Goal: Feedback & Contribution: Contribute content

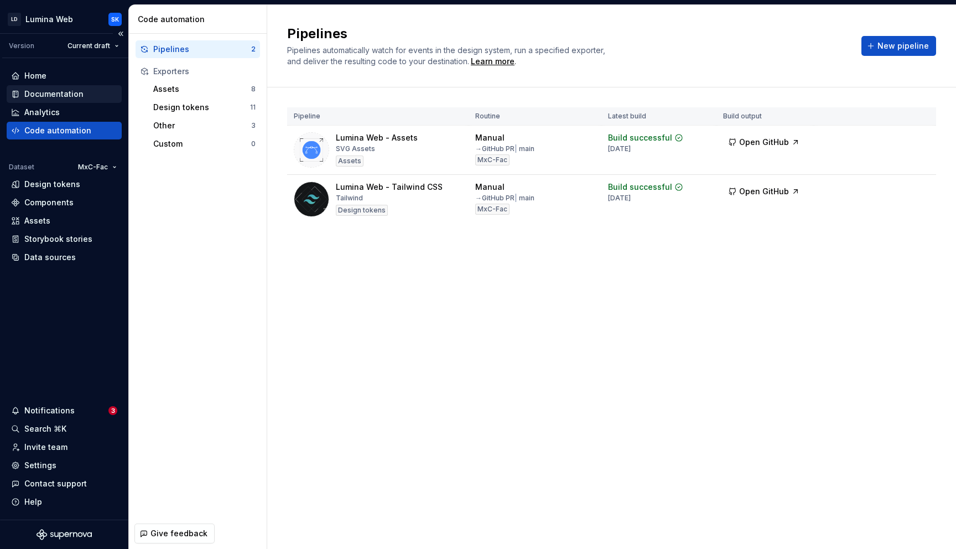
click at [41, 95] on div "Documentation" at bounding box center [53, 93] width 59 height 11
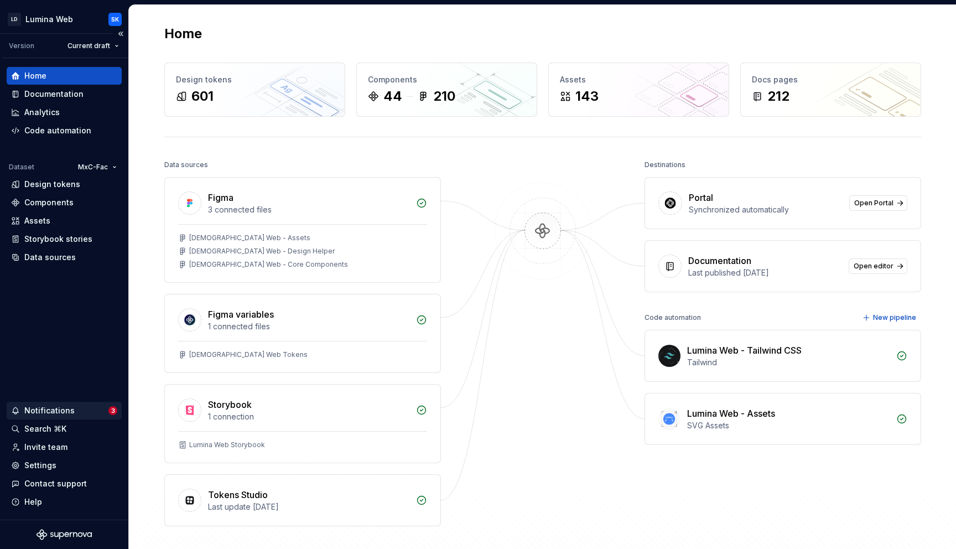
click at [117, 415] on div "Notifications 3" at bounding box center [64, 411] width 115 height 18
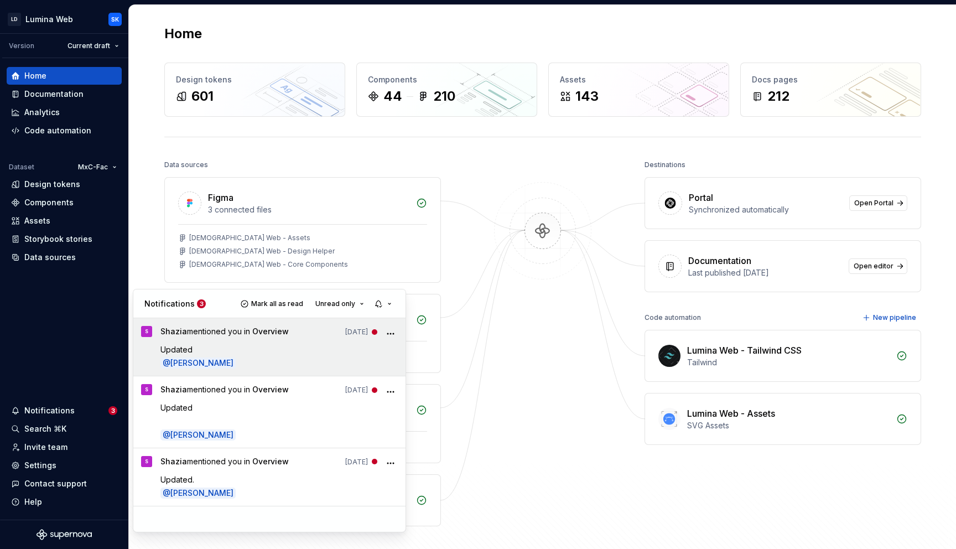
click at [330, 361] on p "@ Swanand Kalugade" at bounding box center [279, 363] width 238 height 12
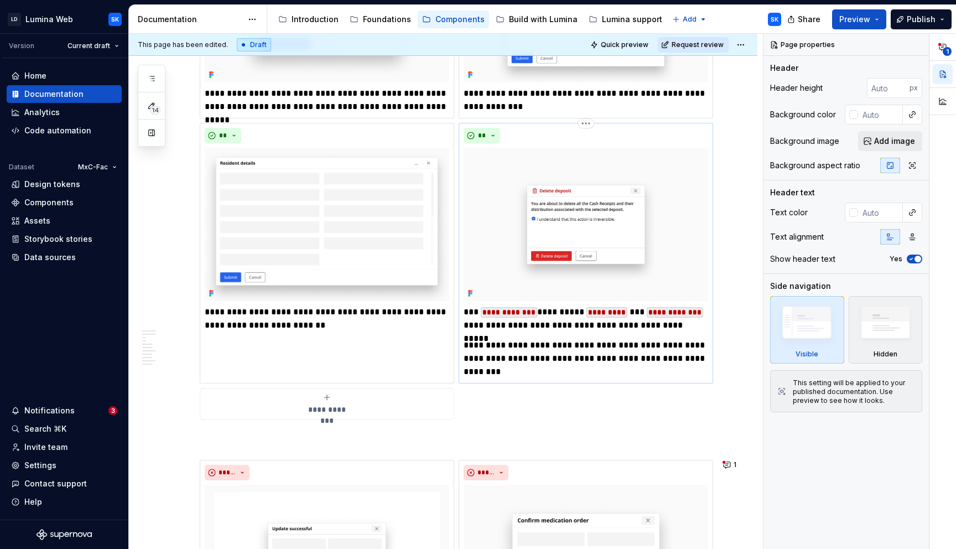
scroll to position [1296, 0]
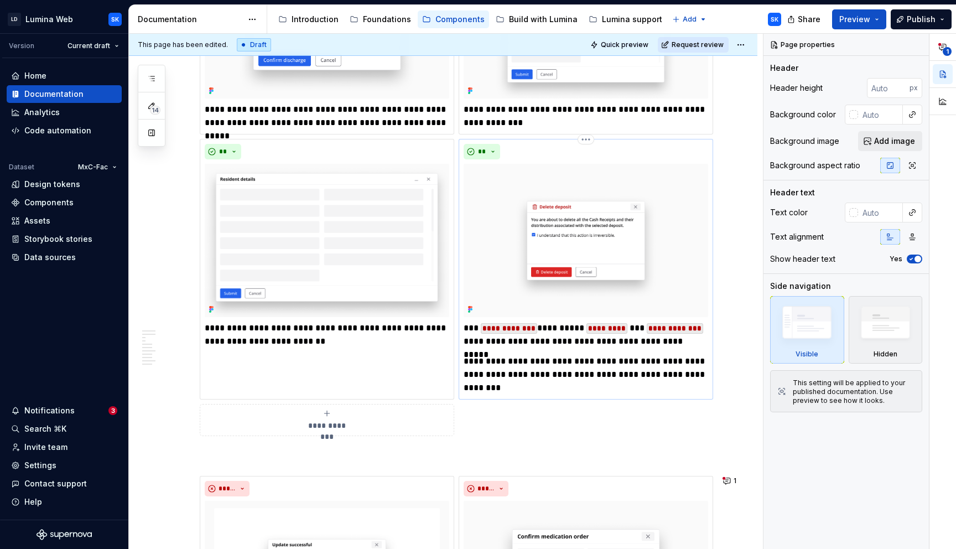
click at [536, 387] on p "**********" at bounding box center [585, 375] width 244 height 40
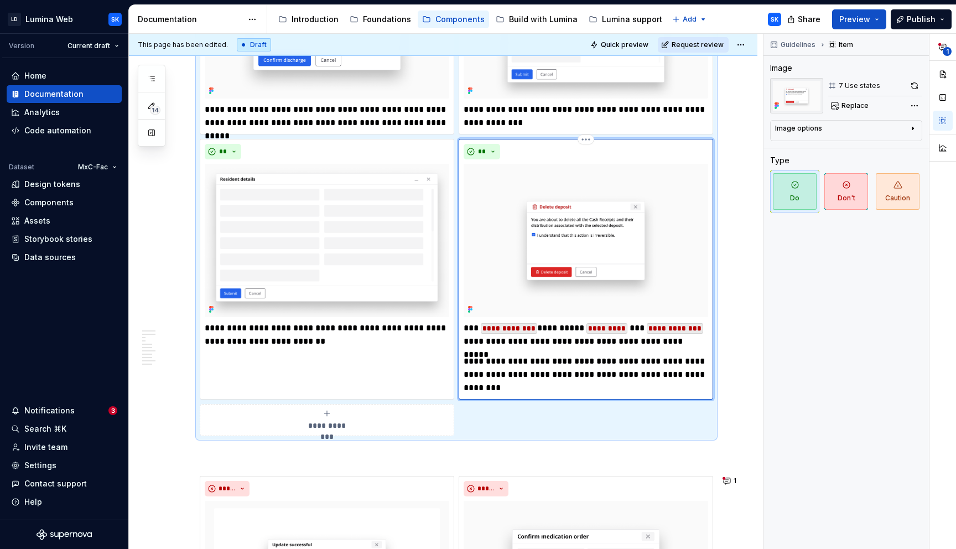
click at [687, 342] on p "**********" at bounding box center [585, 334] width 244 height 27
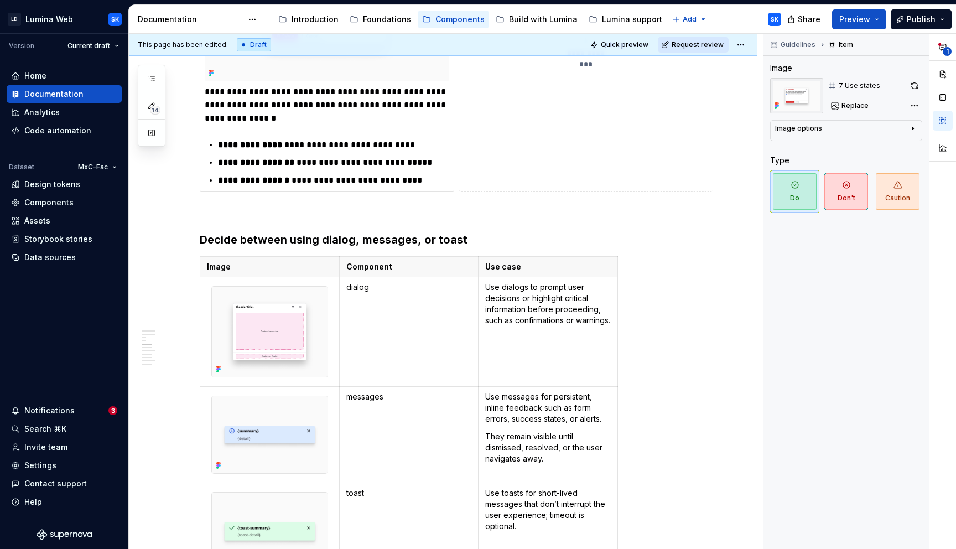
scroll to position [2415, 0]
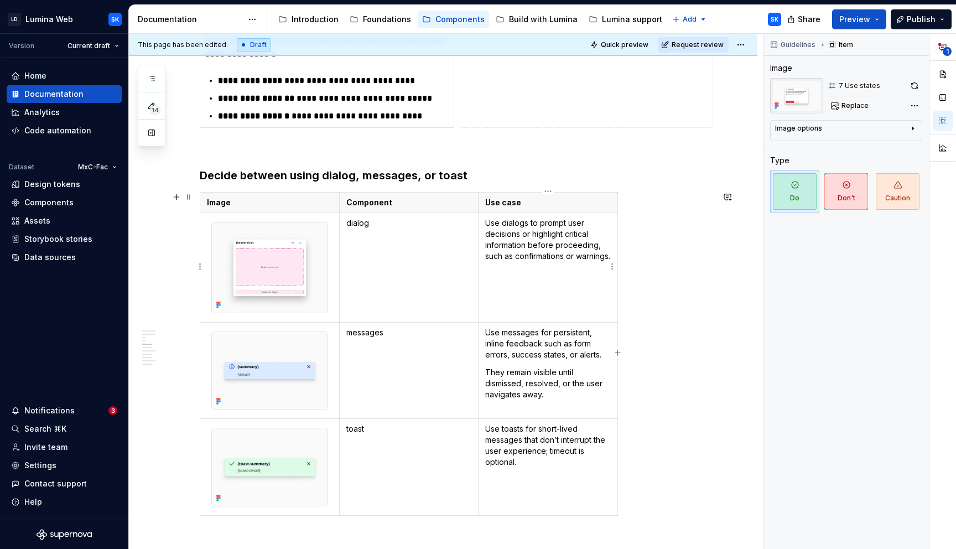
click at [552, 251] on p "Use dialogs to prompt user decisions or highlight critical information before p…" at bounding box center [548, 239] width 126 height 44
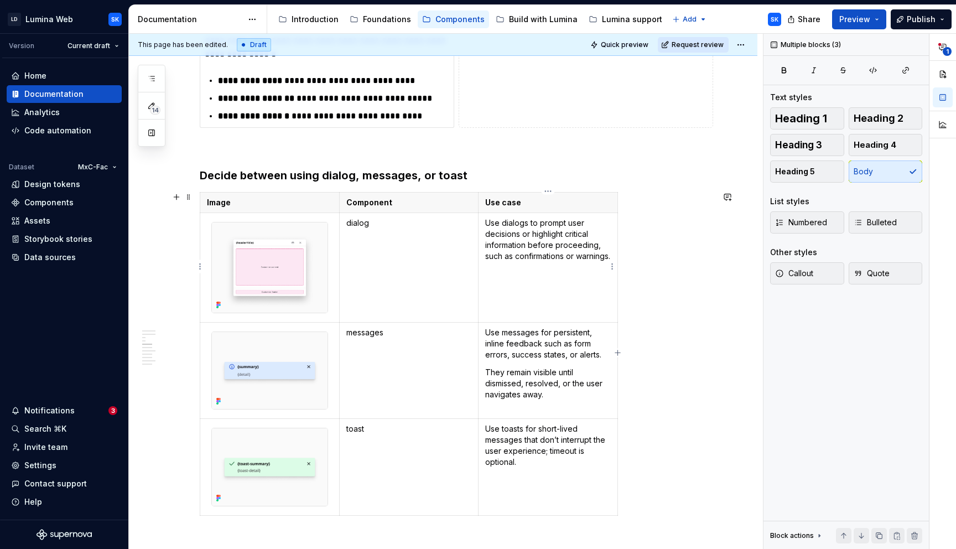
click at [545, 258] on p "Use dialogs to prompt user decisions or highlight critical information before p…" at bounding box center [548, 239] width 126 height 44
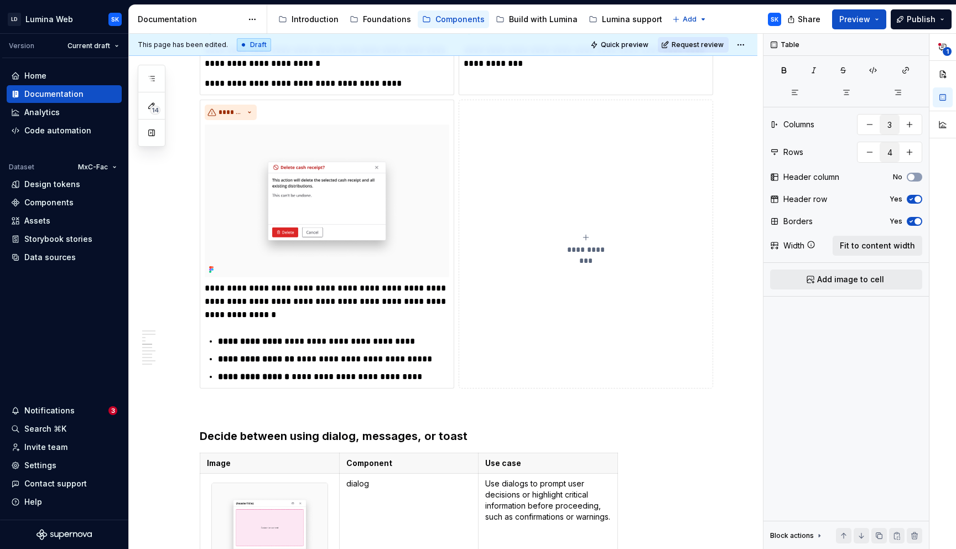
scroll to position [2157, 0]
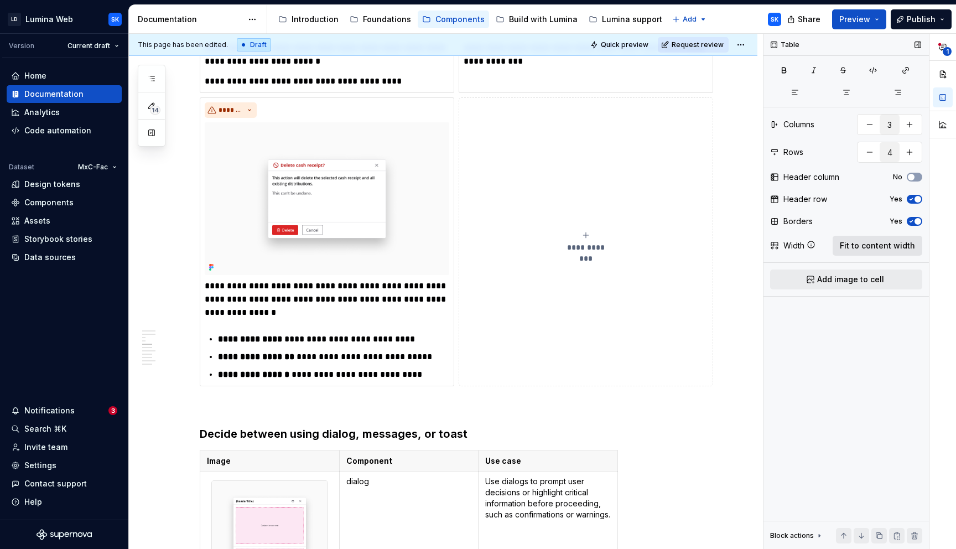
click at [866, 246] on span "Fit to content width" at bounding box center [877, 245] width 75 height 11
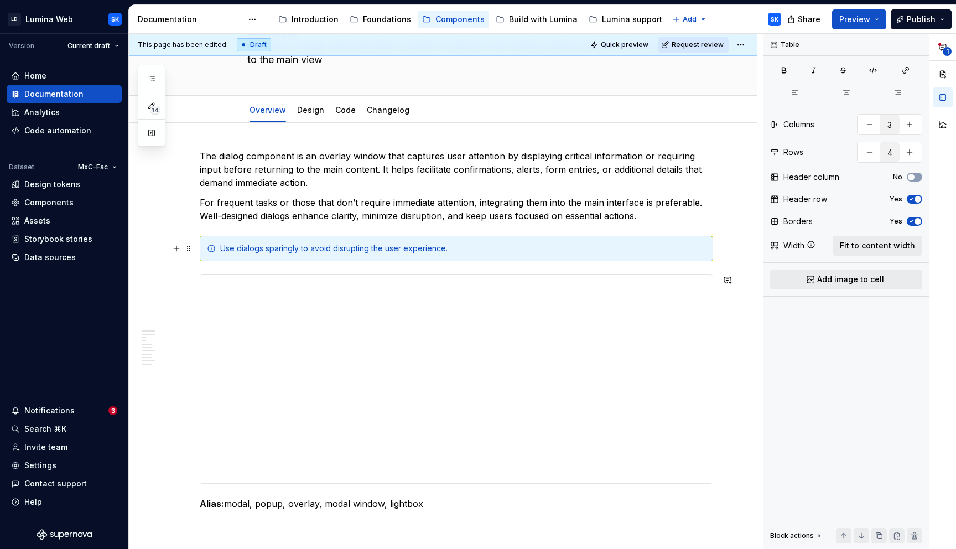
scroll to position [0, 0]
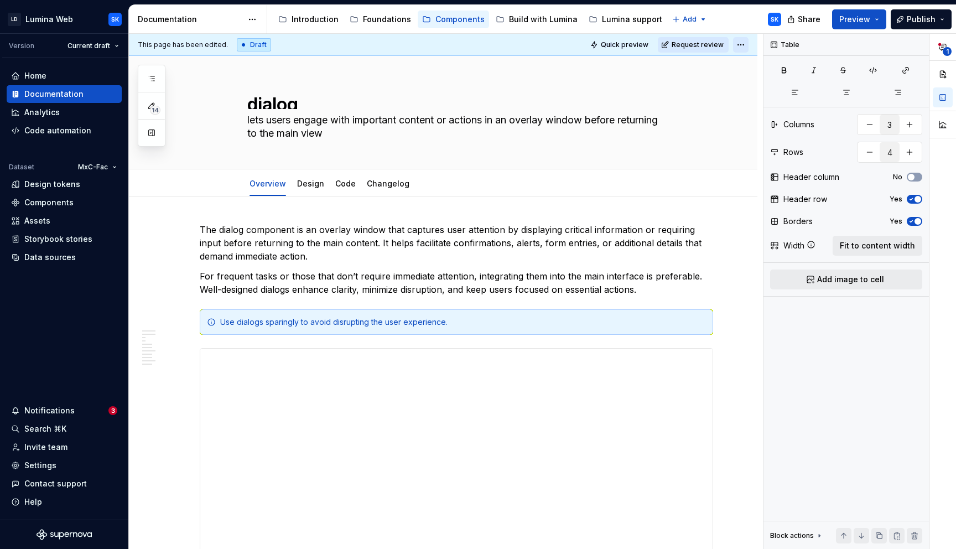
click at [742, 41] on html "LD Lumina Web SK Version Current draft Home Documentation Analytics Code automa…" at bounding box center [478, 274] width 956 height 549
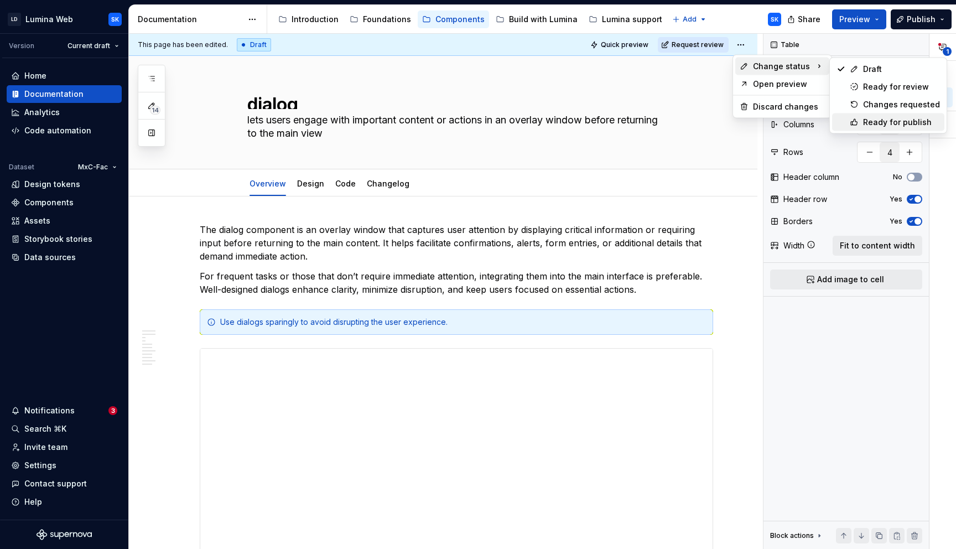
click at [894, 115] on div "Ready for publish" at bounding box center [888, 122] width 112 height 18
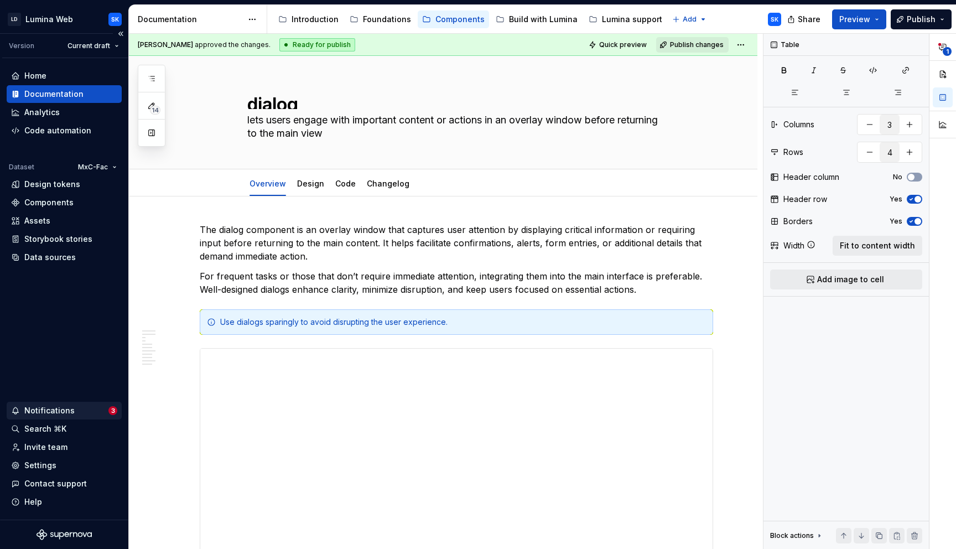
click at [89, 410] on div "Notifications" at bounding box center [59, 410] width 97 height 11
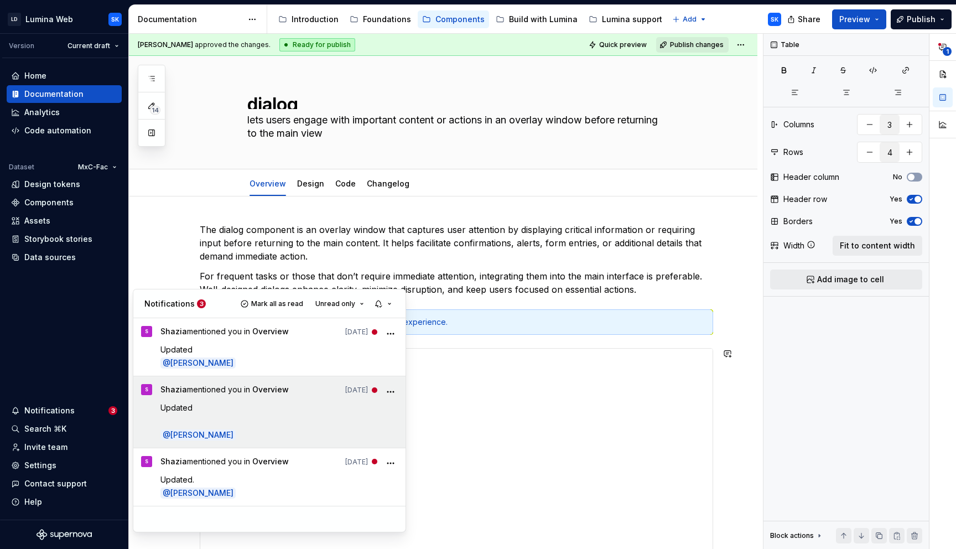
click at [289, 397] on span "Shazia mentioned you in Overview" at bounding box center [224, 391] width 128 height 15
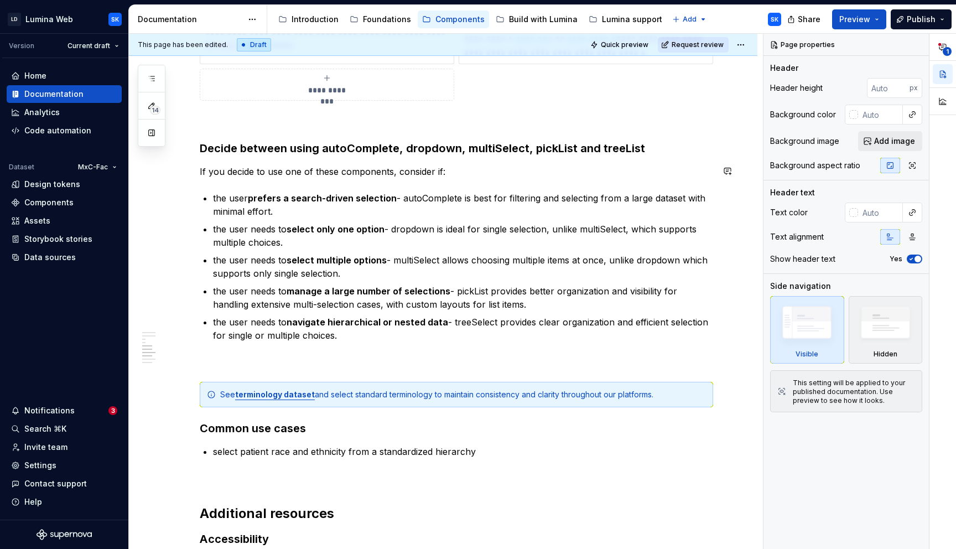
scroll to position [2124, 0]
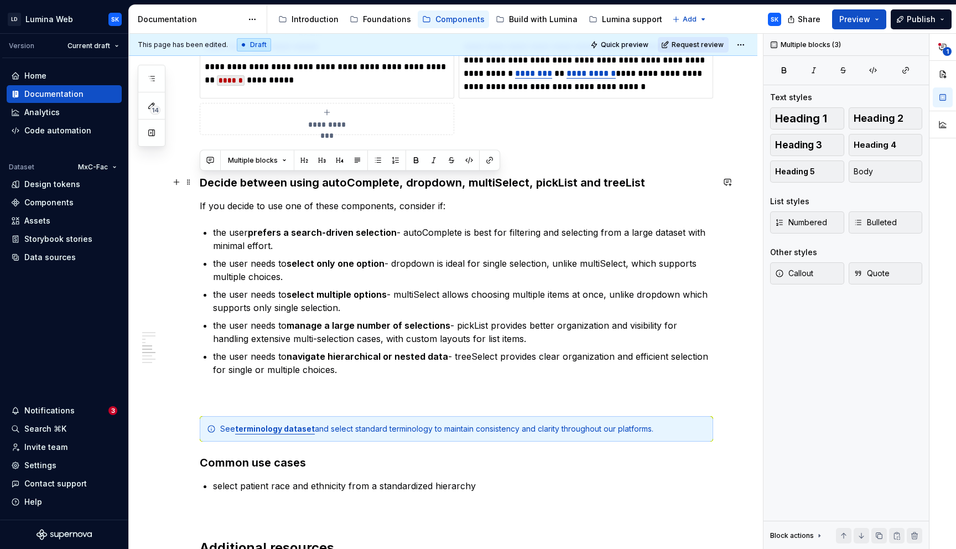
drag, startPoint x: 350, startPoint y: 371, endPoint x: 202, endPoint y: 184, distance: 238.6
copy div "Decide between using autoComplete, dropdown, multiSelect, pickList and treeList…"
click at [379, 232] on strong "prefers a search-driven selection" at bounding box center [322, 232] width 149 height 11
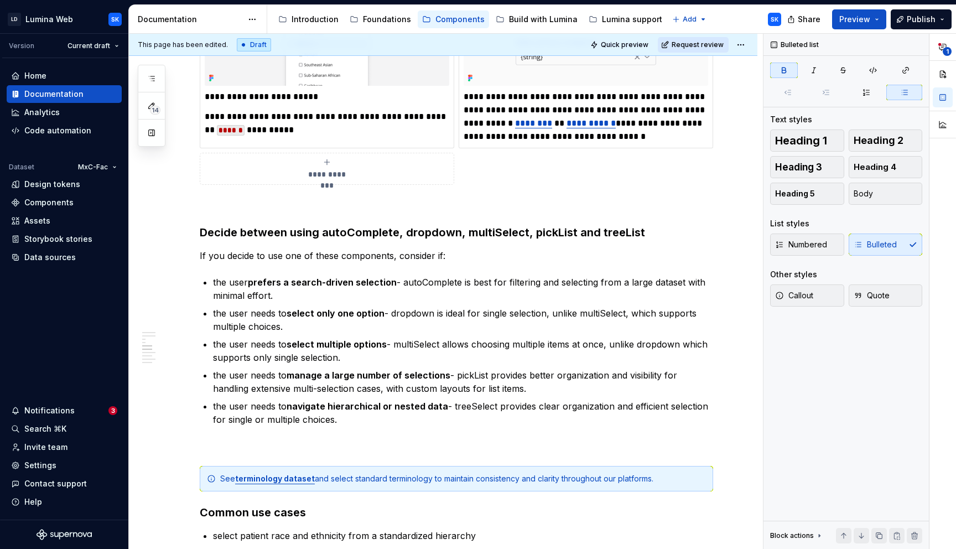
scroll to position [2073, 0]
click at [741, 42] on html "LD Lumina Web SK Version Current draft Home Documentation Analytics Code automa…" at bounding box center [478, 274] width 956 height 549
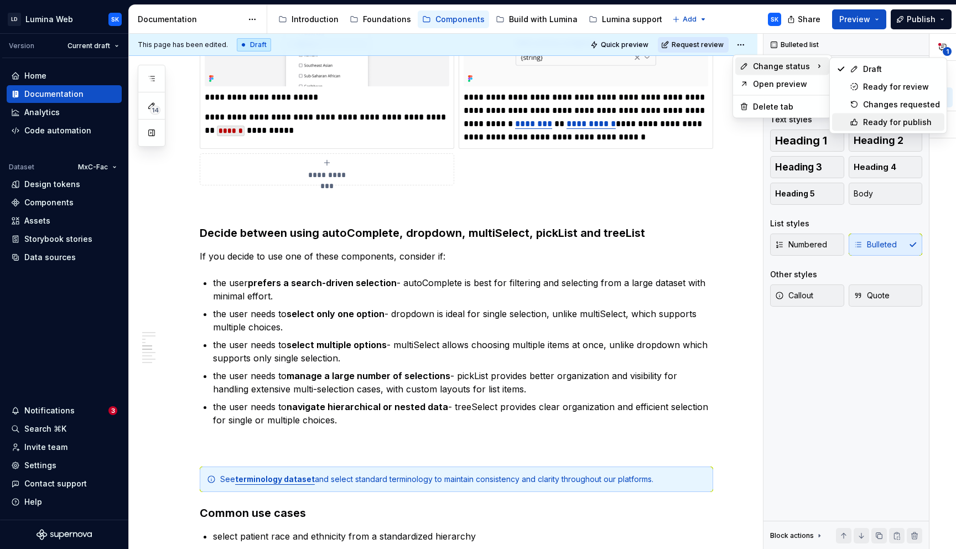
click at [895, 119] on div "Ready for publish" at bounding box center [901, 122] width 77 height 11
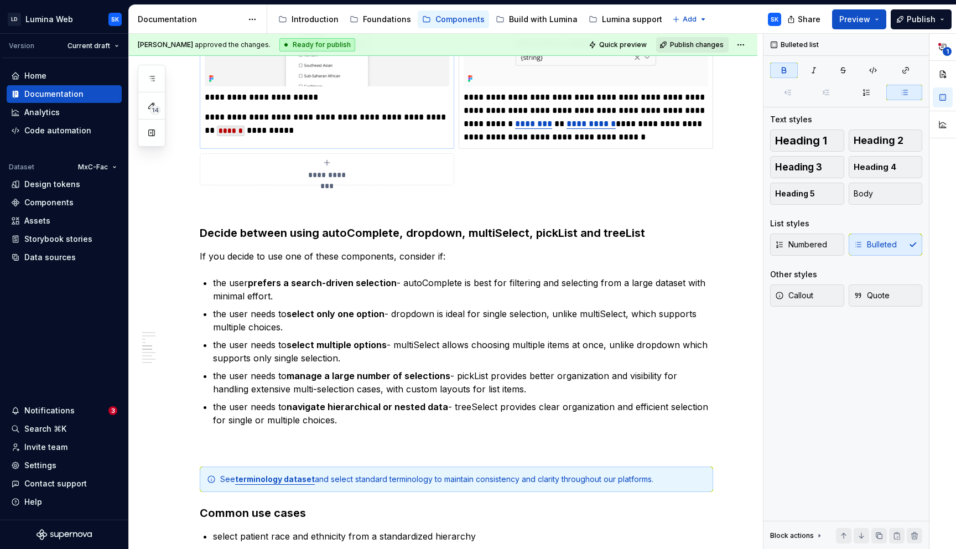
scroll to position [1826, 0]
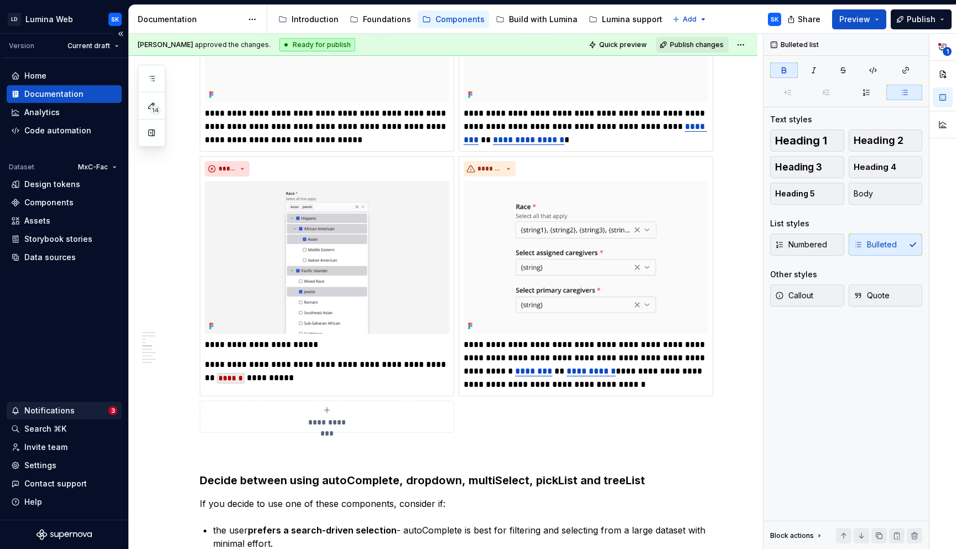
click at [82, 410] on div "Notifications" at bounding box center [59, 410] width 97 height 11
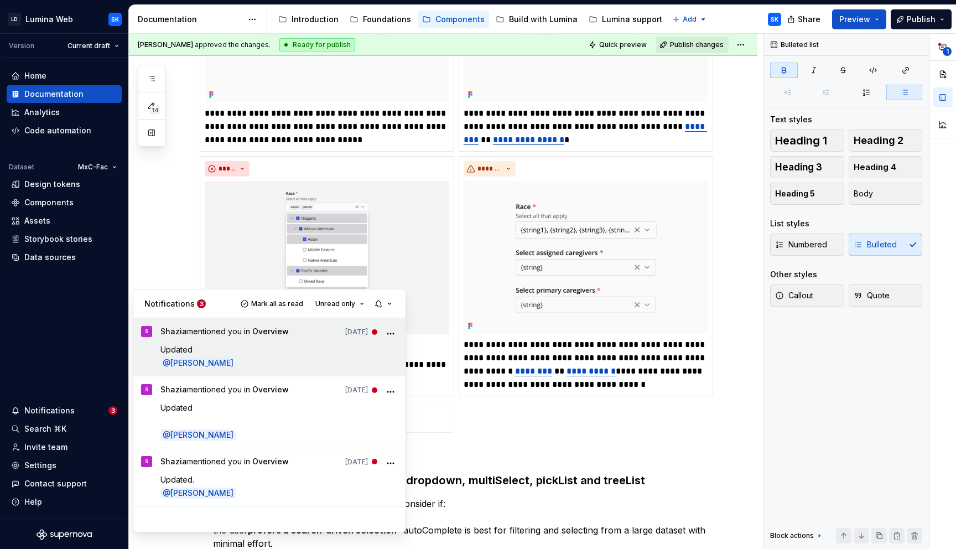
click at [308, 351] on p "Updated" at bounding box center [279, 349] width 238 height 12
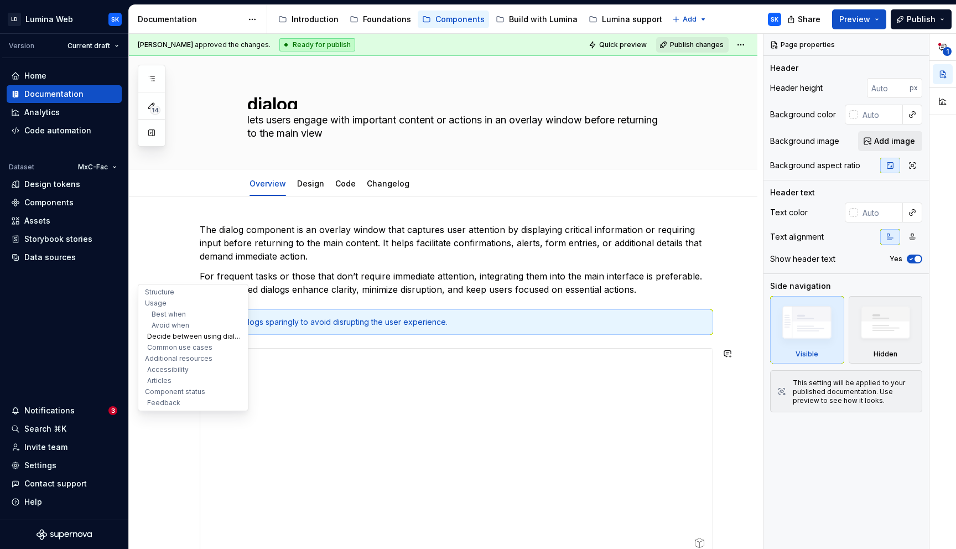
click at [190, 335] on button "Decide between using dialog, messages, or toast" at bounding box center [192, 336] width 105 height 11
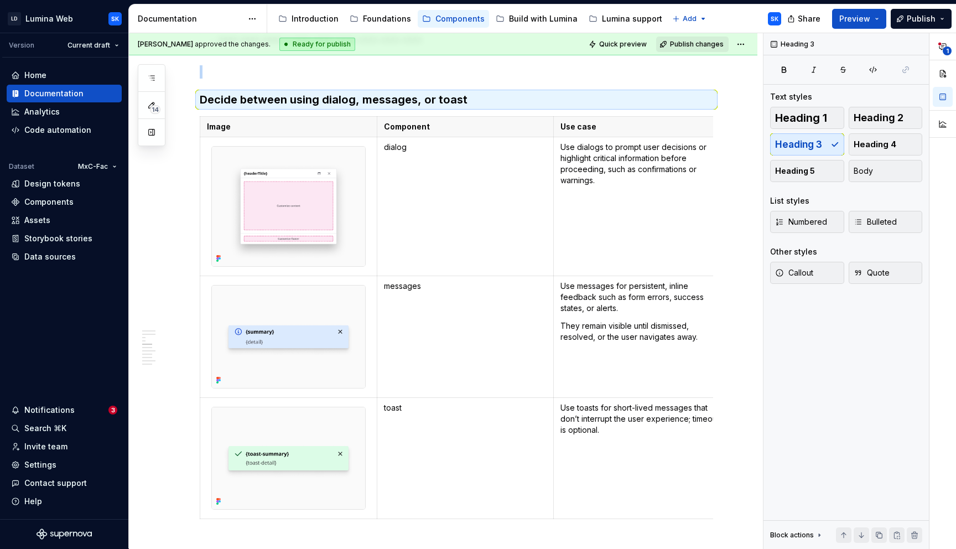
scroll to position [2493, 0]
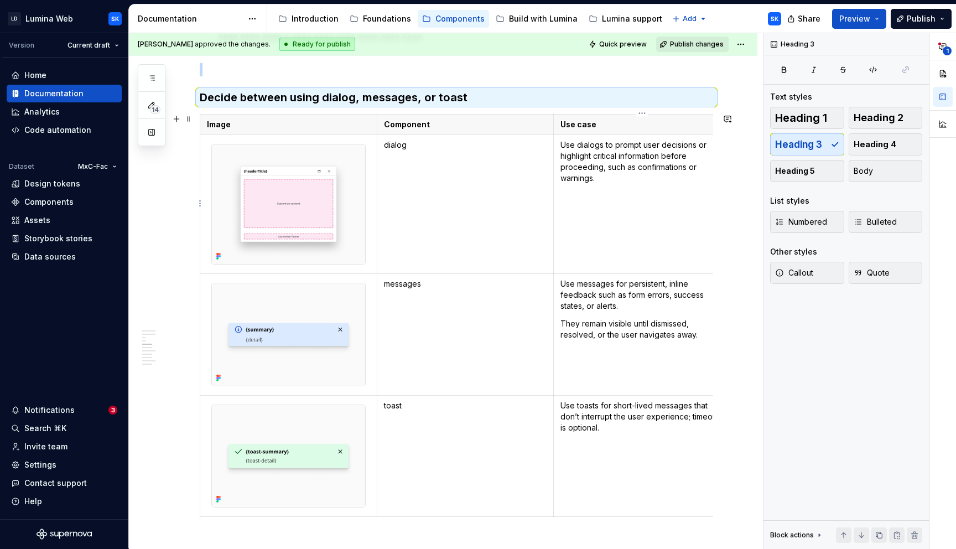
click at [599, 165] on p "Use dialogs to prompt user decisions or highlight critical information before p…" at bounding box center [641, 161] width 163 height 44
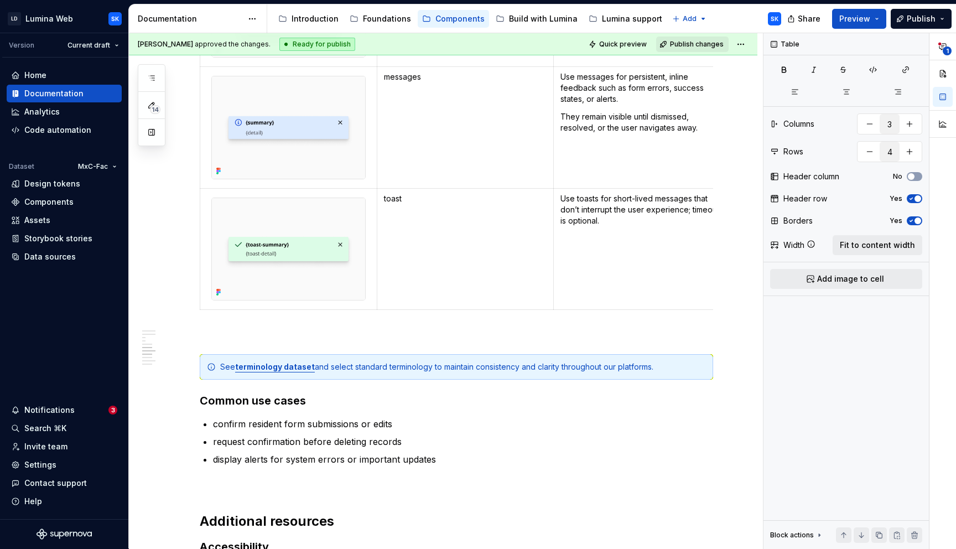
scroll to position [2765, 0]
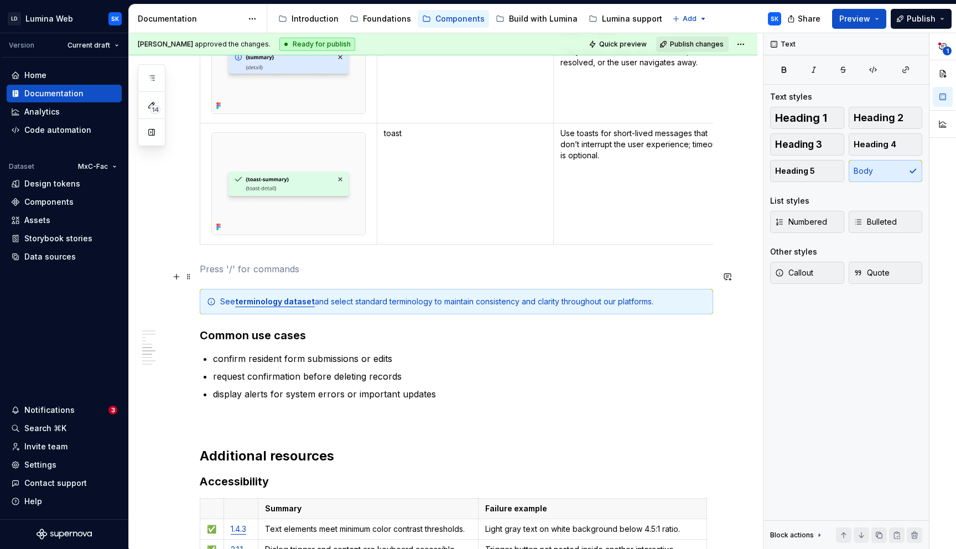
click at [242, 274] on p at bounding box center [456, 268] width 513 height 13
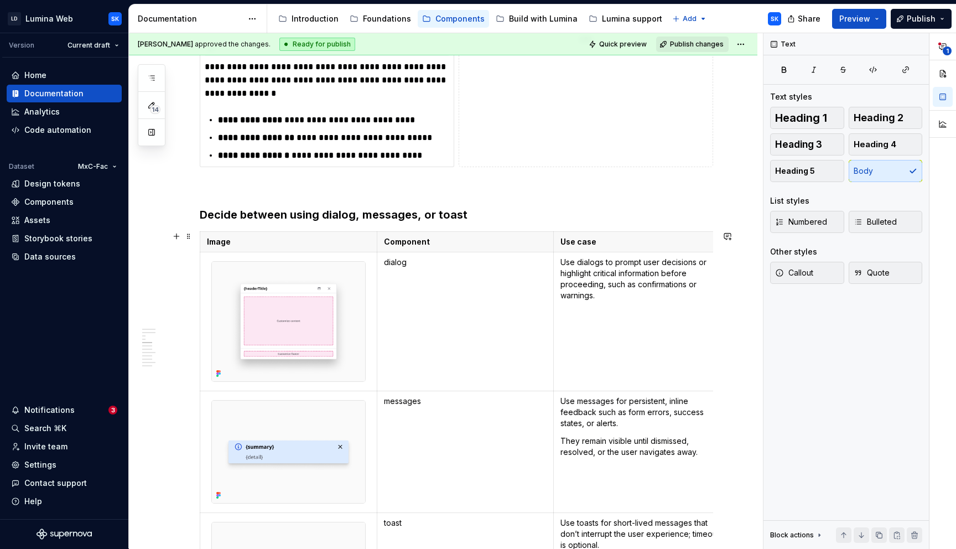
scroll to position [2368, 0]
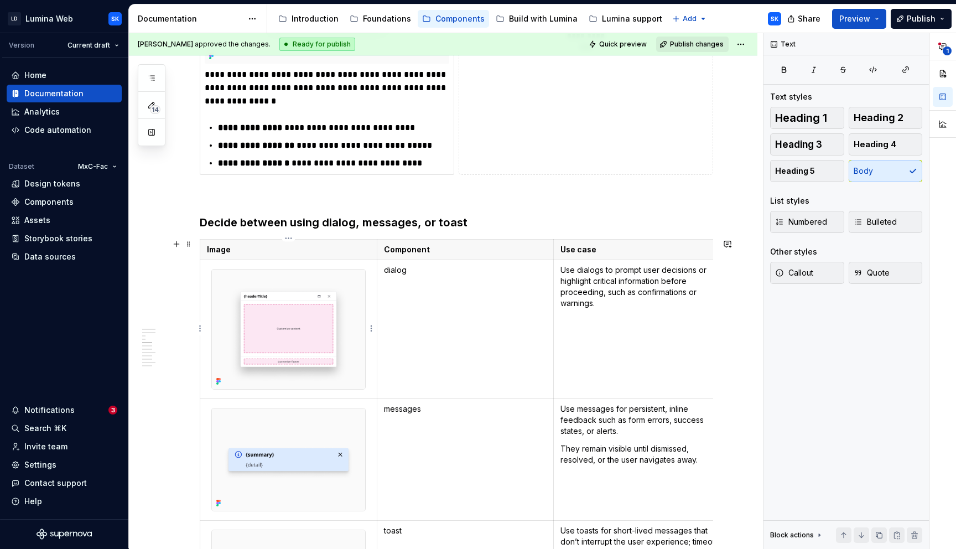
click at [285, 223] on h3 "Decide between using dialog, messages, or toast" at bounding box center [456, 222] width 513 height 15
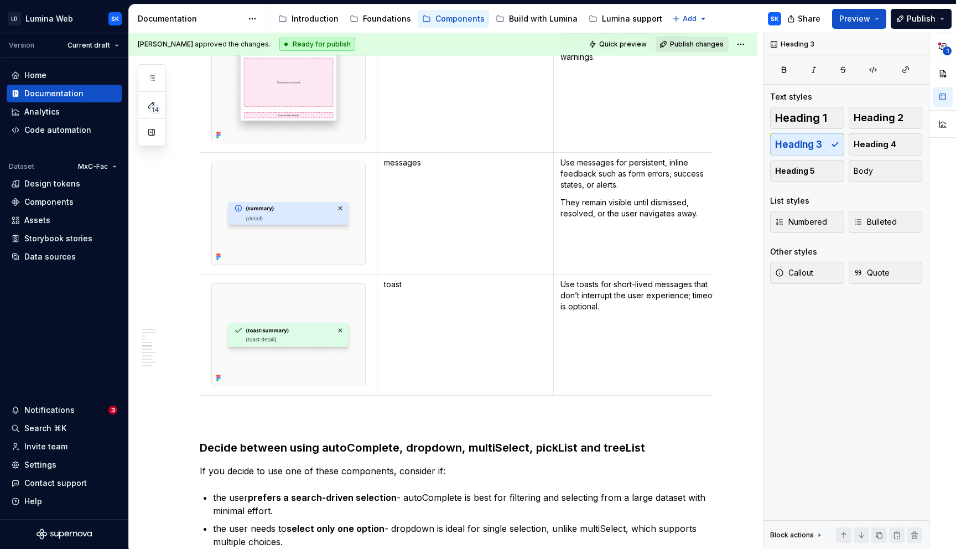
scroll to position [2847, 0]
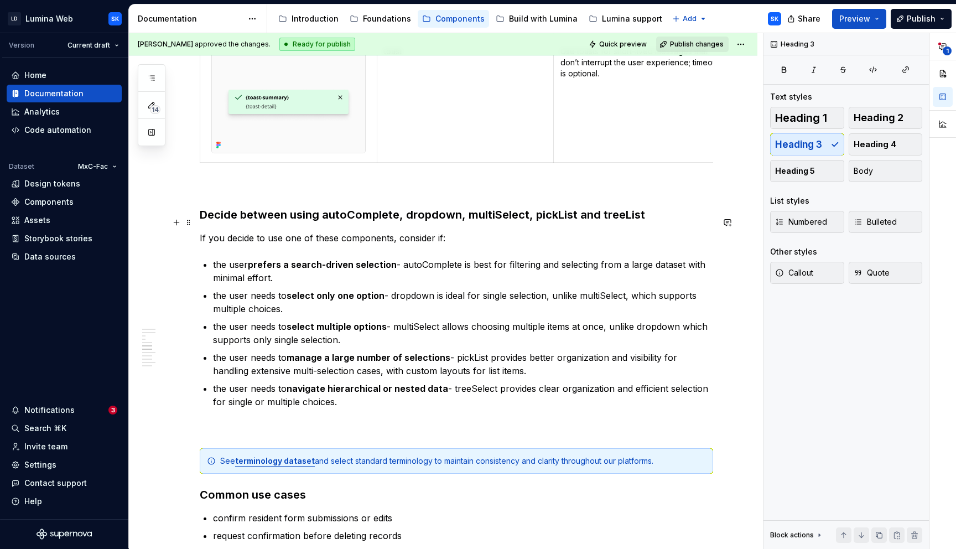
click at [268, 216] on h3 "Decide between using autoComplete, dropdown, multiSelect, pickList and treeList" at bounding box center [456, 214] width 513 height 15
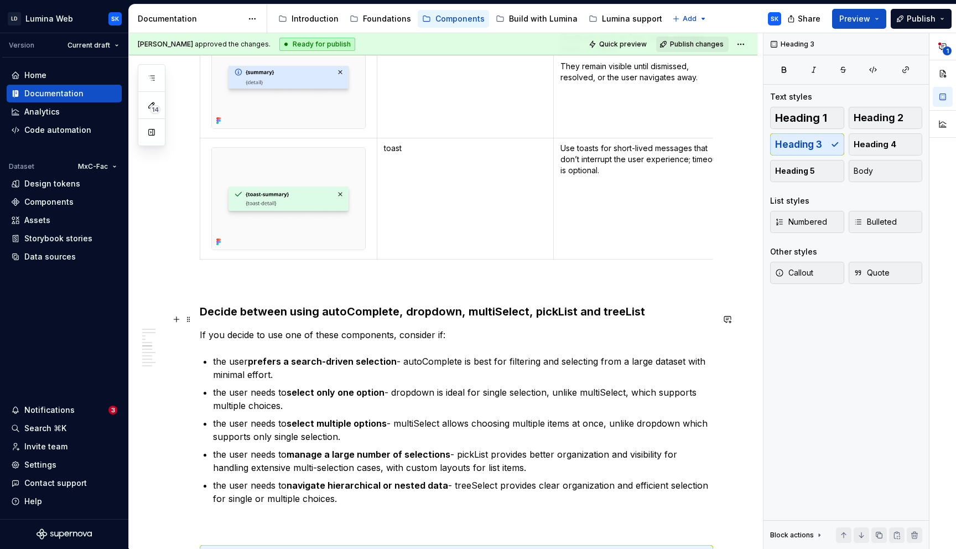
scroll to position [2752, 0]
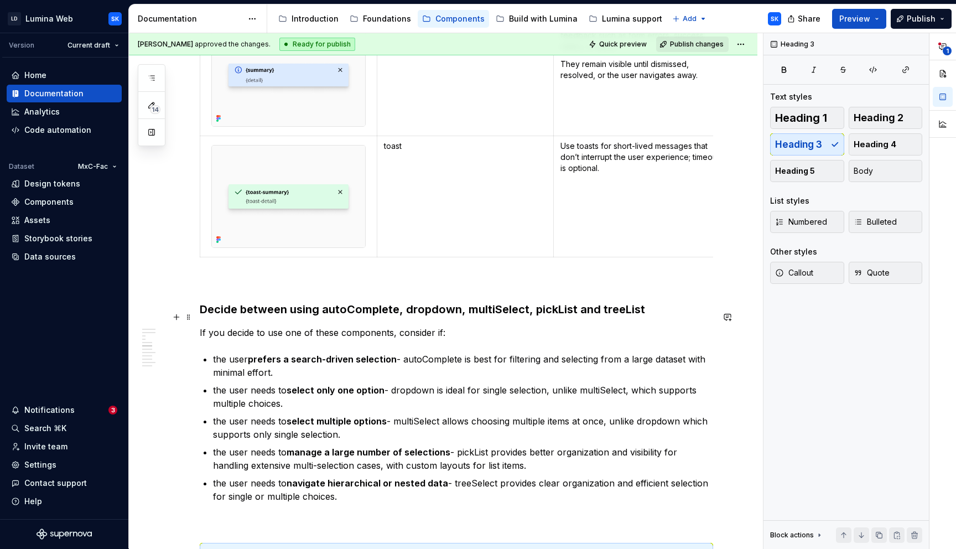
click at [453, 317] on h3 "Decide between using autoComplete, dropdown, multiSelect, pickList and treeList" at bounding box center [456, 308] width 513 height 15
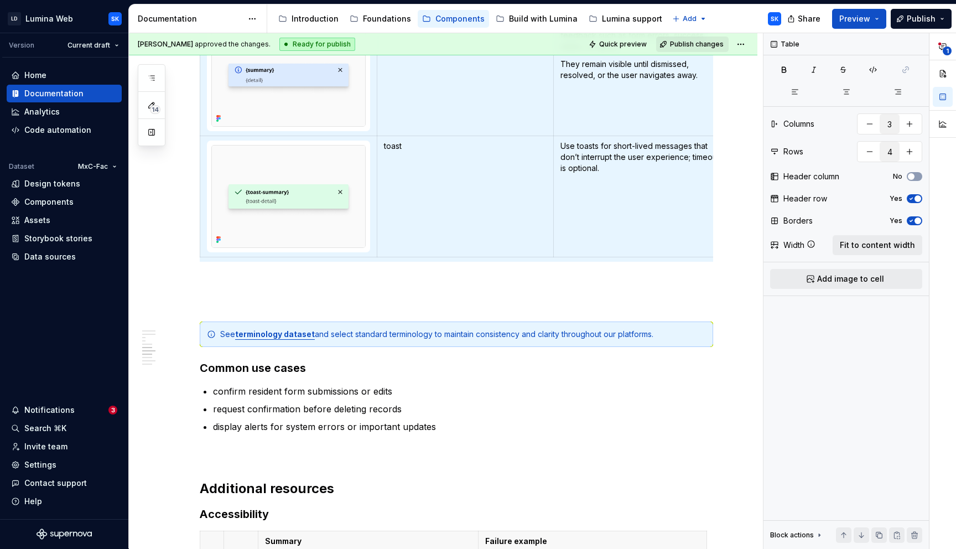
scroll to position [2572, 0]
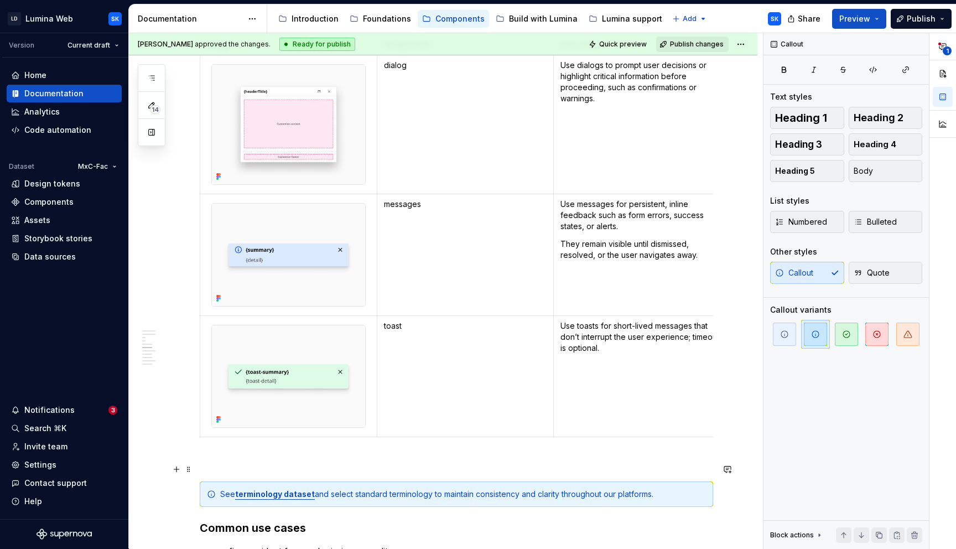
click at [321, 468] on p at bounding box center [456, 461] width 513 height 13
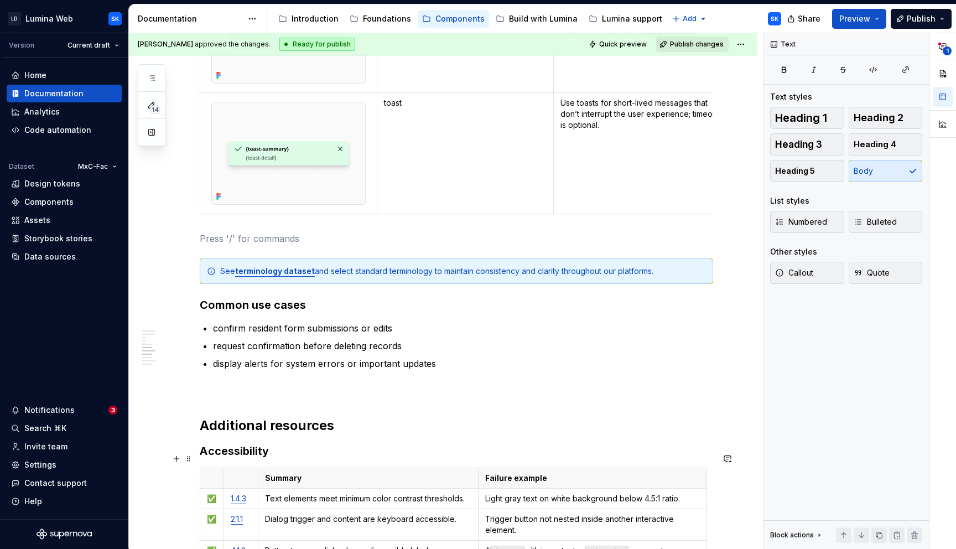
scroll to position [2807, 0]
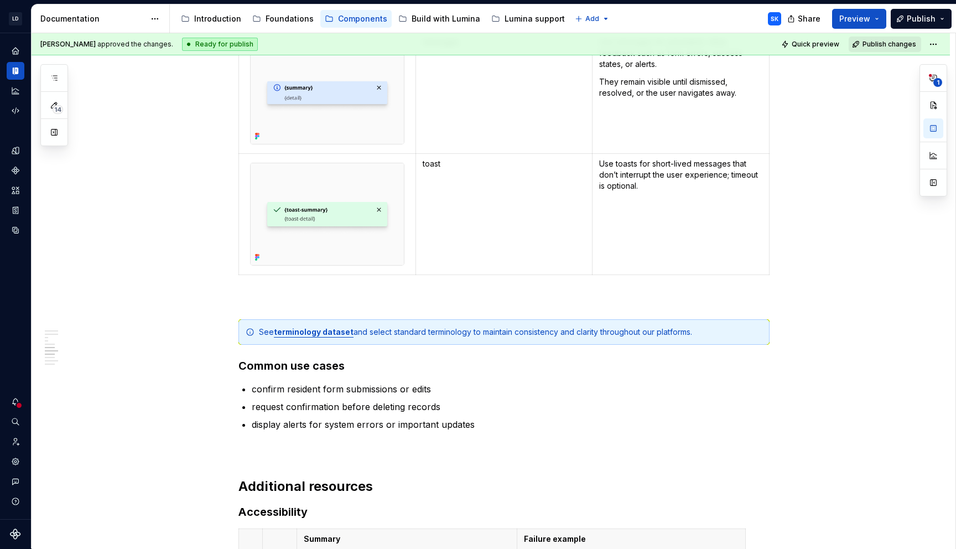
scroll to position [2764, 0]
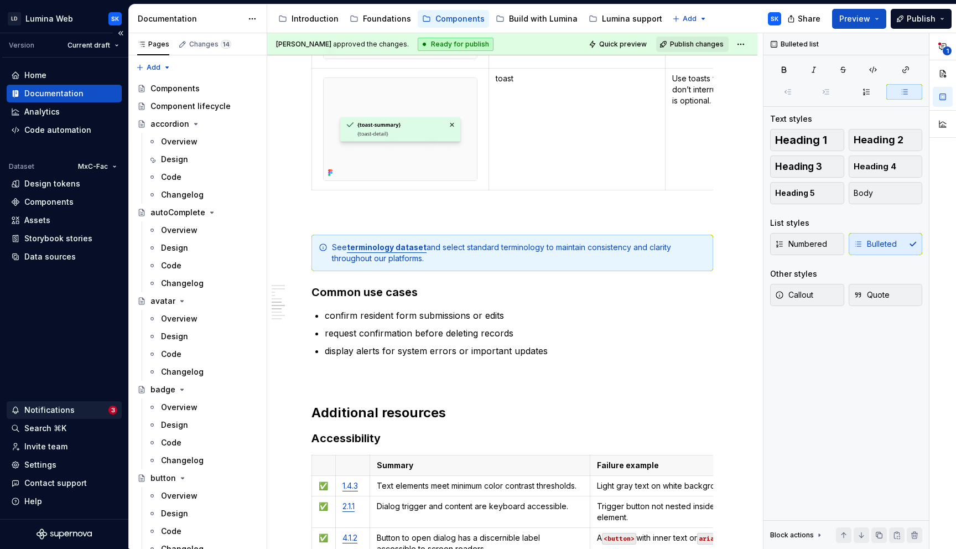
click at [87, 408] on div "Notifications" at bounding box center [59, 409] width 97 height 11
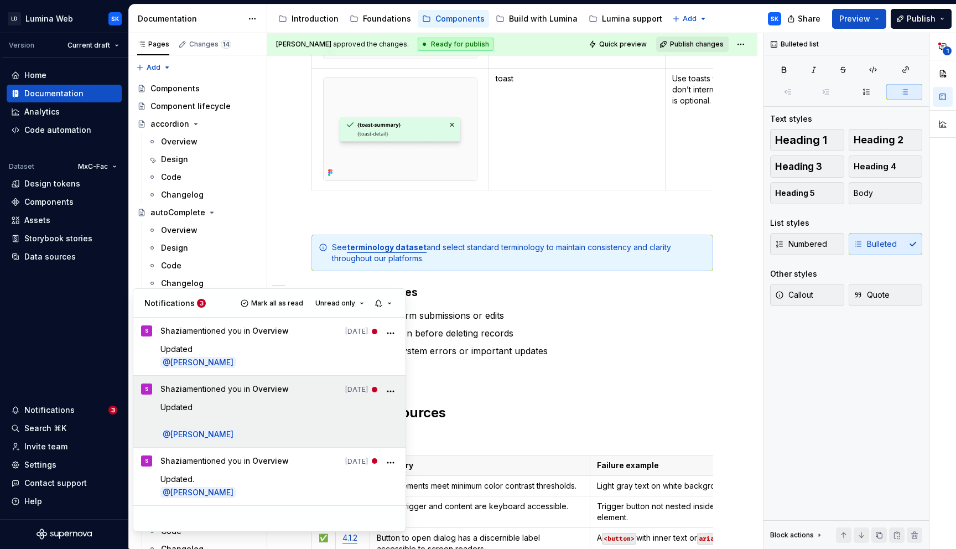
click at [294, 411] on p "Updated" at bounding box center [279, 407] width 238 height 12
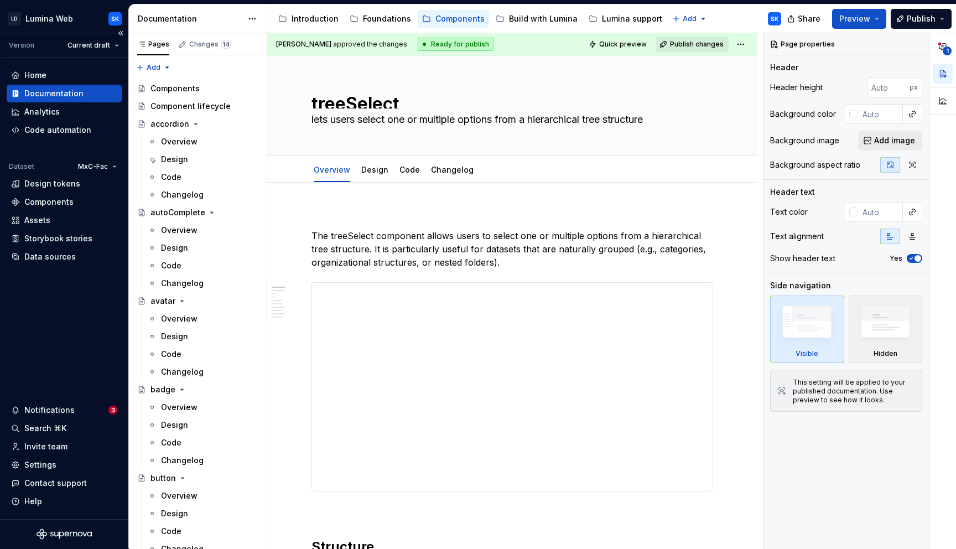
type textarea "*"
click at [49, 461] on div "Settings" at bounding box center [40, 464] width 32 height 11
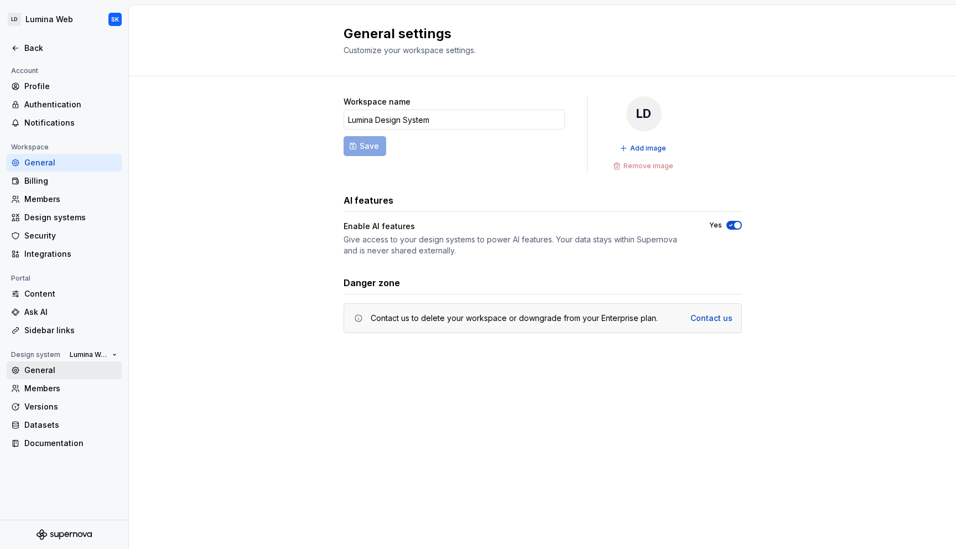
click at [63, 366] on div "General" at bounding box center [70, 369] width 93 height 11
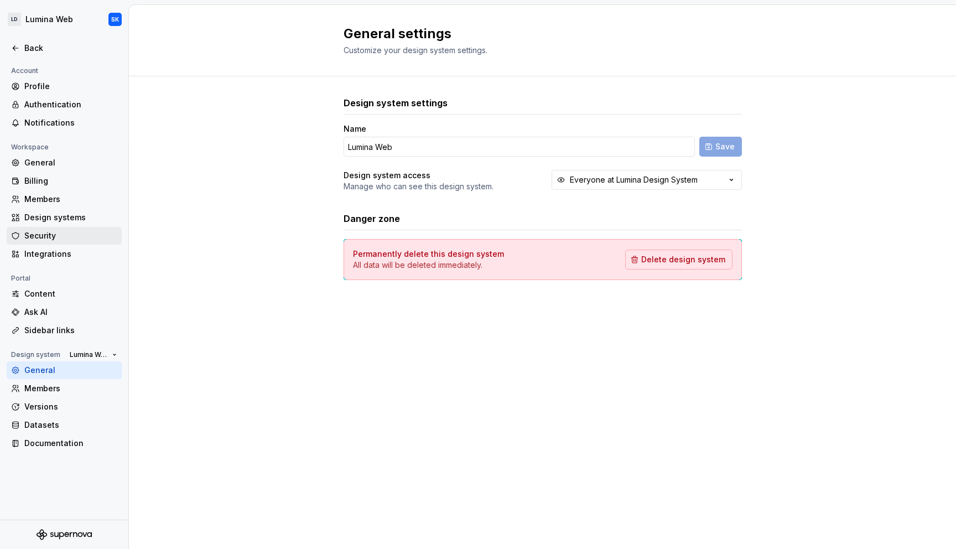
click at [84, 237] on div "Security" at bounding box center [70, 235] width 93 height 11
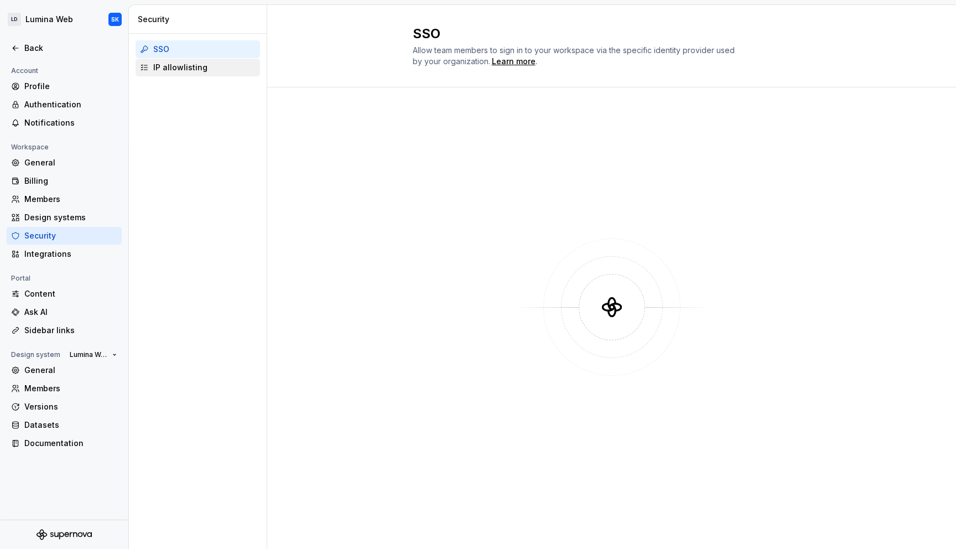
click at [221, 65] on div "IP allowlisting" at bounding box center [204, 67] width 102 height 11
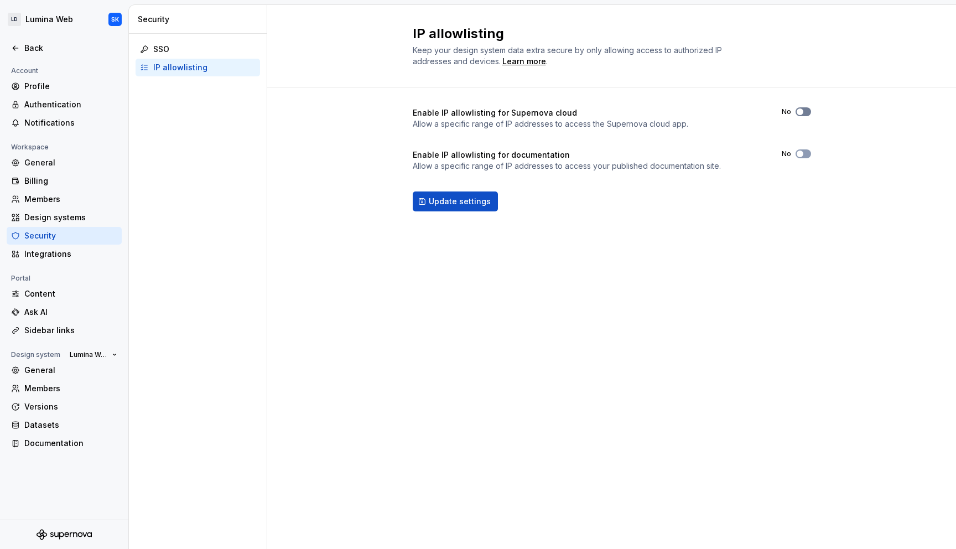
click at [804, 110] on button "No" at bounding box center [802, 111] width 15 height 9
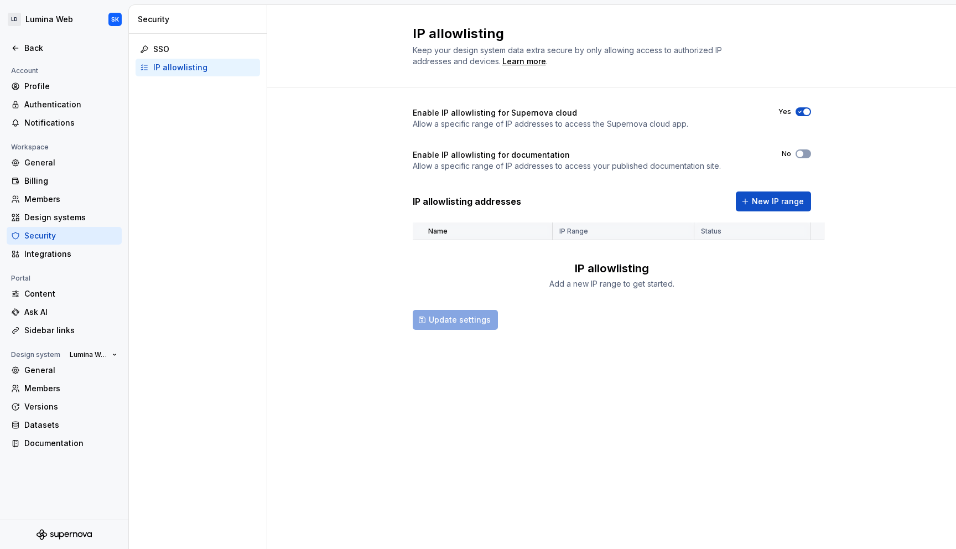
click at [813, 152] on div "Enable IP allowlisting for Supernova cloud Allow a specific range of IP address…" at bounding box center [611, 229] width 689 height 284
click at [805, 152] on button "No" at bounding box center [802, 153] width 15 height 9
click at [771, 205] on span "New IP range" at bounding box center [778, 201] width 52 height 11
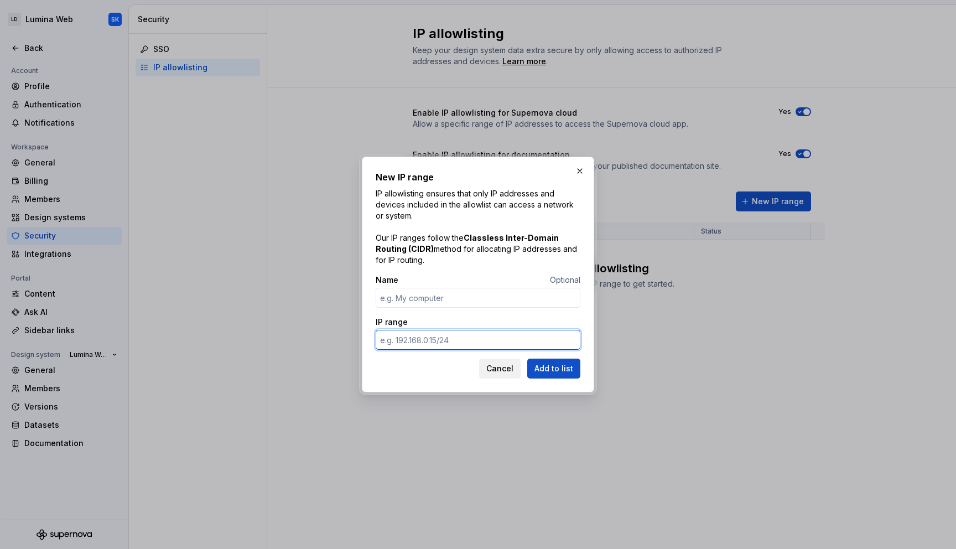
click at [464, 335] on input "IP range" at bounding box center [478, 340] width 205 height 20
click at [501, 365] on span "Cancel" at bounding box center [499, 368] width 27 height 11
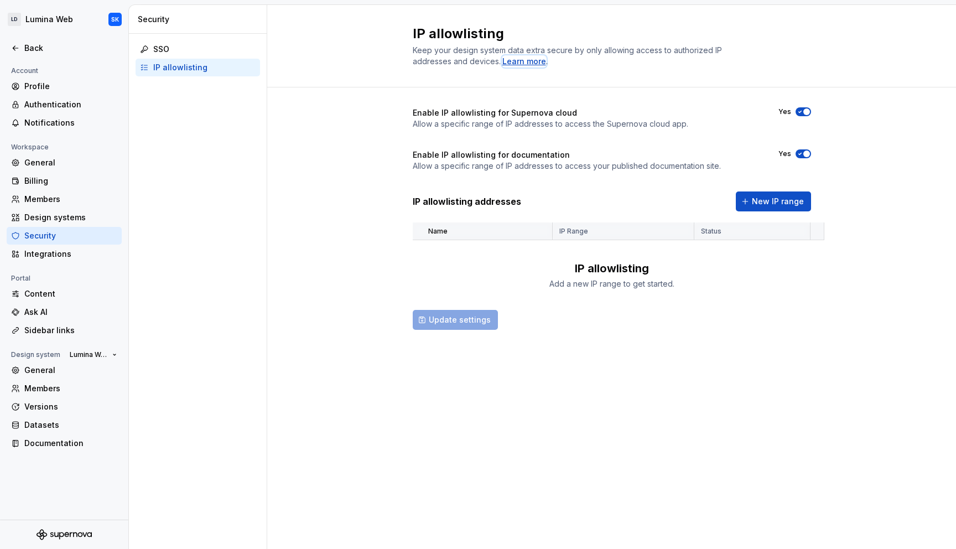
click at [532, 62] on div "Learn more" at bounding box center [524, 61] width 44 height 11
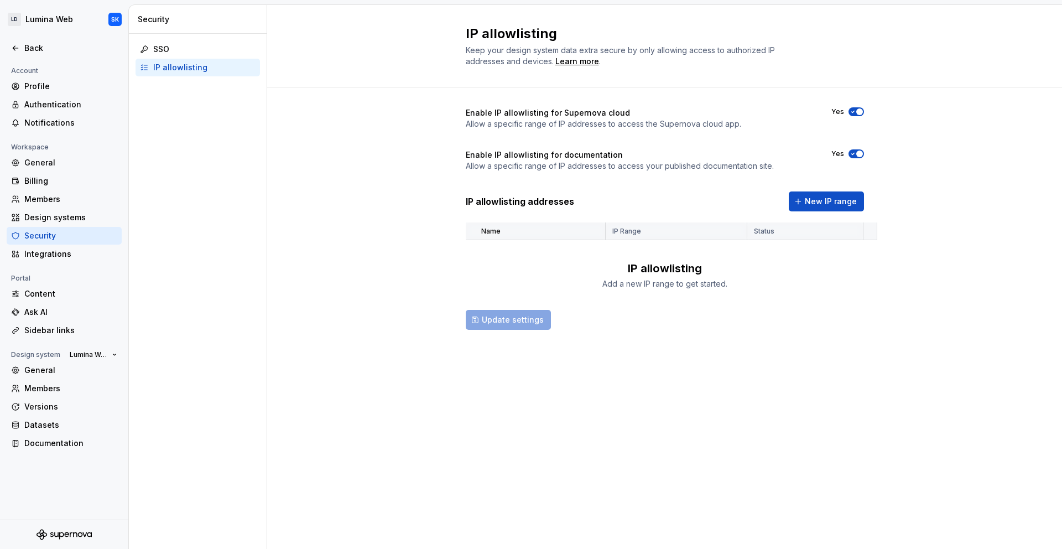
click at [780, 291] on div "Enable IP allowlisting for Supernova cloud Allow a specific range of IP address…" at bounding box center [665, 218] width 398 height 222
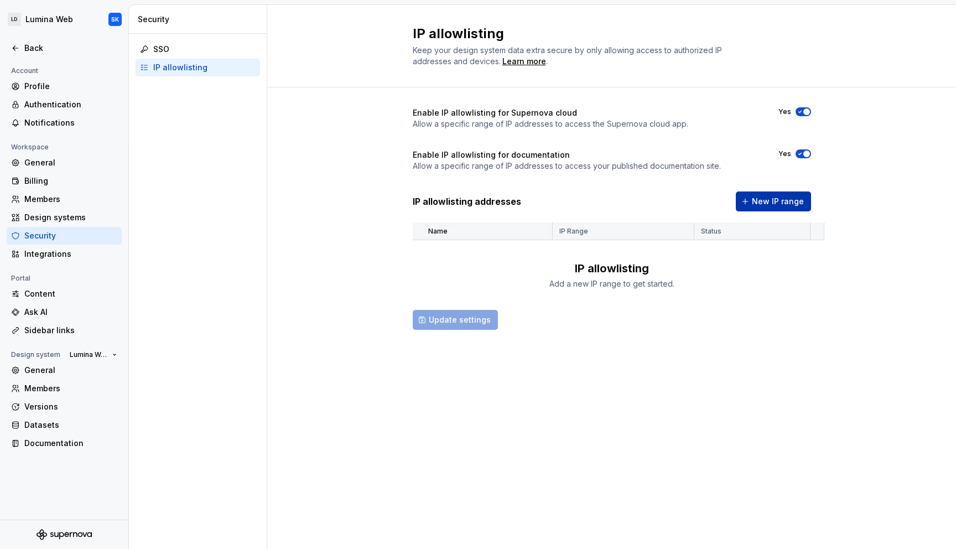
click at [774, 196] on span "New IP range" at bounding box center [778, 201] width 52 height 11
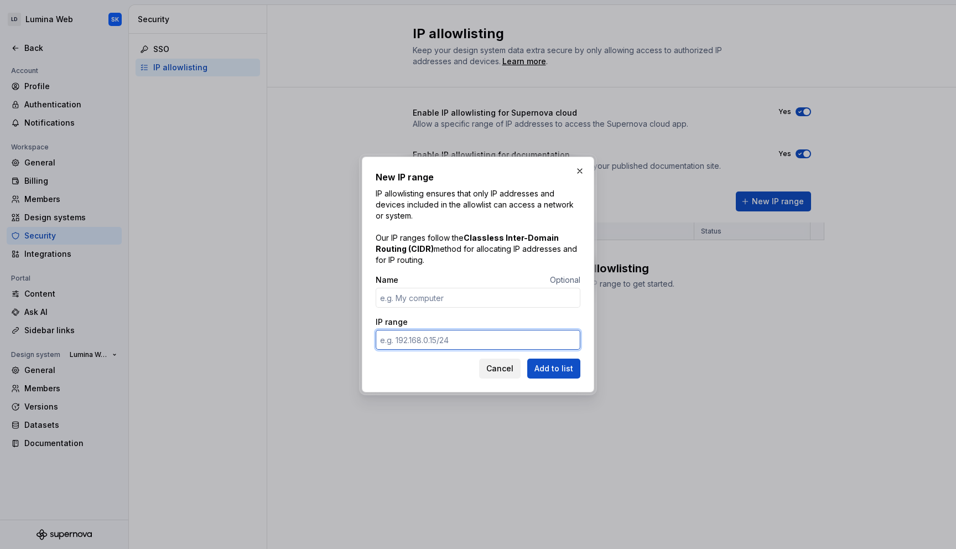
click at [483, 336] on input "IP range" at bounding box center [478, 340] width 205 height 20
paste input "matrixcare.com"
type input "matrixcare.com"
click at [454, 305] on input "Name" at bounding box center [478, 298] width 205 height 20
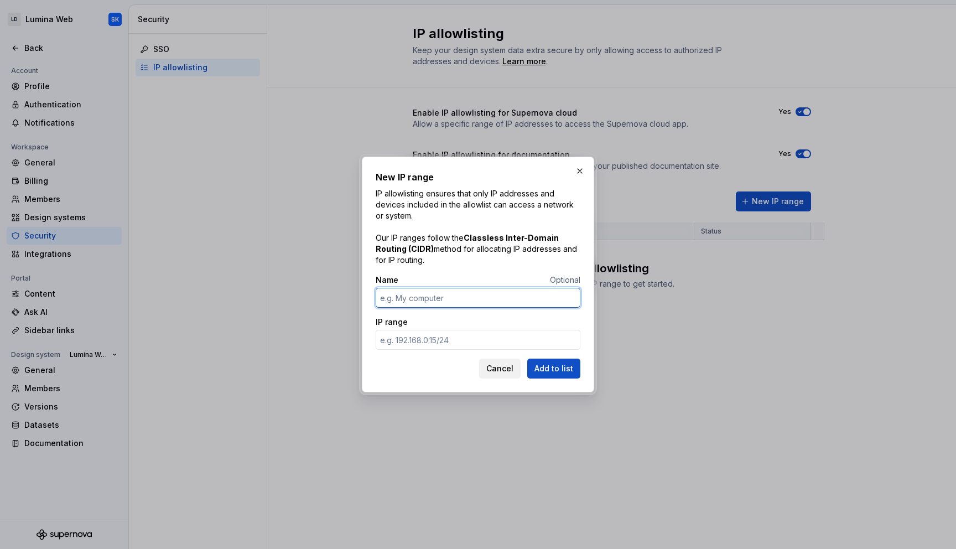
paste input "matrixcare.com"
type input "matrixcare.com"
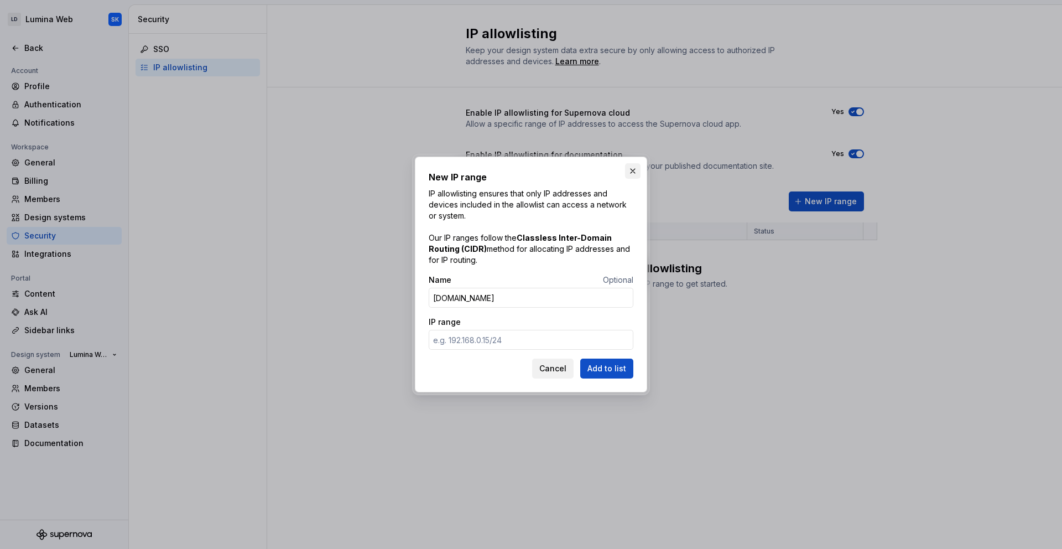
click at [636, 172] on button "button" at bounding box center [632, 170] width 15 height 15
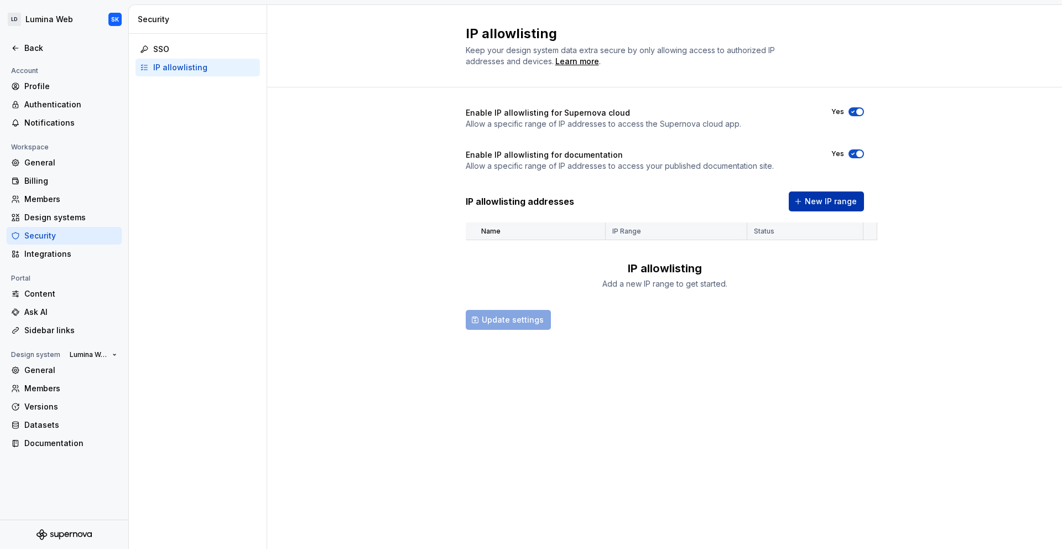
click at [830, 206] on span "New IP range" at bounding box center [831, 201] width 52 height 11
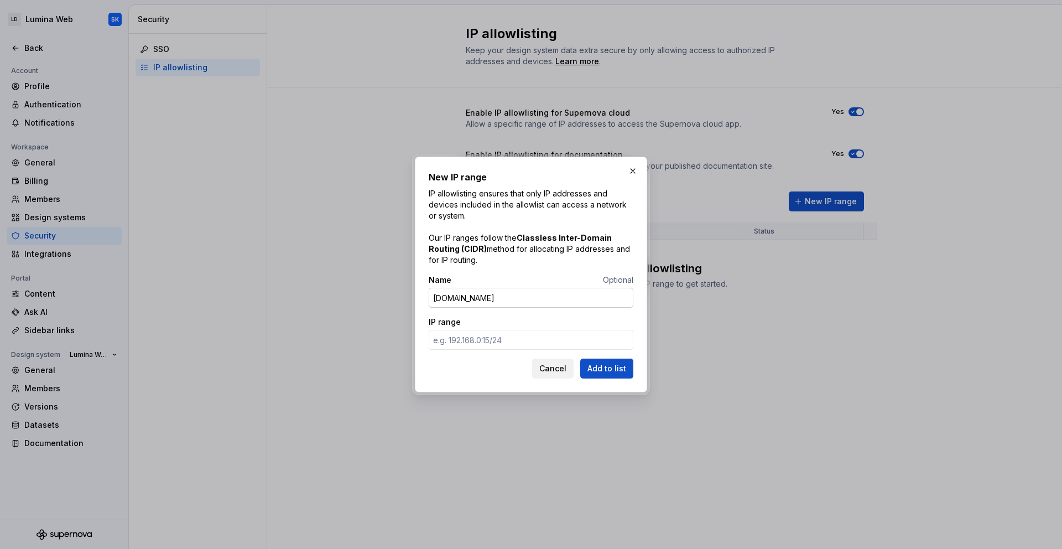
click at [514, 303] on input "matrixcare.com" at bounding box center [531, 298] width 205 height 20
click at [475, 346] on input "IP range" at bounding box center [531, 340] width 205 height 20
drag, startPoint x: 482, startPoint y: 249, endPoint x: 510, endPoint y: 238, distance: 30.1
click at [518, 235] on p "IP allowlisting ensures that only IP addresses and devices included in the allo…" at bounding box center [531, 226] width 205 height 77
click at [479, 330] on input "IP range" at bounding box center [531, 340] width 205 height 20
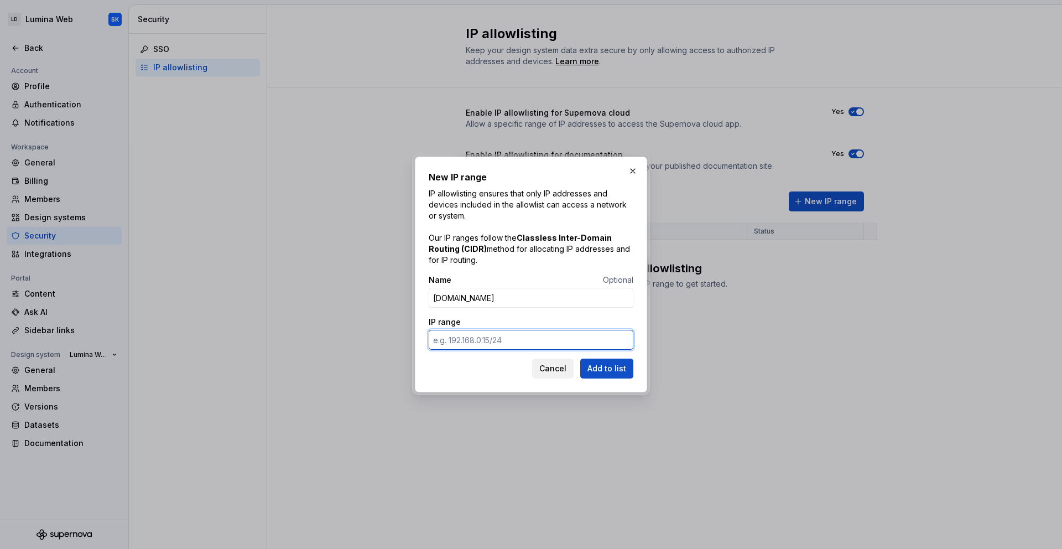
drag, startPoint x: 433, startPoint y: 340, endPoint x: 533, endPoint y: 342, distance: 100.1
click at [533, 342] on input "IP range" at bounding box center [531, 340] width 205 height 20
click at [497, 297] on input "matrixcare.com" at bounding box center [531, 298] width 205 height 20
click at [522, 343] on input "IP range" at bounding box center [531, 340] width 205 height 20
click at [565, 368] on span "Cancel" at bounding box center [552, 368] width 27 height 11
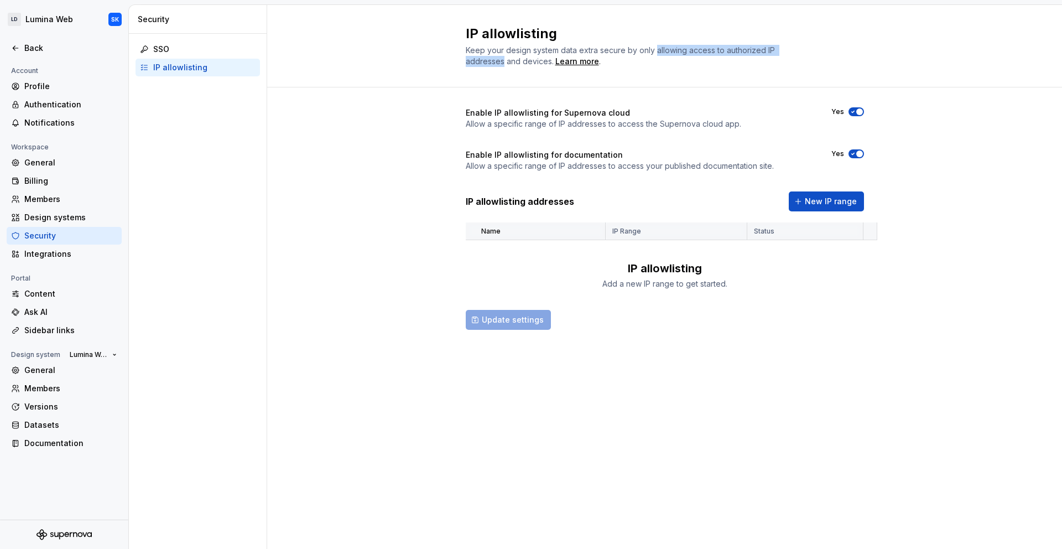
drag, startPoint x: 655, startPoint y: 50, endPoint x: 502, endPoint y: 61, distance: 153.1
click at [502, 61] on span "Keep your design system data extra secure by only allowing access to authorized…" at bounding box center [621, 55] width 311 height 20
copy span "allowing access to authorized IP addresses"
click at [507, 62] on span "Keep your design system data extra secure by only allowing access to authorized…" at bounding box center [621, 55] width 311 height 20
click at [828, 205] on span "New IP range" at bounding box center [831, 201] width 52 height 11
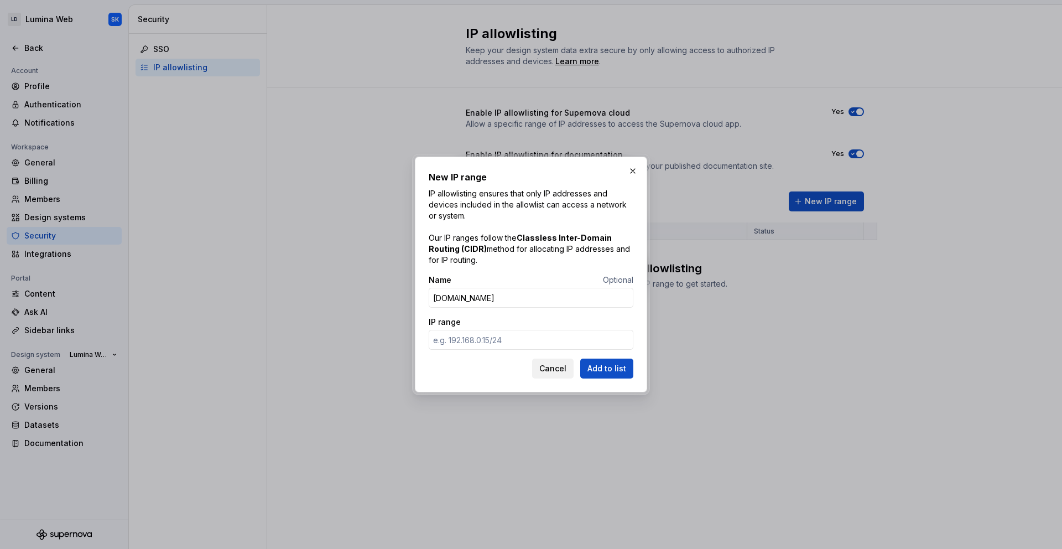
drag, startPoint x: 529, startPoint y: 168, endPoint x: 615, endPoint y: 174, distance: 86.5
click at [441, 167] on div "New IP range IP allowlisting ensures that only IP addresses and devices include…" at bounding box center [531, 275] width 232 height 236
click at [633, 171] on button "button" at bounding box center [632, 170] width 15 height 15
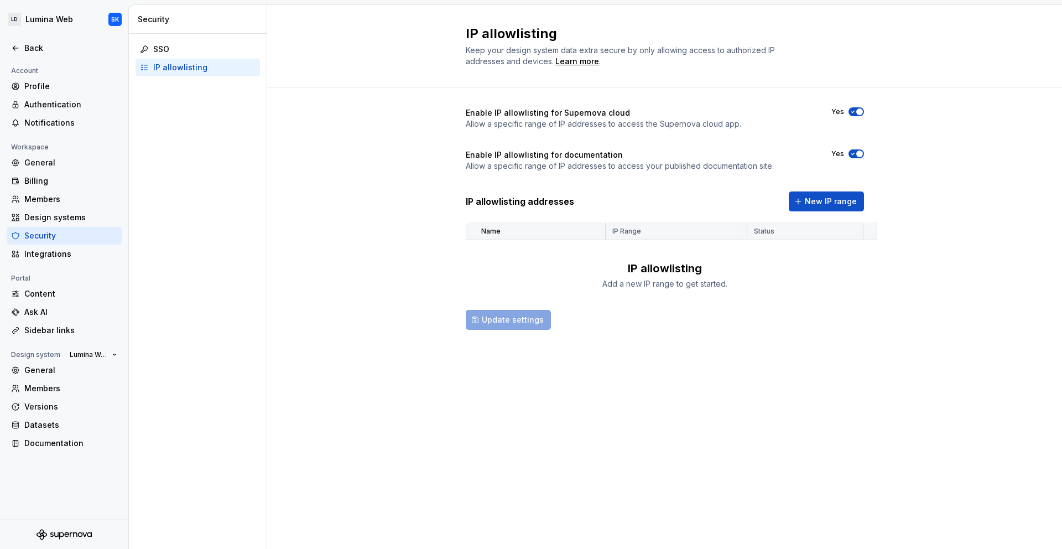
click at [863, 272] on td "IP allowlisting Add a new IP range to get started." at bounding box center [665, 265] width 398 height 50
click at [841, 207] on button "New IP range" at bounding box center [826, 201] width 75 height 20
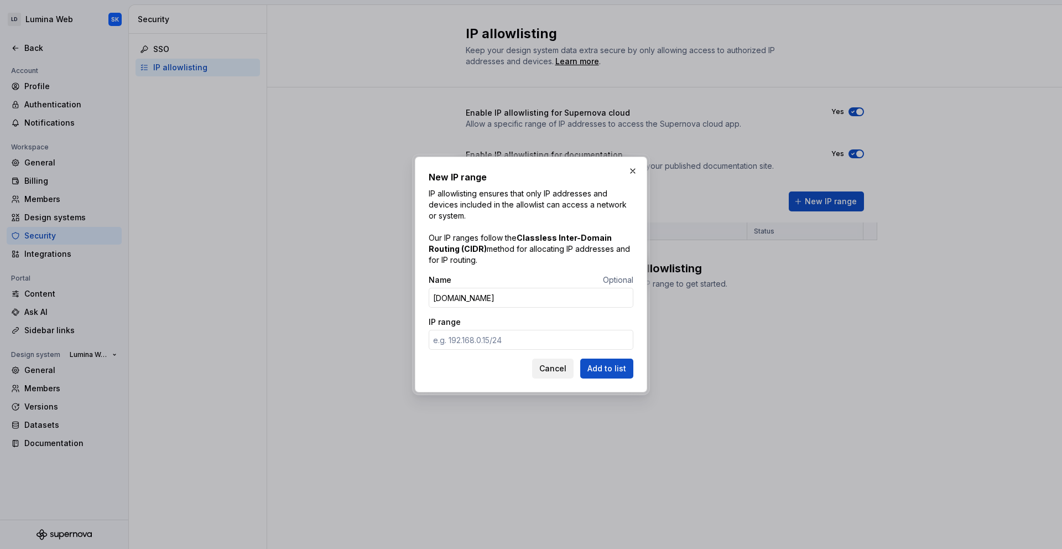
drag, startPoint x: 634, startPoint y: 173, endPoint x: 689, endPoint y: 176, distance: 54.9
click at [634, 173] on button "button" at bounding box center [632, 170] width 15 height 15
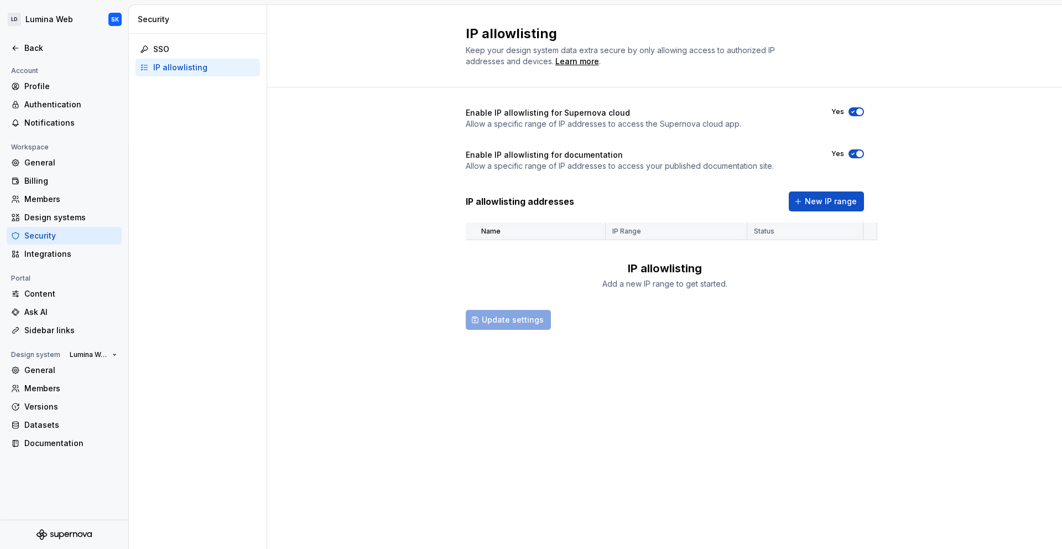
click at [955, 223] on div "Enable IP allowlisting for Supernova cloud Allow a specific range of IP address…" at bounding box center [664, 229] width 795 height 284
click at [51, 392] on div "Members" at bounding box center [70, 388] width 93 height 11
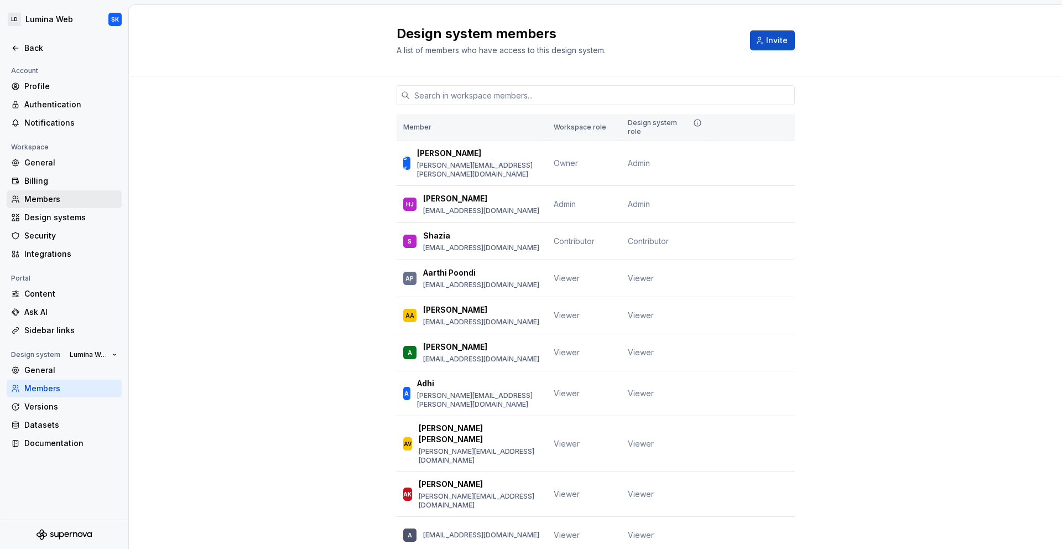
click at [87, 200] on div "Members" at bounding box center [70, 199] width 93 height 11
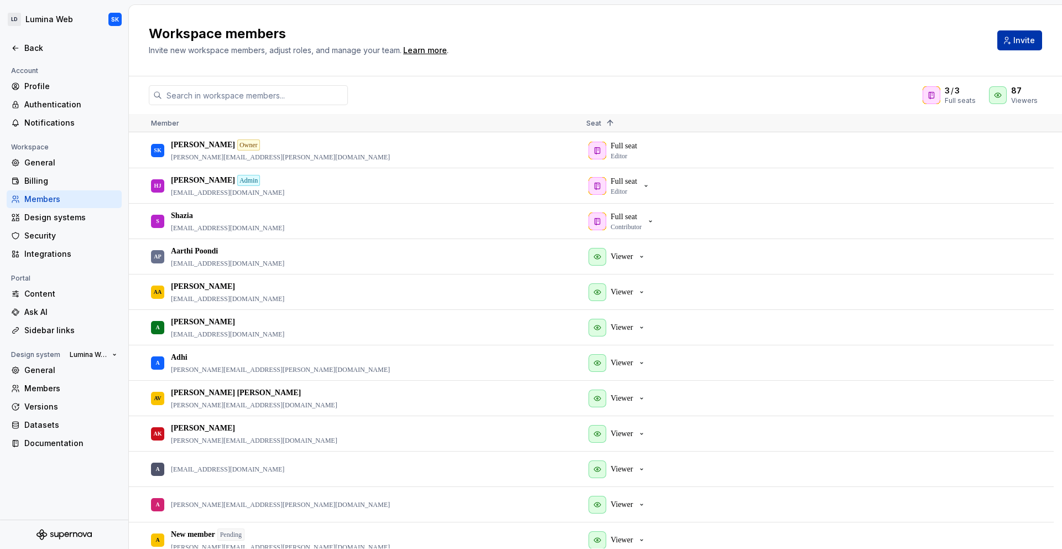
click at [955, 43] on span "Invite" at bounding box center [1024, 40] width 22 height 11
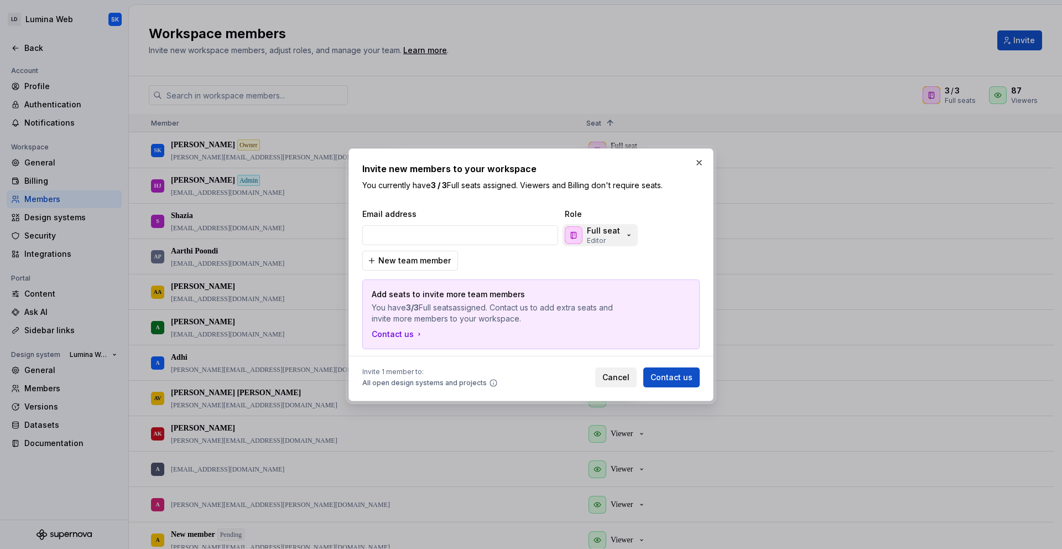
click at [627, 237] on icon "button" at bounding box center [628, 235] width 9 height 9
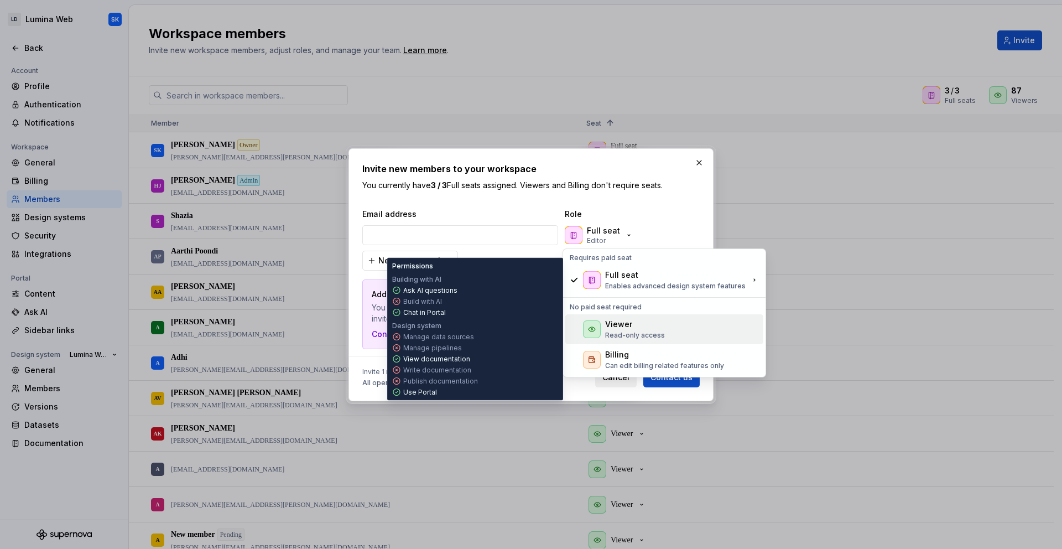
click at [647, 333] on p "Read-only access" at bounding box center [635, 335] width 60 height 9
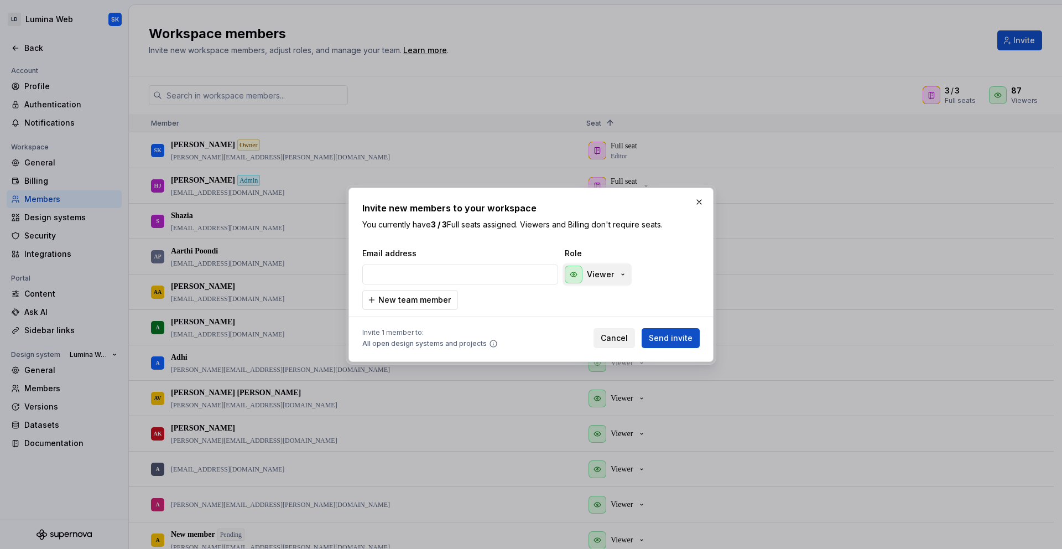
click at [602, 276] on p "Viewer" at bounding box center [600, 274] width 27 height 11
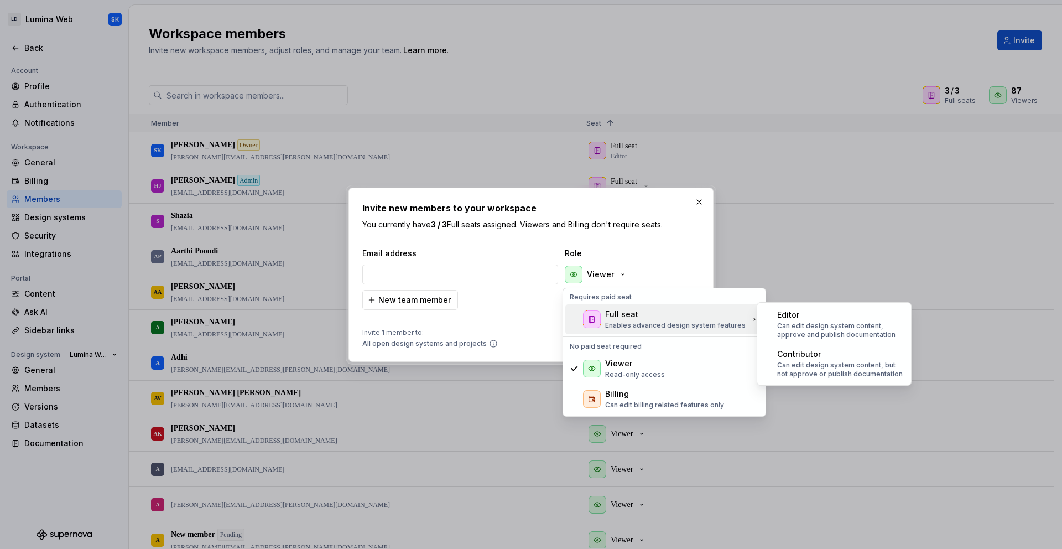
click at [663, 248] on span "Role" at bounding box center [620, 253] width 111 height 11
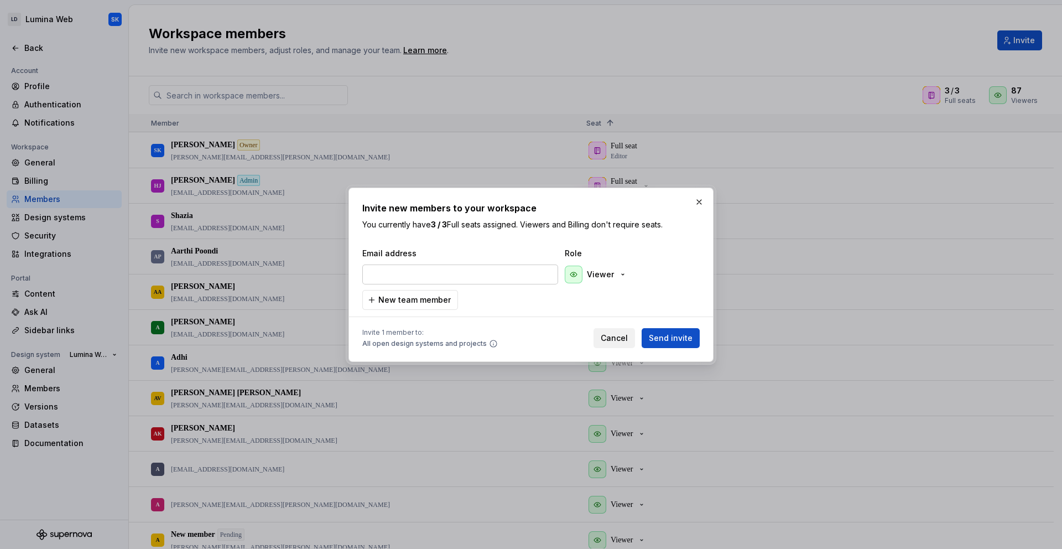
click at [460, 270] on input "email" at bounding box center [460, 274] width 196 height 20
paste input "brandy.north@brightree.com"
type input "brandy.north@brightree.com"
click at [564, 303] on div "Email address Role brandy.north@brightree.com Viewer New team member" at bounding box center [530, 279] width 337 height 62
click at [437, 299] on span "New team member" at bounding box center [414, 299] width 72 height 11
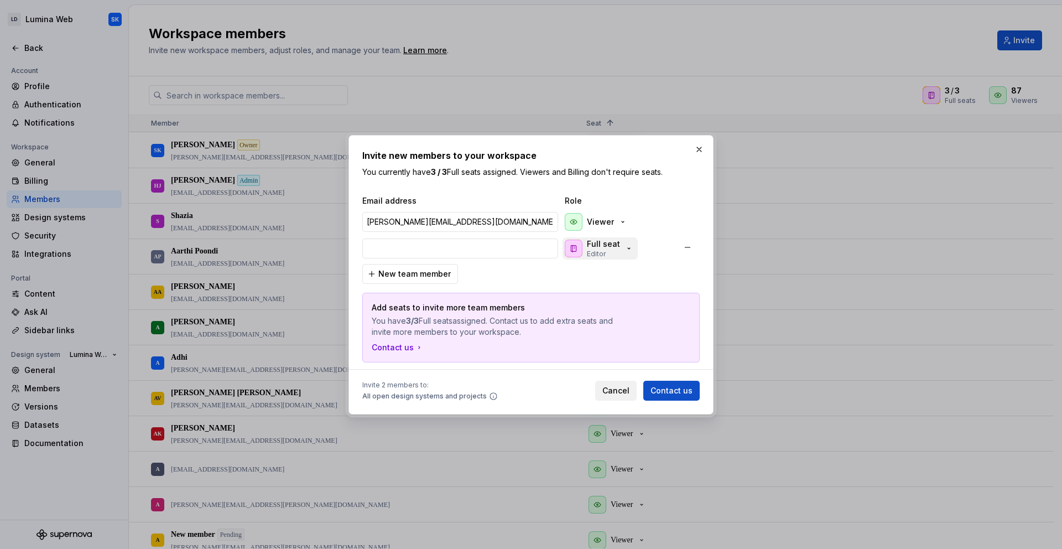
click at [612, 256] on div "Full seat Editor" at bounding box center [603, 248] width 33 height 20
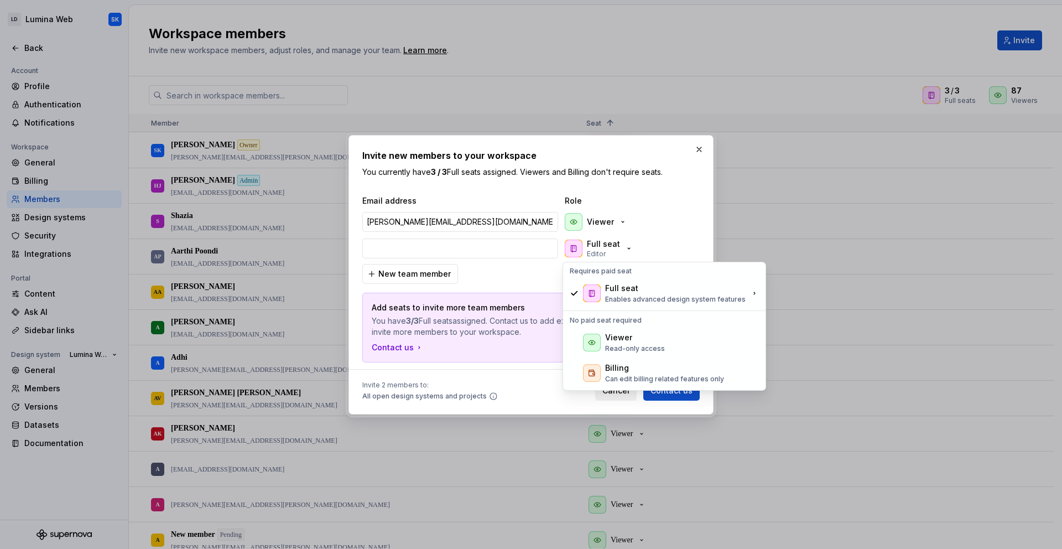
click at [661, 335] on div "Viewer" at bounding box center [635, 337] width 60 height 11
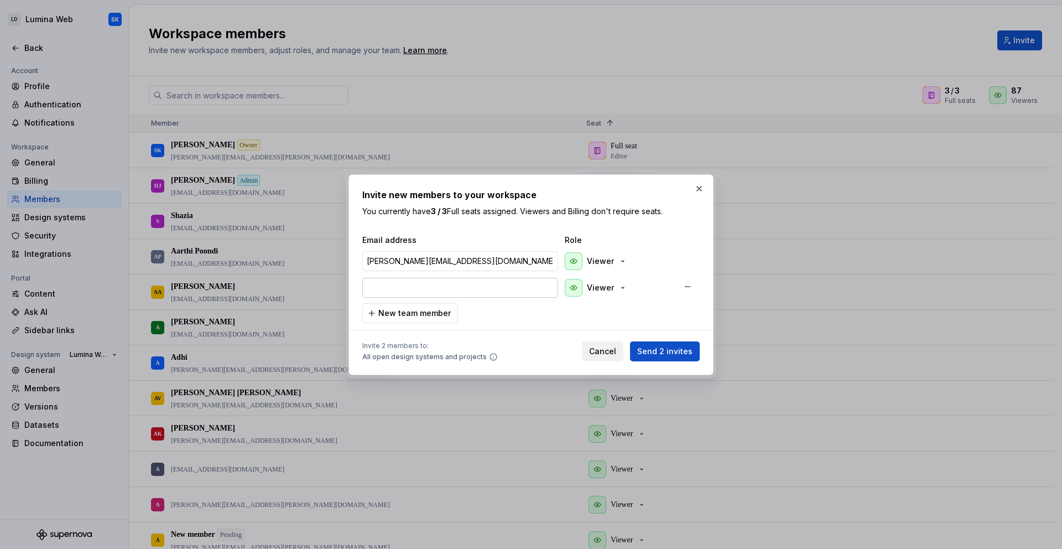
click at [465, 290] on input "email" at bounding box center [460, 288] width 196 height 20
paste input "bjones@brightree.com"
type input "bjones@brightree.com"
click at [549, 311] on div "Email address Role brandy.north@brightree.com Viewer bjones@brightree.com Viewe…" at bounding box center [530, 278] width 337 height 88
click at [437, 312] on span "New team member" at bounding box center [414, 312] width 72 height 11
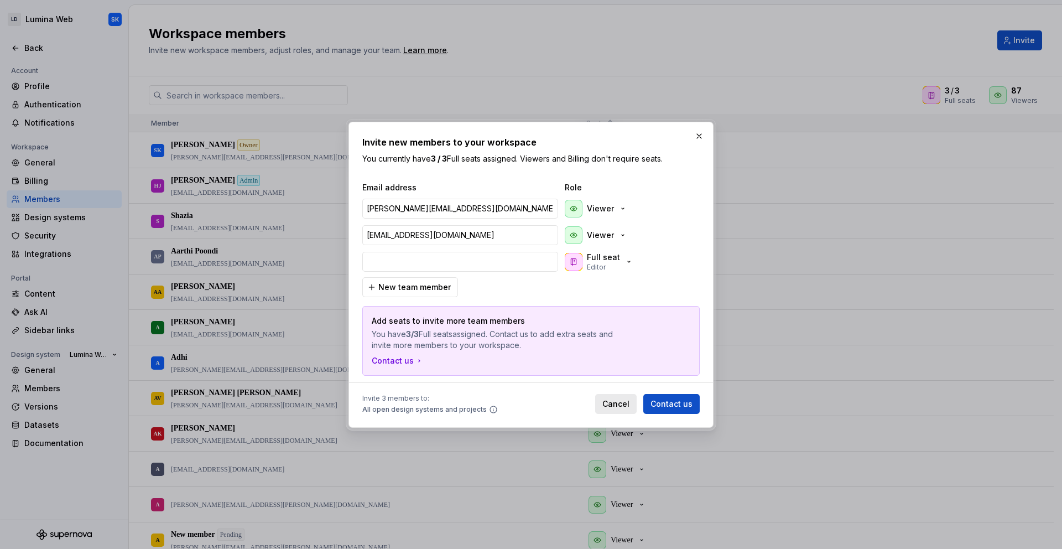
click at [606, 264] on div "Full seat Editor" at bounding box center [603, 262] width 33 height 20
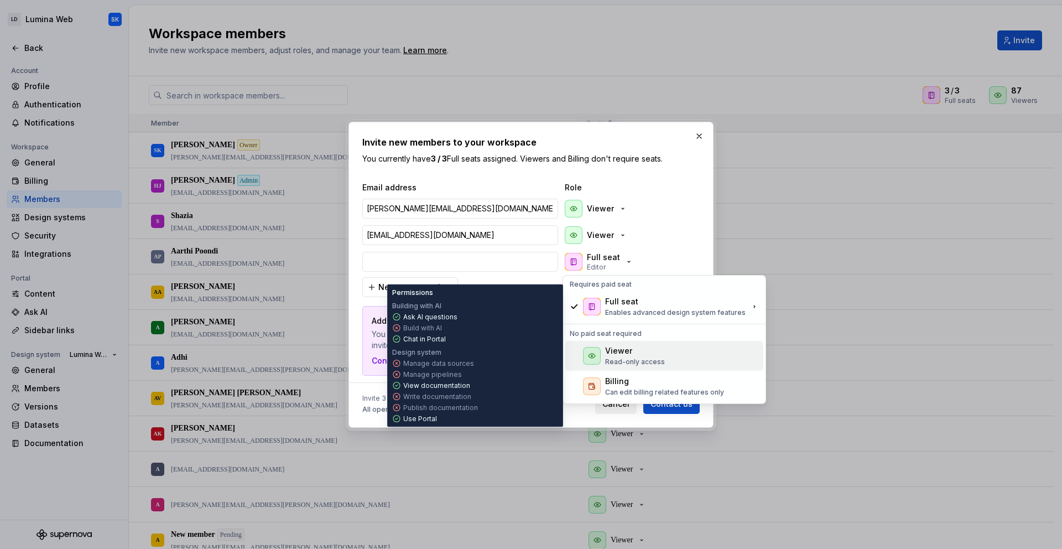
click at [620, 355] on div "Viewer" at bounding box center [618, 350] width 27 height 11
click at [618, 354] on div "Requires paid seat Full seat Enables advanced design system features No paid se…" at bounding box center [664, 339] width 204 height 129
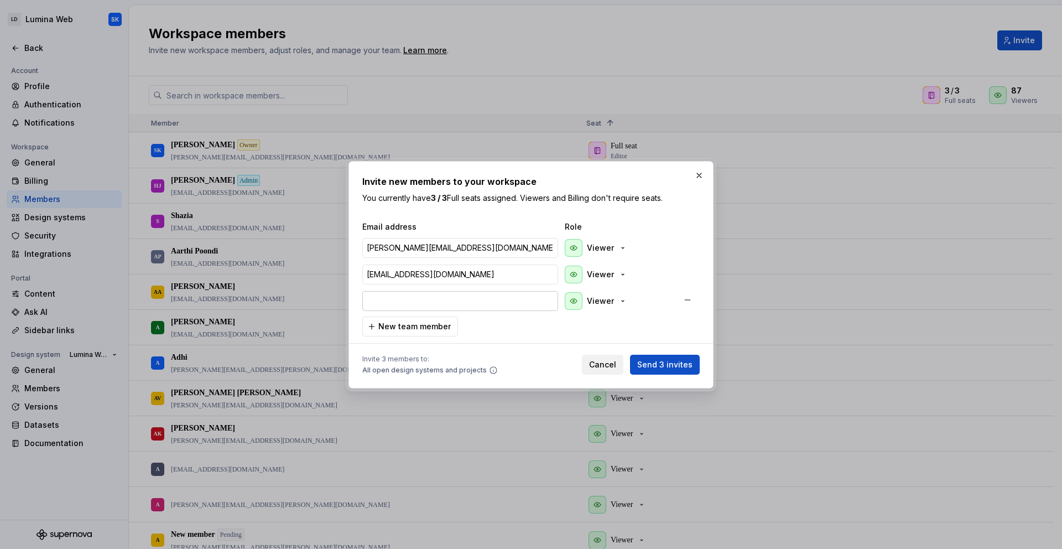
click at [428, 303] on input "email" at bounding box center [460, 301] width 196 height 20
click at [444, 299] on input "email" at bounding box center [460, 301] width 196 height 20
paste input "rpatel@brightree.com"
type input "rpatel@brightree.com"
click at [432, 325] on span "New team member" at bounding box center [414, 326] width 72 height 11
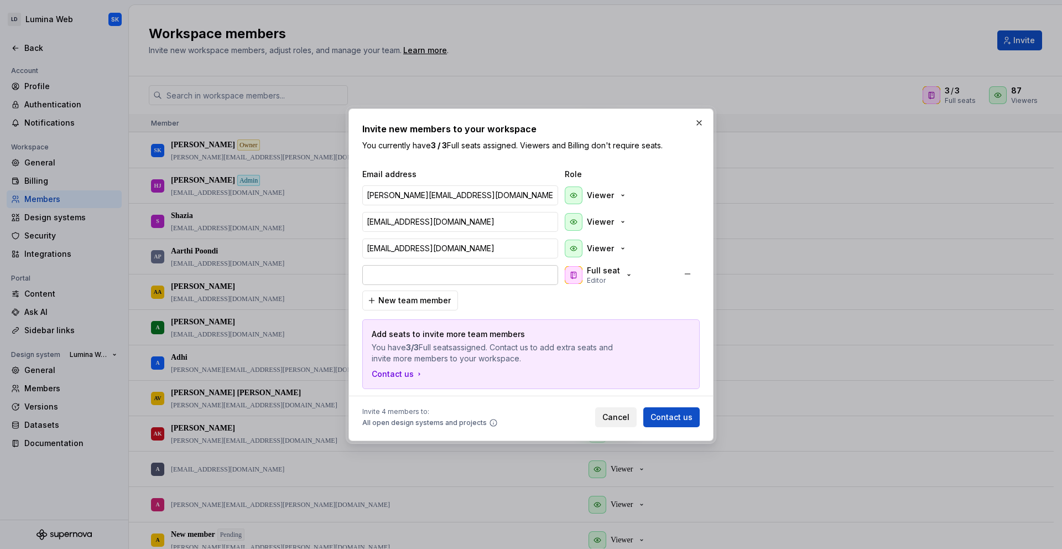
click at [415, 276] on input "email" at bounding box center [460, 275] width 196 height 20
type input "Chaithanya.Anugu@matrixcare.com"
click at [432, 303] on span "New team member" at bounding box center [414, 300] width 72 height 11
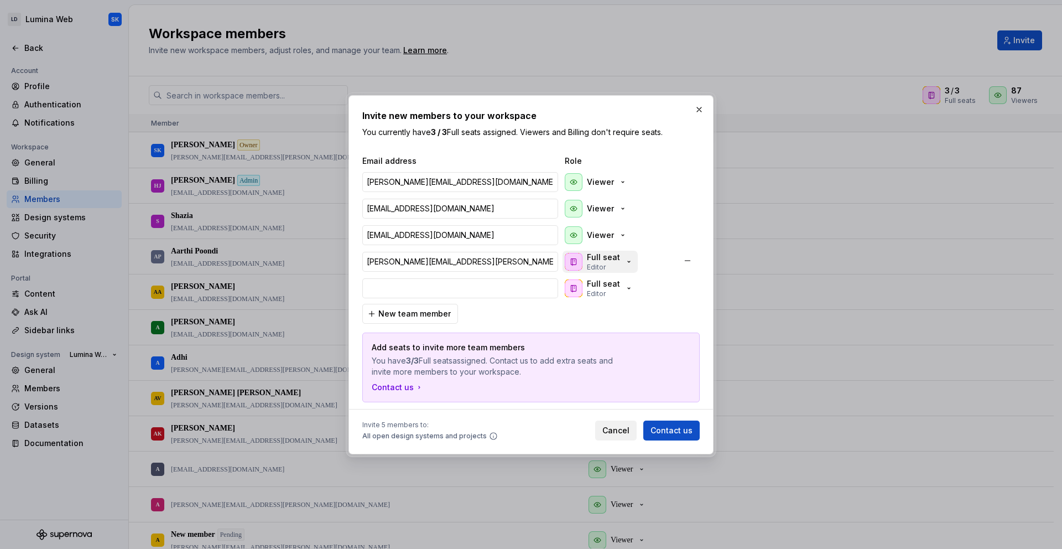
click at [594, 267] on p "Editor" at bounding box center [596, 267] width 19 height 9
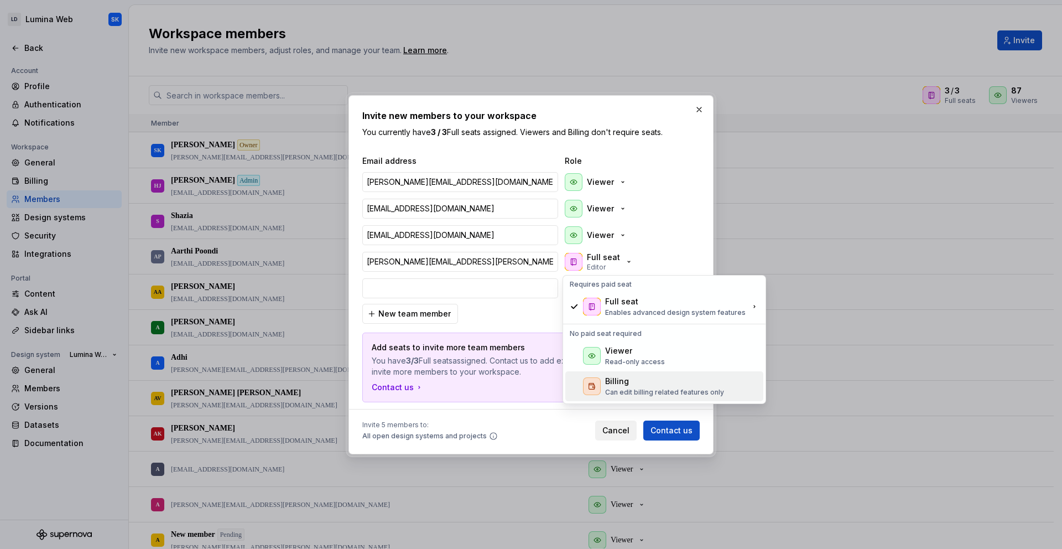
click at [608, 353] on div "Viewer" at bounding box center [618, 350] width 27 height 11
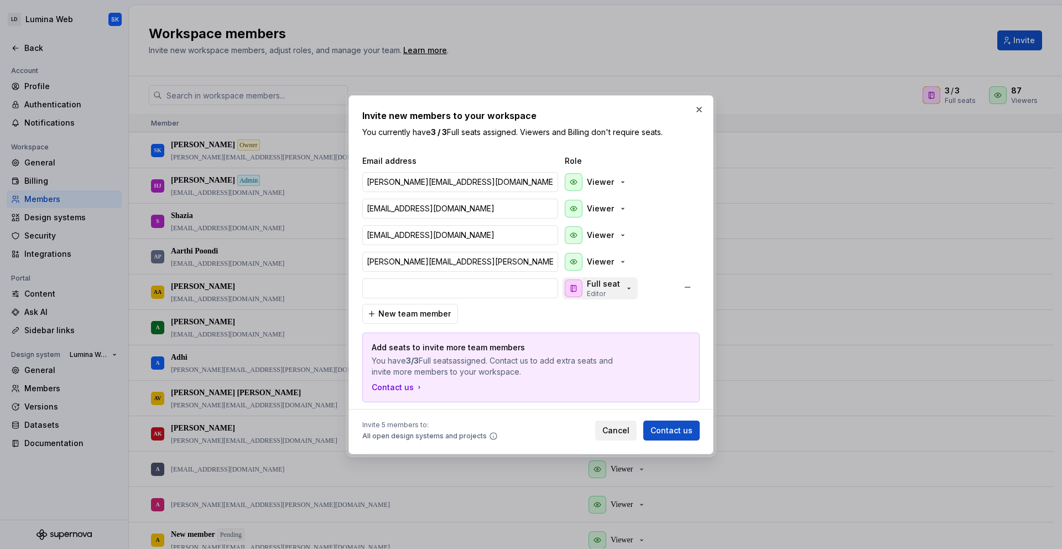
click at [577, 291] on icon "button" at bounding box center [573, 288] width 9 height 9
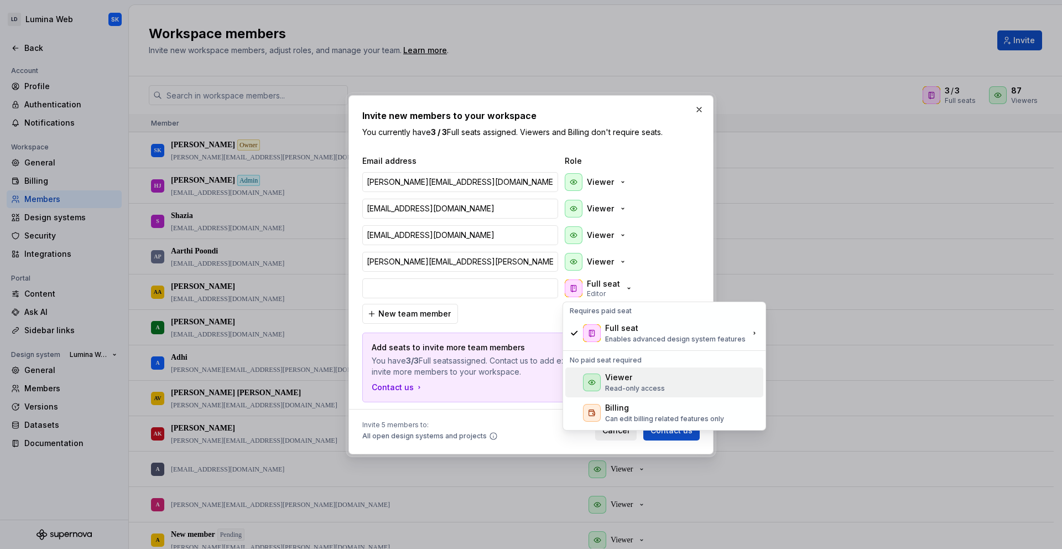
click at [607, 375] on div "Viewer" at bounding box center [618, 377] width 27 height 11
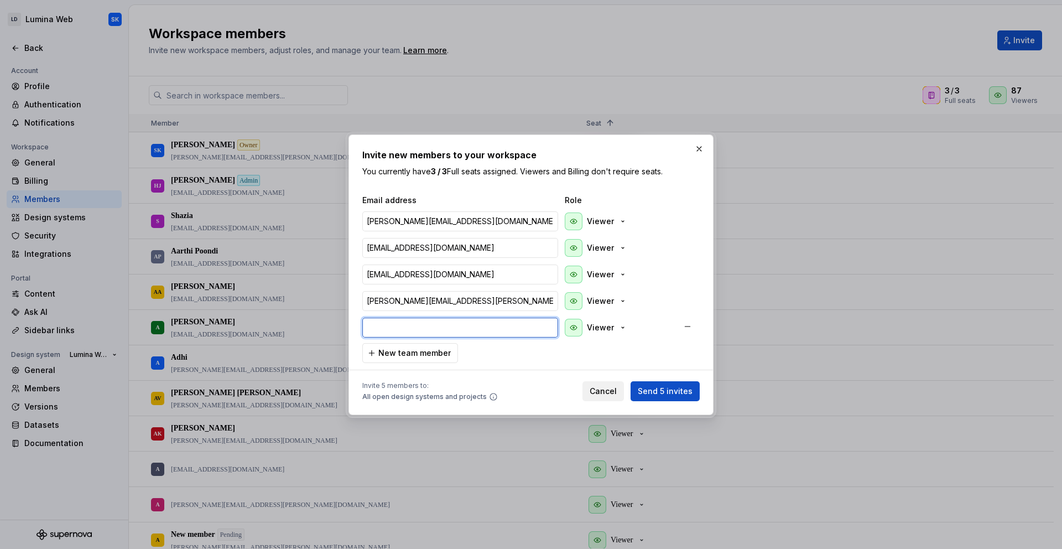
click at [443, 325] on input "email" at bounding box center [460, 327] width 196 height 20
paste input "Deepthi.Manikonda@matrixcare.com"
type input "Deepthi.Manikonda@matrixcare.com"
click at [583, 350] on div "Email address Role brandy.north@brightree.com Viewer bjones@brightree.com Viewe…" at bounding box center [530, 279] width 337 height 168
click at [434, 351] on span "New team member" at bounding box center [414, 352] width 72 height 11
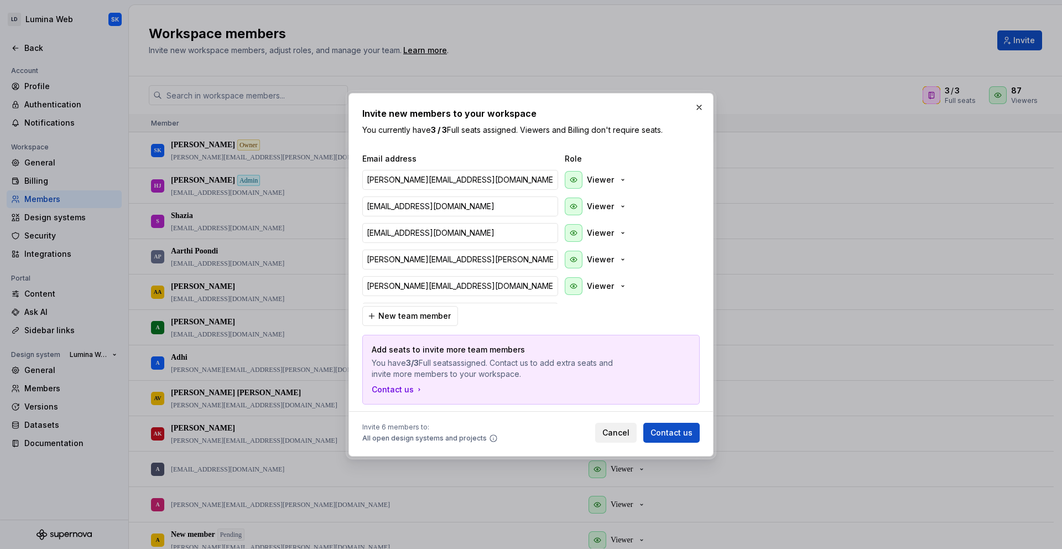
scroll to position [19, 0]
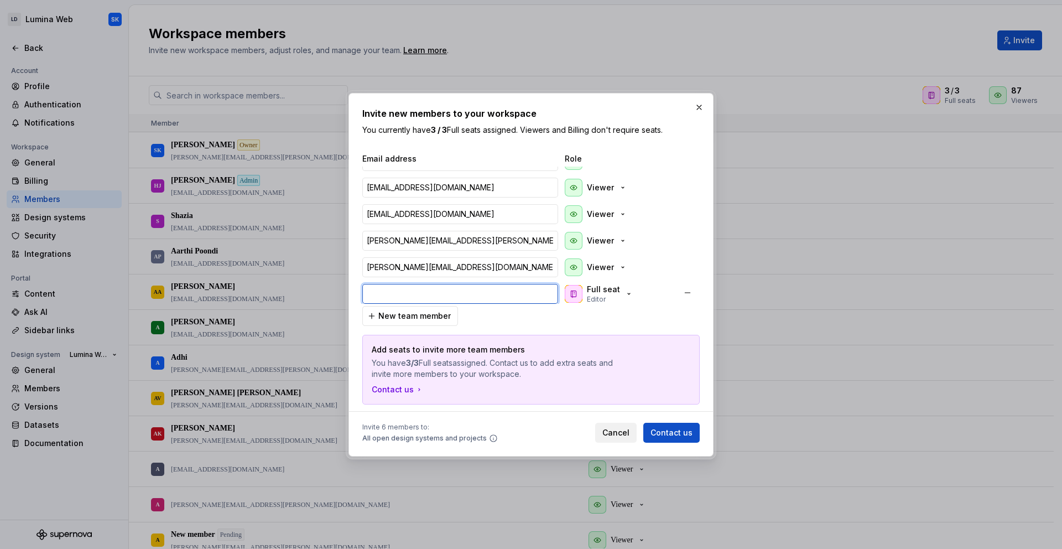
click at [444, 289] on input "email" at bounding box center [460, 294] width 196 height 20
paste input "Ravi.Ranjan@matrixcare.com"
type input "Ravi.Ranjan@matrixcare.com"
click at [597, 317] on div "Email address Role brandy.north@brightree.com Viewer bjones@brightree.com Viewe…" at bounding box center [530, 278] width 337 height 251
click at [606, 298] on div "Full seat Editor" at bounding box center [603, 294] width 33 height 20
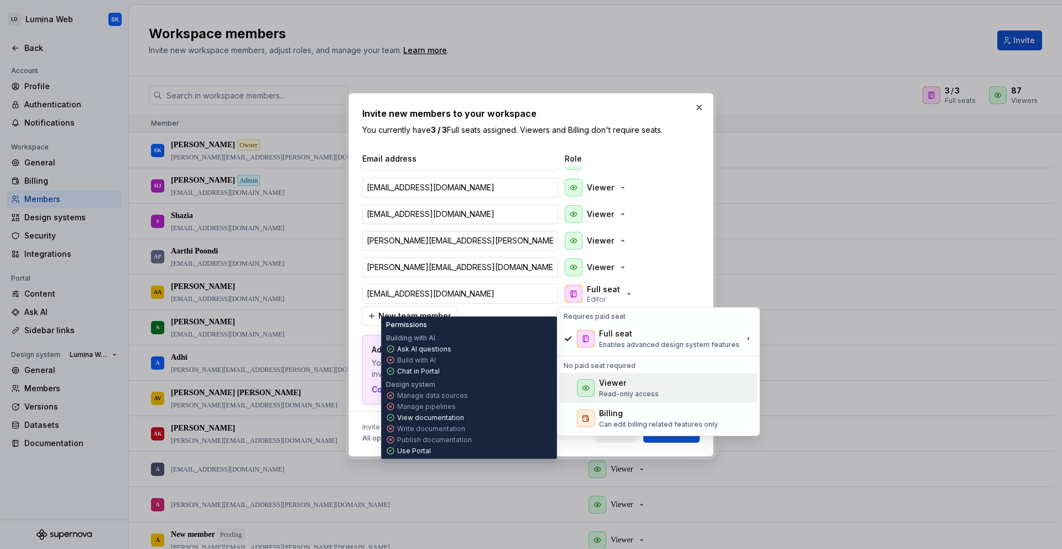
click at [629, 386] on div "Viewer" at bounding box center [629, 382] width 60 height 11
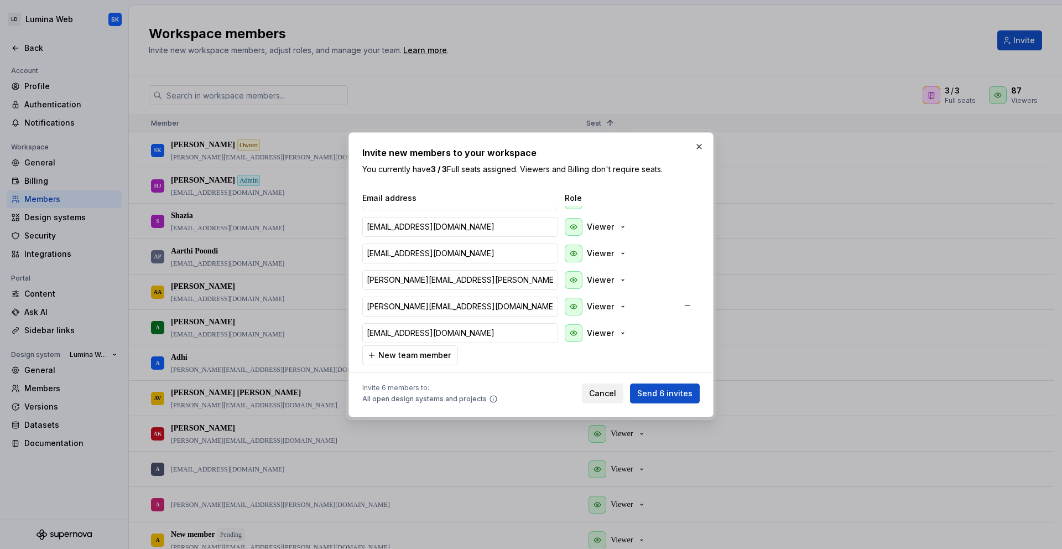
scroll to position [22, 0]
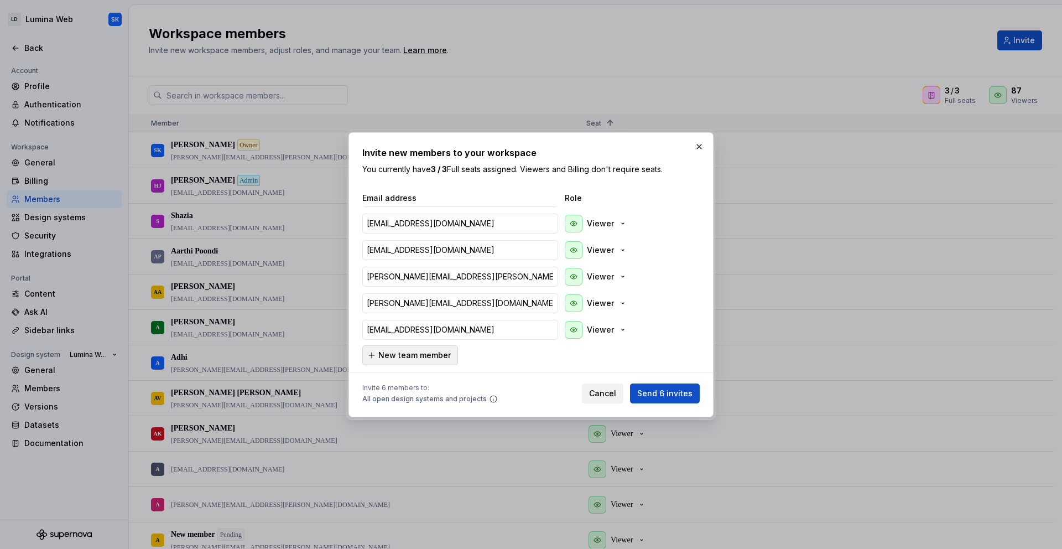
click at [411, 357] on span "New team member" at bounding box center [414, 355] width 72 height 11
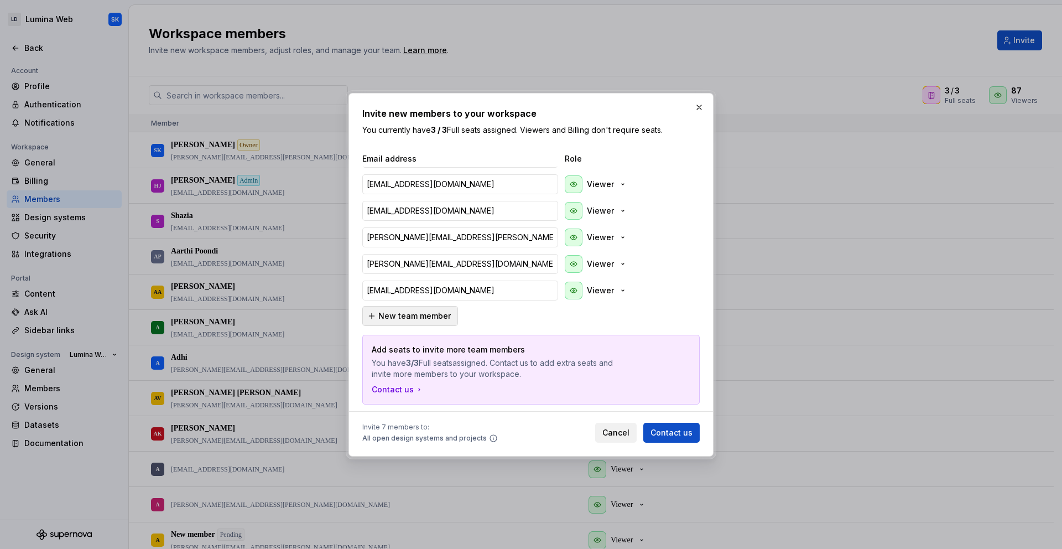
scroll to position [49, 0]
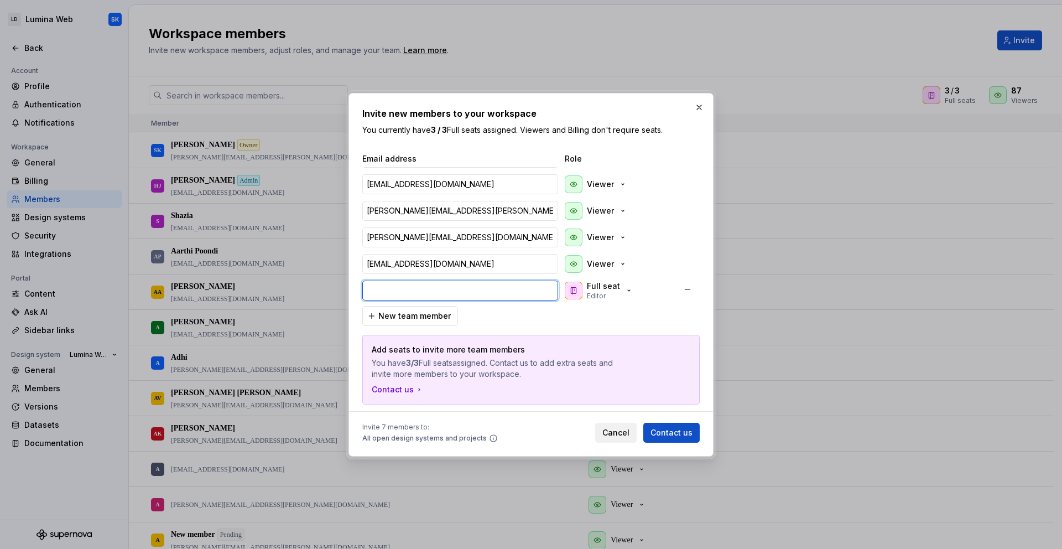
click at [434, 289] on input "email" at bounding box center [460, 290] width 196 height 20
paste input "Vinodh.Ganesan@matrixcare.com"
type input "Vinodh.Ganesan@matrixcare.com"
click at [529, 315] on div "Email address Role brandy.north@brightree.com Viewer bjones@brightree.com Viewe…" at bounding box center [530, 278] width 337 height 251
click at [423, 309] on button "New team member" at bounding box center [410, 316] width 96 height 20
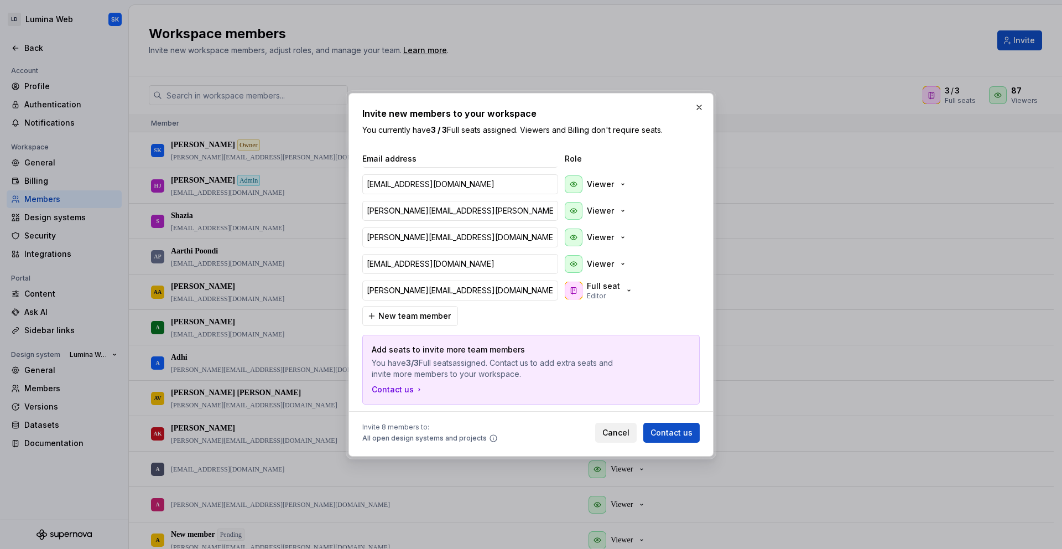
scroll to position [75, 0]
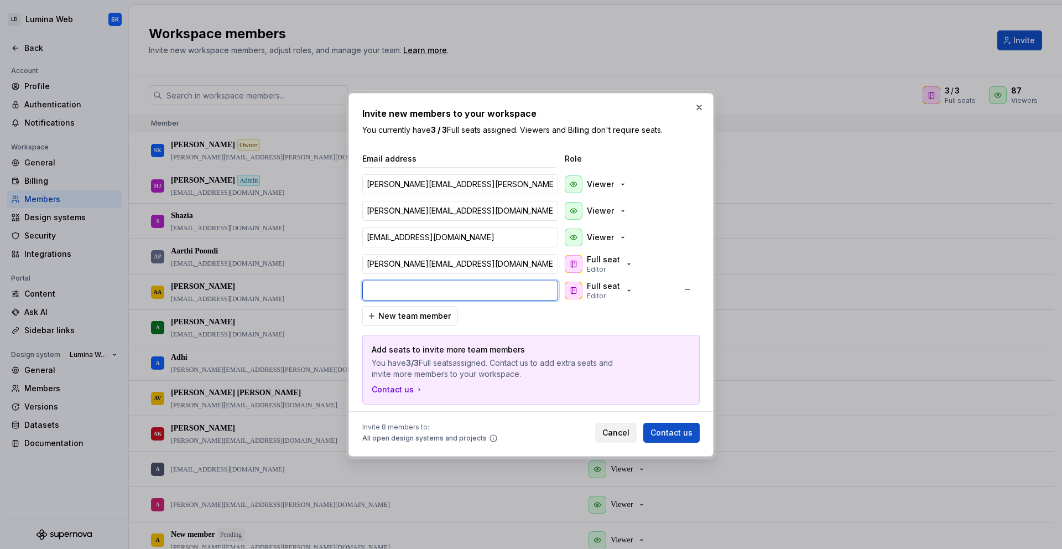
paste input "Kerri.McCarthy@matrixcare.com"
type input "Kerri.McCarthy@matrixcare.com"
click at [508, 309] on div "Email address Role brandy.north@brightree.com Viewer bjones@brightree.com Viewe…" at bounding box center [530, 278] width 337 height 251
click at [440, 312] on span "New team member" at bounding box center [414, 315] width 72 height 11
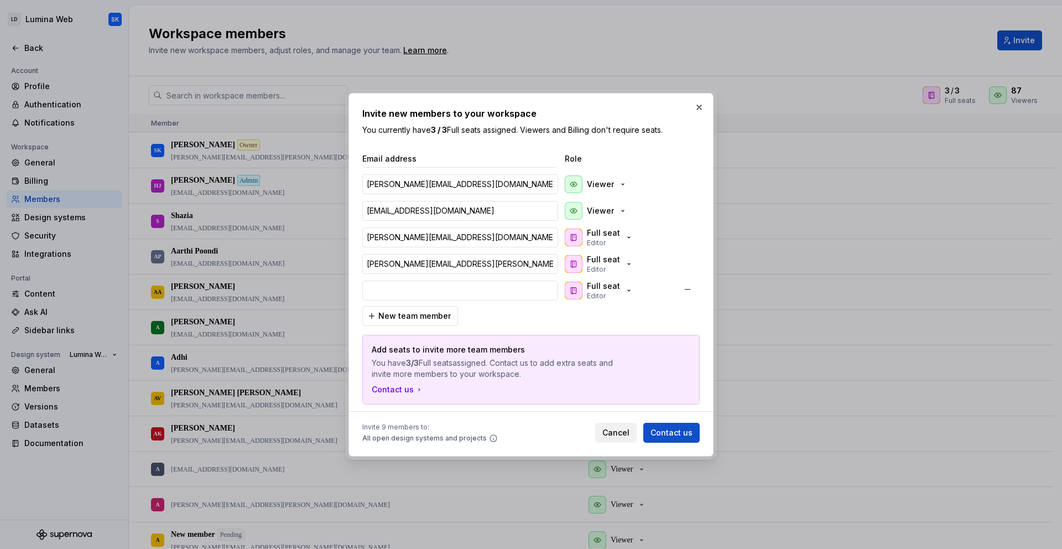
type input "Rajasenthilkumar.Raju@matrixcare.com"
click at [528, 314] on div "Email address Role brandy.north@brightree.com Viewer bjones@brightree.com Viewe…" at bounding box center [530, 278] width 337 height 251
click at [602, 238] on div "Full seat Editor" at bounding box center [603, 237] width 33 height 20
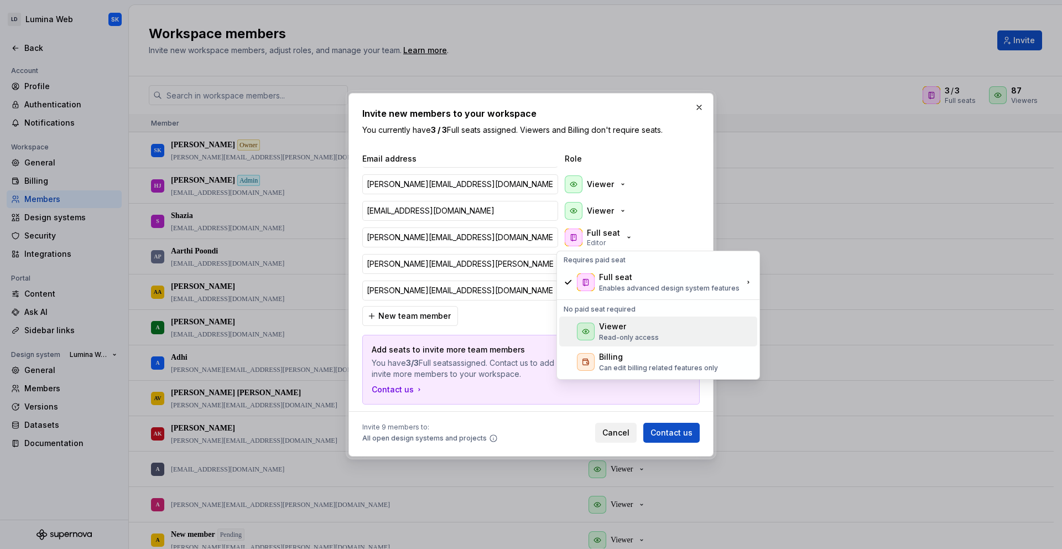
click at [613, 325] on div "Viewer" at bounding box center [612, 326] width 27 height 11
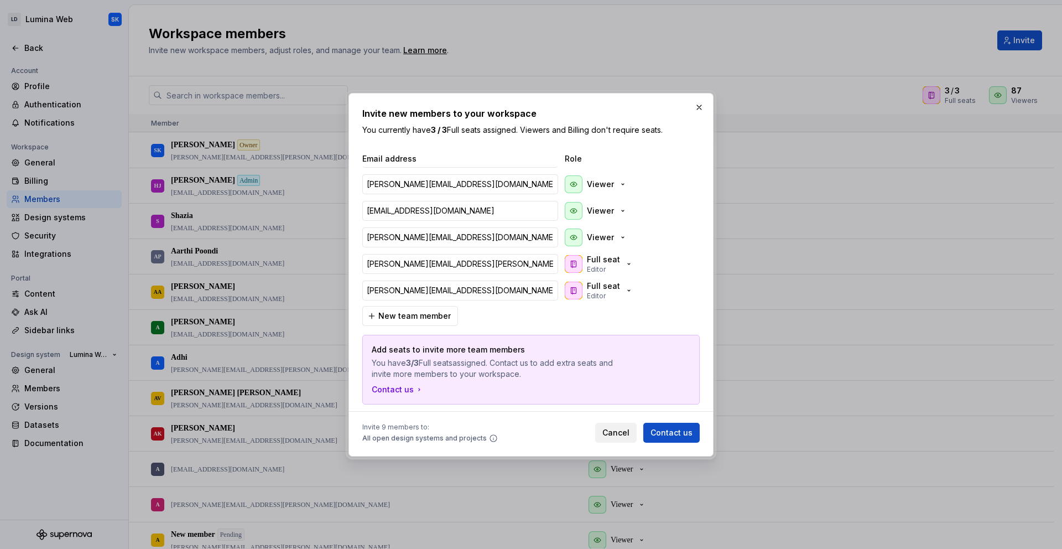
drag, startPoint x: 510, startPoint y: 321, endPoint x: 516, endPoint y: 320, distance: 5.6
click at [510, 321] on div "Email address Role brandy.north@brightree.com Viewer bjones@brightree.com Viewe…" at bounding box center [530, 278] width 337 height 251
click at [602, 271] on div "Full seat Editor" at bounding box center [603, 264] width 33 height 20
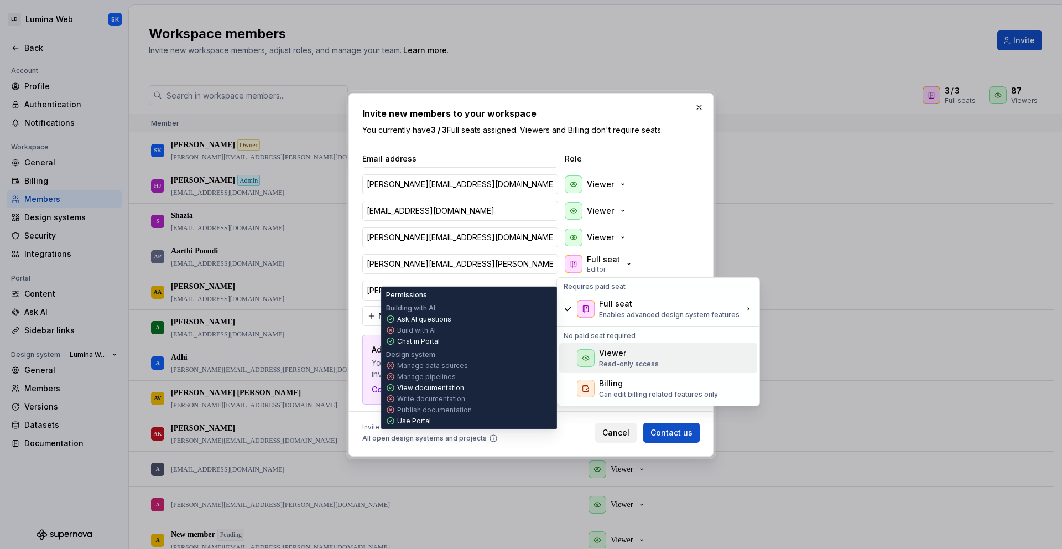
click at [590, 357] on div at bounding box center [586, 358] width 18 height 18
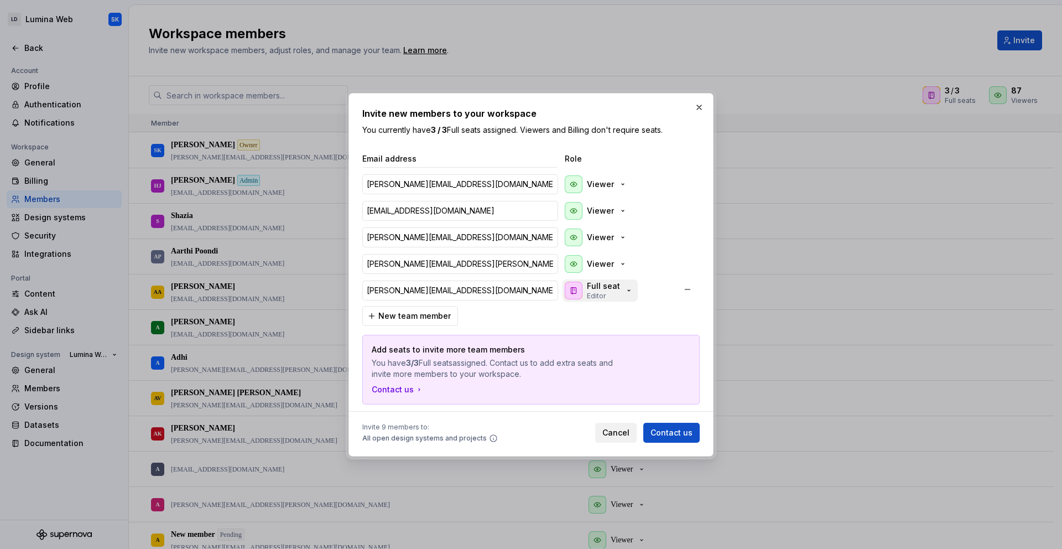
click at [575, 292] on div "button" at bounding box center [574, 291] width 18 height 18
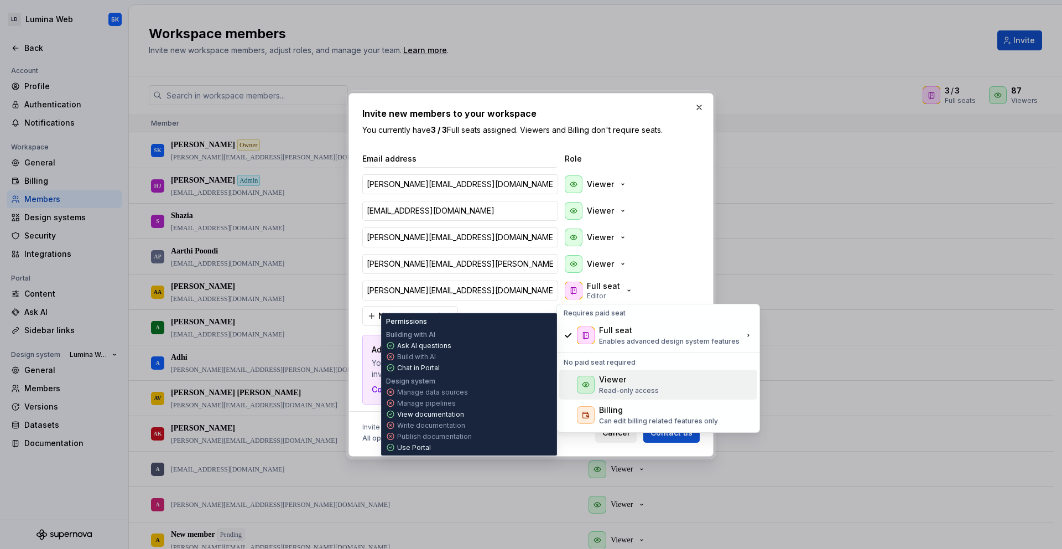
click at [583, 378] on div at bounding box center [586, 385] width 18 height 18
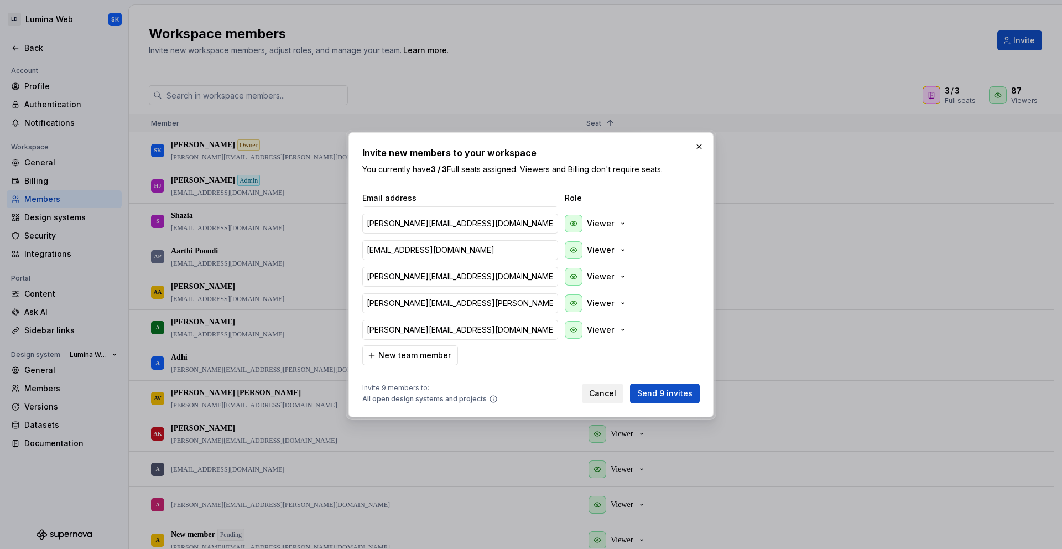
click at [546, 350] on div "Email address Role brandy.north@brightree.com Viewer bjones@brightree.com Viewe…" at bounding box center [530, 278] width 337 height 173
click at [669, 392] on span "Send 9 invites" at bounding box center [664, 393] width 55 height 11
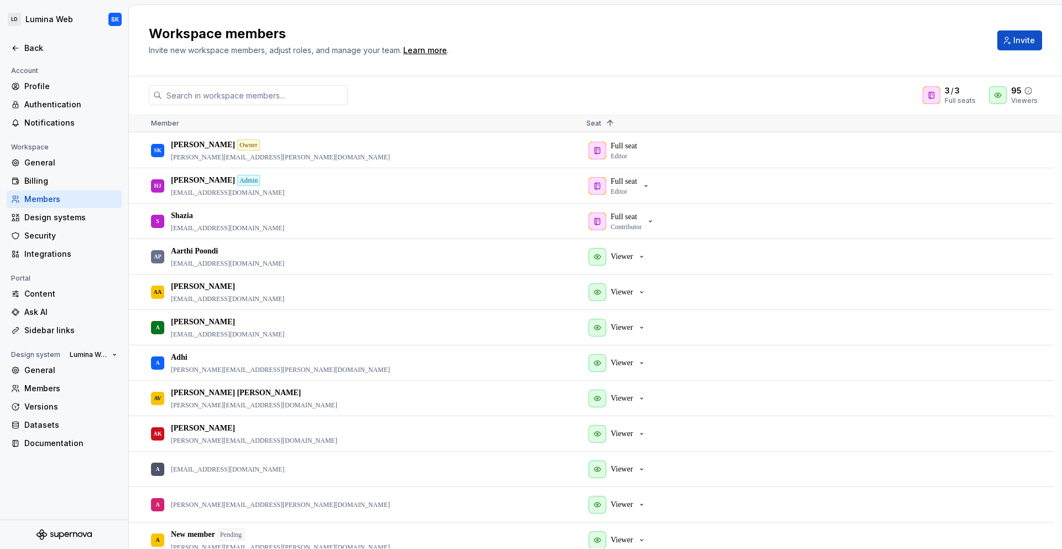
click at [955, 97] on div "Viewers" at bounding box center [1024, 100] width 27 height 9
click at [48, 50] on div "Back" at bounding box center [70, 48] width 93 height 11
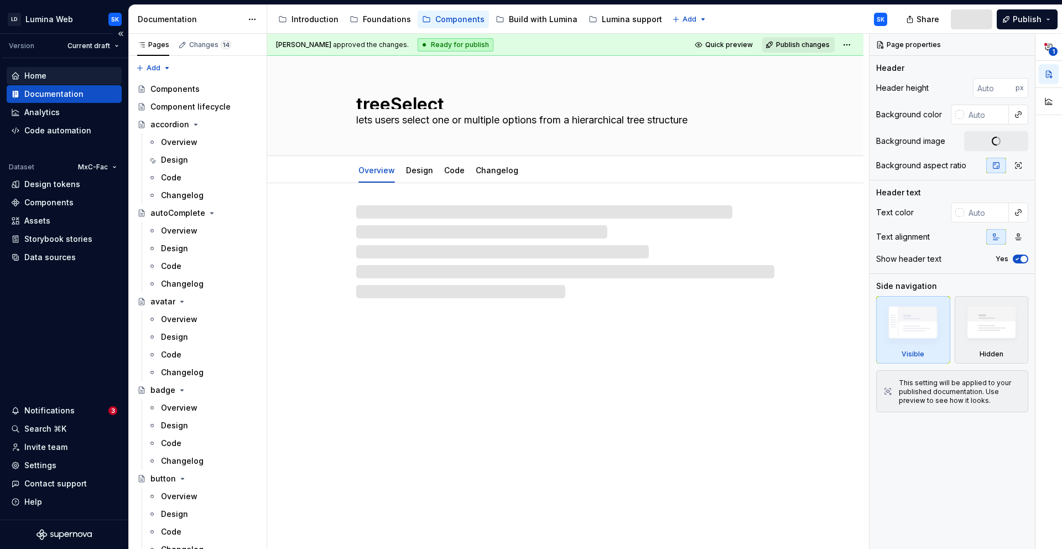
click at [56, 72] on div "Home" at bounding box center [64, 75] width 106 height 11
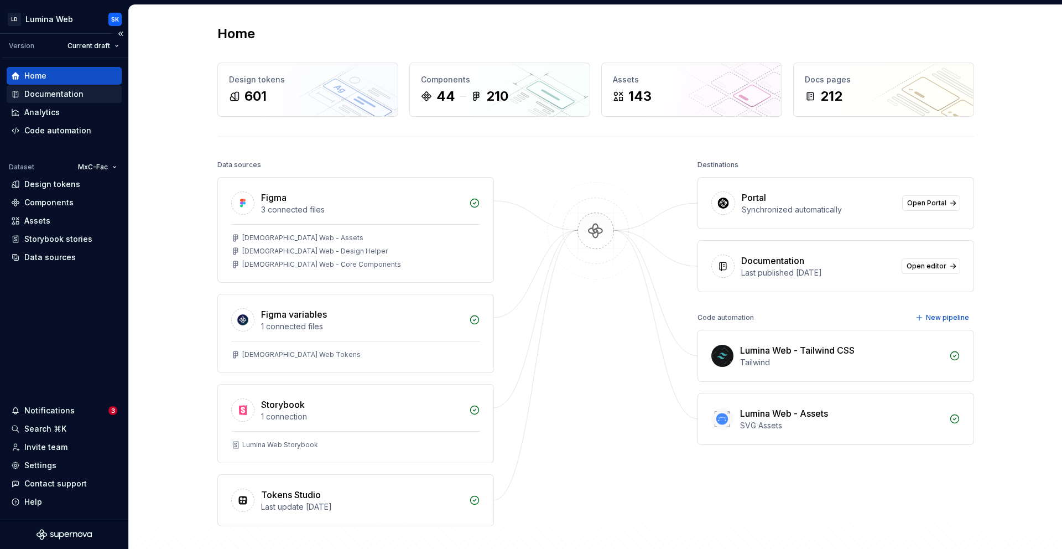
click at [56, 96] on div "Documentation" at bounding box center [53, 93] width 59 height 11
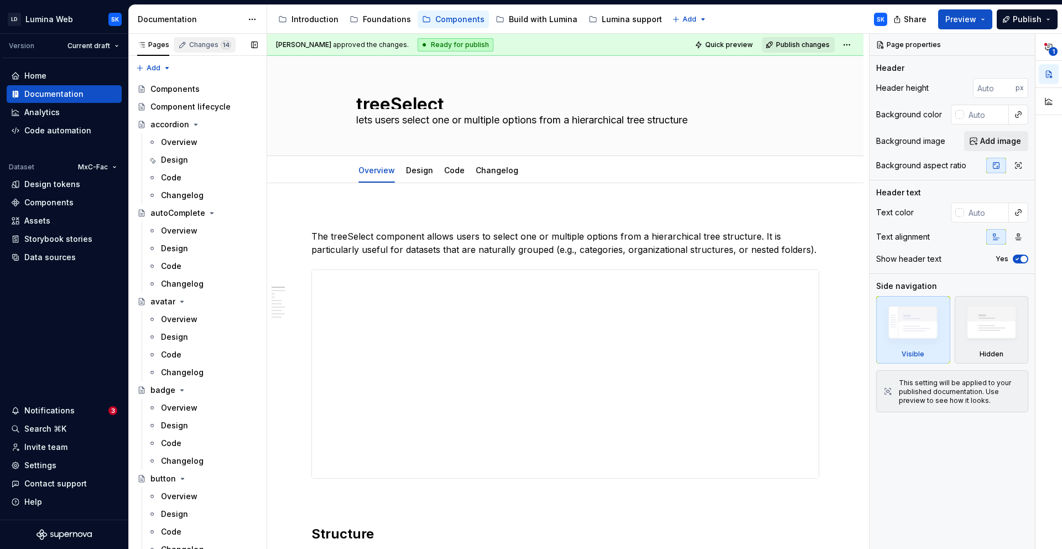
click at [204, 46] on div "Changes 14" at bounding box center [210, 44] width 42 height 9
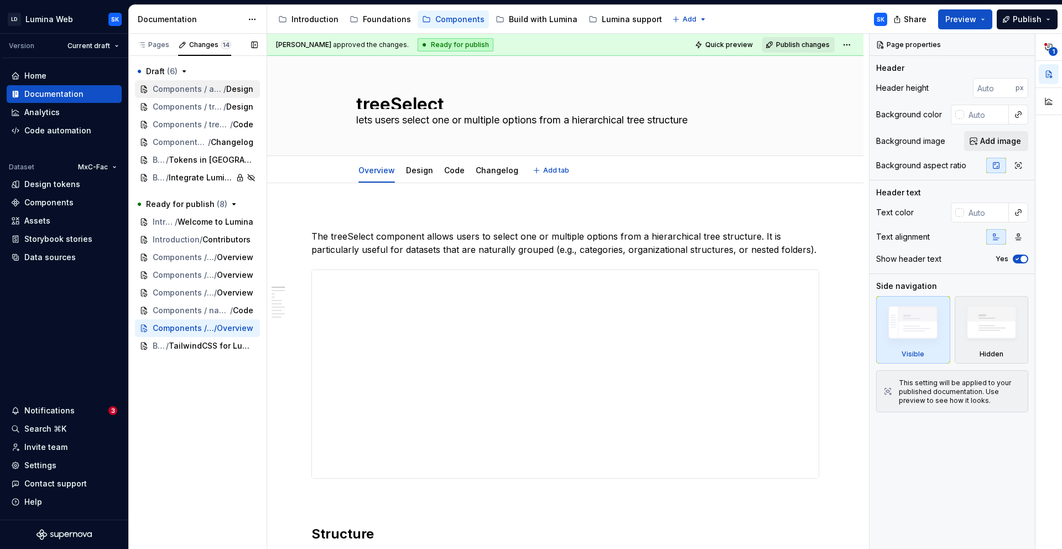
click at [176, 90] on span "Components / accordion" at bounding box center [188, 89] width 71 height 11
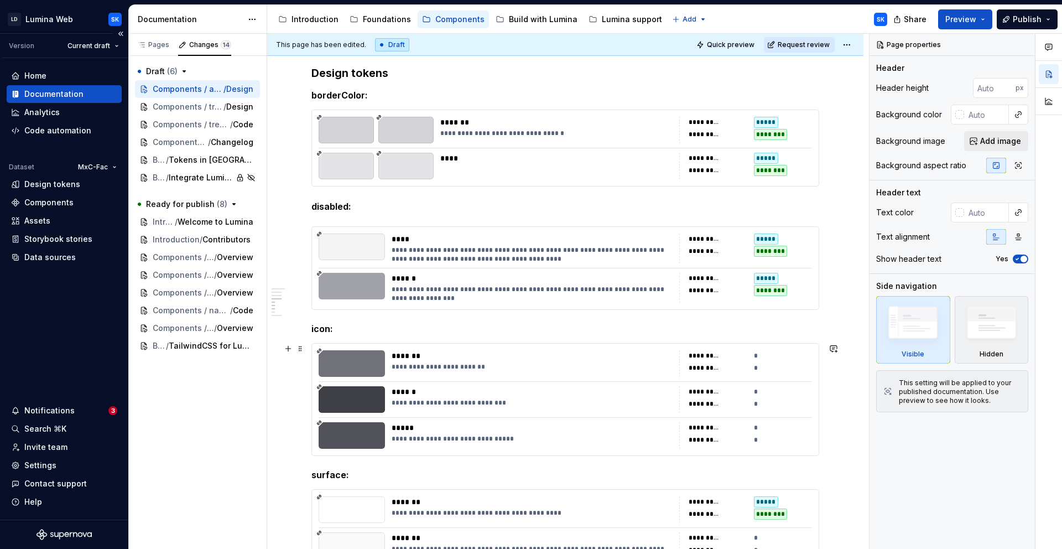
scroll to position [1106, 0]
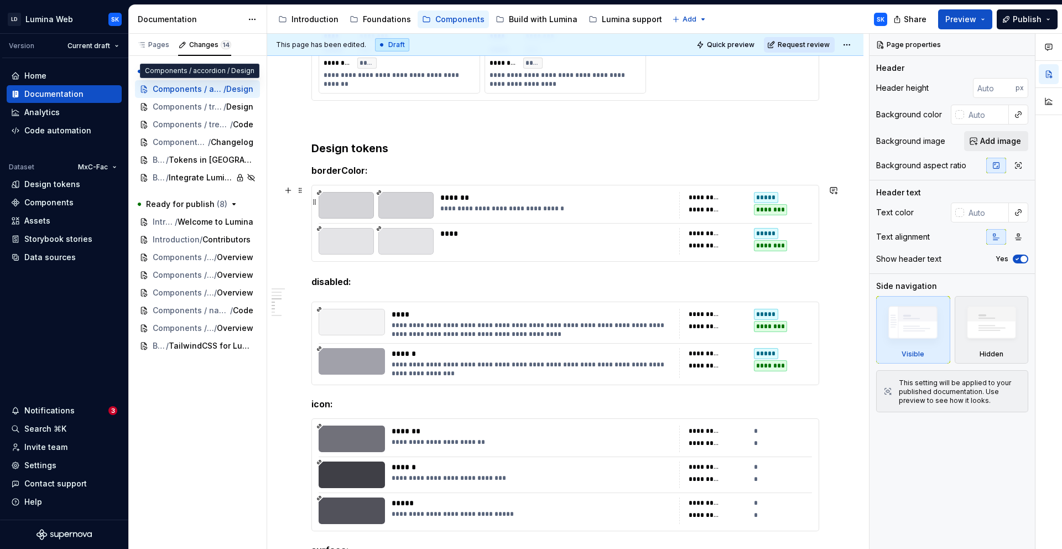
click at [635, 194] on div "*******" at bounding box center [556, 197] width 232 height 11
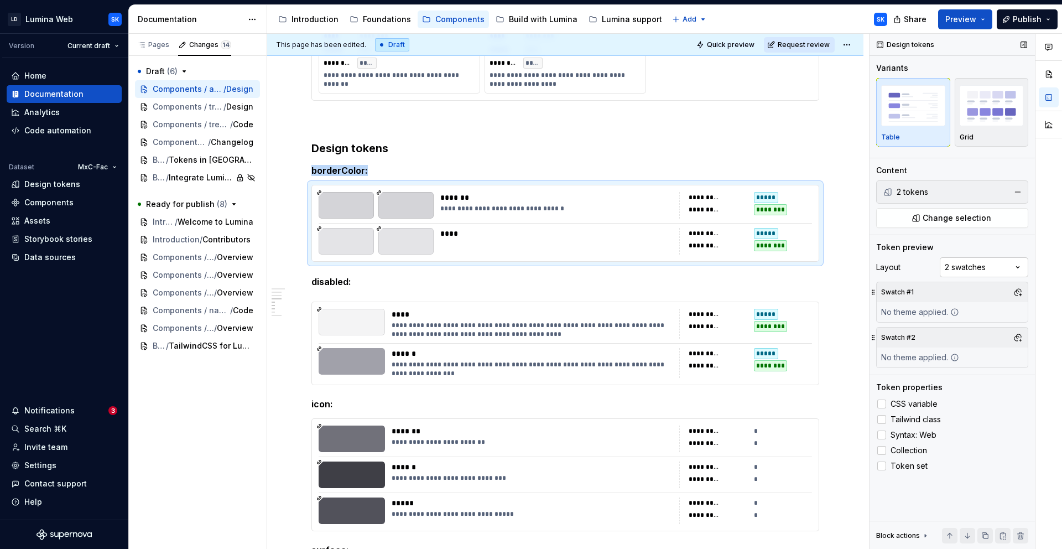
click at [955, 265] on div "Comments Open comments No comments yet Select ‘Comment’ from the block context …" at bounding box center [965, 291] width 192 height 515
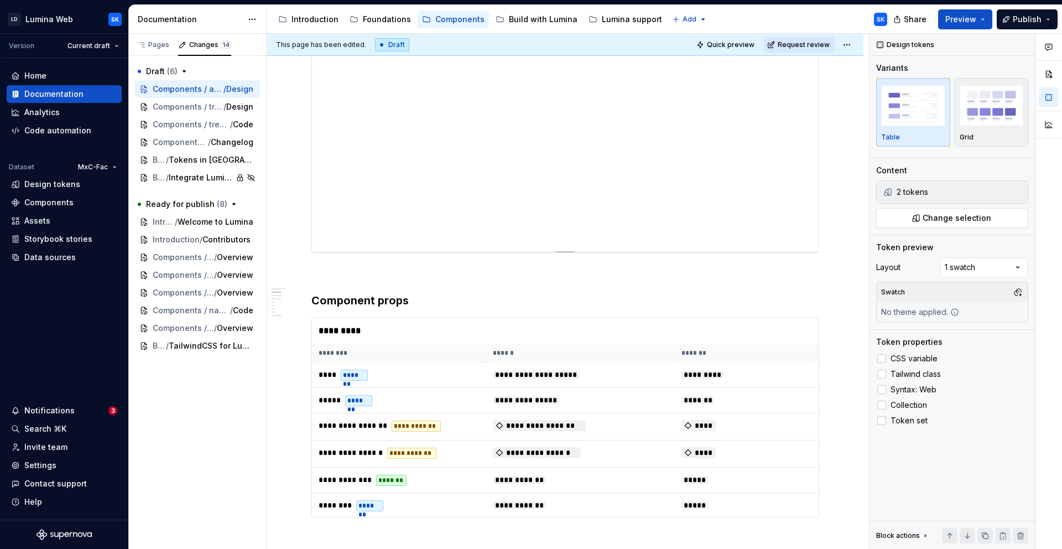
scroll to position [0, 0]
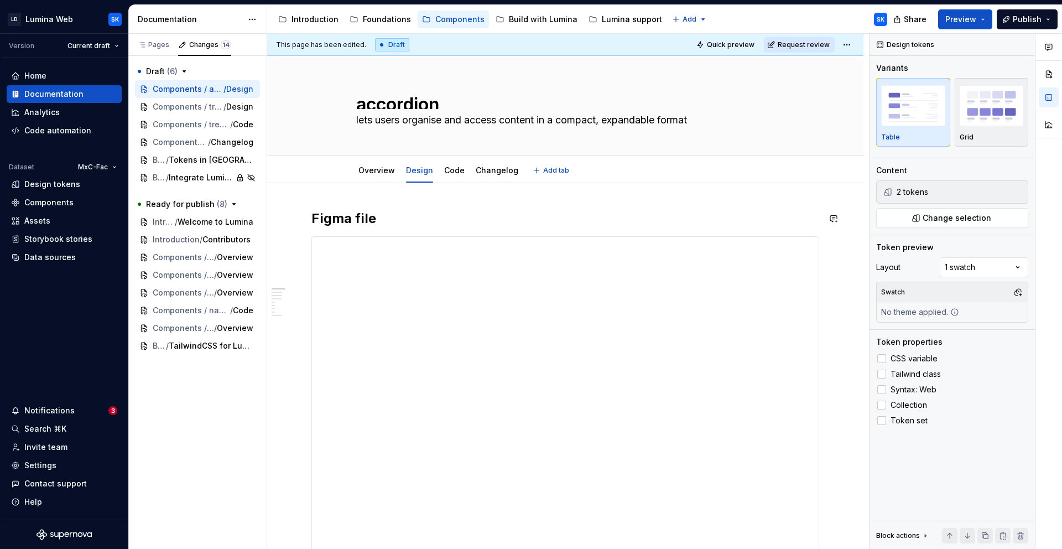
click at [846, 47] on html "LD Lumina Web SK Version Current draft Home Documentation Analytics Code automa…" at bounding box center [531, 274] width 1062 height 549
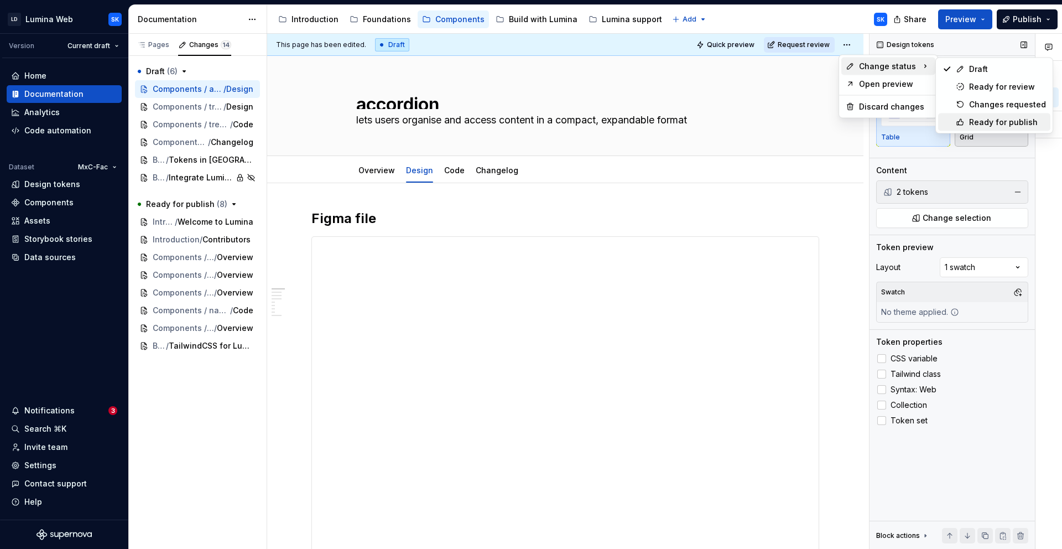
click at [955, 122] on div "Ready for publish" at bounding box center [1007, 122] width 77 height 11
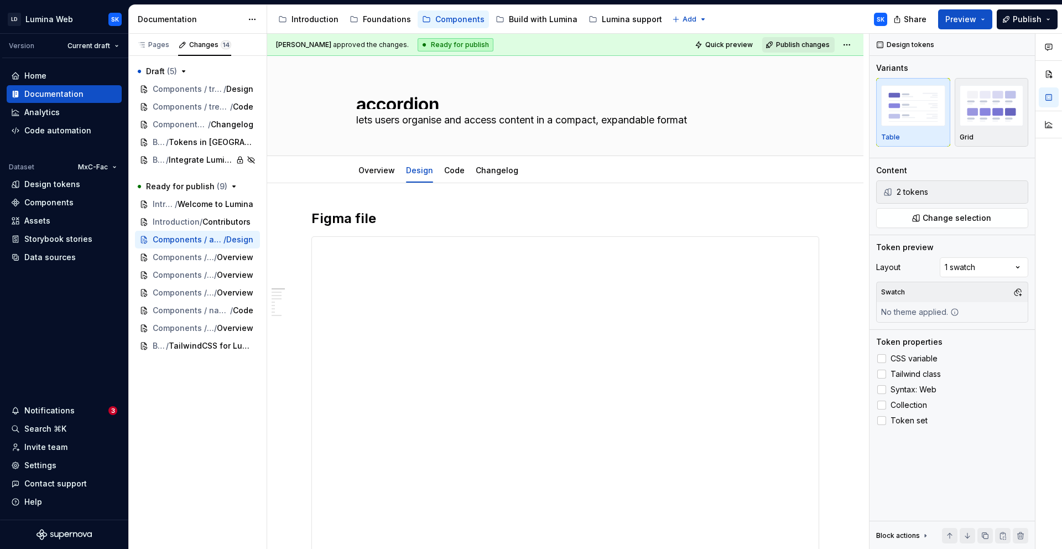
click at [787, 11] on div "Accessibility guide for tree Page tree. Navigate the tree with the arrow keys. …" at bounding box center [581, 19] width 629 height 29
click at [214, 85] on span "Design" at bounding box center [224, 89] width 27 height 11
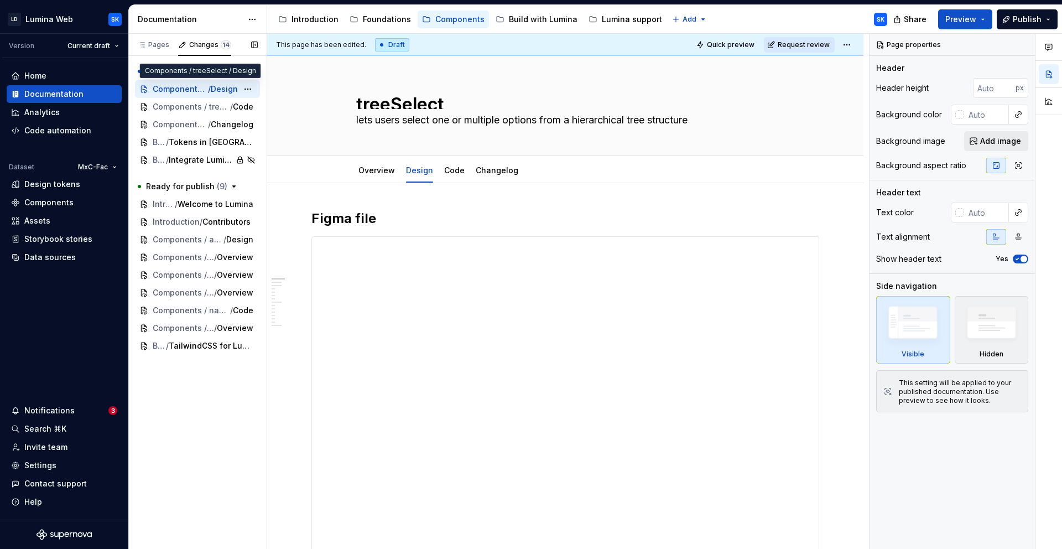
type textarea "*"
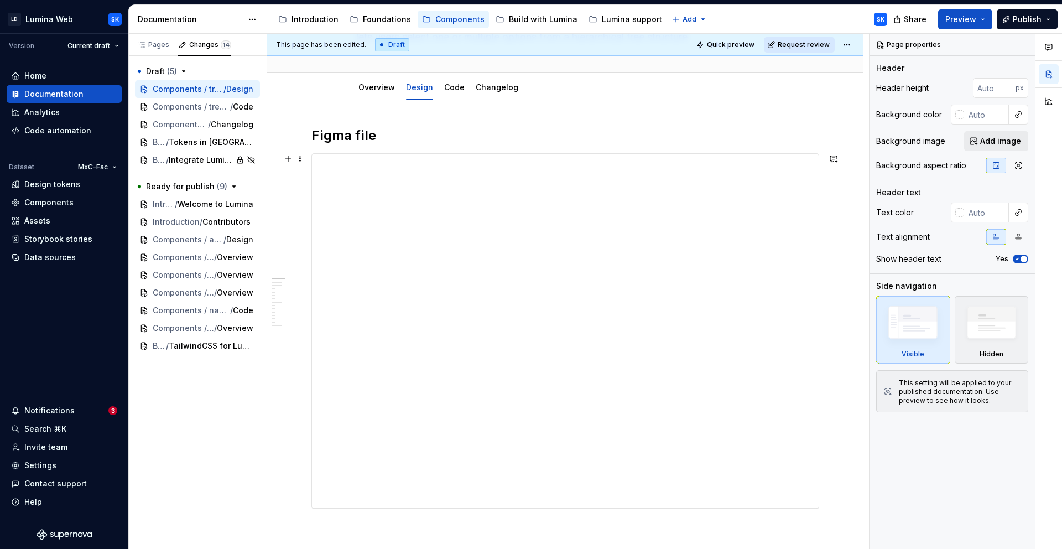
scroll to position [5, 0]
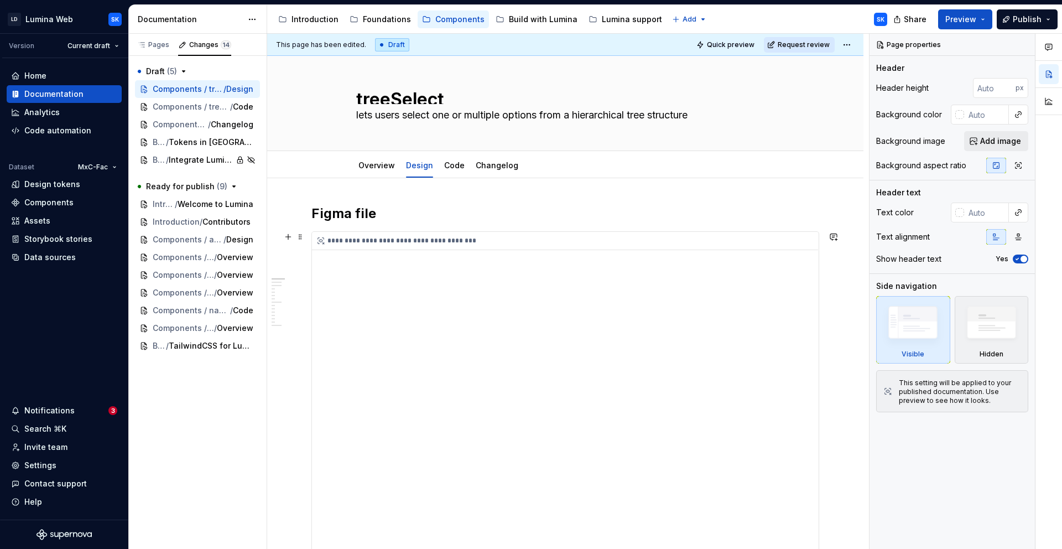
click at [497, 234] on div "**********" at bounding box center [565, 241] width 506 height 18
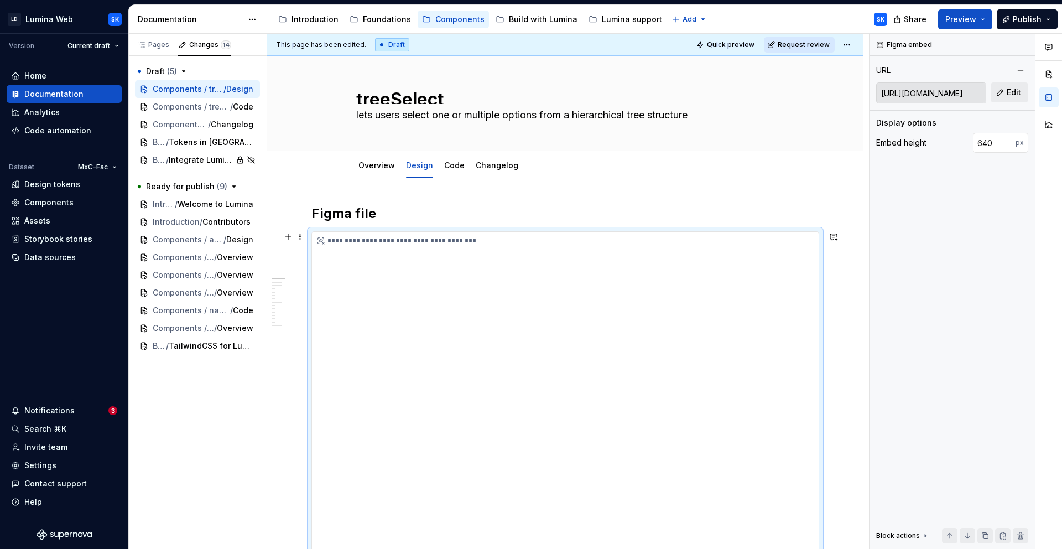
scroll to position [23, 0]
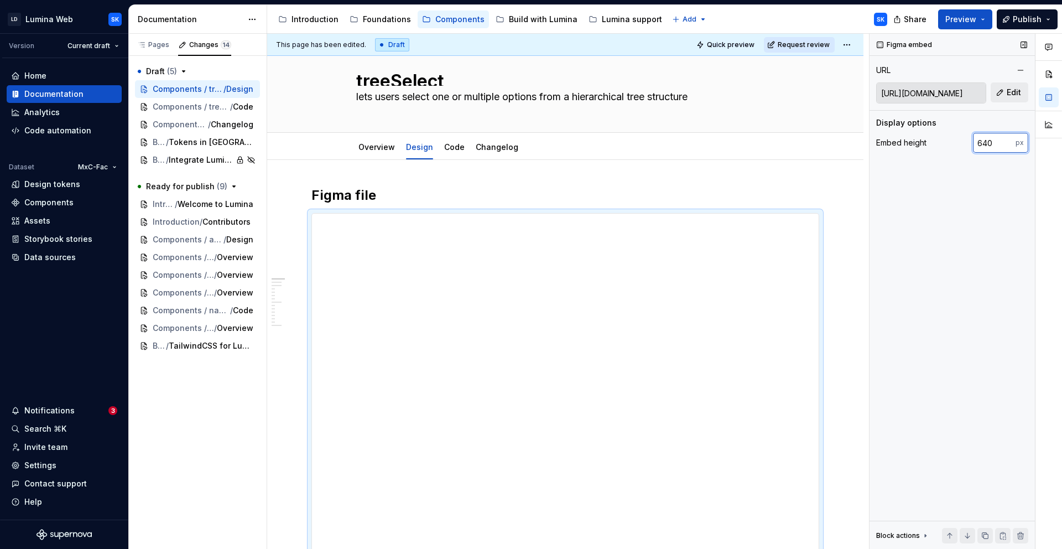
drag, startPoint x: 989, startPoint y: 143, endPoint x: 967, endPoint y: 142, distance: 22.1
click at [955, 142] on div "Embed height 640 px" at bounding box center [952, 143] width 152 height 20
click at [955, 139] on input "640" at bounding box center [994, 143] width 43 height 20
drag, startPoint x: 999, startPoint y: 142, endPoint x: 950, endPoint y: 142, distance: 49.2
click at [950, 142] on div "Embed height 640 px" at bounding box center [952, 143] width 152 height 20
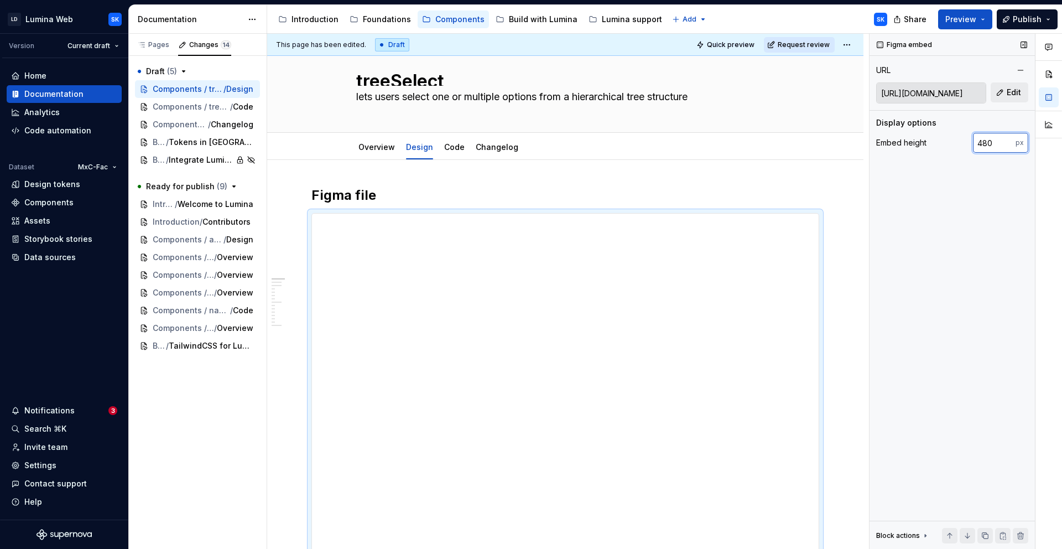
type input "480"
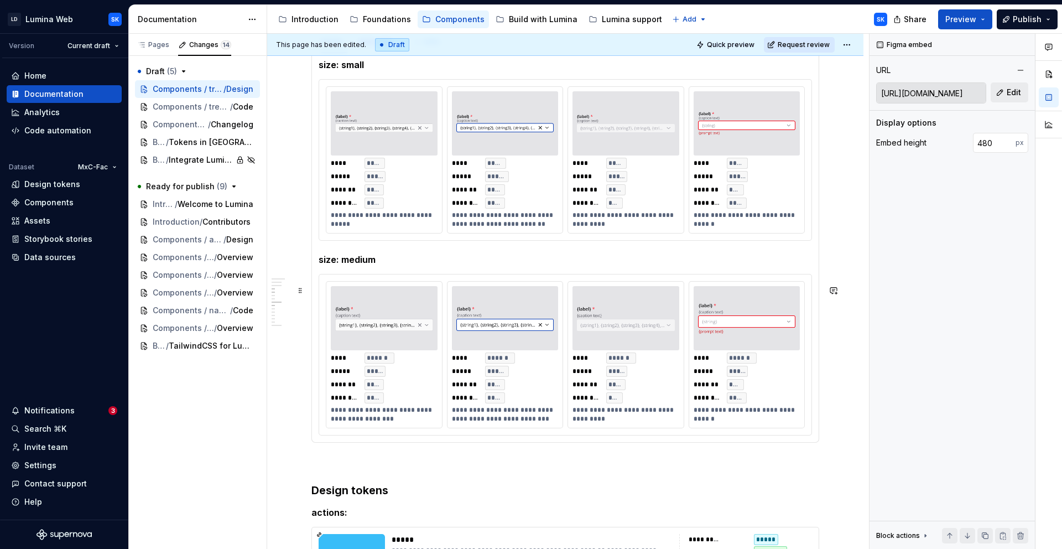
scroll to position [973, 0]
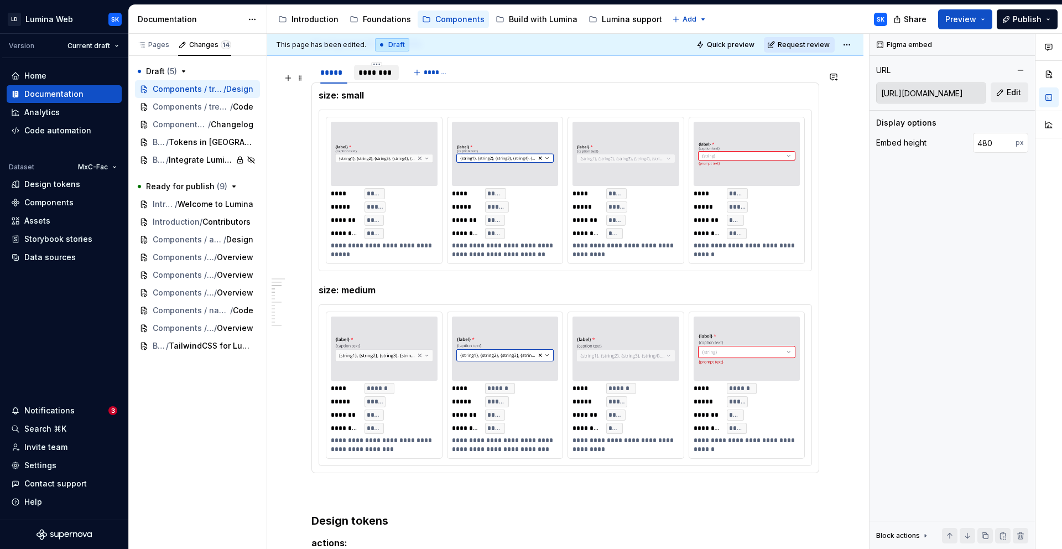
click at [382, 78] on div "********" at bounding box center [376, 72] width 36 height 11
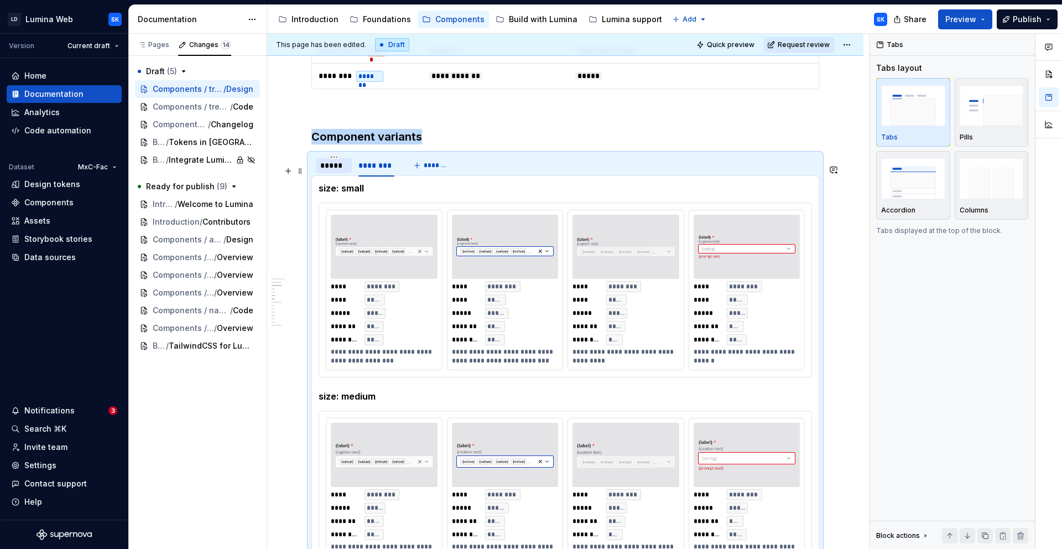
click at [348, 173] on div "*****" at bounding box center [334, 165] width 36 height 15
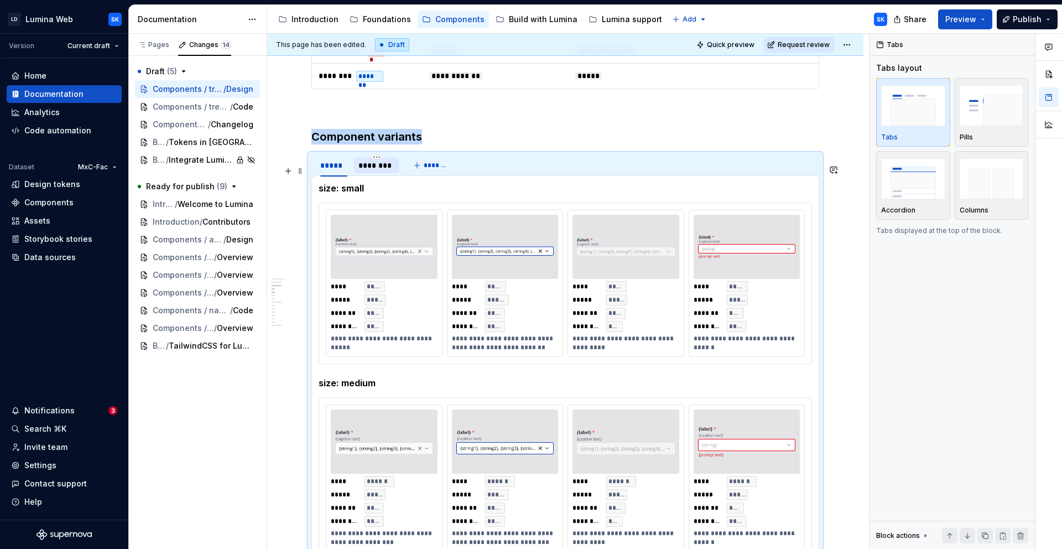
click at [380, 171] on div "********" at bounding box center [376, 165] width 36 height 11
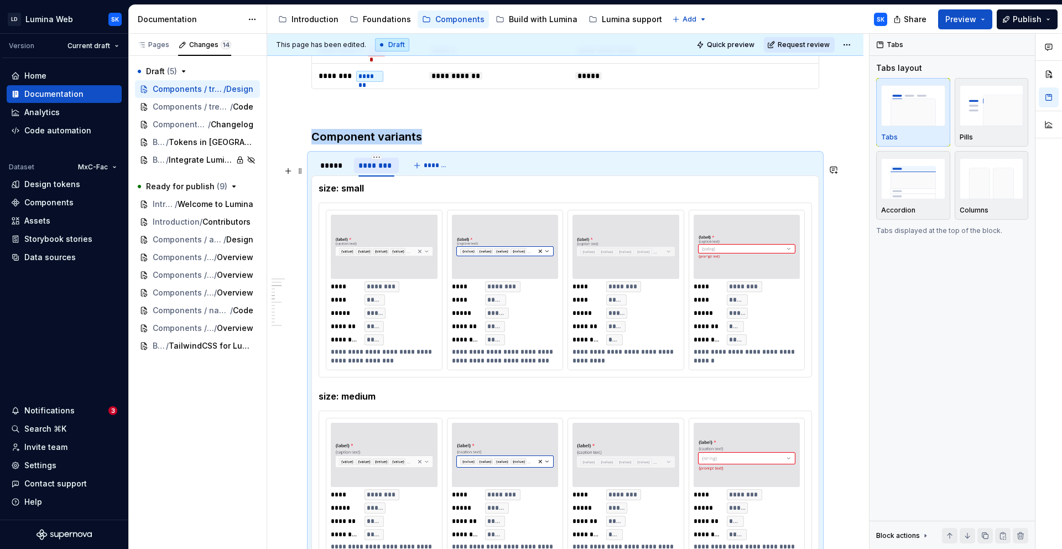
click at [358, 173] on div "********" at bounding box center [376, 165] width 45 height 15
click at [340, 171] on div "*****" at bounding box center [333, 165] width 27 height 11
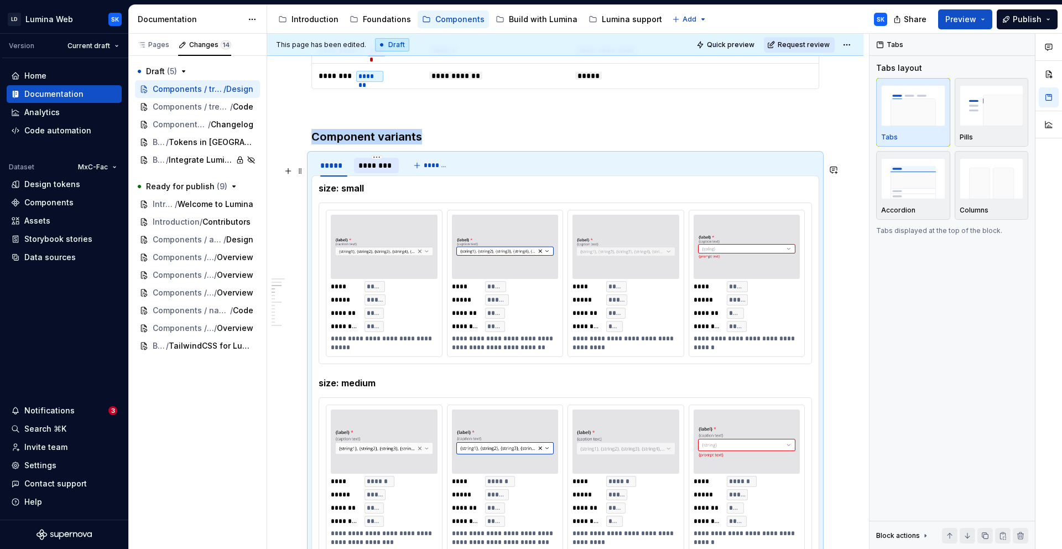
click at [373, 171] on div "********" at bounding box center [376, 165] width 36 height 11
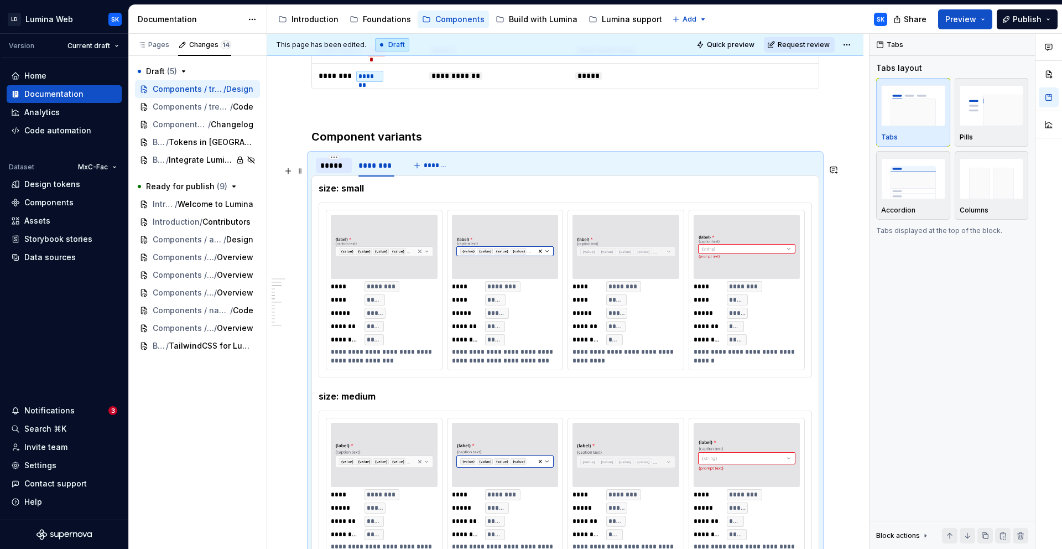
click at [341, 171] on div "*****" at bounding box center [333, 165] width 27 height 11
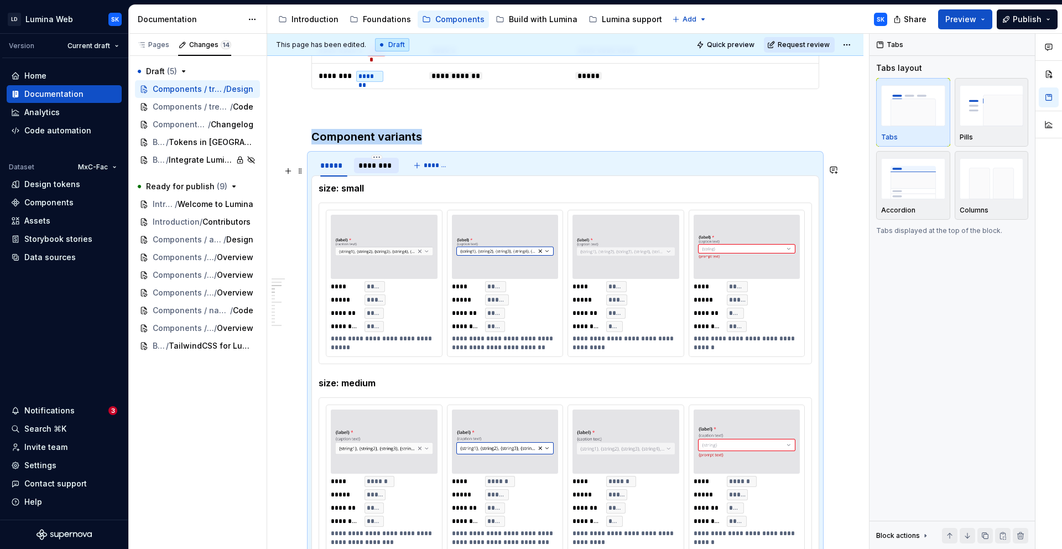
click at [377, 171] on div "********" at bounding box center [376, 165] width 36 height 11
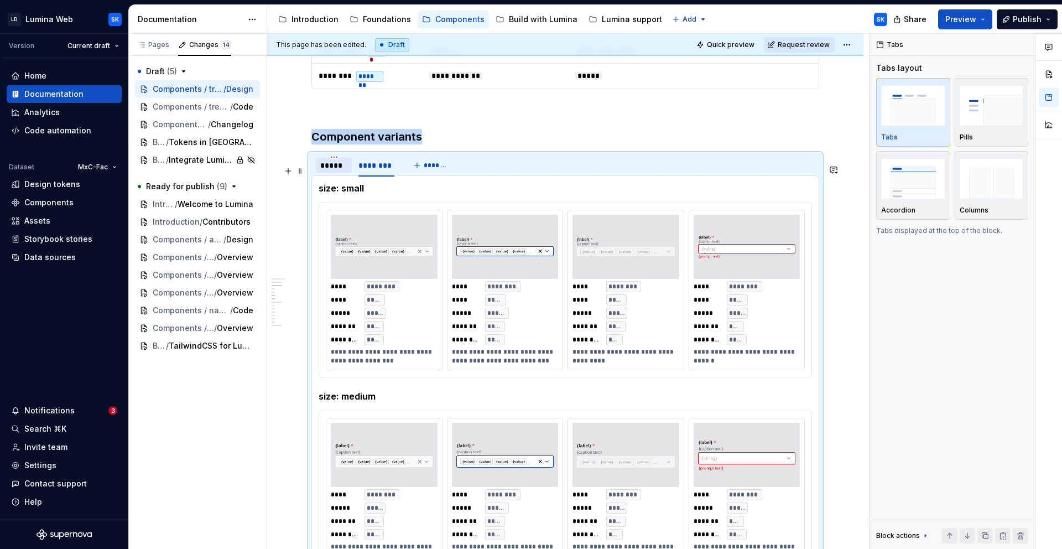
click at [341, 171] on div "*****" at bounding box center [333, 165] width 27 height 11
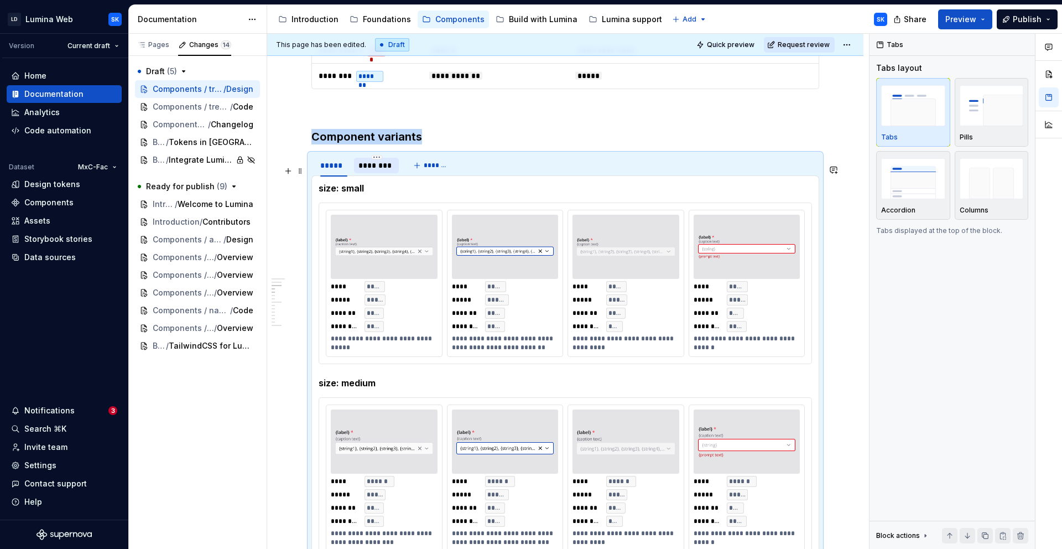
click at [378, 171] on div "********" at bounding box center [376, 165] width 36 height 11
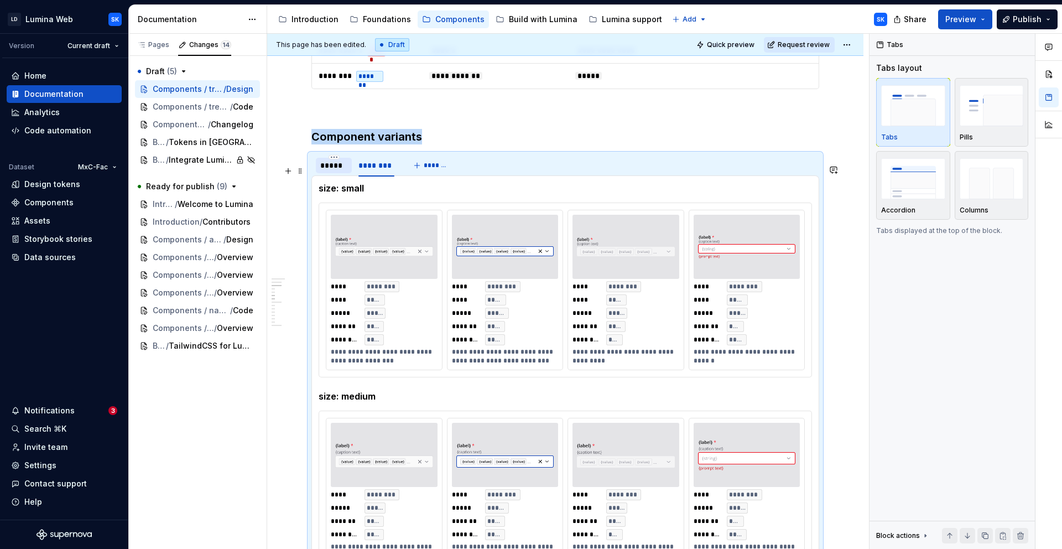
click at [335, 171] on div "*****" at bounding box center [333, 165] width 27 height 11
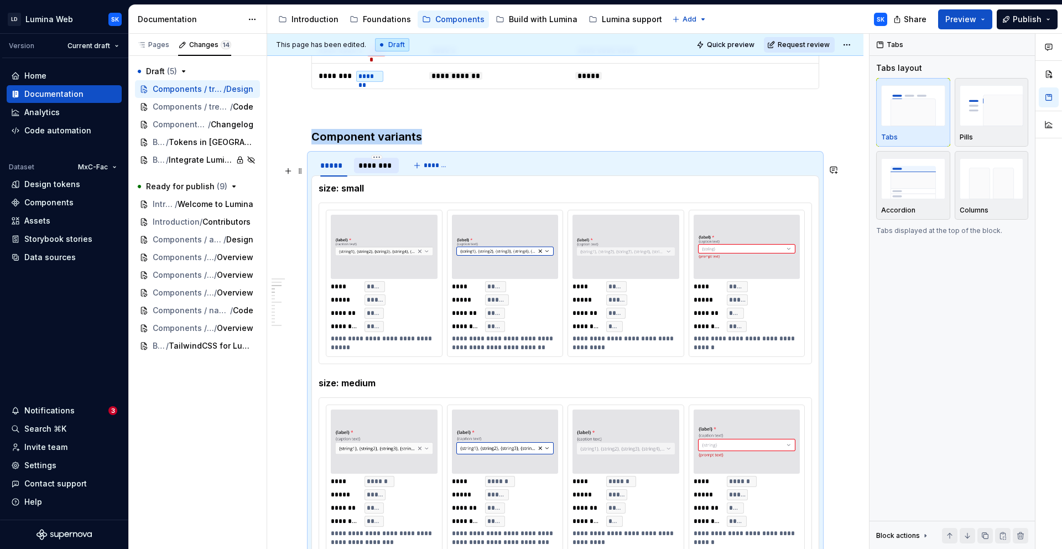
click at [368, 171] on div "********" at bounding box center [376, 165] width 36 height 11
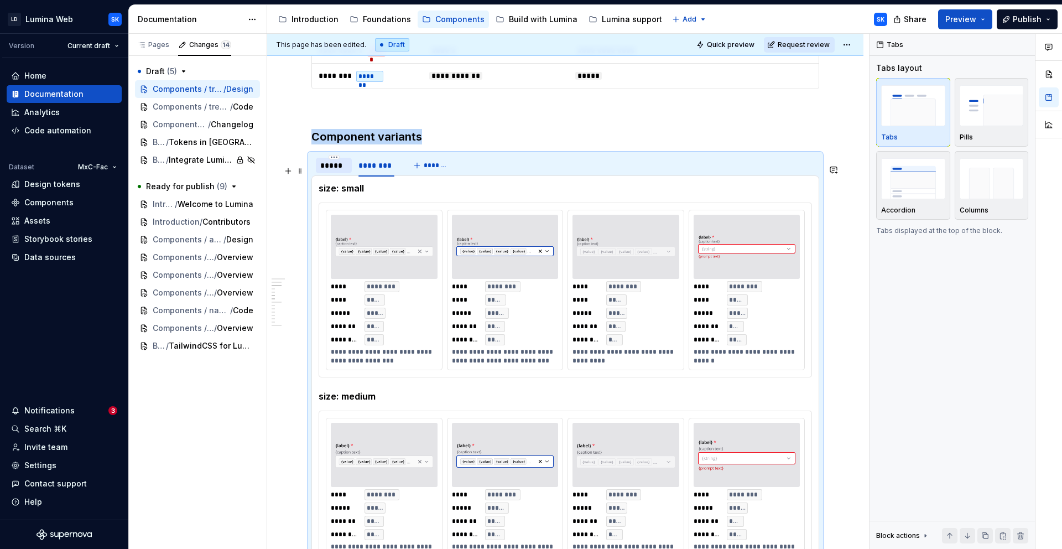
click at [340, 171] on div "*****" at bounding box center [333, 165] width 27 height 11
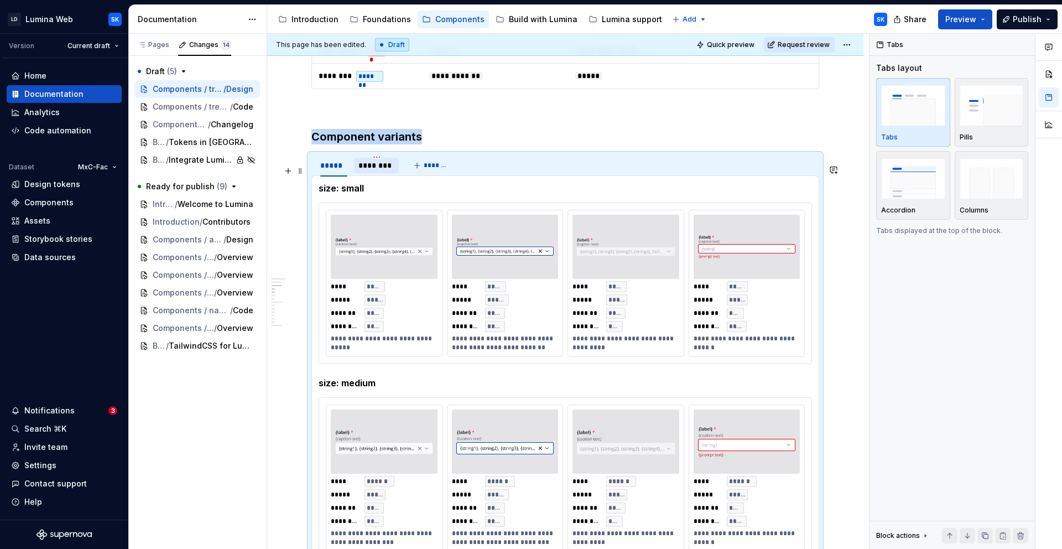
click at [378, 171] on div "********" at bounding box center [376, 165] width 36 height 11
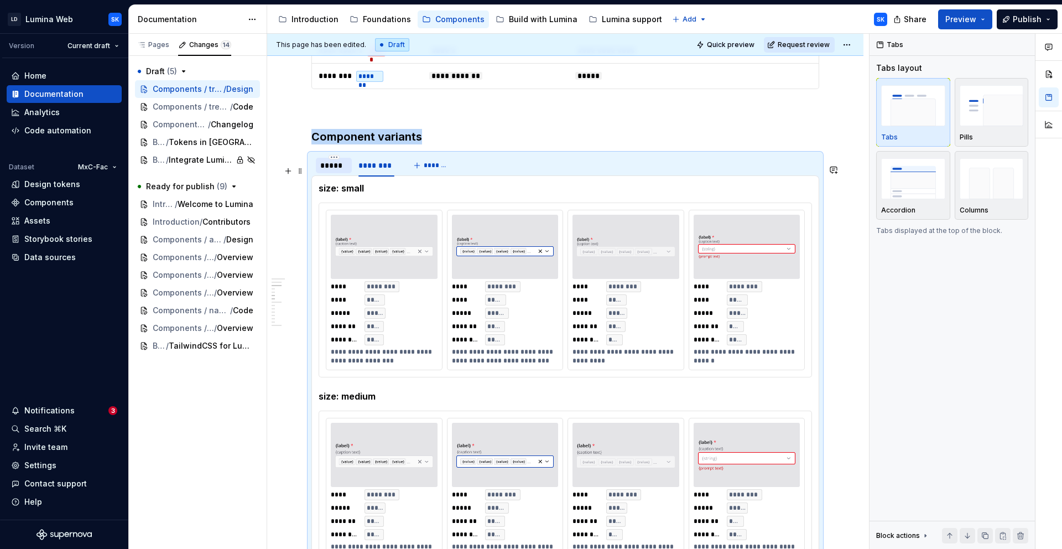
click at [347, 171] on div "*****" at bounding box center [333, 165] width 27 height 11
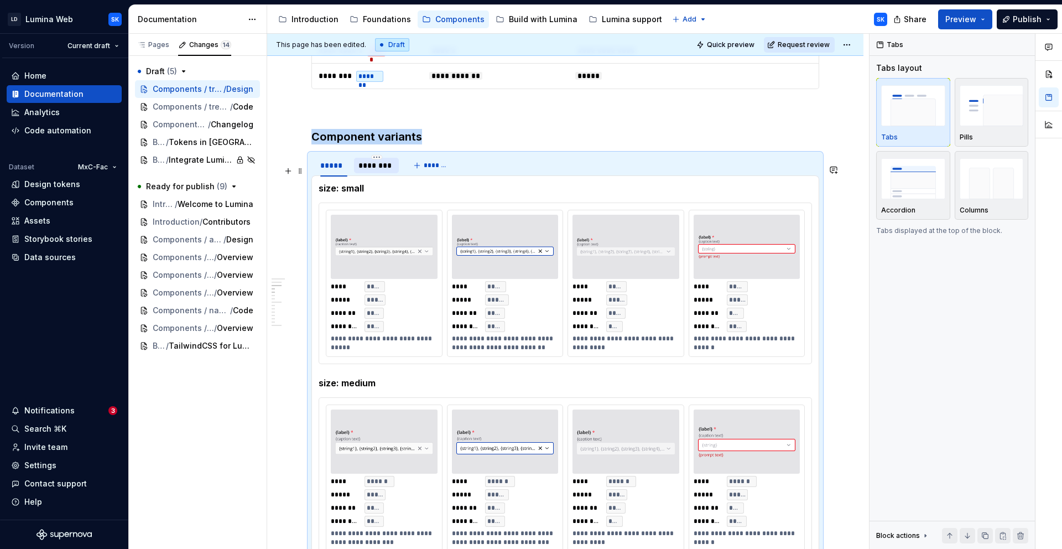
click at [381, 171] on div "********" at bounding box center [376, 165] width 36 height 11
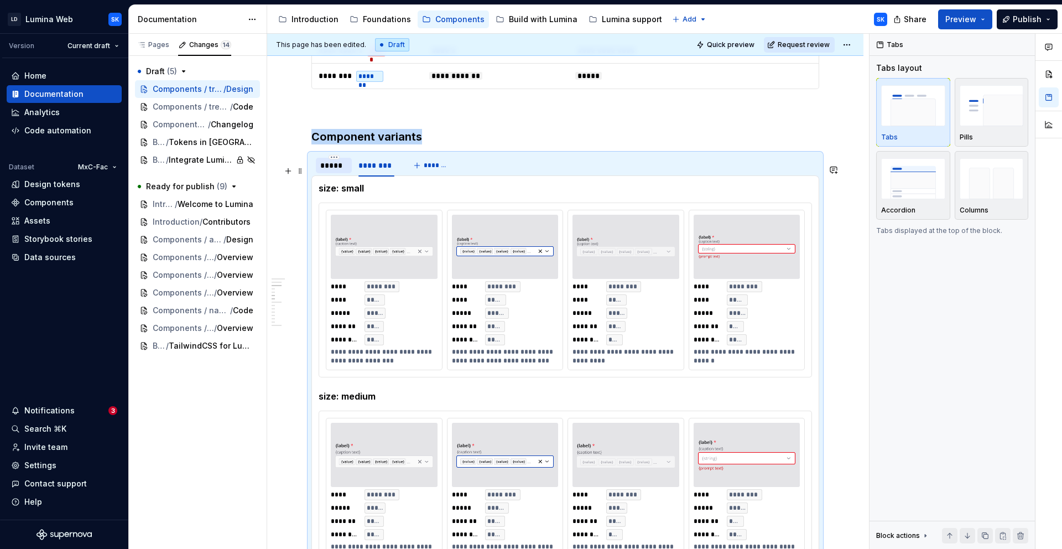
click at [336, 171] on div "*****" at bounding box center [333, 165] width 27 height 11
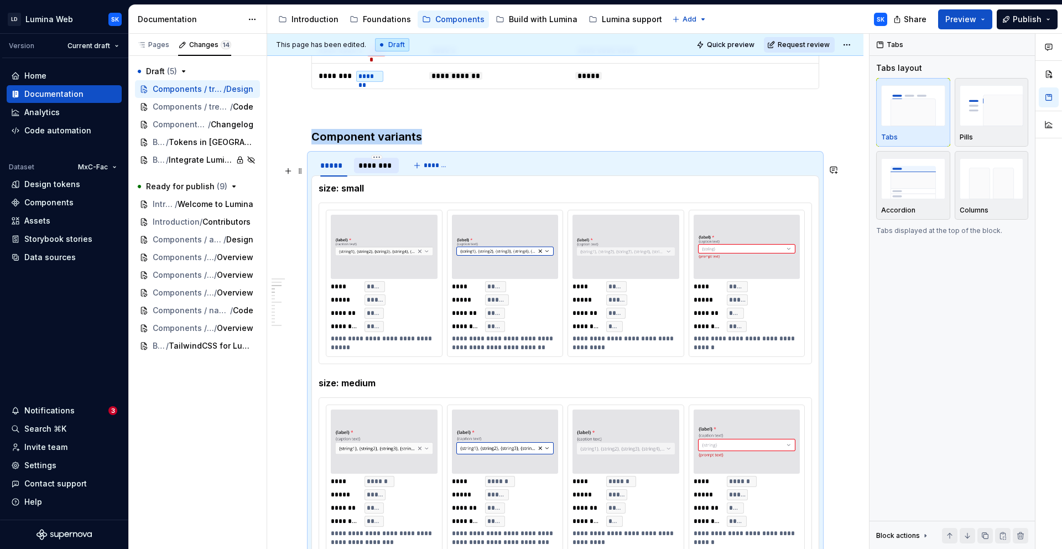
click at [372, 171] on div "********" at bounding box center [376, 165] width 36 height 11
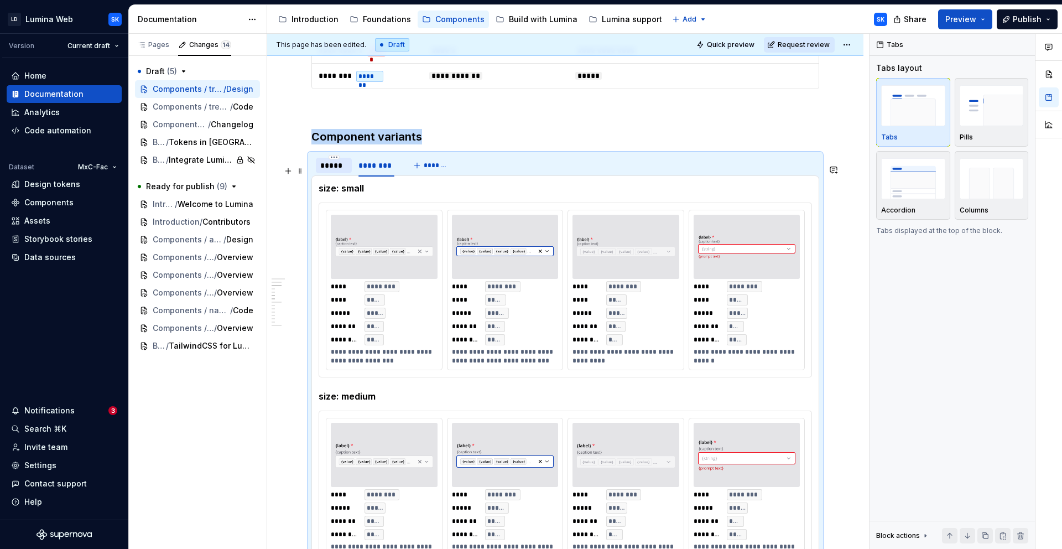
click at [343, 171] on div "*****" at bounding box center [333, 165] width 27 height 11
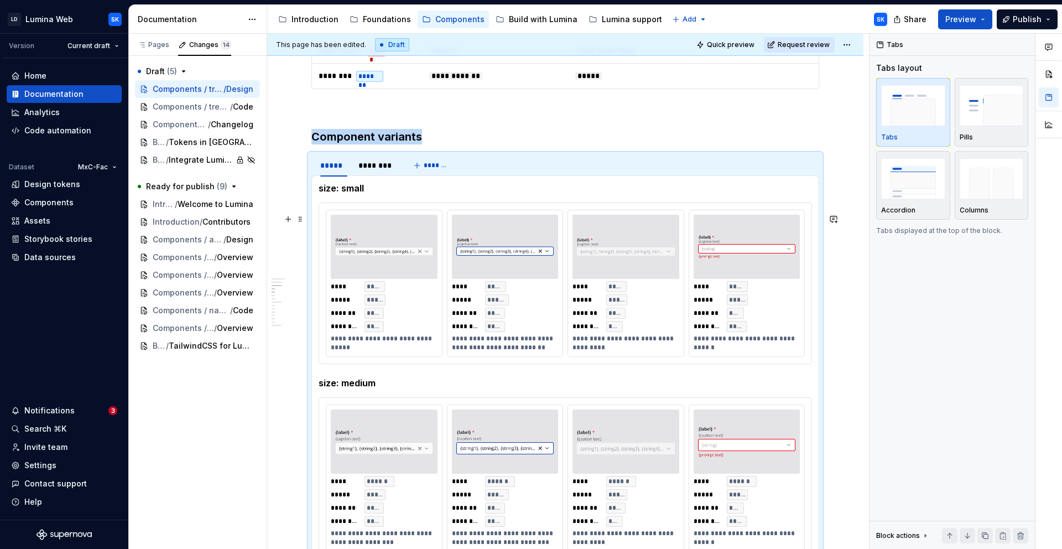
scroll to position [951, 0]
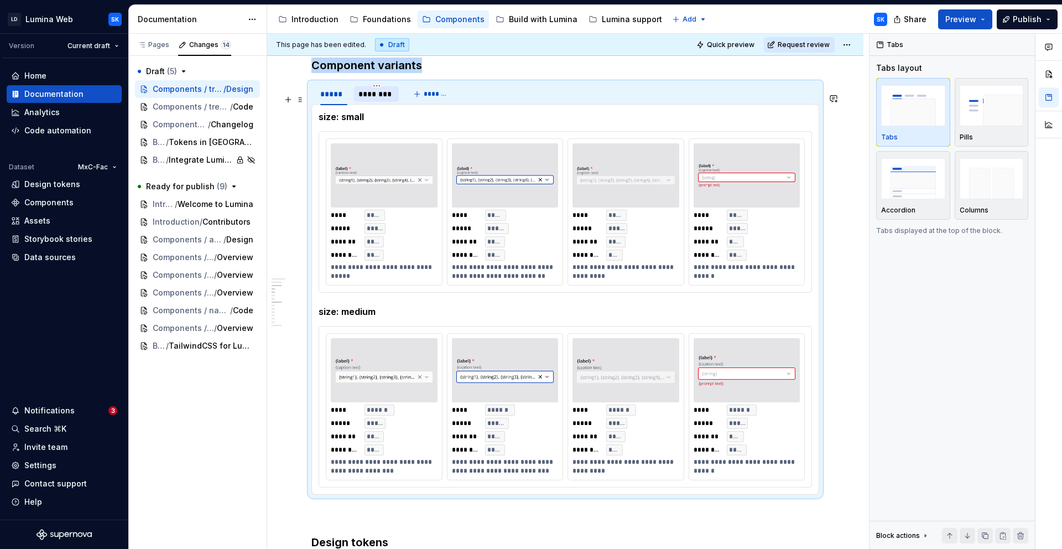
click at [373, 100] on div "********" at bounding box center [376, 93] width 36 height 11
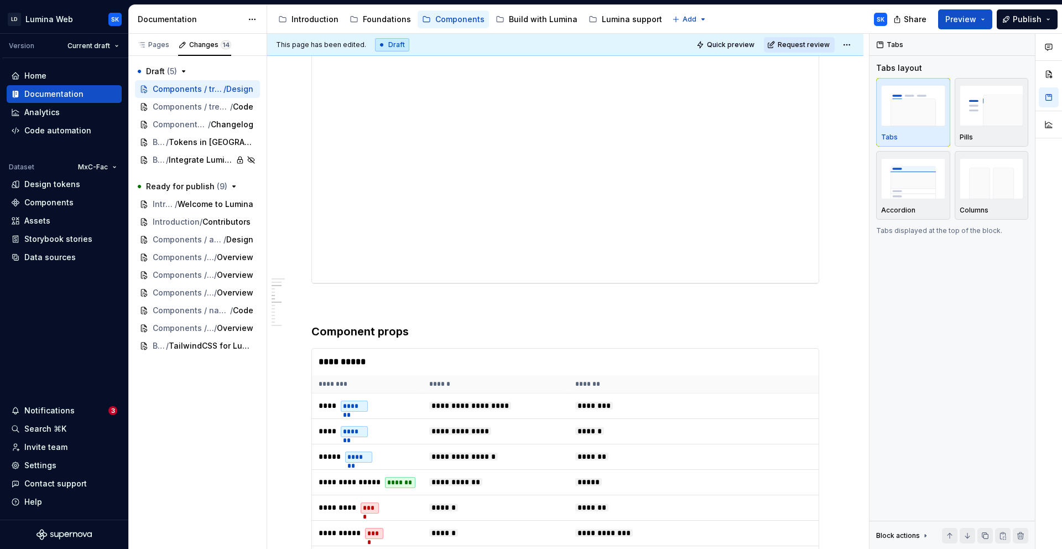
scroll to position [1902, 0]
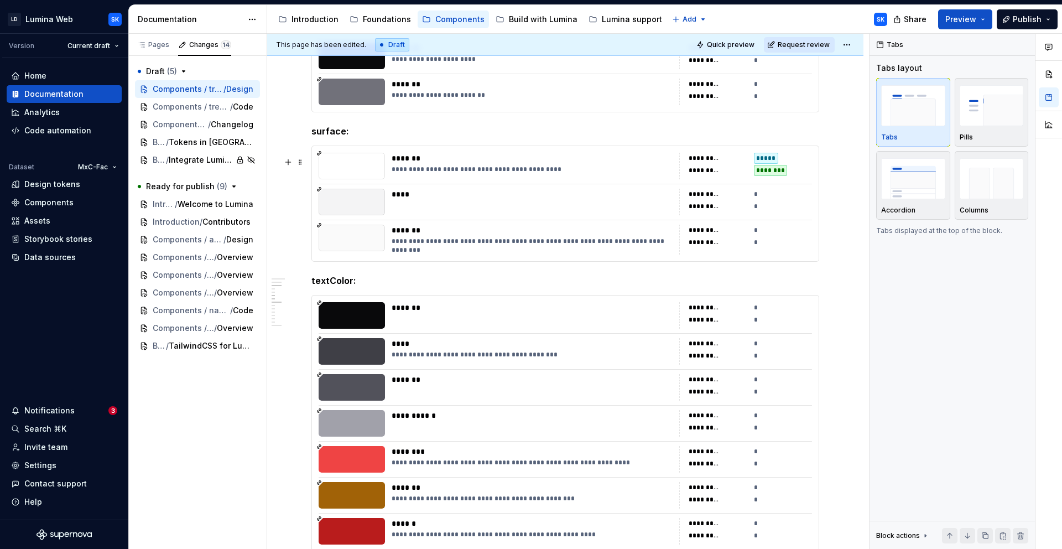
click at [597, 494] on div "**********" at bounding box center [532, 498] width 280 height 9
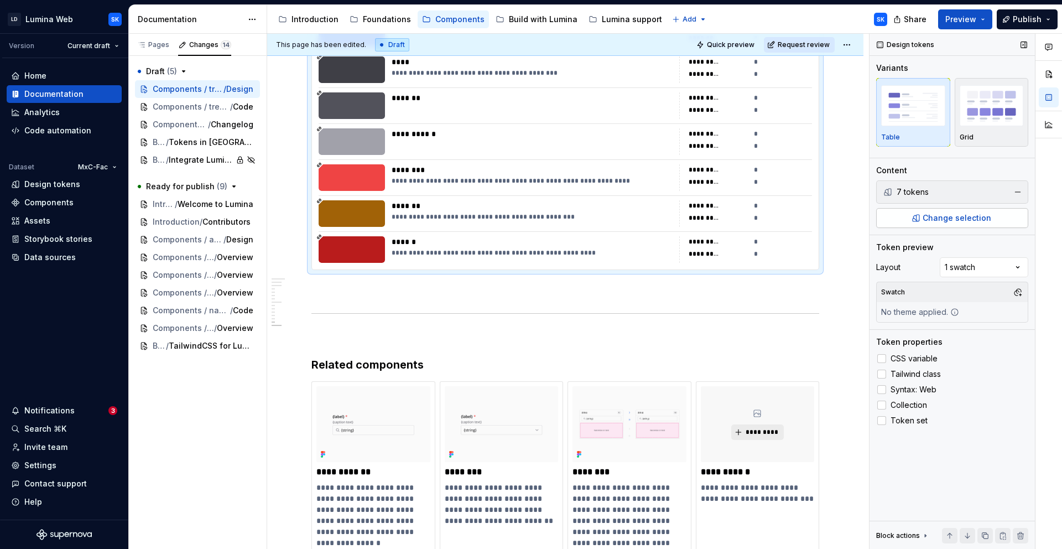
scroll to position [2033, 0]
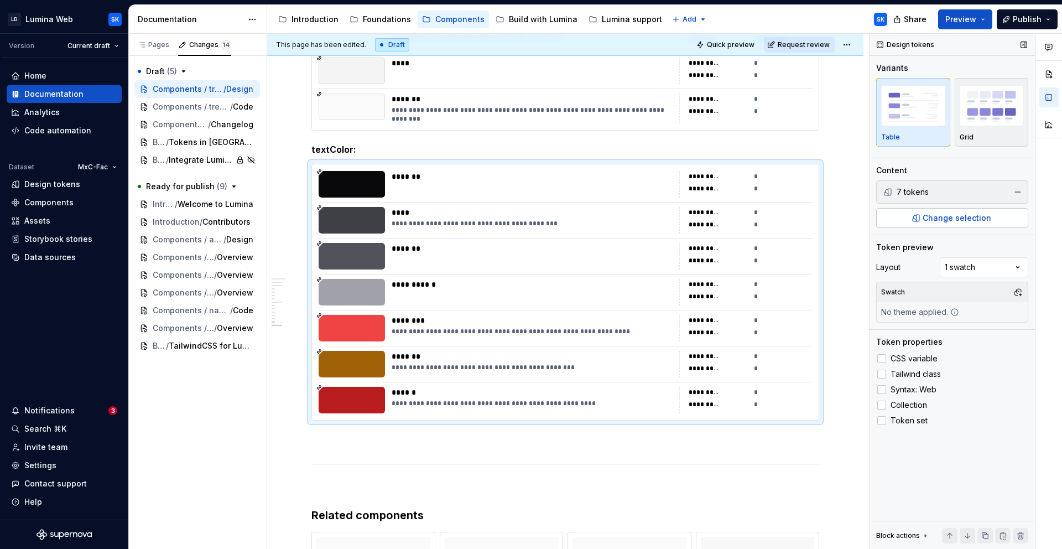
click at [955, 215] on span "Change selection" at bounding box center [956, 217] width 69 height 11
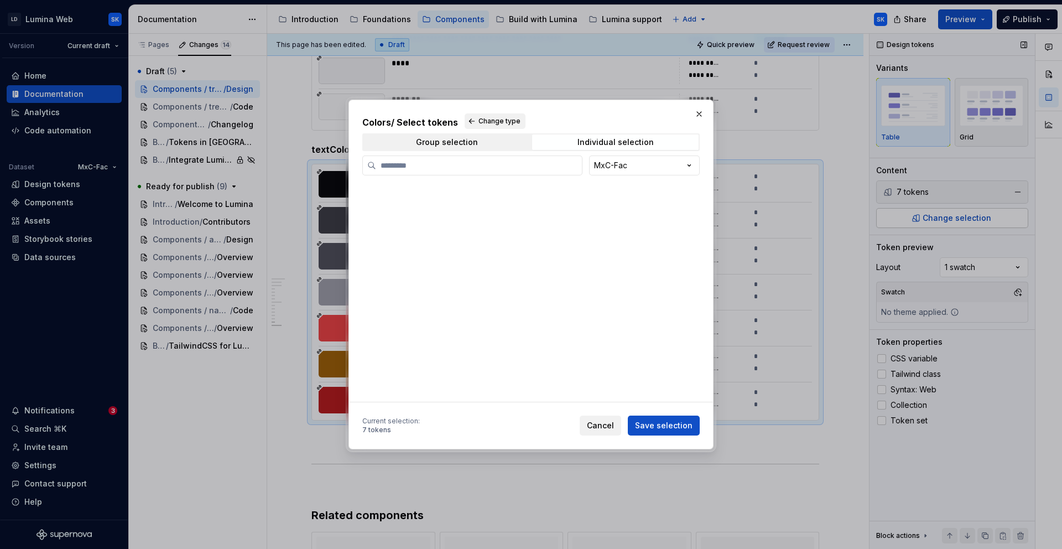
type textarea "*"
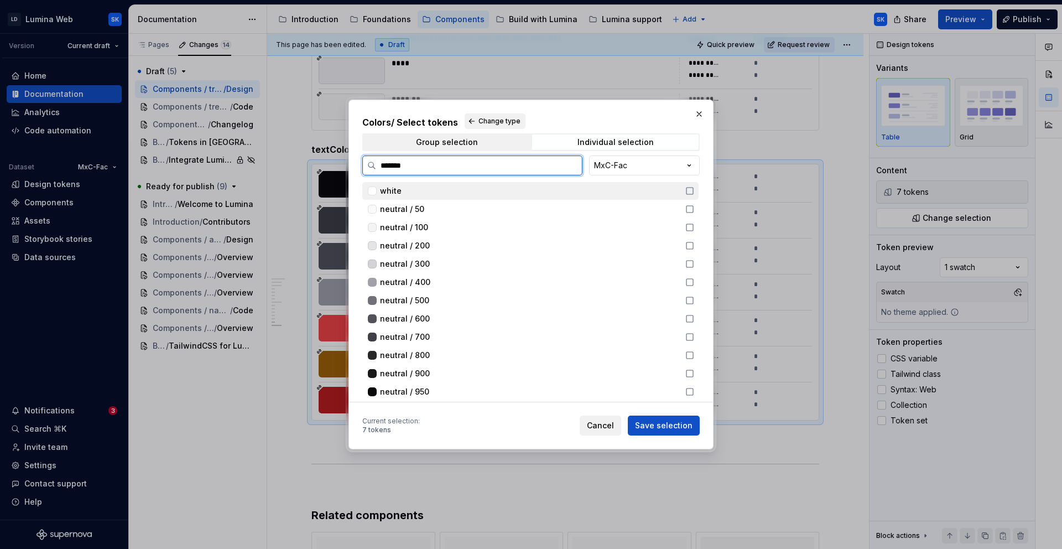
type input "*******"
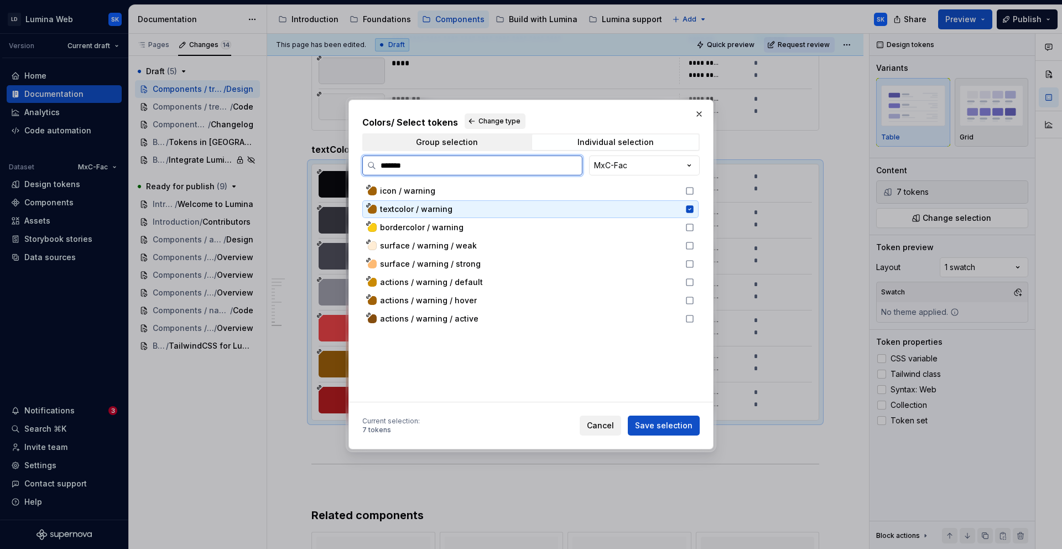
click at [690, 207] on icon at bounding box center [689, 208] width 7 height 7
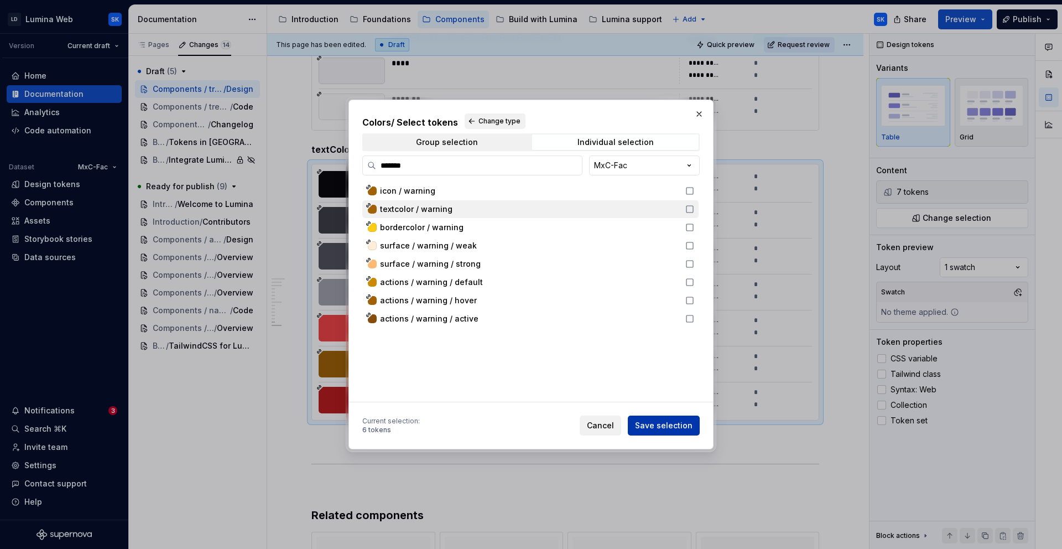
click at [681, 422] on span "Save selection" at bounding box center [664, 425] width 58 height 11
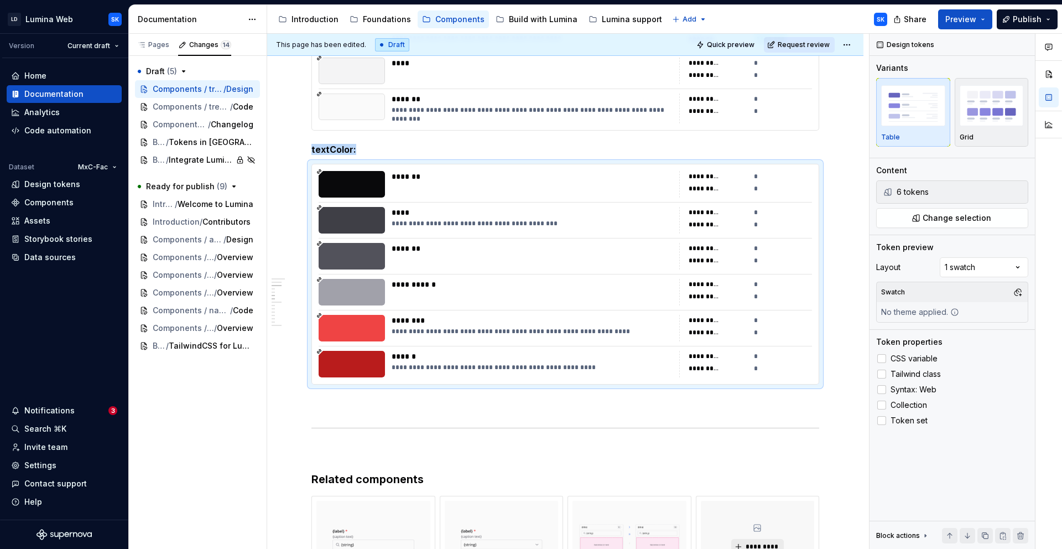
scroll to position [918, 0]
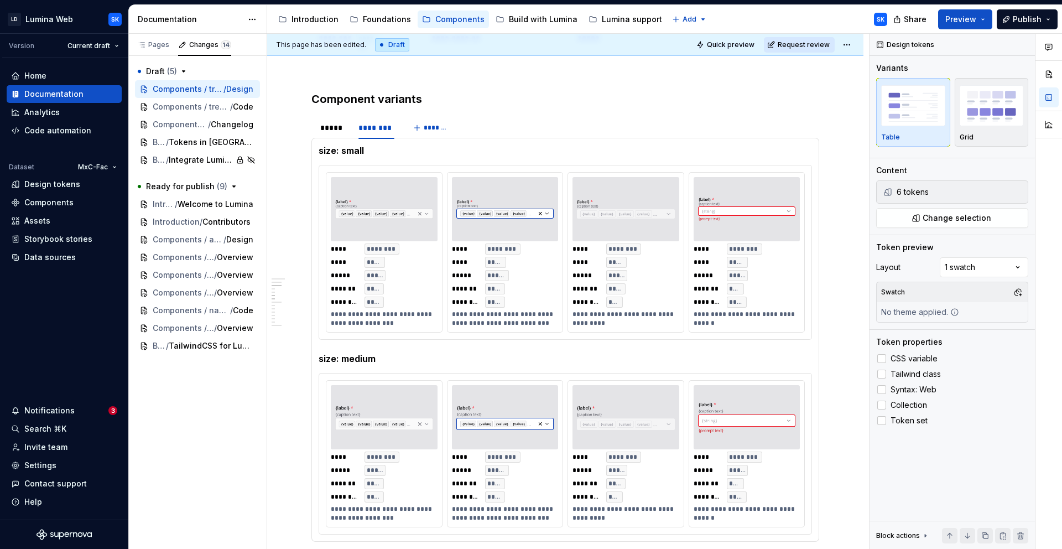
click at [847, 44] on html "LD Lumina Web SK Version Current draft Home Documentation Analytics Code automa…" at bounding box center [531, 274] width 1062 height 549
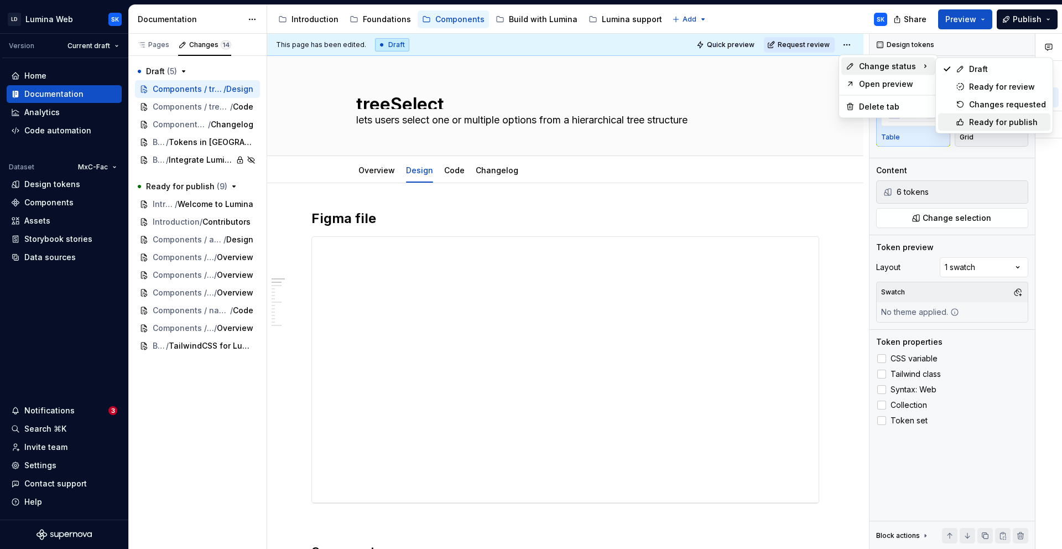
click at [955, 121] on div "Ready for publish" at bounding box center [1007, 122] width 77 height 11
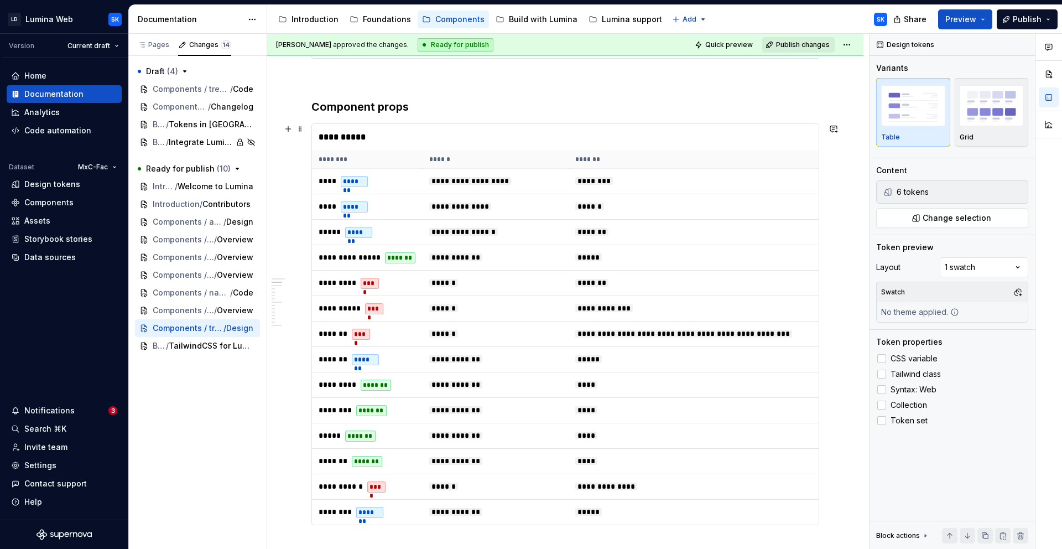
scroll to position [736, 0]
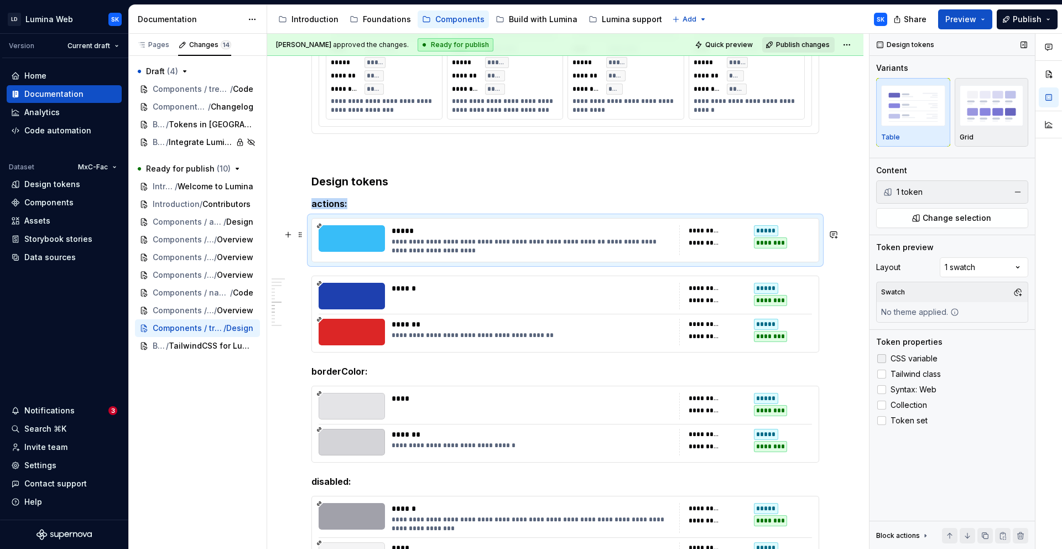
click at [927, 361] on span "CSS variable" at bounding box center [913, 358] width 47 height 9
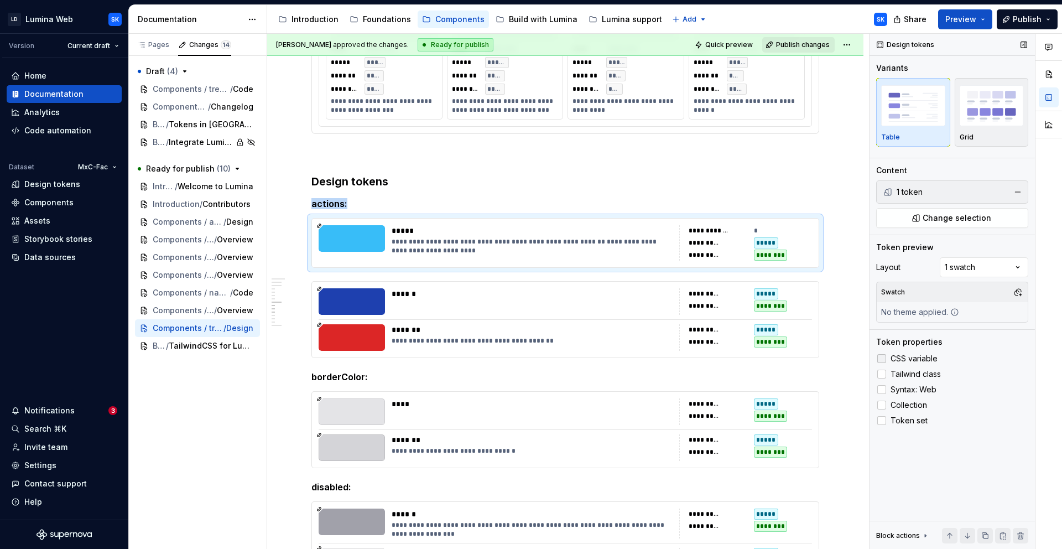
click at [928, 359] on span "CSS variable" at bounding box center [913, 358] width 47 height 9
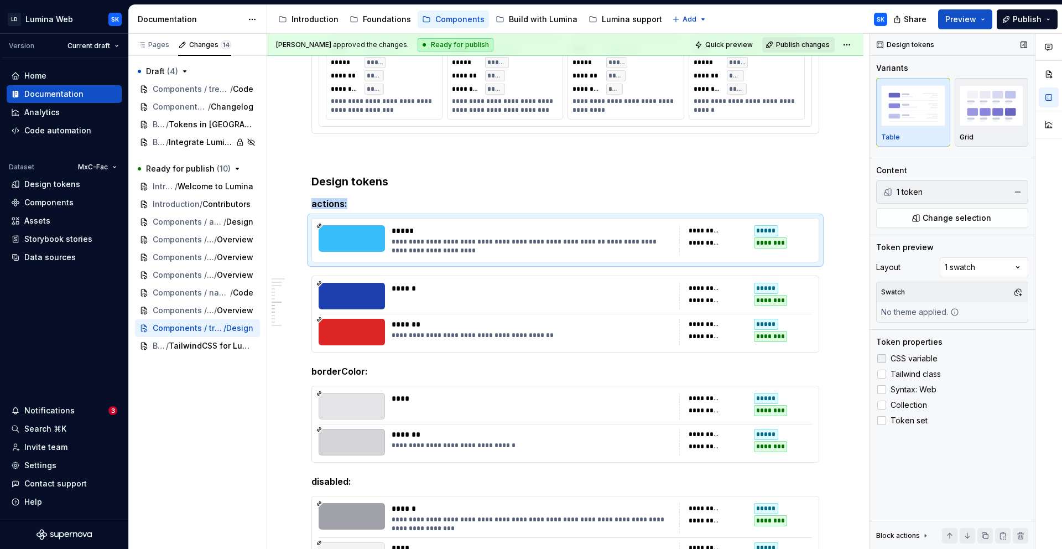
click at [928, 359] on span "CSS variable" at bounding box center [913, 358] width 47 height 9
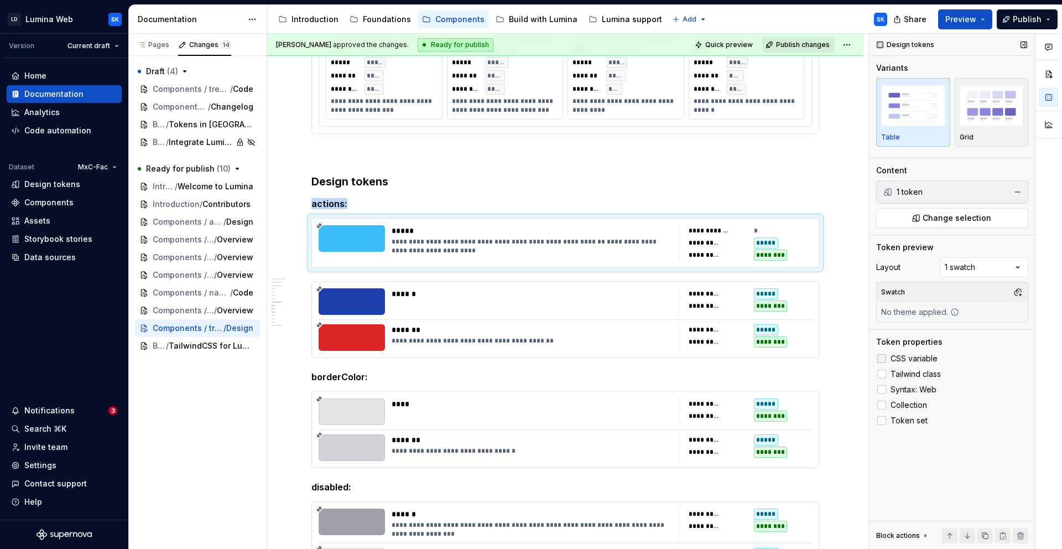
click at [928, 359] on span "CSS variable" at bounding box center [913, 358] width 47 height 9
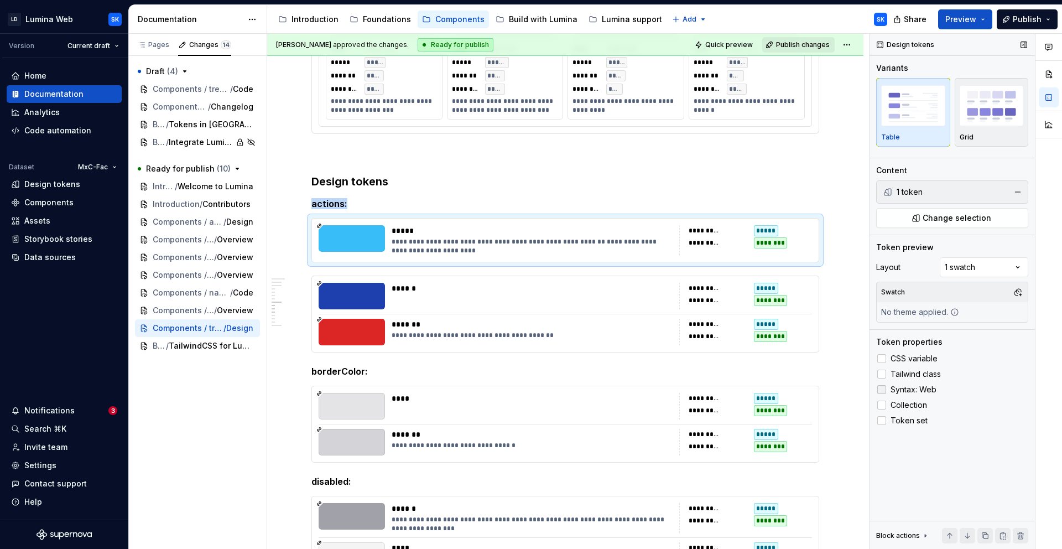
click at [924, 387] on span "Syntax: Web" at bounding box center [913, 389] width 46 height 9
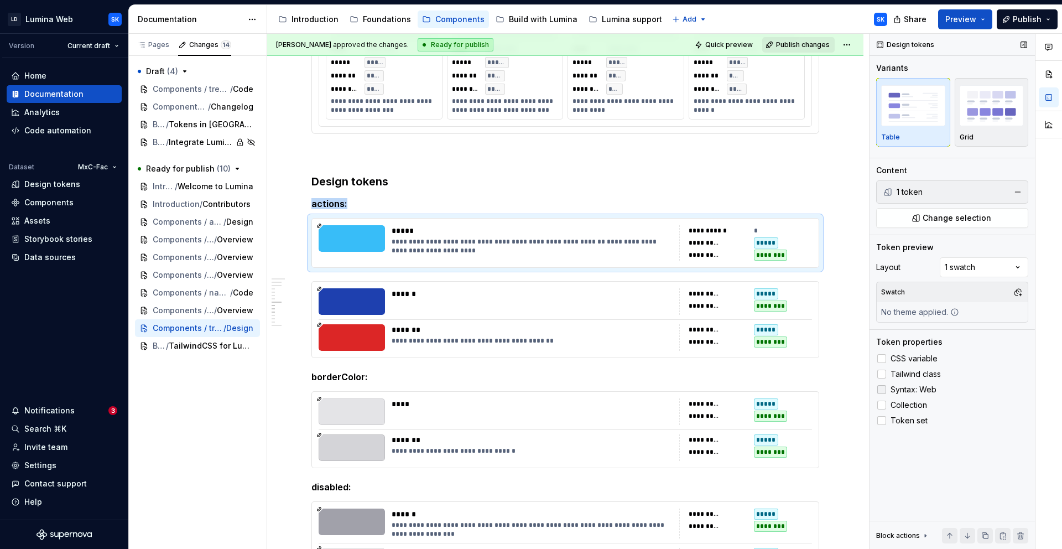
click at [927, 387] on span "Syntax: Web" at bounding box center [913, 389] width 46 height 9
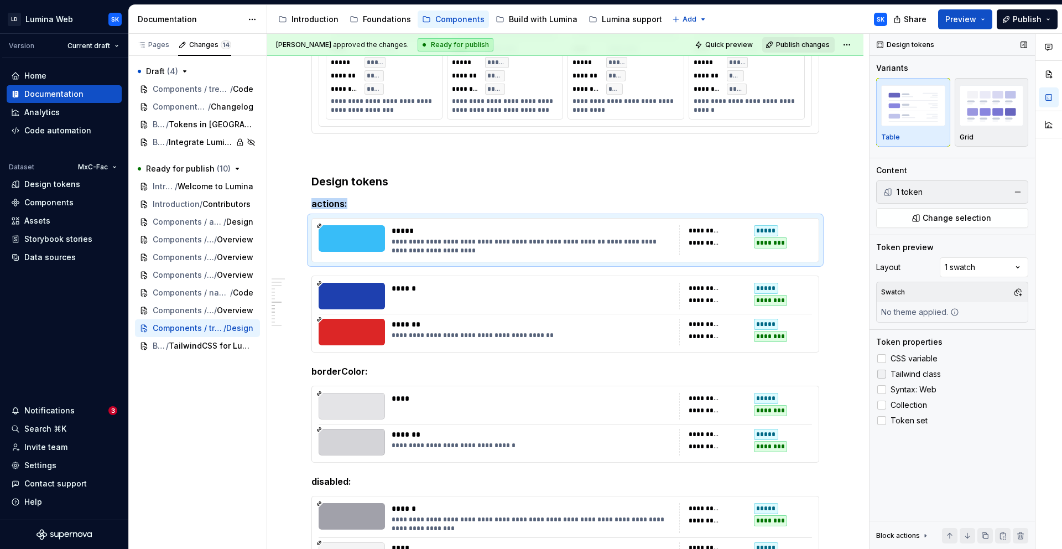
click at [930, 374] on span "Tailwind class" at bounding box center [915, 373] width 50 height 9
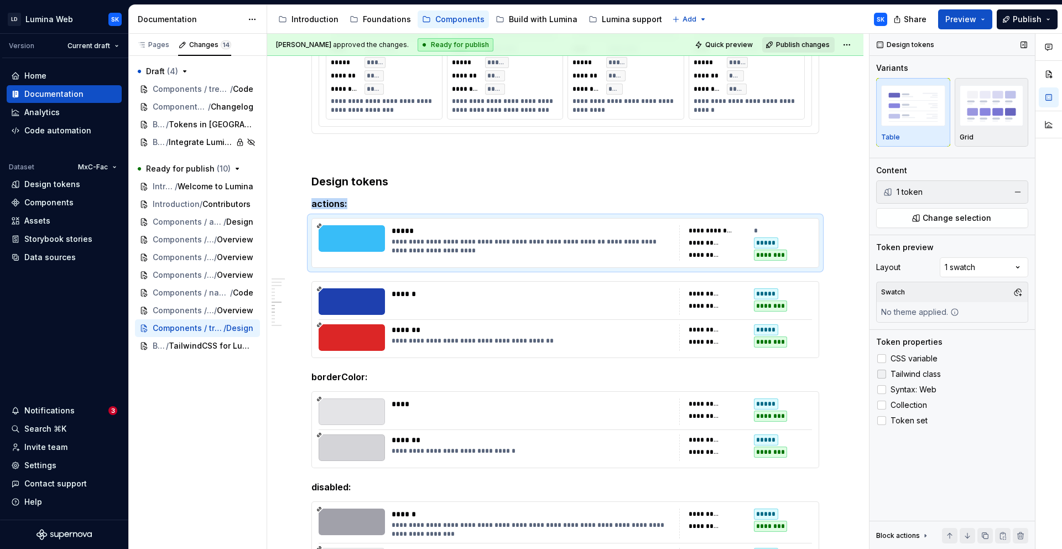
click at [929, 373] on span "Tailwind class" at bounding box center [915, 373] width 50 height 9
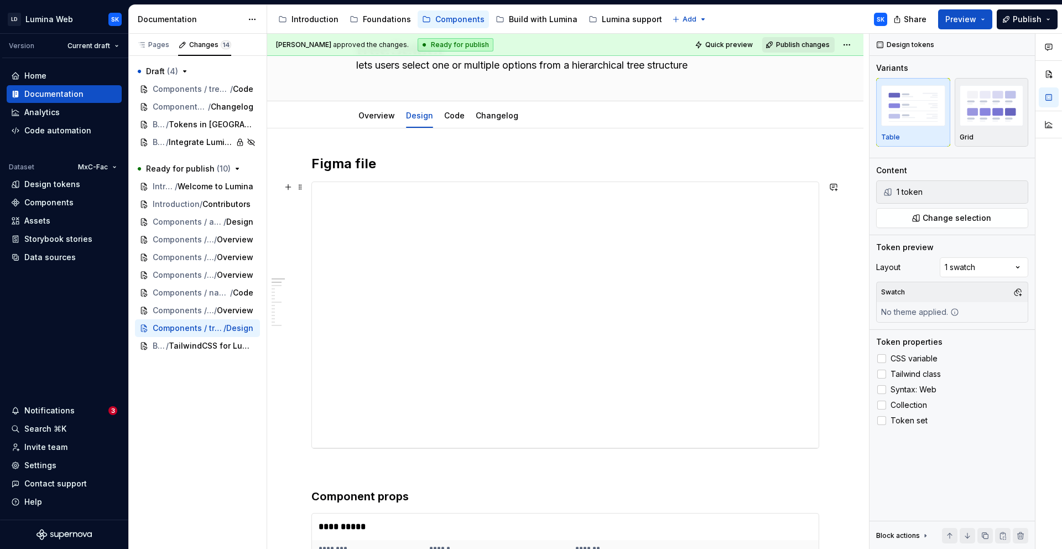
scroll to position [15, 0]
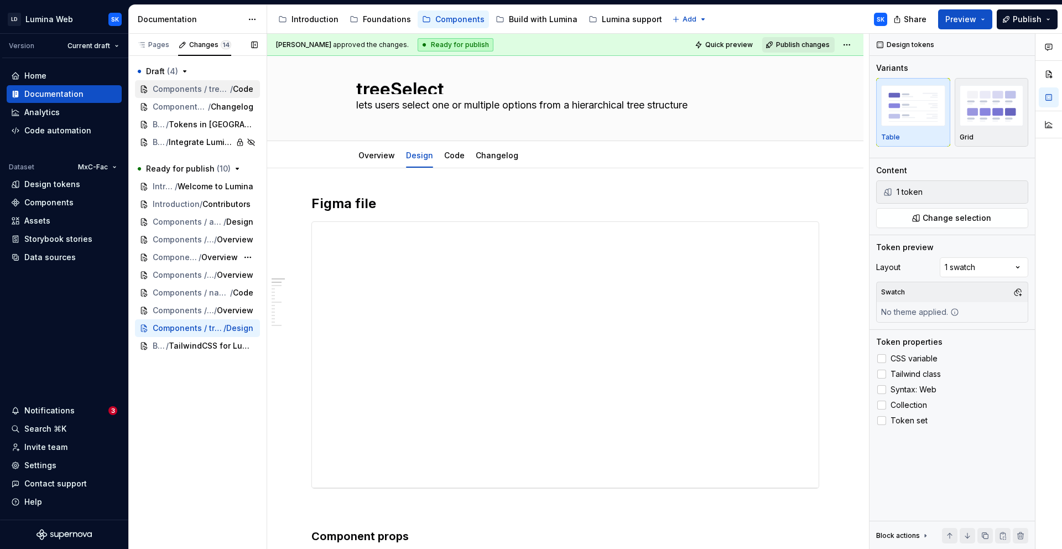
click at [207, 91] on span "Components / treeSelect" at bounding box center [191, 89] width 77 height 11
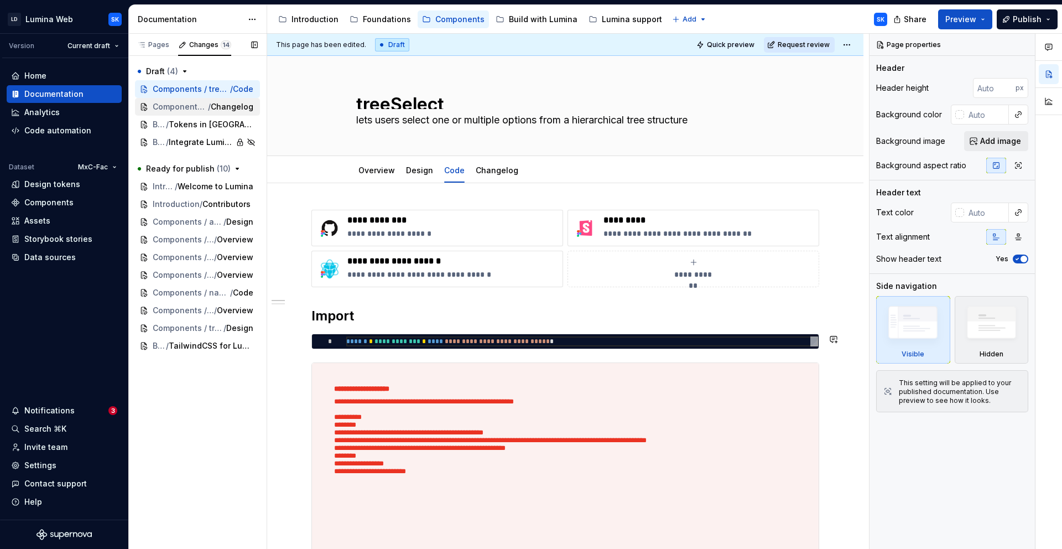
click at [227, 108] on span "Changelog" at bounding box center [232, 106] width 43 height 11
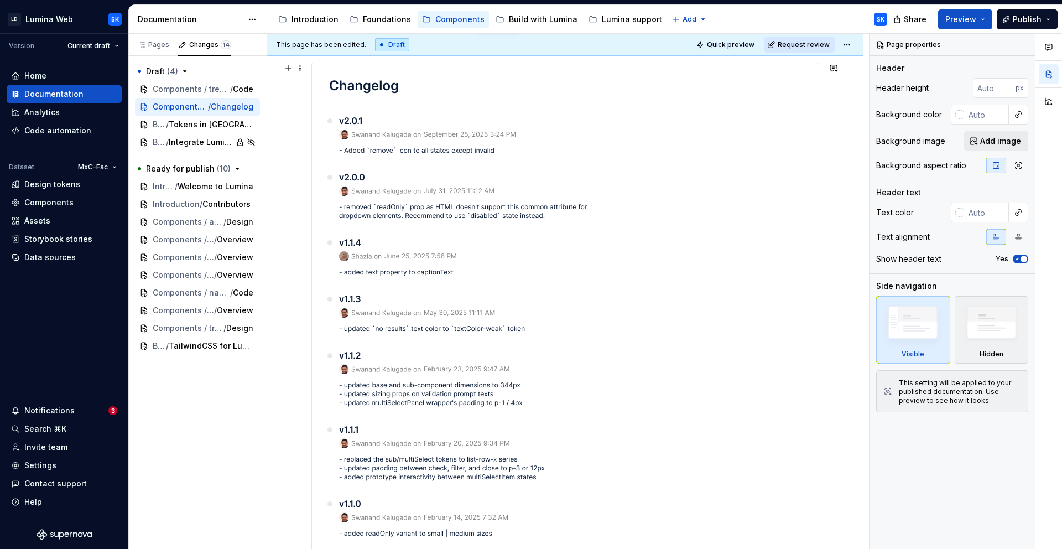
scroll to position [32, 0]
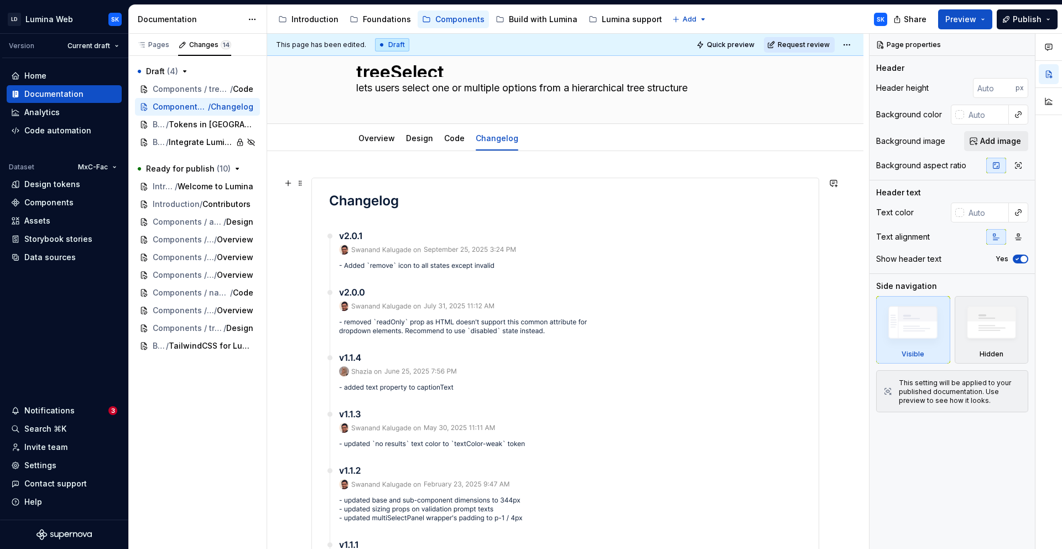
click at [414, 187] on img at bounding box center [464, 539] width 304 height 723
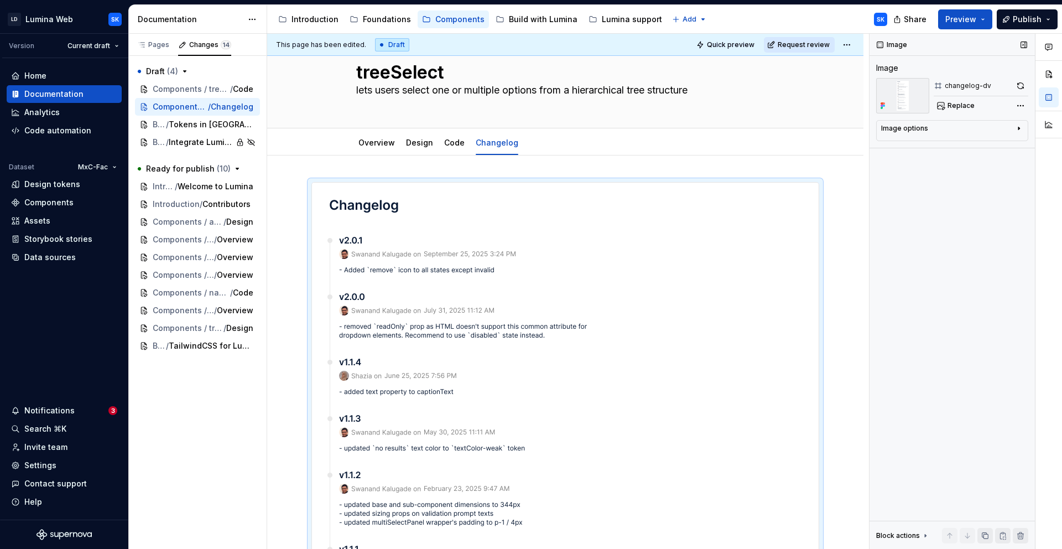
scroll to position [37, 0]
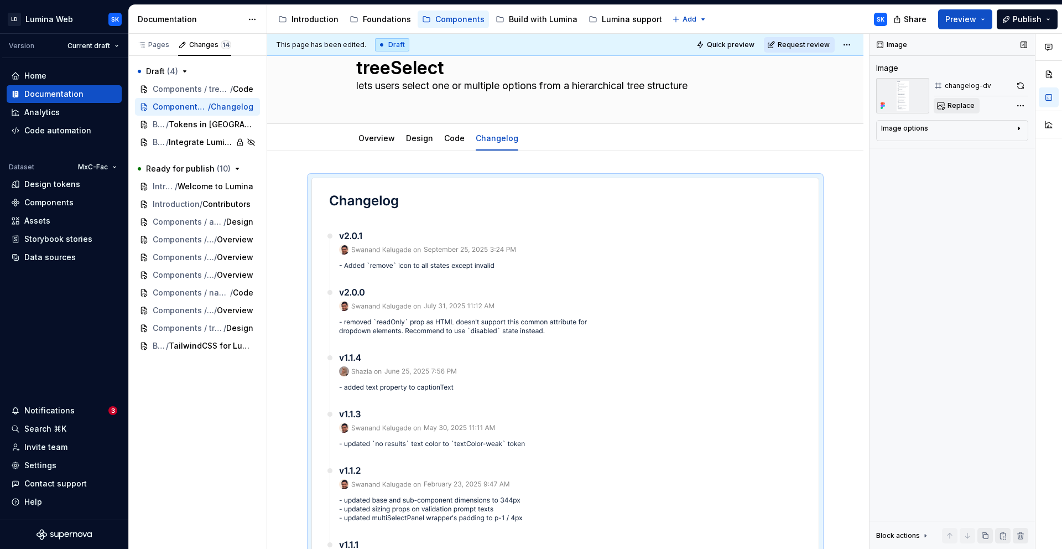
click at [955, 107] on span "Replace" at bounding box center [960, 105] width 27 height 9
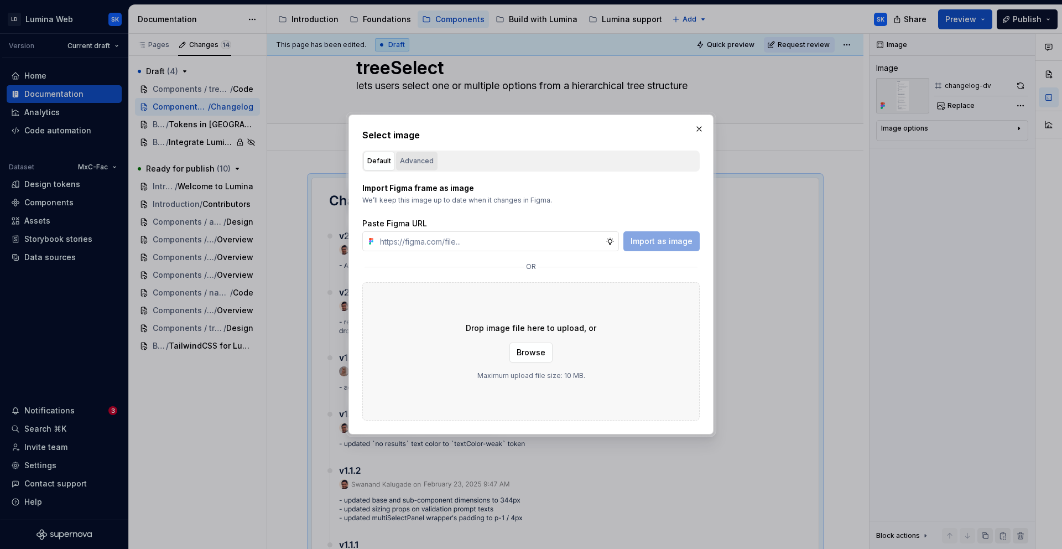
click at [426, 163] on div "Advanced" at bounding box center [417, 160] width 34 height 11
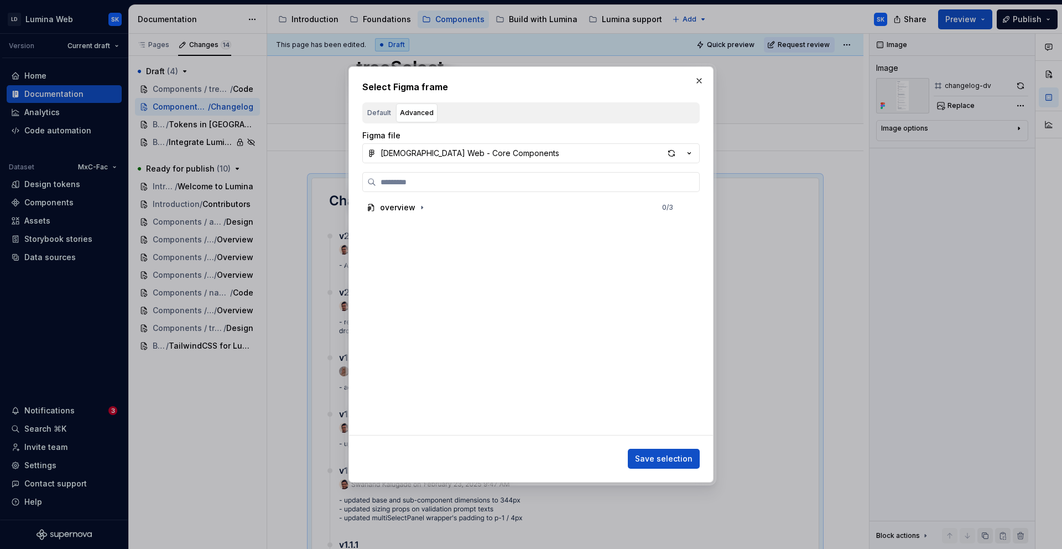
click at [382, 117] on div "Default" at bounding box center [379, 112] width 24 height 11
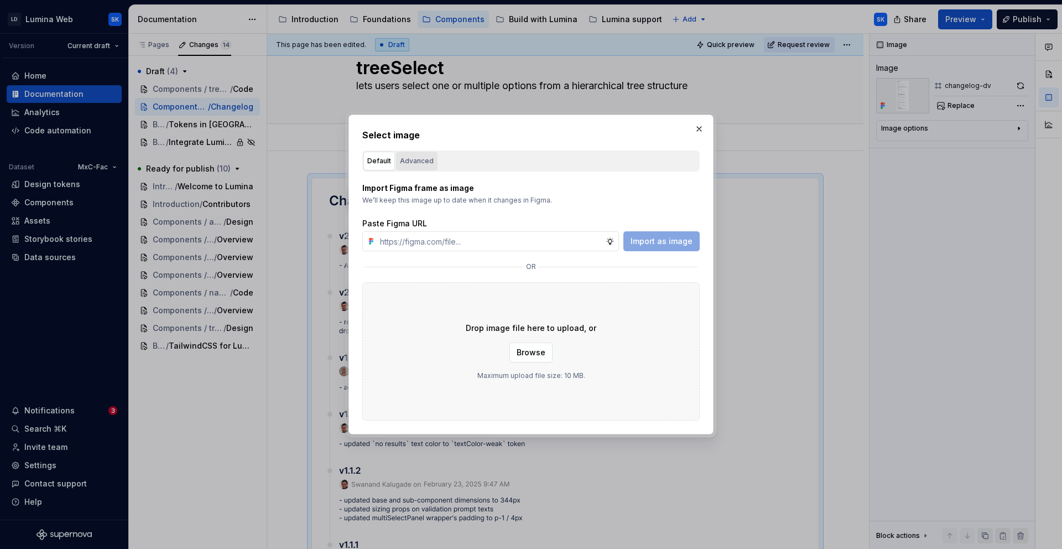
click at [416, 161] on div "Advanced" at bounding box center [417, 160] width 34 height 11
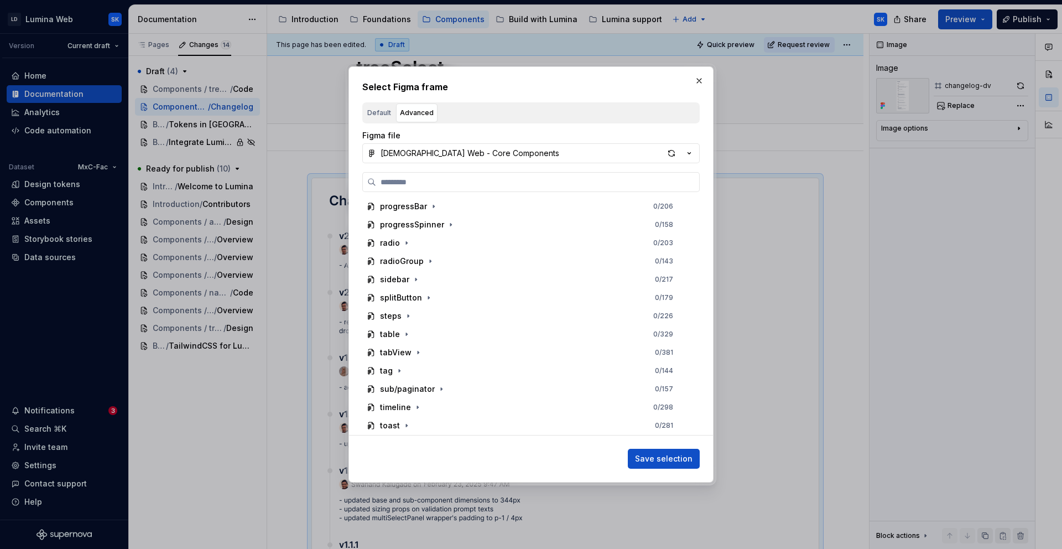
scroll to position [656, 0]
click at [673, 159] on div "button" at bounding box center [671, 152] width 15 height 15
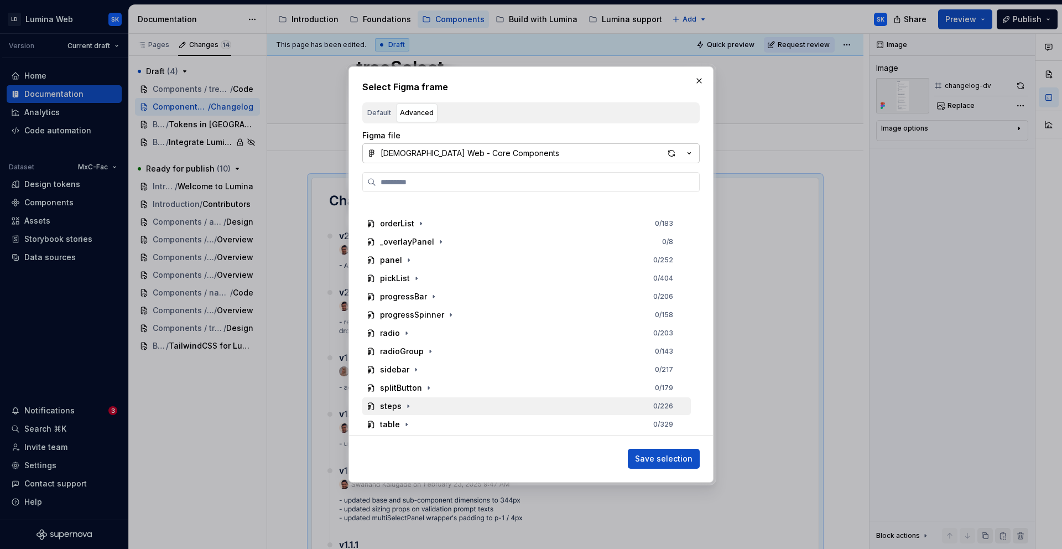
scroll to position [729, 0]
click at [426, 411] on icon "button" at bounding box center [426, 408] width 9 height 9
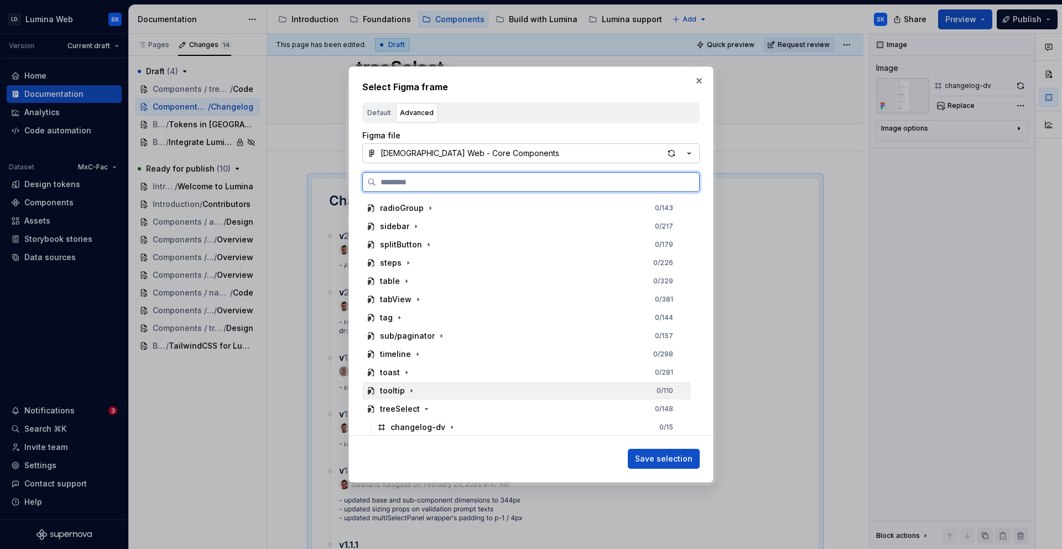
scroll to position [808, 0]
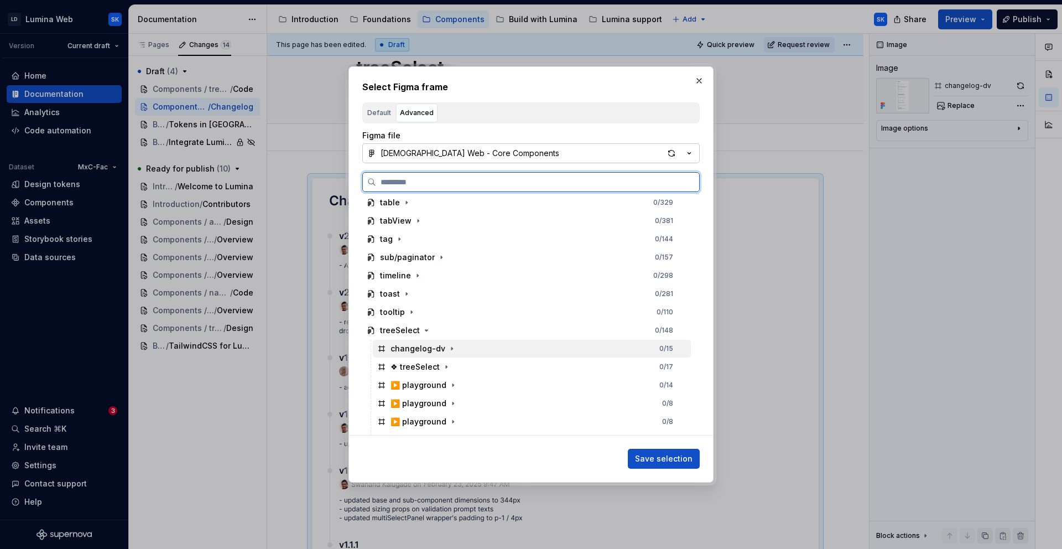
click at [468, 347] on div "changelog-dv 0 / 15" at bounding box center [532, 349] width 318 height 18
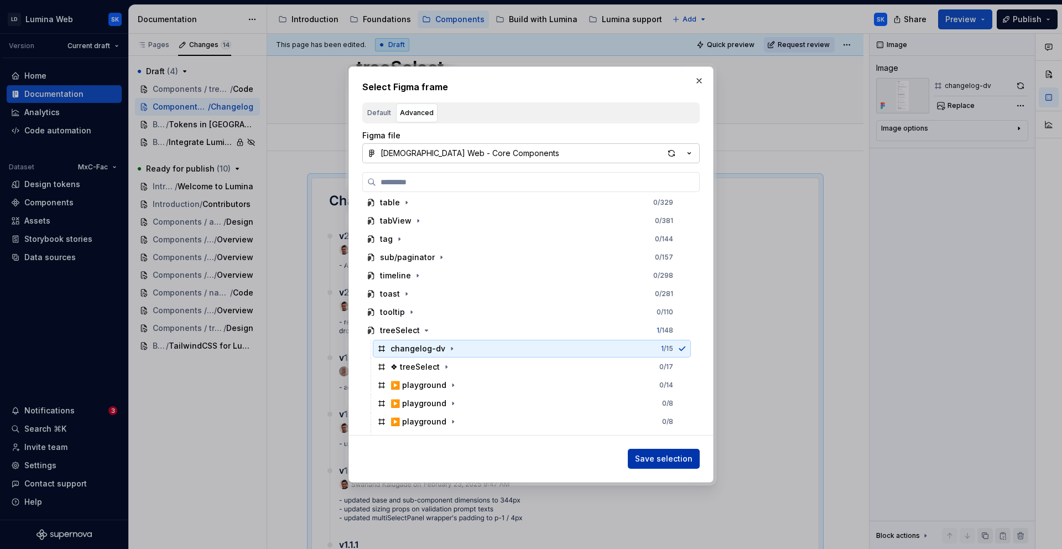
click at [691, 458] on span "Save selection" at bounding box center [664, 458] width 58 height 11
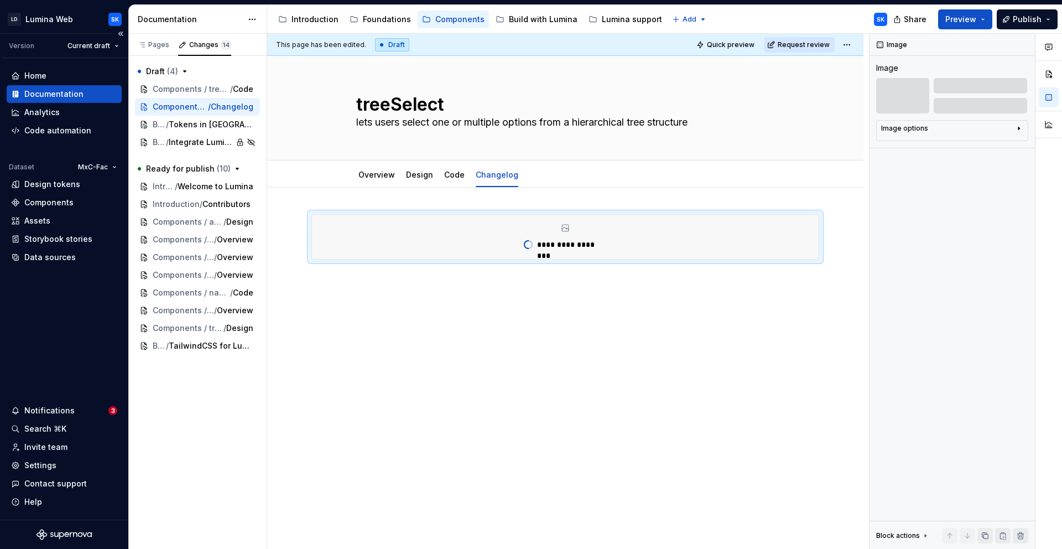
scroll to position [0, 0]
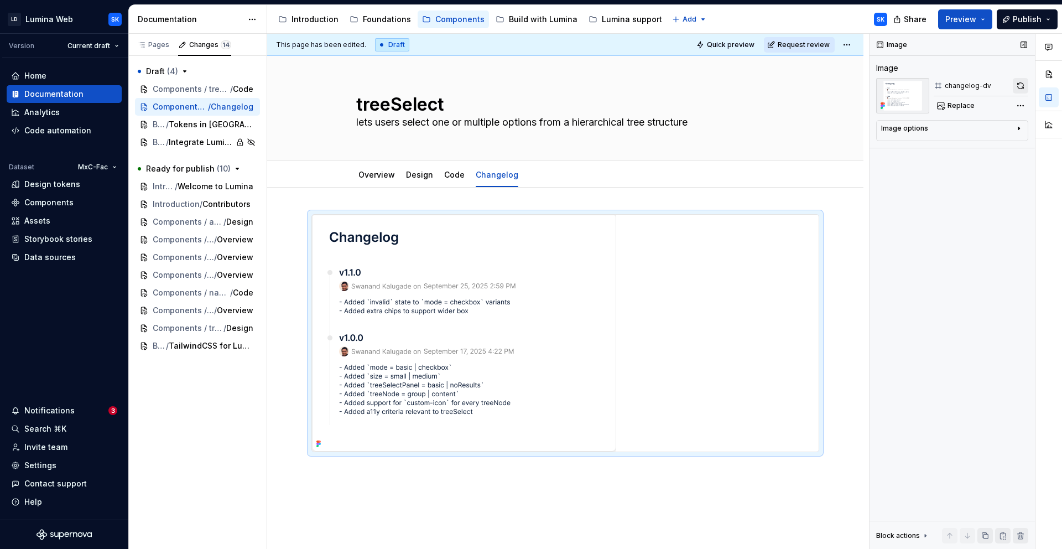
click at [955, 87] on button "button" at bounding box center [1020, 85] width 15 height 15
click at [378, 174] on link "Overview" at bounding box center [376, 174] width 37 height 9
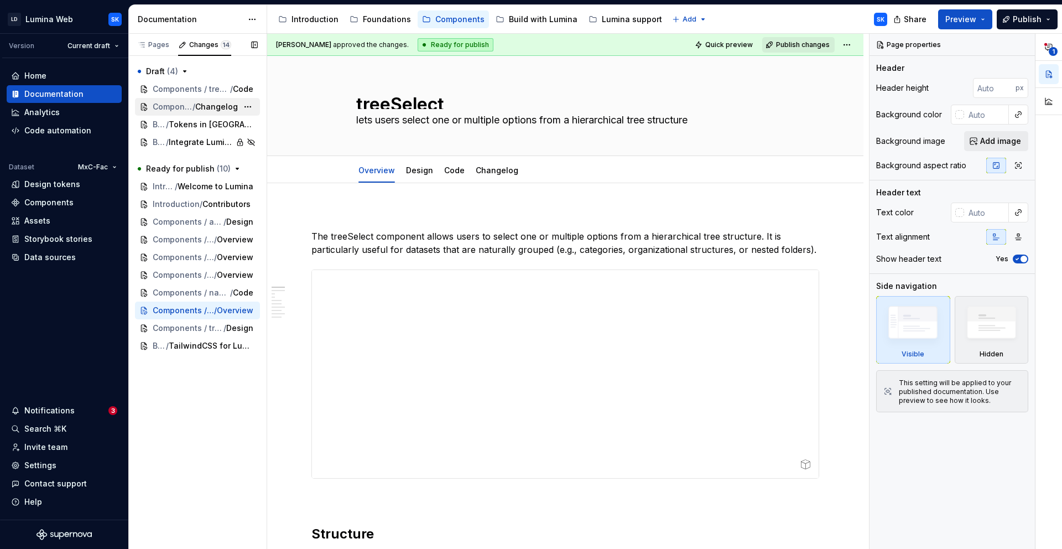
click at [202, 107] on span "Changelog" at bounding box center [216, 106] width 43 height 11
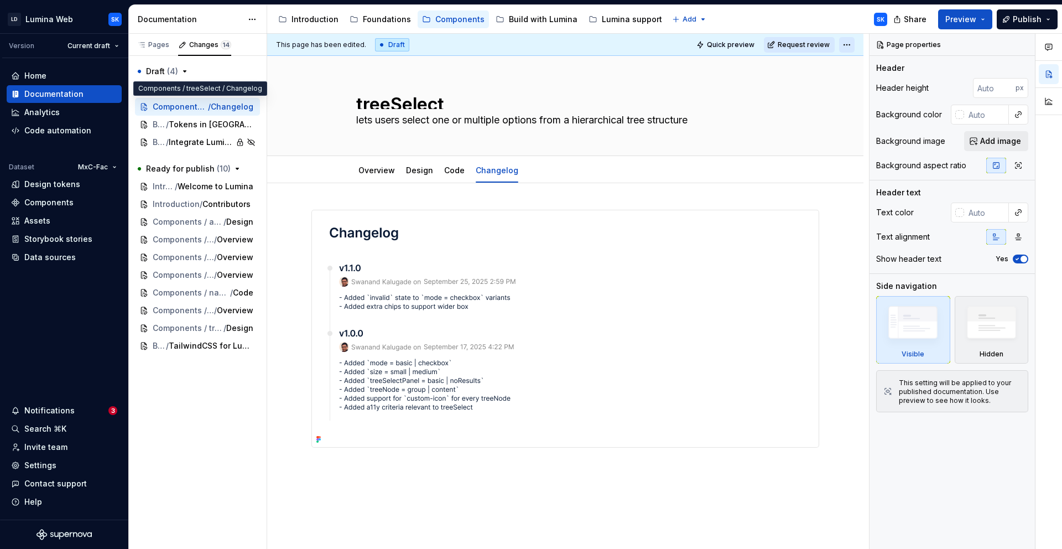
click at [849, 43] on html "LD Lumina Web SK Version Current draft Home Documentation Analytics Code automa…" at bounding box center [531, 274] width 1062 height 549
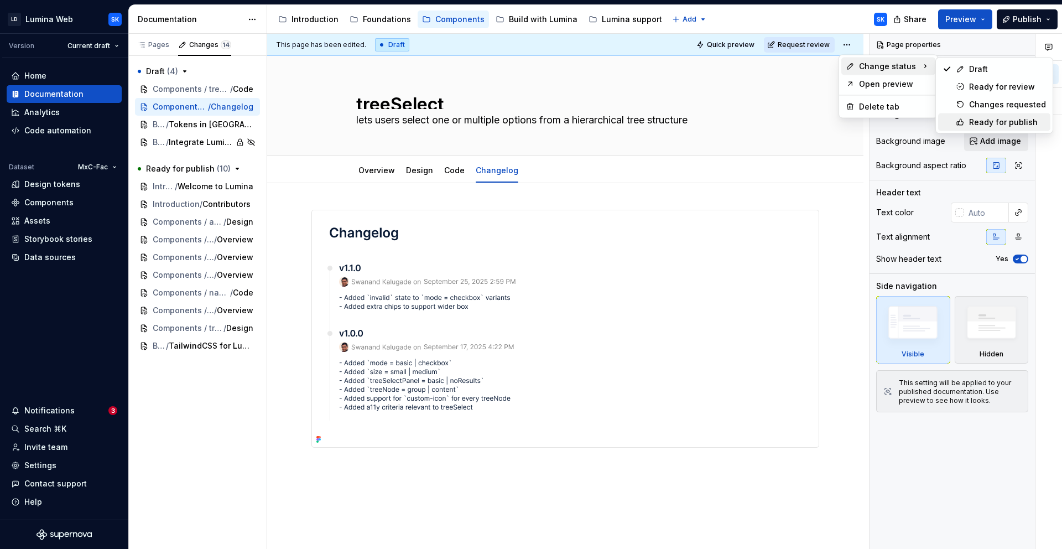
click at [955, 123] on div "Ready for publish" at bounding box center [1007, 122] width 77 height 11
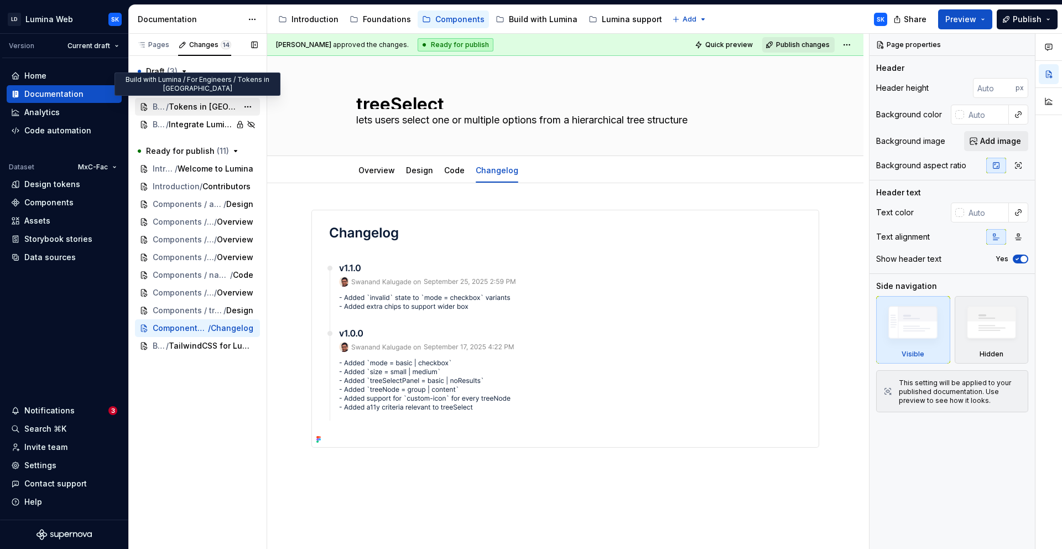
click at [195, 109] on span "Tokens in [GEOGRAPHIC_DATA]" at bounding box center [203, 106] width 69 height 11
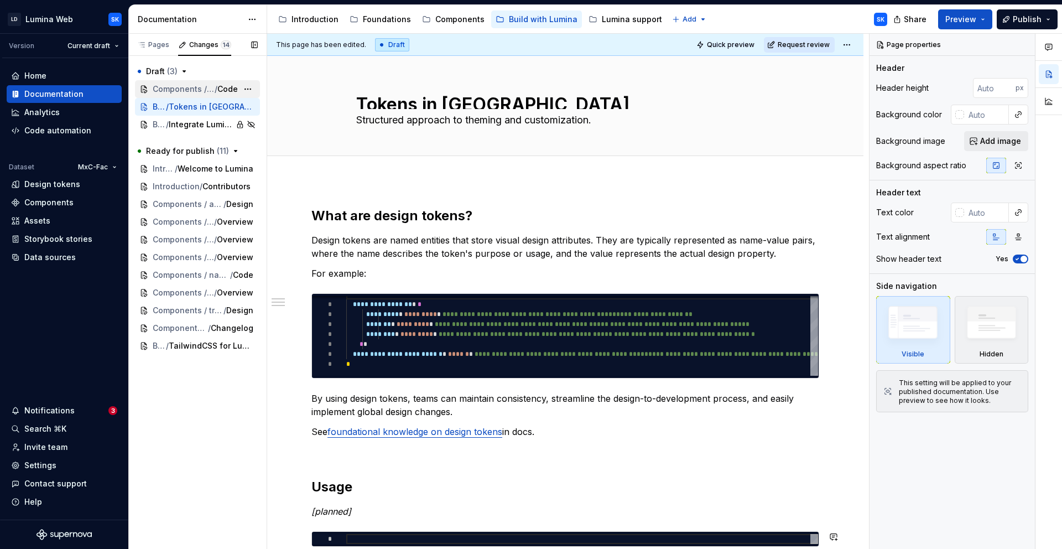
scroll to position [310, 0]
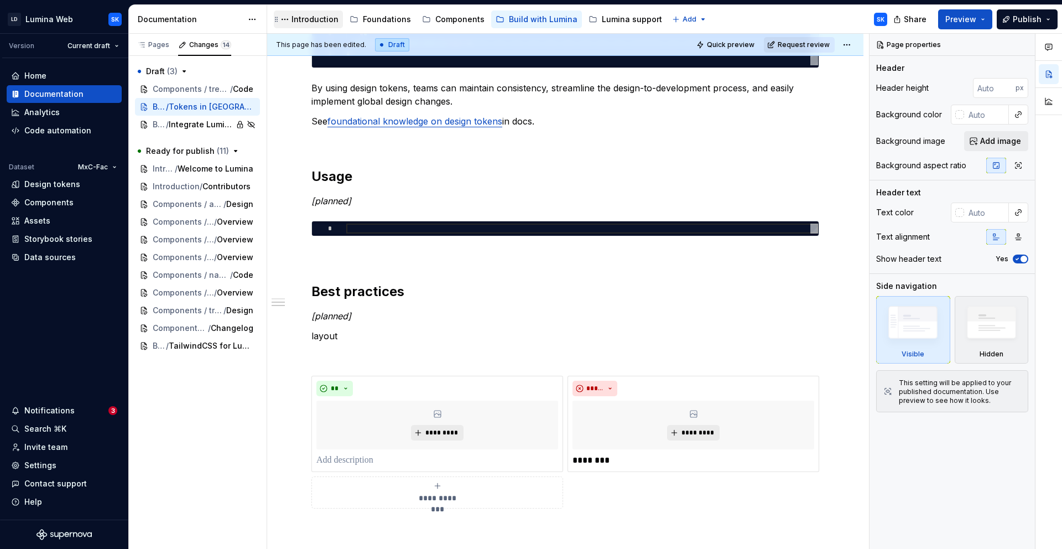
click at [315, 22] on div "Introduction" at bounding box center [314, 19] width 47 height 11
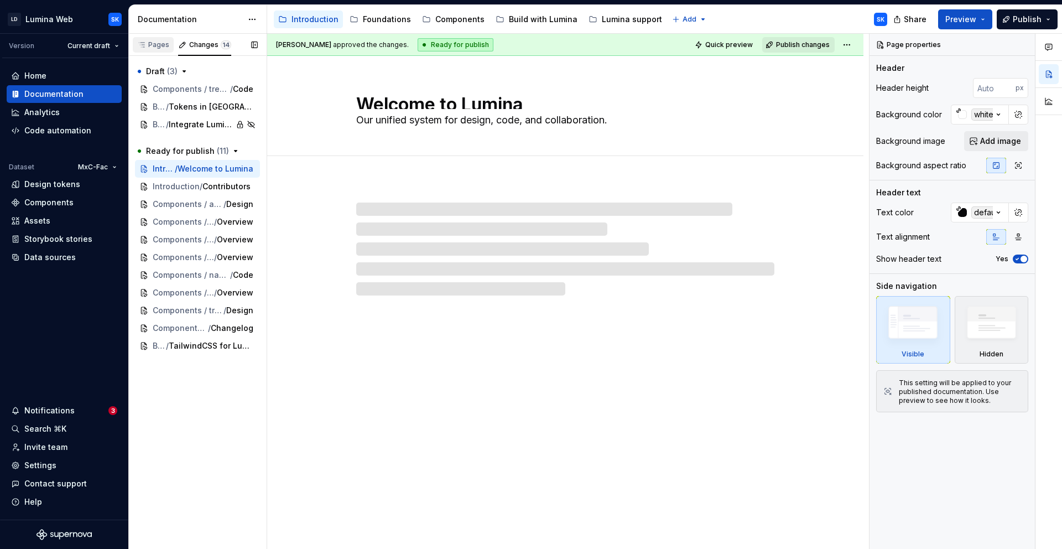
click at [162, 50] on div "Pages" at bounding box center [153, 44] width 41 height 15
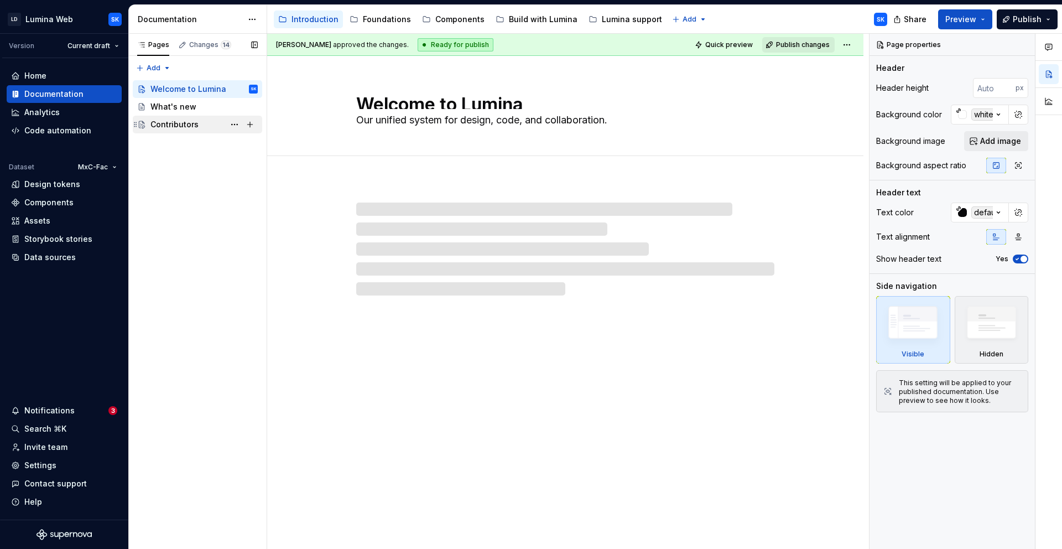
click at [185, 124] on div "Contributors" at bounding box center [174, 124] width 48 height 11
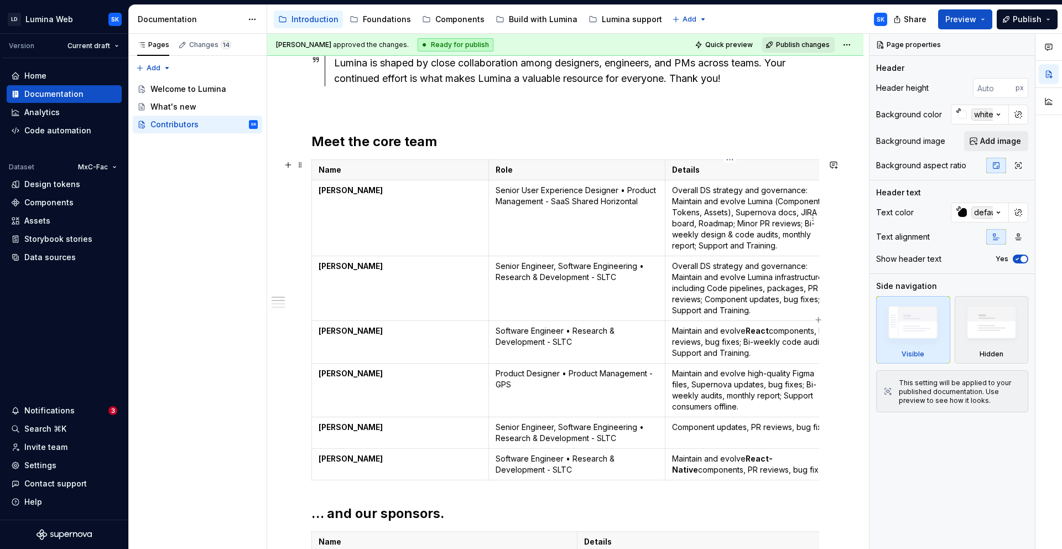
scroll to position [0, 24]
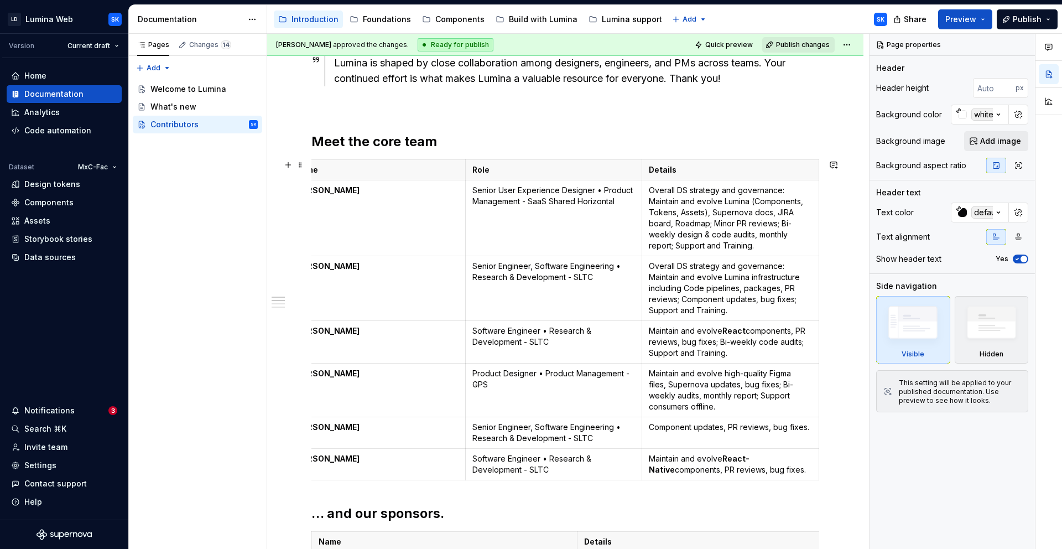
click at [740, 329] on strong "React" at bounding box center [733, 330] width 23 height 9
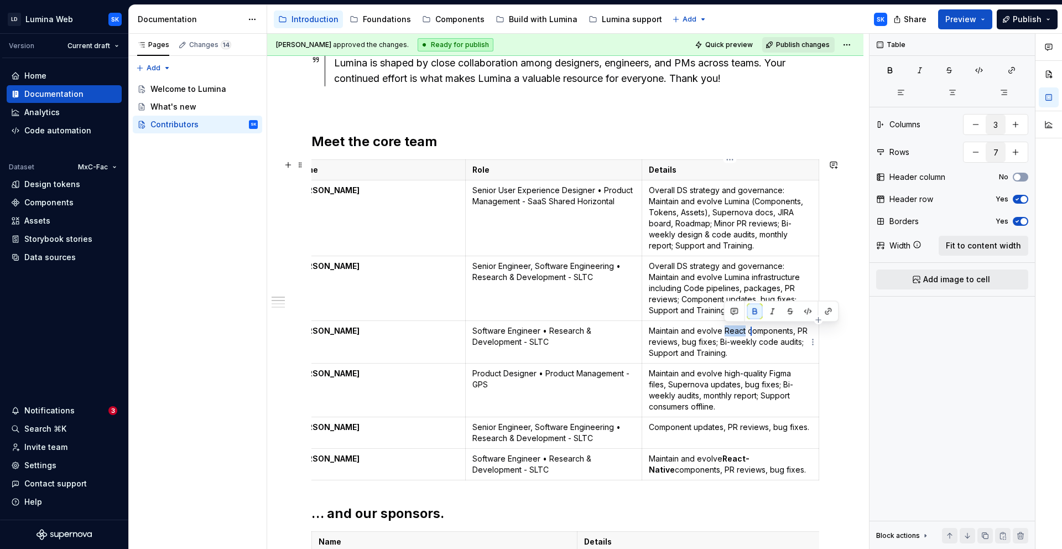
click at [748, 346] on p "Maintain and evolve React components, PR reviews, bug fixes; Bi-weekly code aud…" at bounding box center [730, 341] width 163 height 33
drag, startPoint x: 725, startPoint y: 460, endPoint x: 772, endPoint y: 460, distance: 46.5
click at [749, 460] on strong "React-Native" at bounding box center [699, 464] width 101 height 20
type textarea "*"
click at [735, 403] on p "Maintain and evolve high-quality Figma files, Supernova updates, bug fixes; Bi-…" at bounding box center [730, 390] width 163 height 44
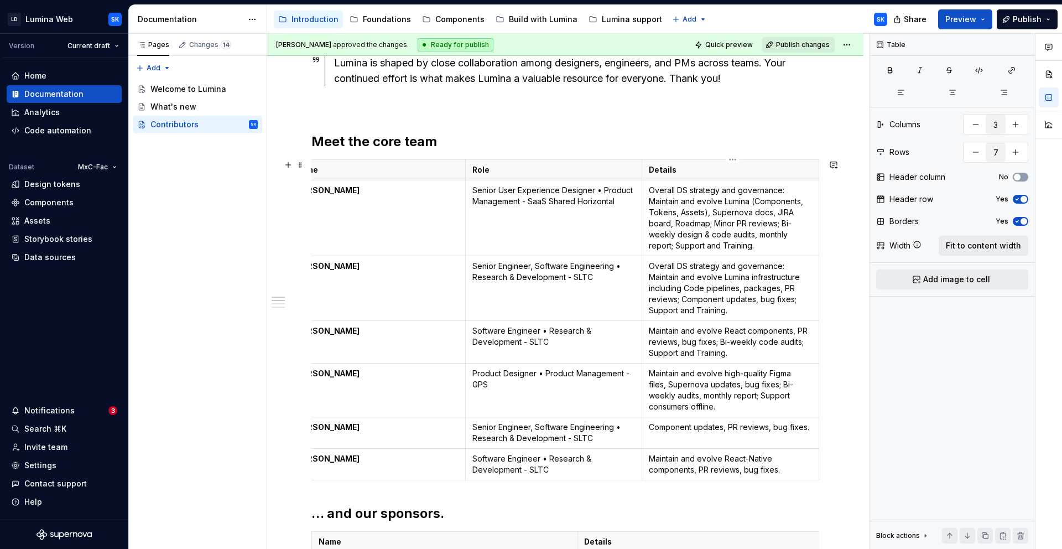
scroll to position [0, 21]
drag, startPoint x: 716, startPoint y: 408, endPoint x: 652, endPoint y: 413, distance: 64.4
click at [652, 404] on p "Maintain and evolve high-quality Figma files, Supernova updates, bug fixes; Bi-…" at bounding box center [732, 390] width 163 height 44
click at [706, 426] on p "Component updates, PR reviews, bug fixes." at bounding box center [732, 426] width 163 height 11
click at [799, 471] on p "Maintain and evolve React-Native components, PR reviews, bug fixes." at bounding box center [732, 464] width 163 height 22
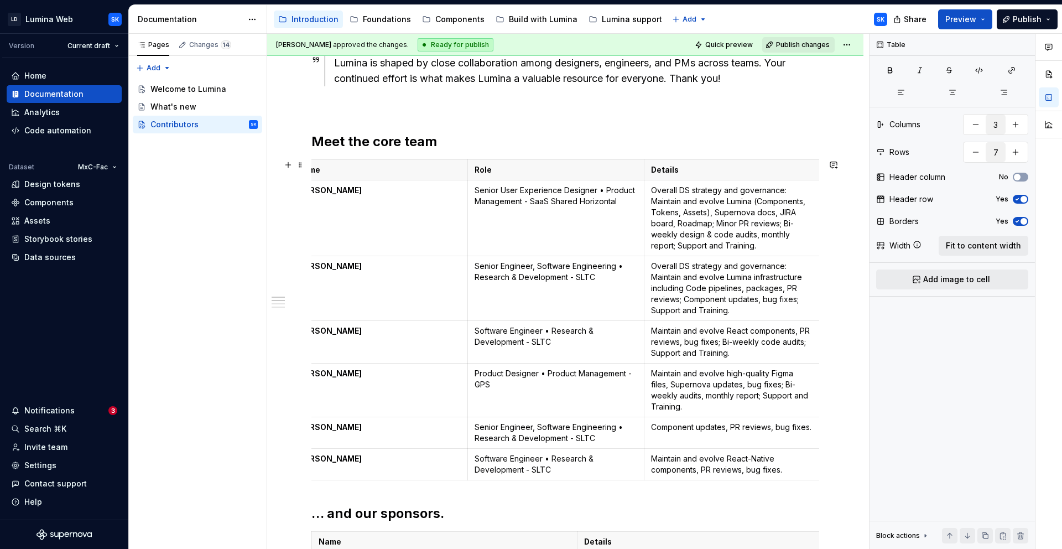
click at [787, 471] on p "Maintain and evolve React-Native components, PR reviews, bug fixes." at bounding box center [732, 464] width 163 height 22
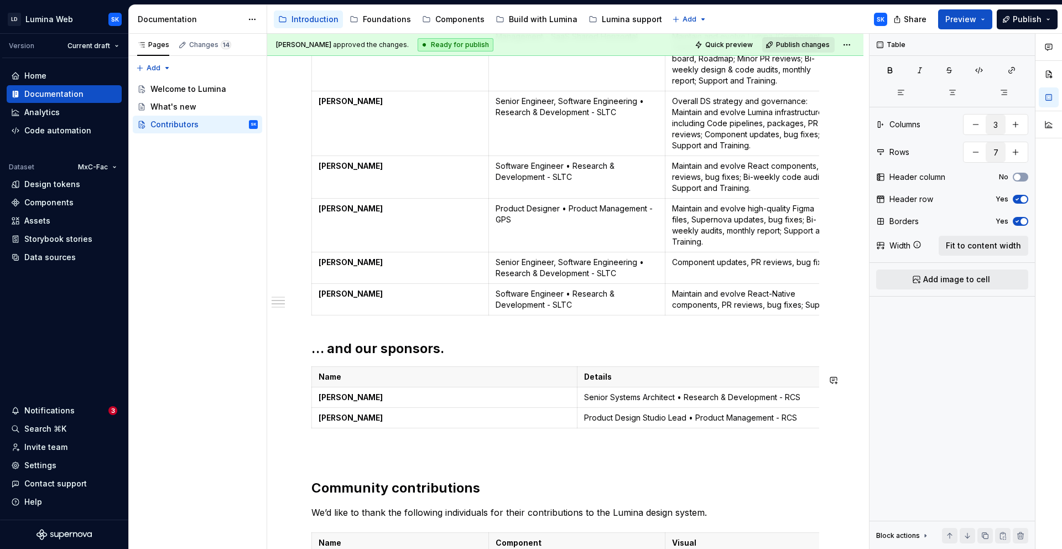
scroll to position [317, 0]
click at [382, 407] on td "David Holst" at bounding box center [444, 397] width 265 height 20
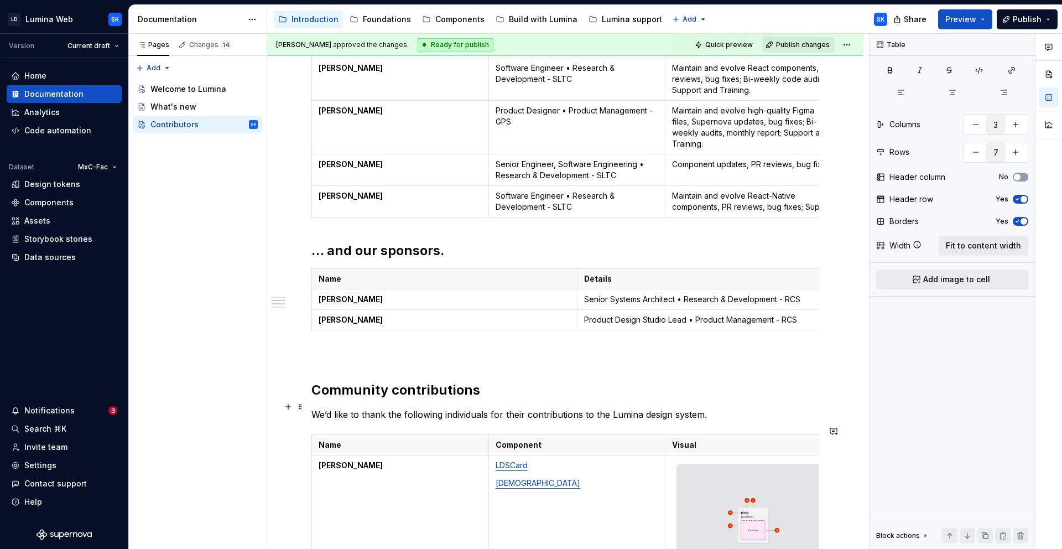
scroll to position [0, 0]
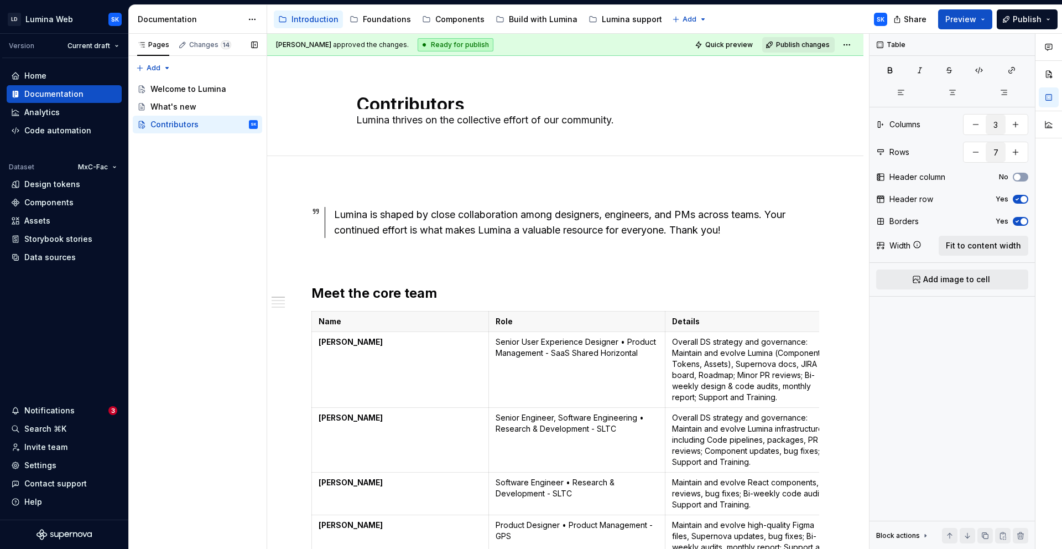
click at [456, 20] on div "Components" at bounding box center [459, 19] width 49 height 11
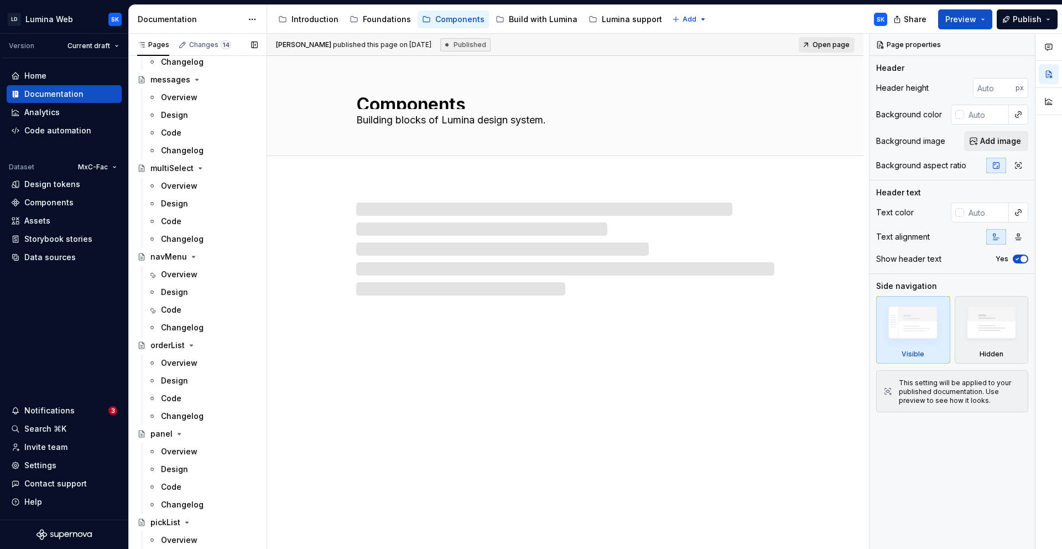
scroll to position [1953, 0]
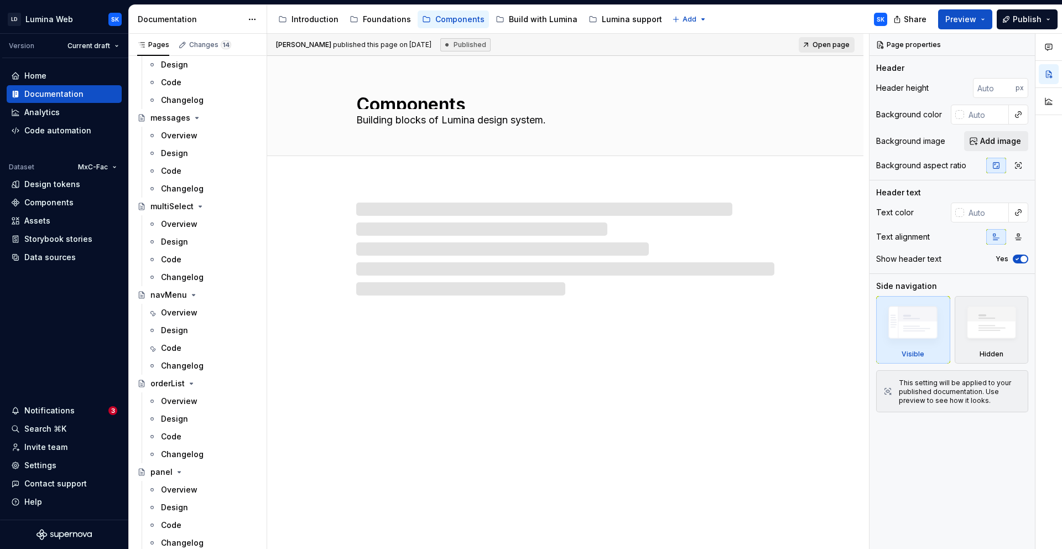
click at [200, 392] on div "Overview" at bounding box center [202, 401] width 119 height 18
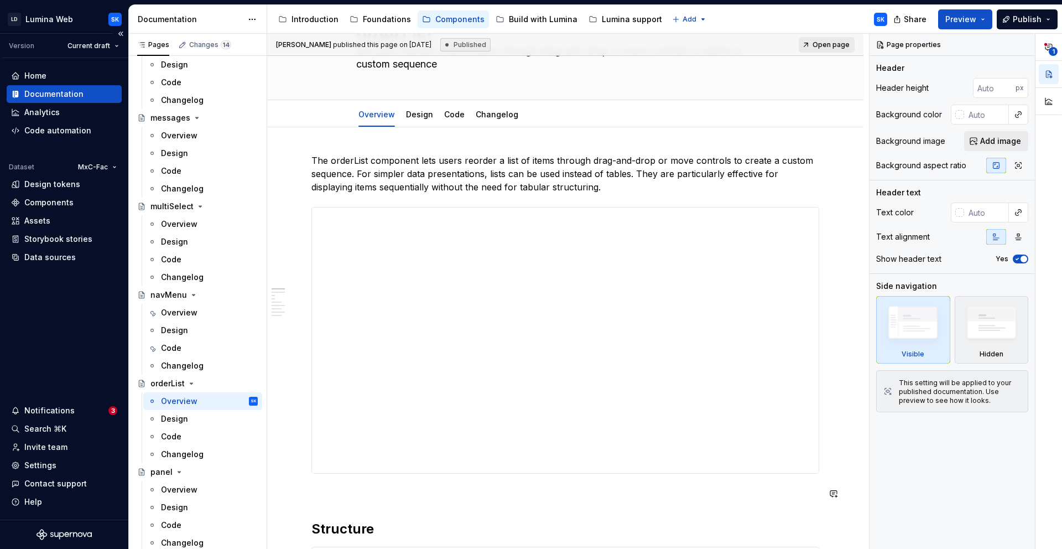
scroll to position [492, 0]
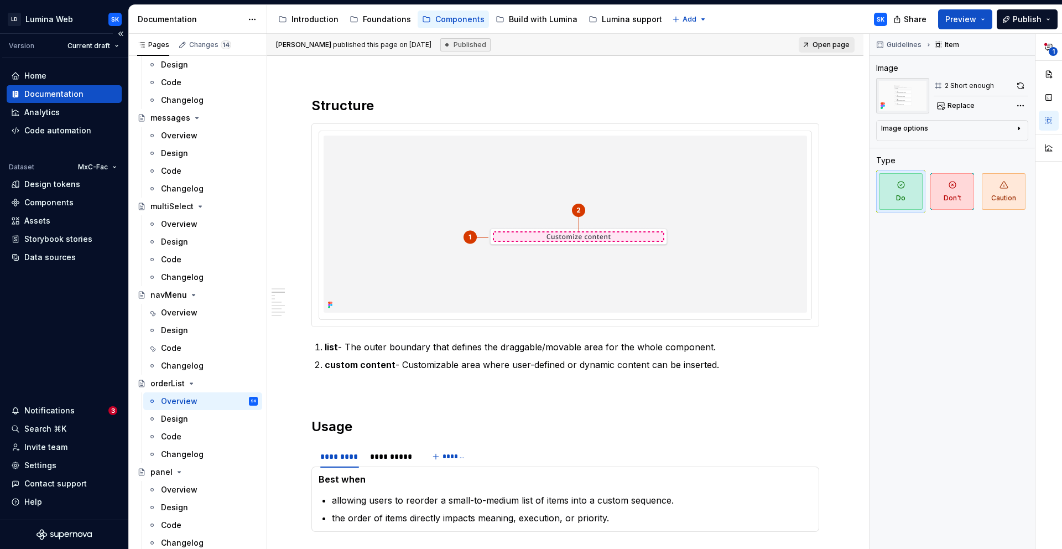
type textarea "*"
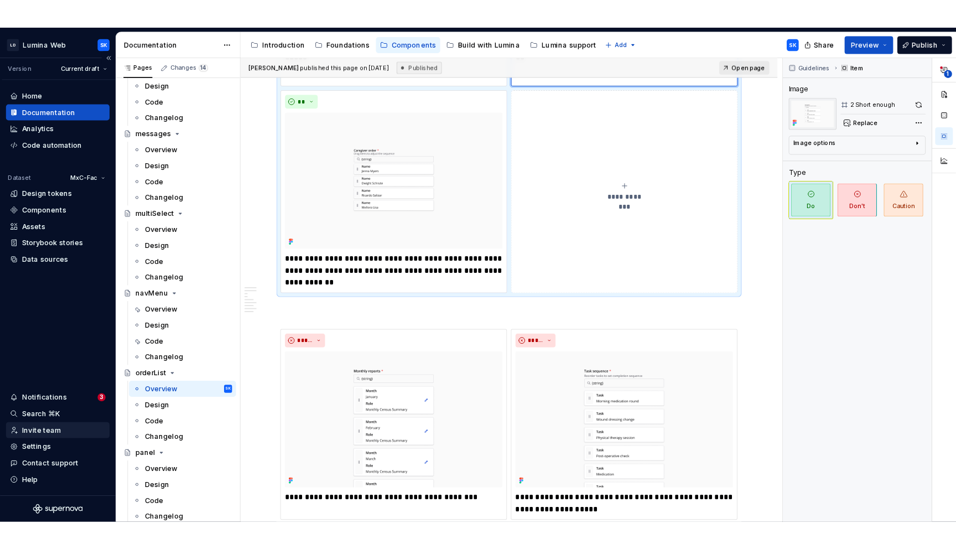
scroll to position [1306, 0]
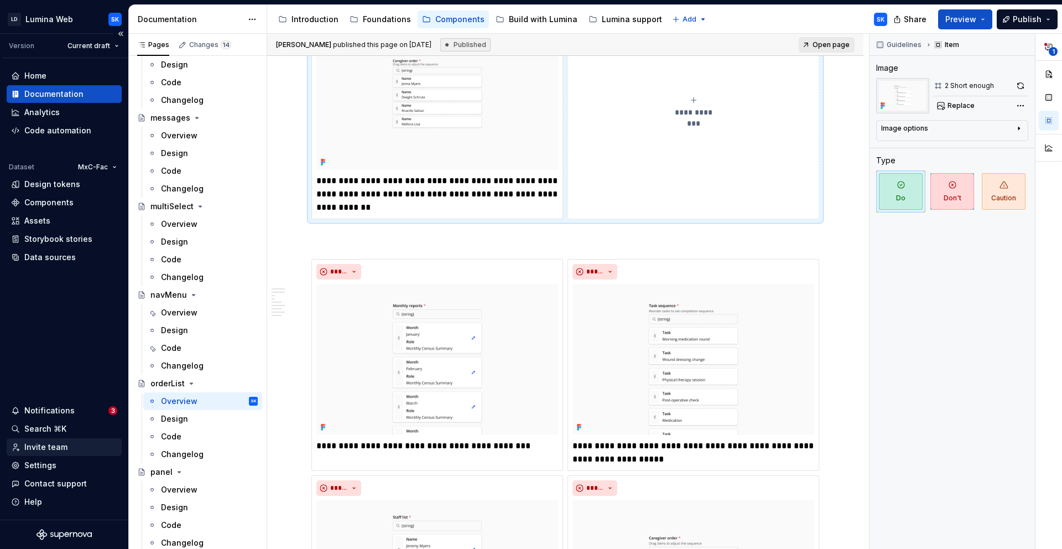
click at [47, 448] on div "Invite team" at bounding box center [45, 446] width 43 height 11
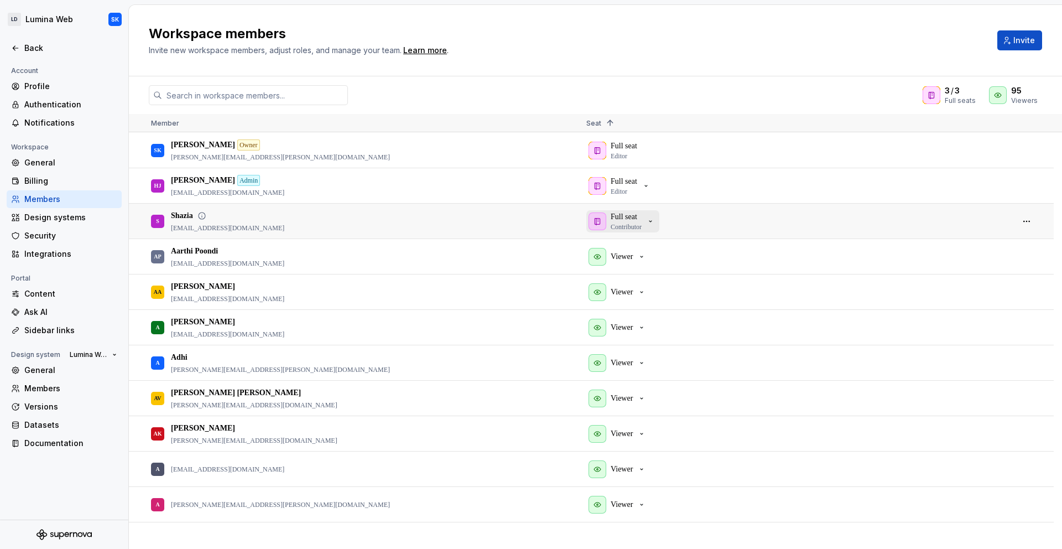
click at [647, 220] on div "Full seat Contributor" at bounding box center [621, 221] width 66 height 20
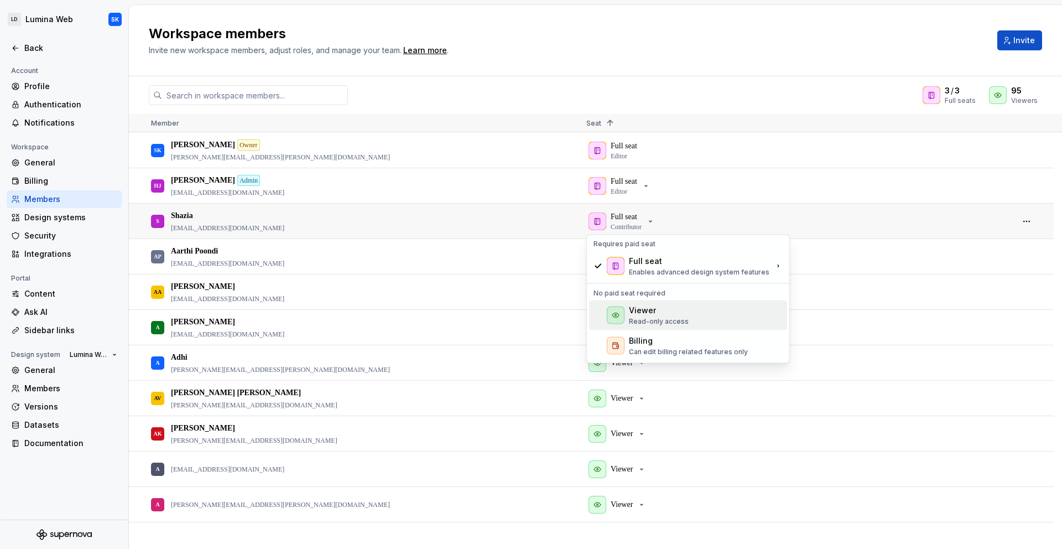
click at [670, 317] on p "Read-only access" at bounding box center [659, 321] width 60 height 9
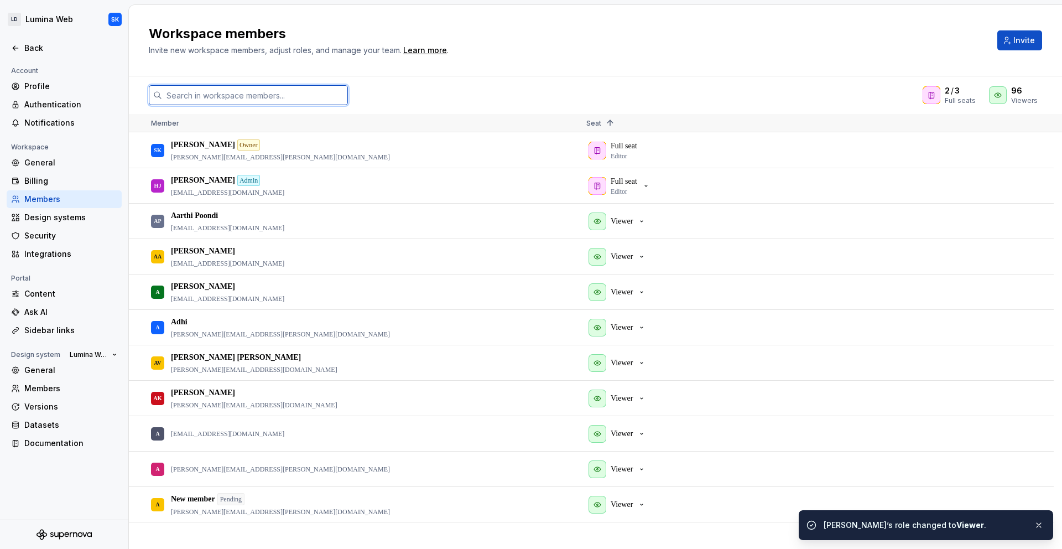
click at [263, 92] on input "text" at bounding box center [255, 95] width 186 height 20
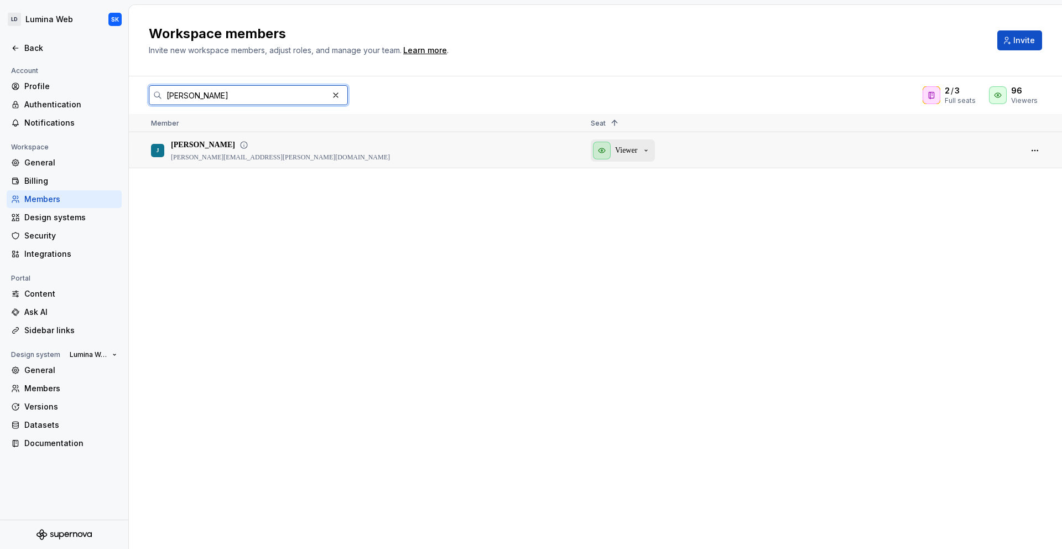
type input "[PERSON_NAME]"
click at [642, 148] on div "Viewer" at bounding box center [622, 151] width 58 height 18
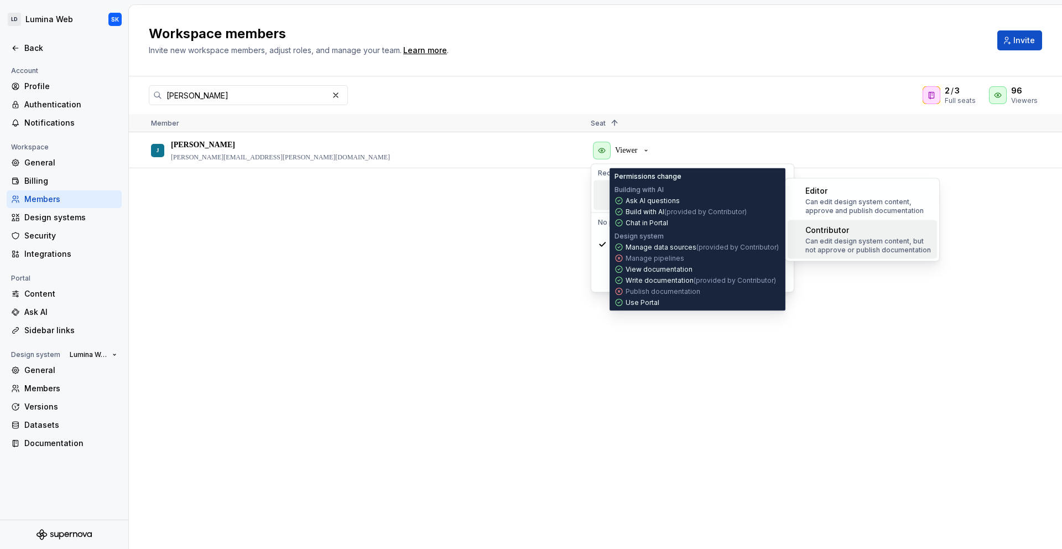
click at [903, 242] on p "Can edit design system content, but not approve or publish documentation" at bounding box center [868, 246] width 127 height 18
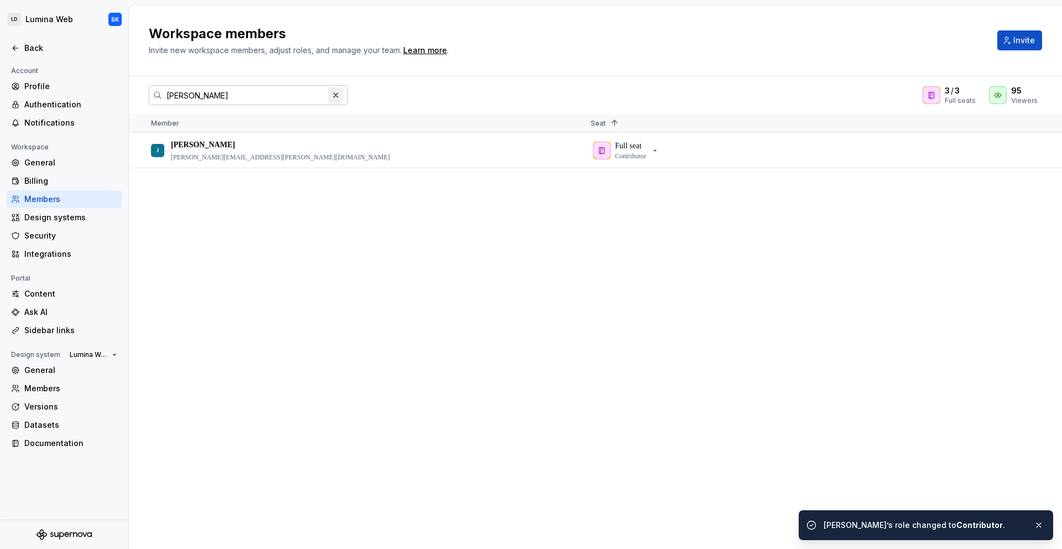
click at [337, 95] on button "button" at bounding box center [335, 94] width 15 height 15
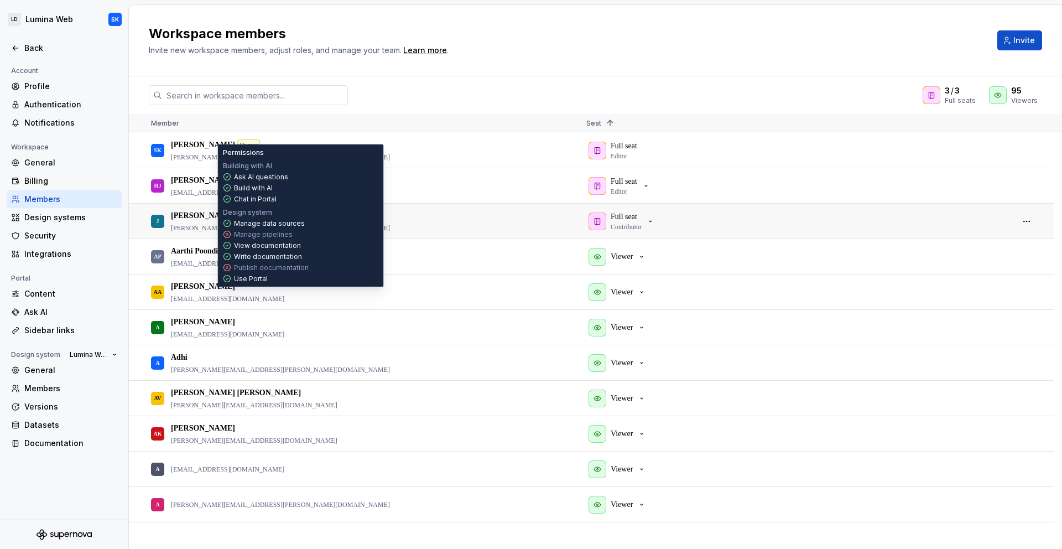
click at [239, 215] on icon at bounding box center [243, 215] width 9 height 9
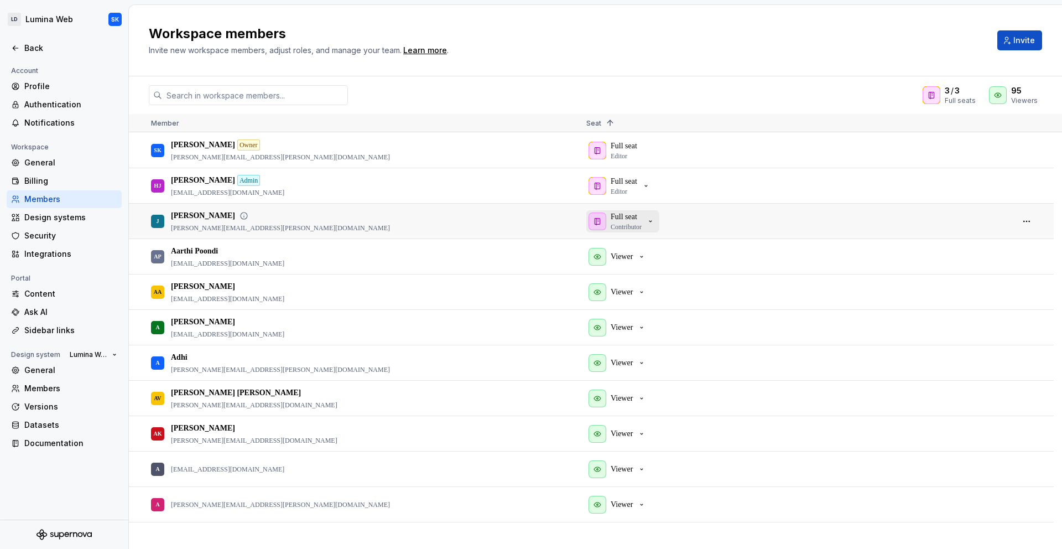
click at [650, 217] on div "Full seat Contributor" at bounding box center [621, 221] width 66 height 20
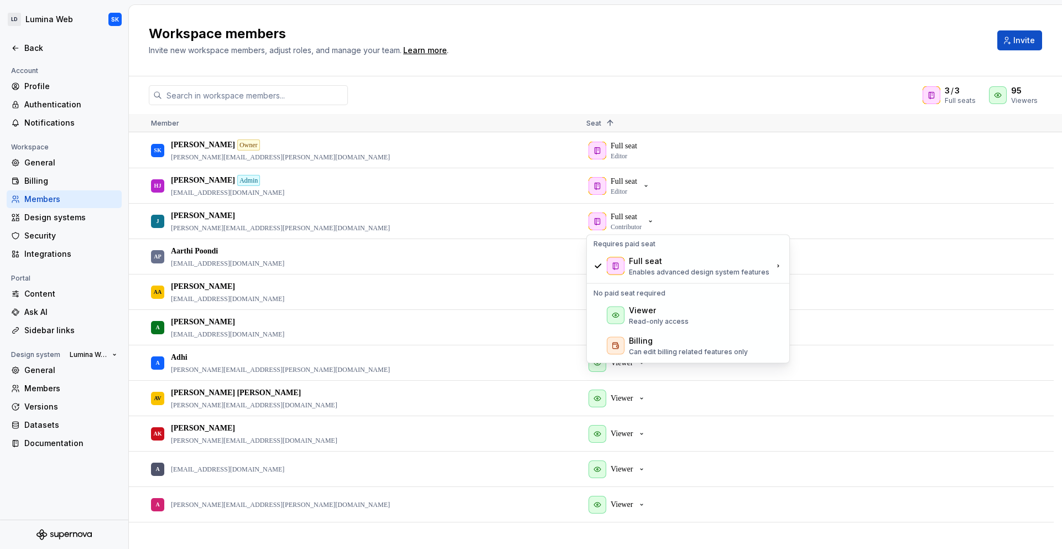
click at [795, 40] on h2 "Workspace members" at bounding box center [566, 34] width 835 height 18
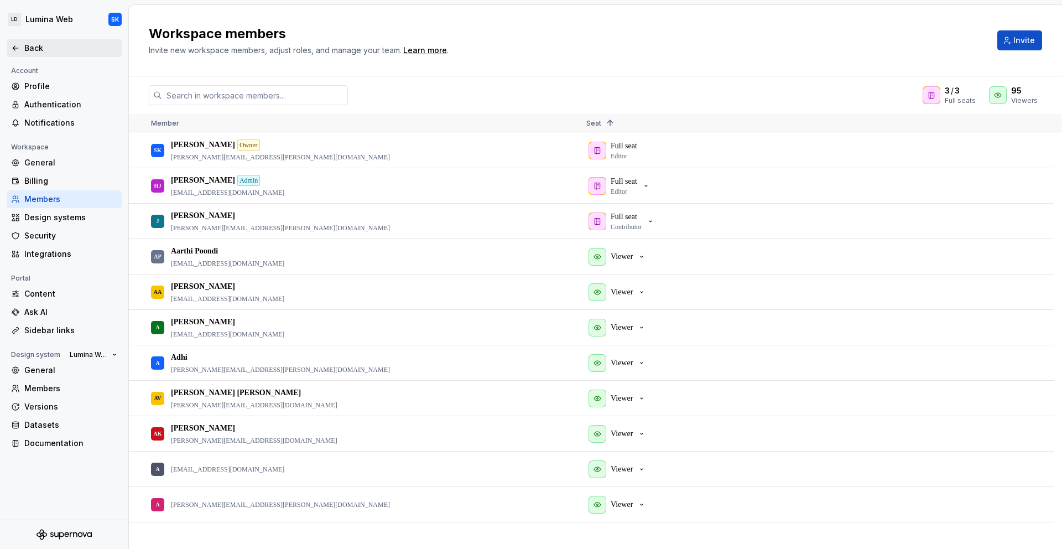
click at [30, 47] on div "Back" at bounding box center [70, 48] width 93 height 11
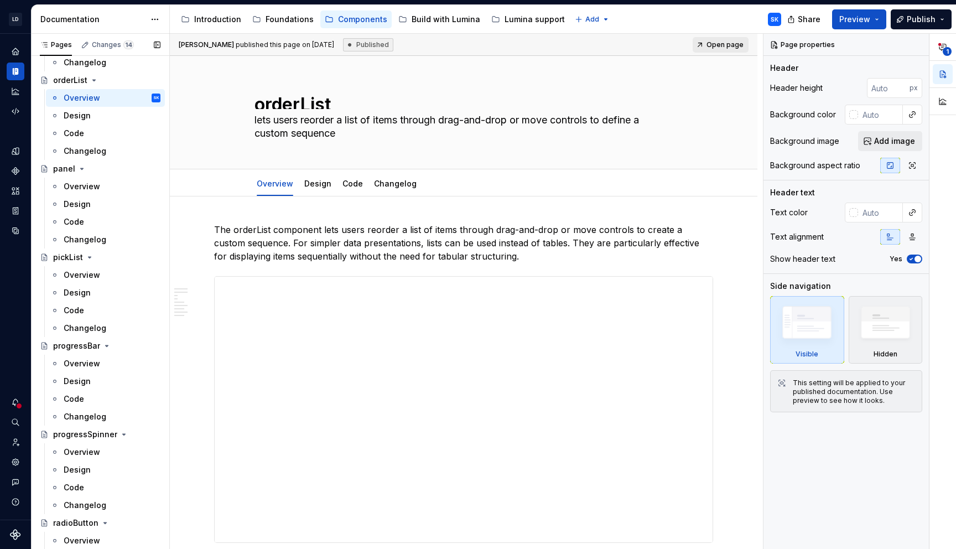
scroll to position [3281, 0]
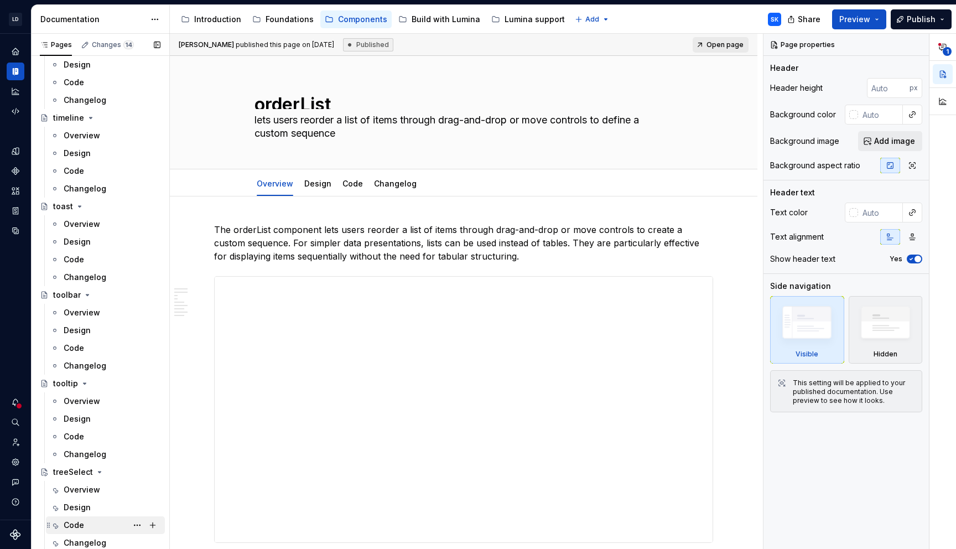
click at [101, 520] on div "Code J" at bounding box center [112, 524] width 97 height 15
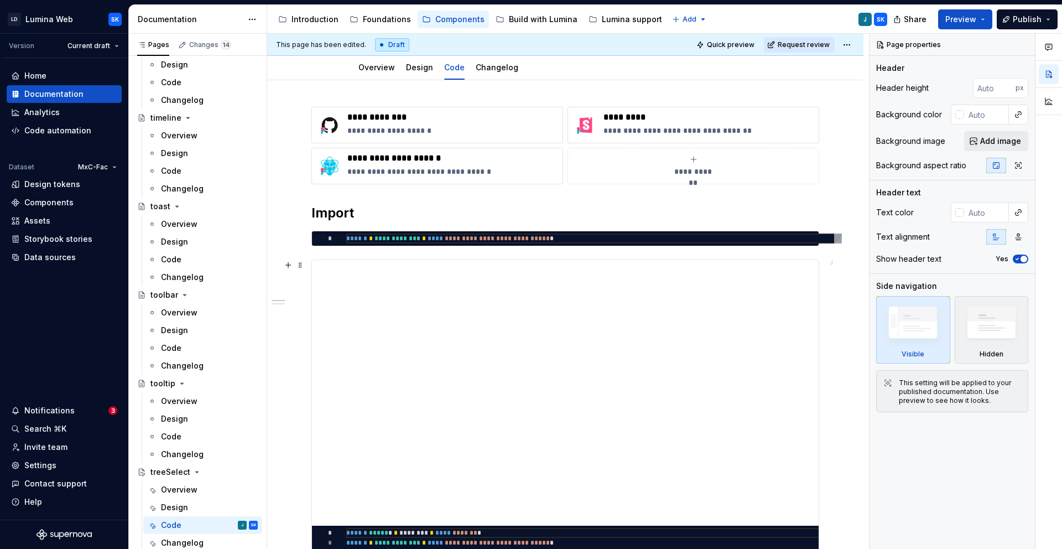
scroll to position [377, 0]
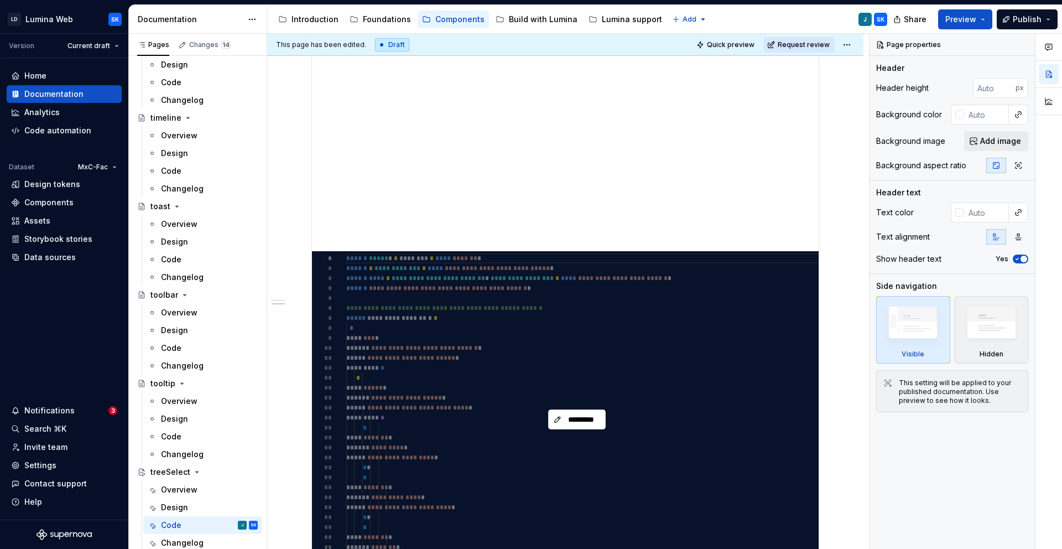
type textarea "*"
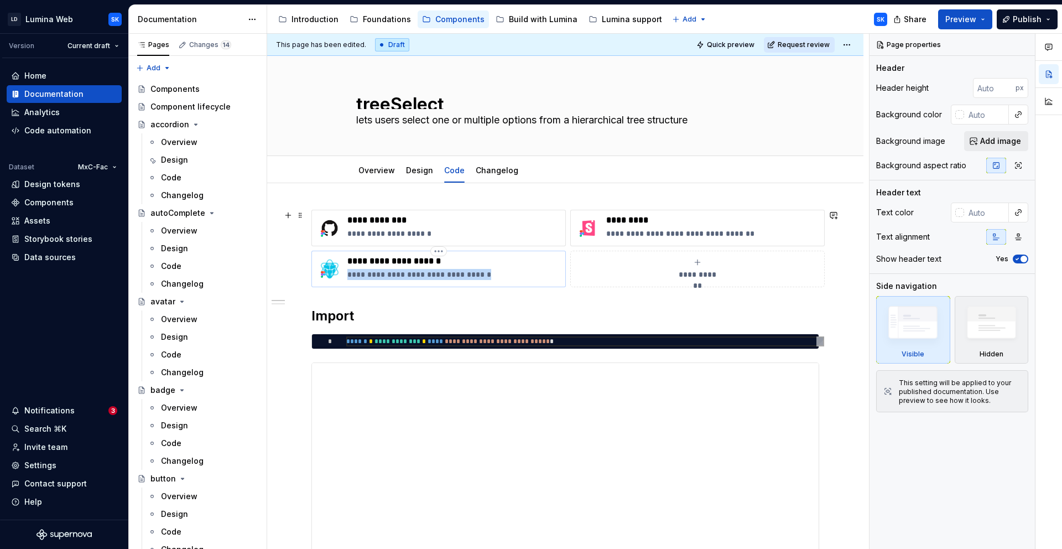
drag, startPoint x: 496, startPoint y: 274, endPoint x: 337, endPoint y: 273, distance: 158.2
click at [337, 273] on div "**********" at bounding box center [438, 269] width 244 height 27
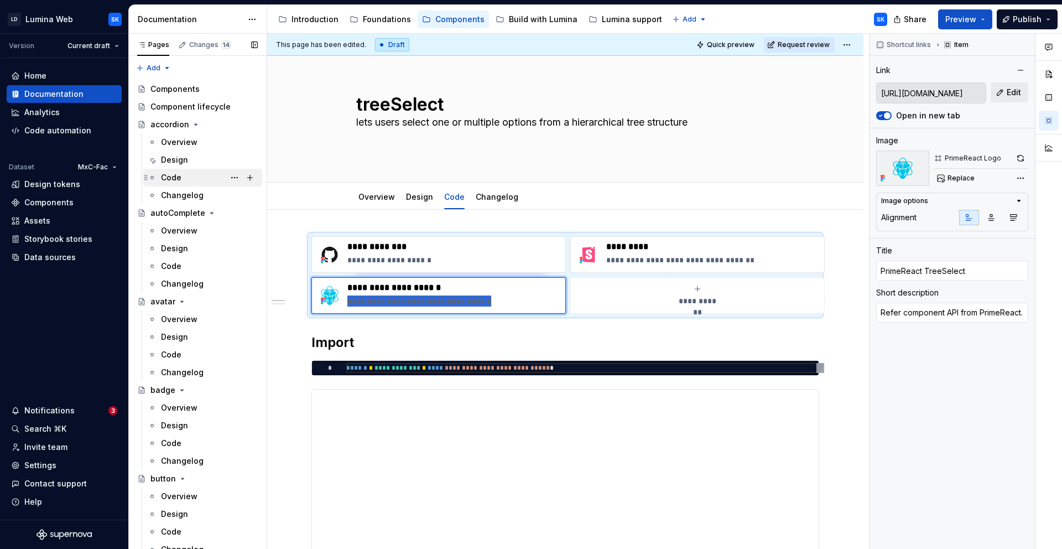
click at [201, 176] on div "Code" at bounding box center [209, 177] width 97 height 15
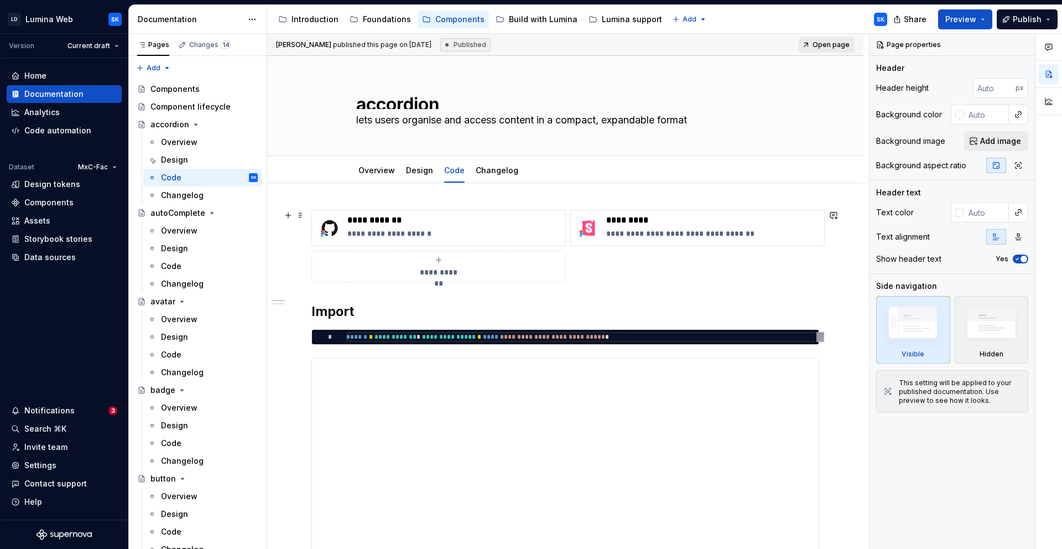
click at [453, 265] on div "**********" at bounding box center [438, 267] width 244 height 22
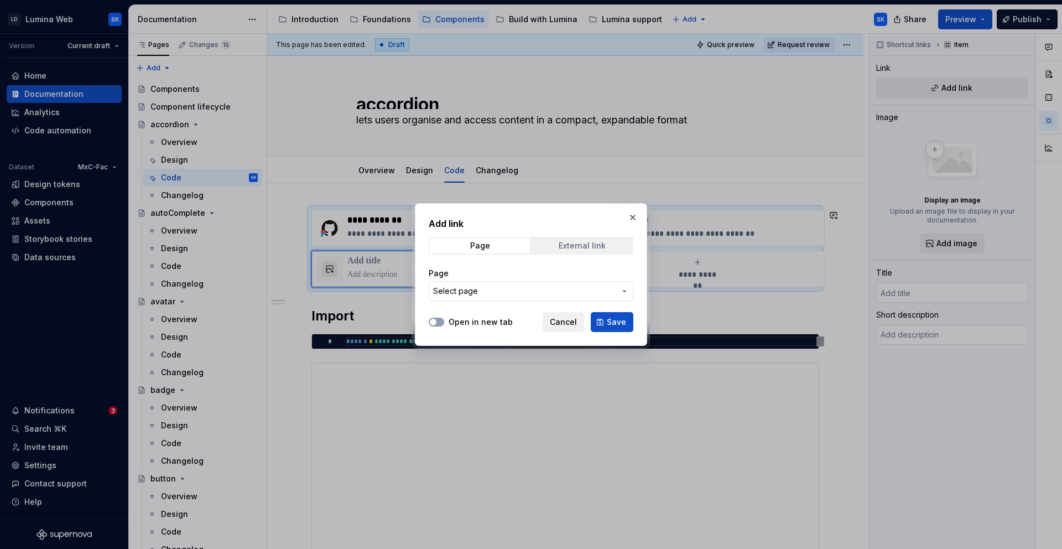
click at [571, 247] on div "External link" at bounding box center [582, 245] width 47 height 9
click at [618, 324] on span "Save" at bounding box center [616, 321] width 19 height 11
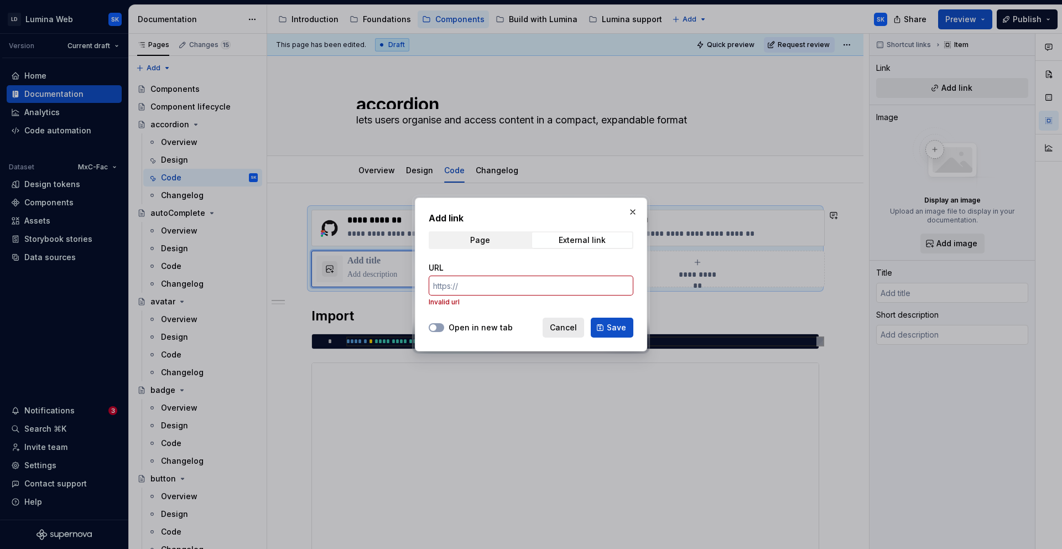
click at [561, 324] on span "Cancel" at bounding box center [563, 327] width 27 height 11
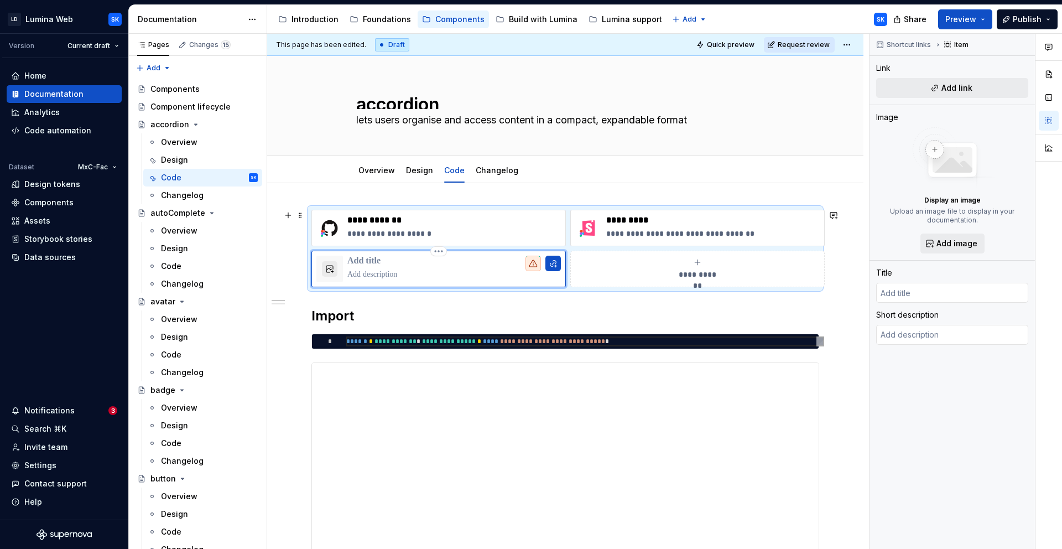
click at [378, 257] on p at bounding box center [453, 261] width 213 height 11
type textarea "*"
type textarea "Refer component API from PrimeReact."
click at [374, 256] on p at bounding box center [453, 261] width 213 height 11
type textarea "*"
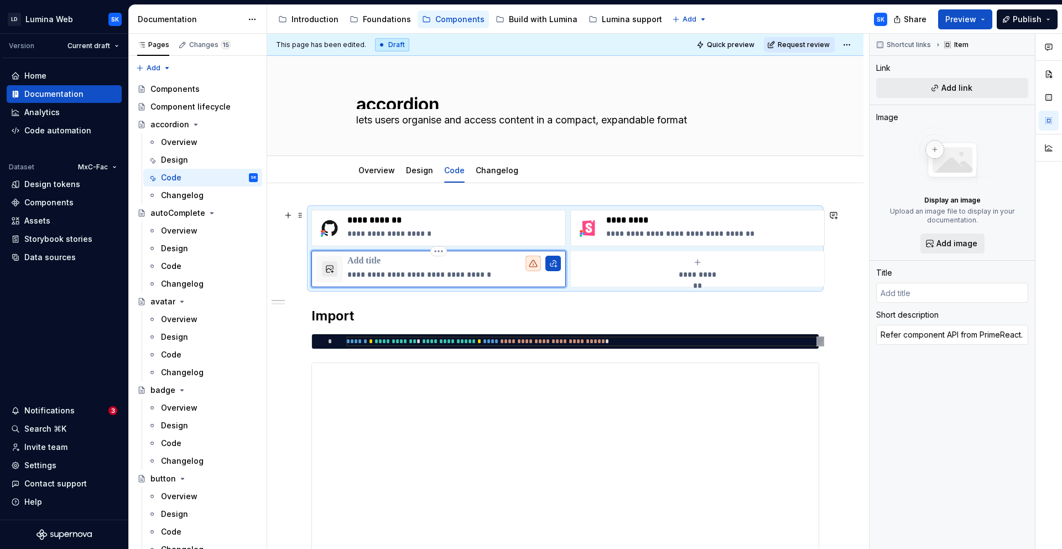
type input "P"
type textarea "*"
type input "Pr"
type textarea "*"
type input "Pri"
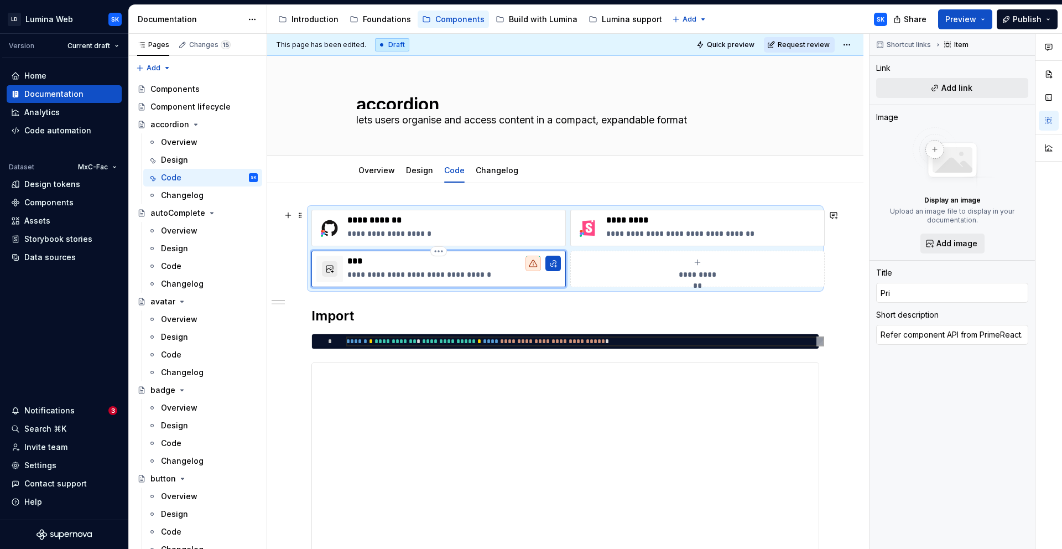
type textarea "*"
type input "Prim"
type textarea "*"
type input "Prime"
type textarea "*"
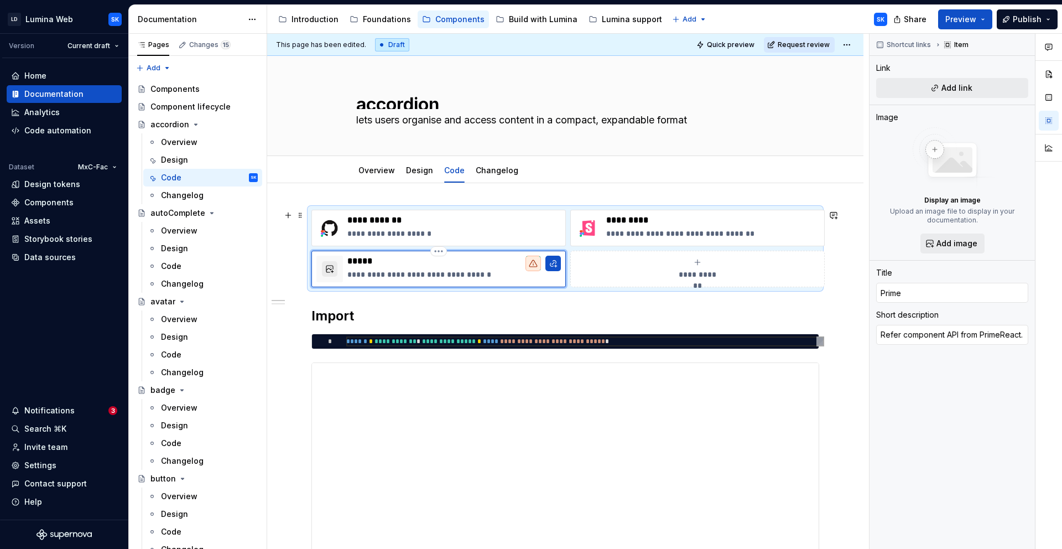
type input "PrimeR"
type textarea "*"
type input "PrimeRe"
type textarea "*"
type input "PrimeRea"
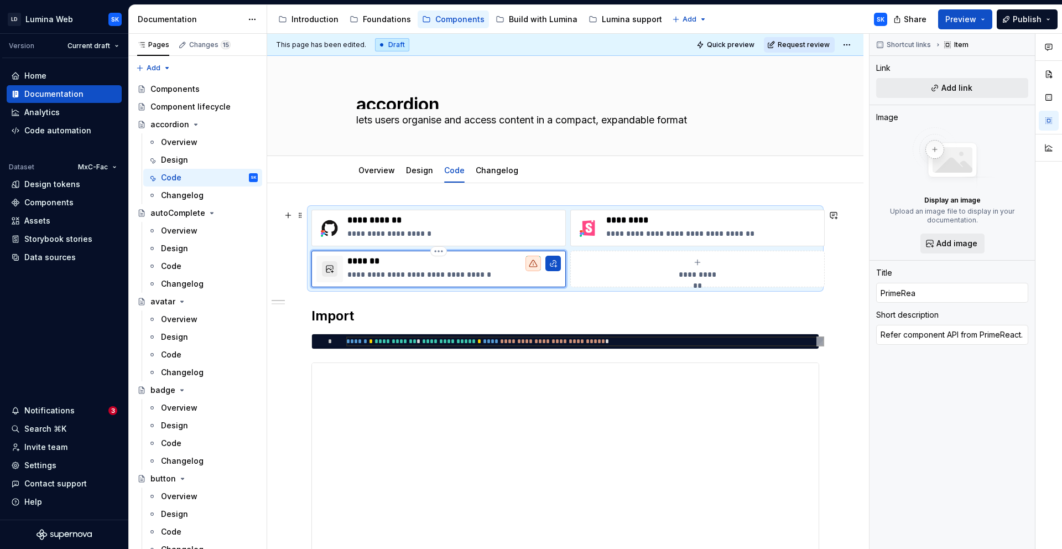
type textarea "*"
type input "PrimeReac"
type textarea "*"
type input "PrimeReact"
type textarea "*"
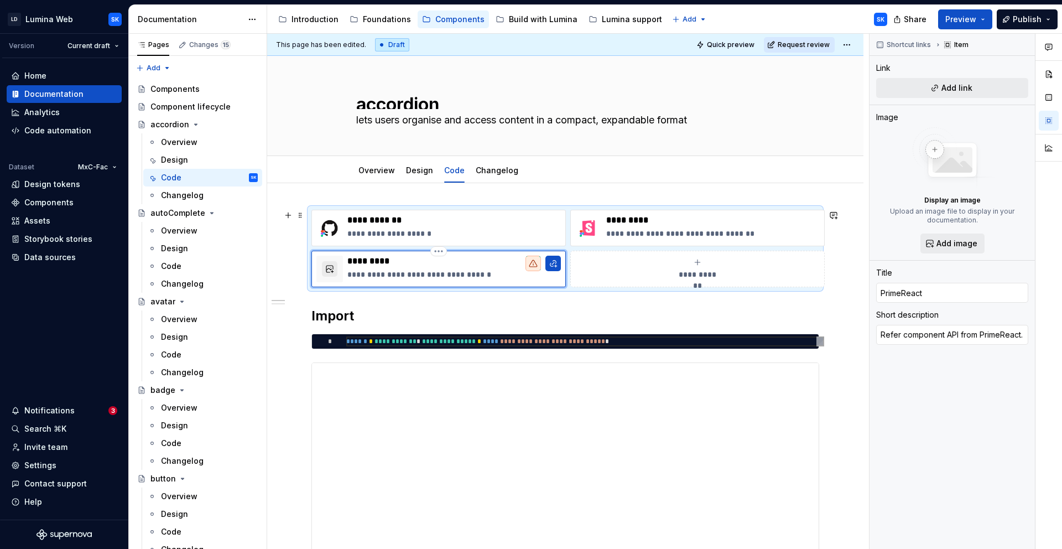
type input "PrimeReact"
type textarea "*"
type input "PrimeReact A"
type textarea "*"
type input "PrimeReact Ac"
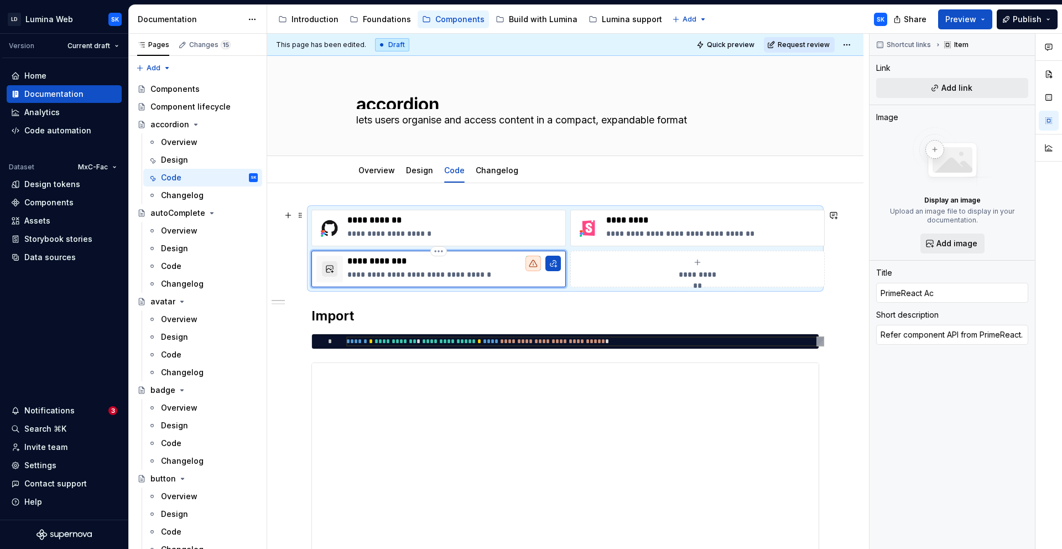
type textarea "*"
type input "PrimeReact Acco"
type textarea "*"
type input "PrimeReact Accor"
type textarea "*"
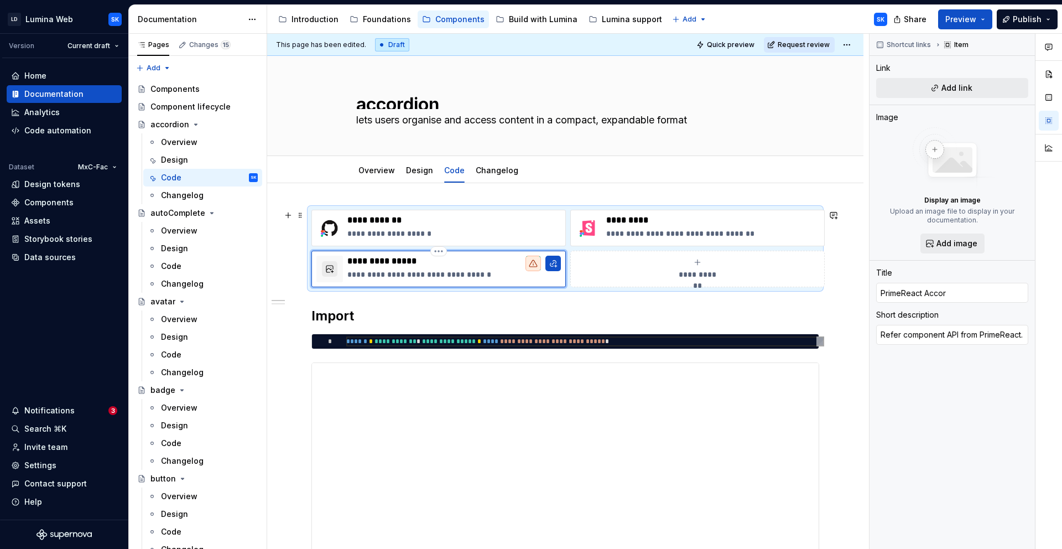
type input "PrimeReact Accord"
type textarea "*"
type input "PrimeReact Accordi"
type textarea "*"
type input "PrimeReact Accordio"
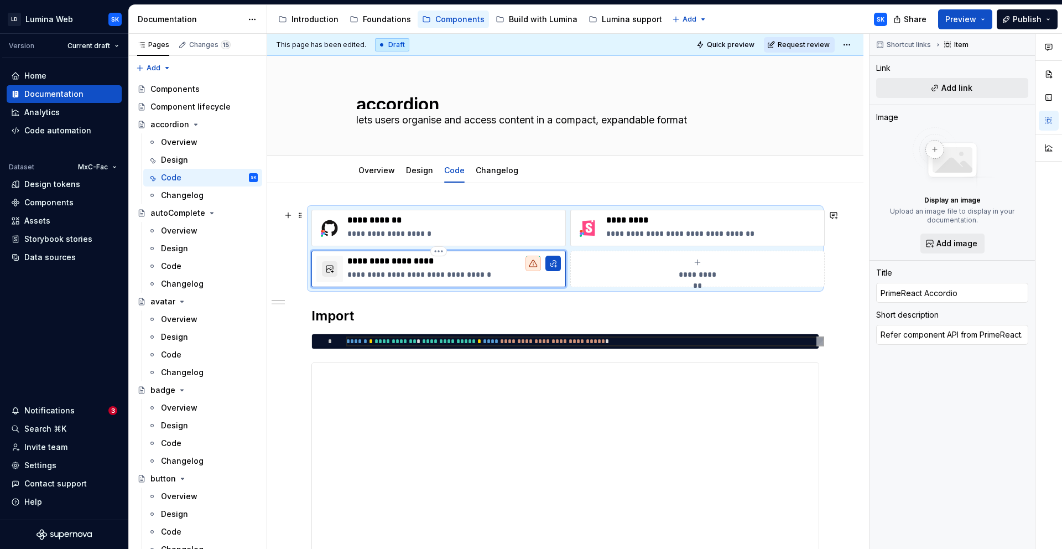
type textarea "*"
type input "PrimeReact Accordion"
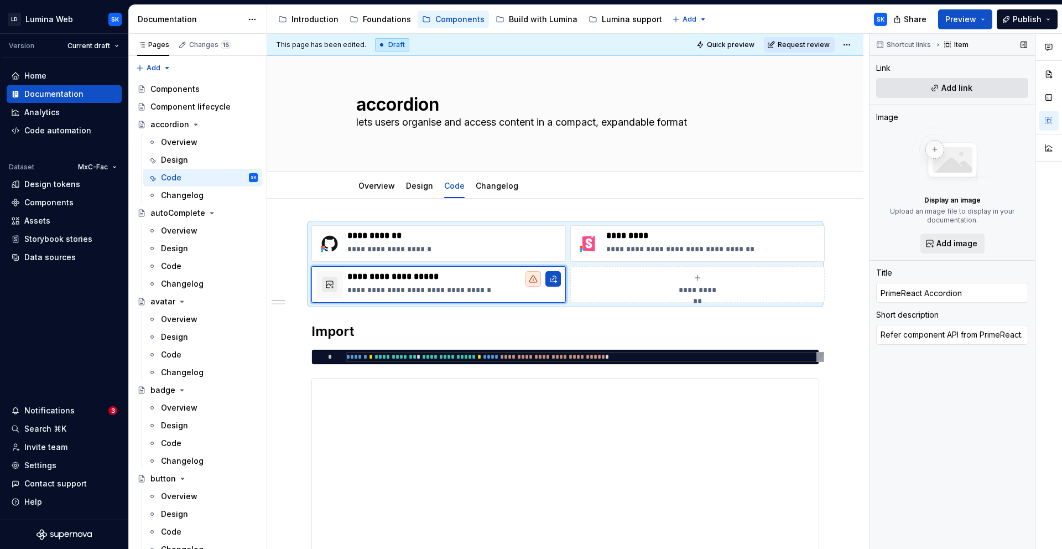
click at [944, 86] on span "Add link" at bounding box center [956, 87] width 31 height 11
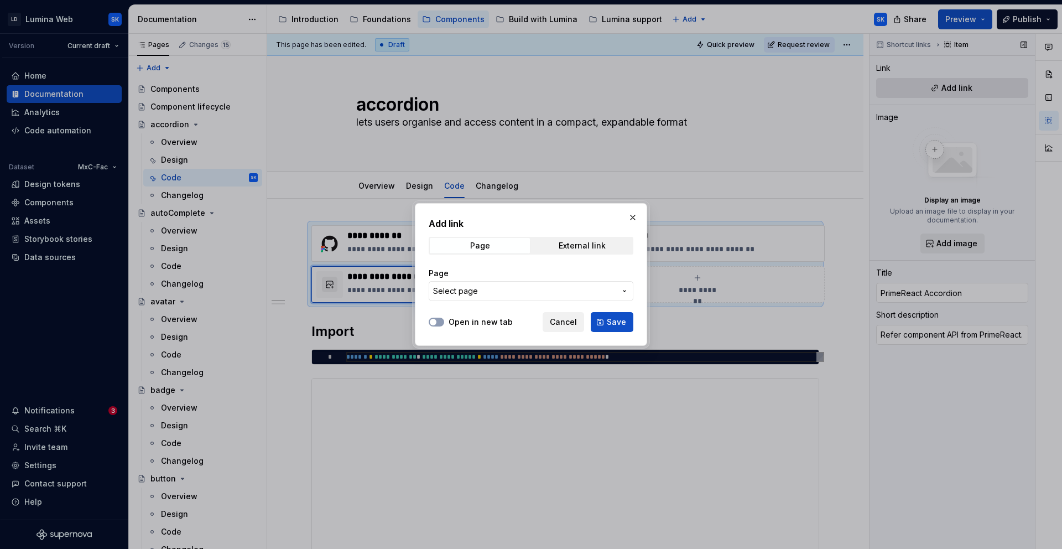
type textarea "*"
click at [559, 251] on span "External link" at bounding box center [582, 245] width 100 height 15
click at [461, 319] on label "Open in new tab" at bounding box center [481, 321] width 64 height 11
click at [444, 319] on button "Open in new tab" at bounding box center [436, 321] width 15 height 9
click at [481, 282] on input "URL" at bounding box center [531, 291] width 205 height 20
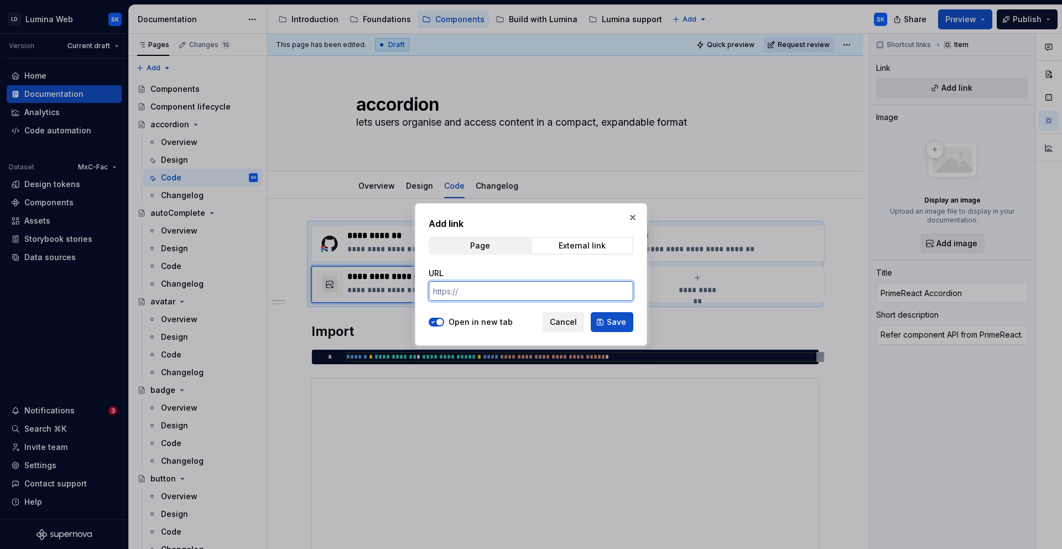
paste input "[URL][DOMAIN_NAME]"
type input "[URL][DOMAIN_NAME]"
click at [617, 324] on span "Save" at bounding box center [616, 321] width 19 height 11
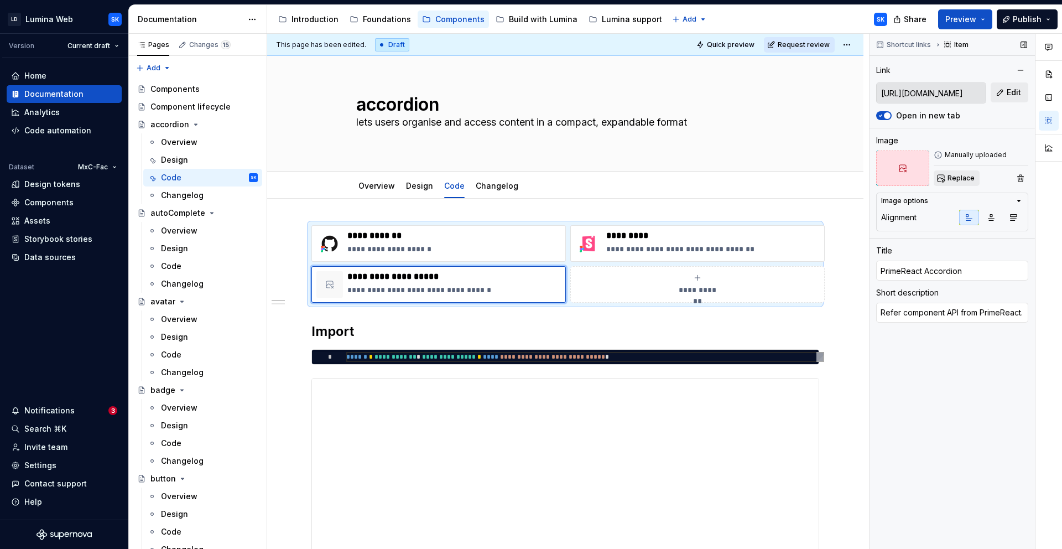
click at [958, 175] on span "Replace" at bounding box center [960, 178] width 27 height 9
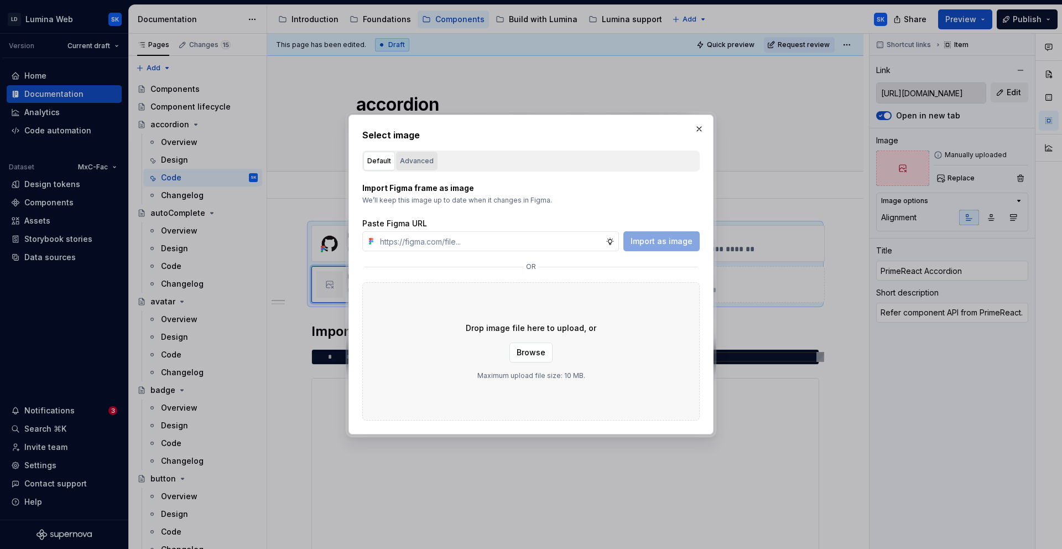
type textarea "*"
click at [419, 159] on div "Advanced" at bounding box center [417, 160] width 34 height 11
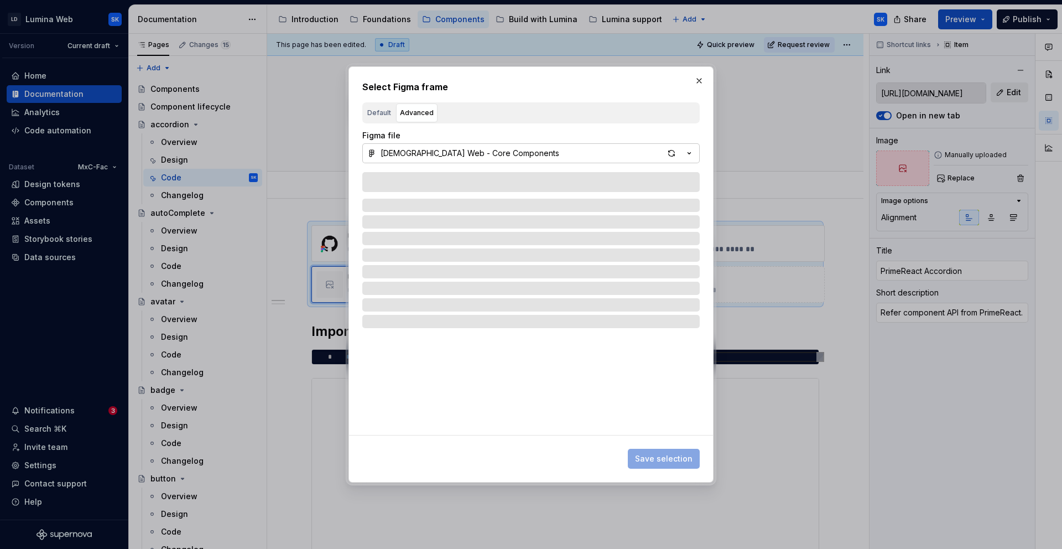
click at [691, 153] on icon "button" at bounding box center [689, 153] width 11 height 11
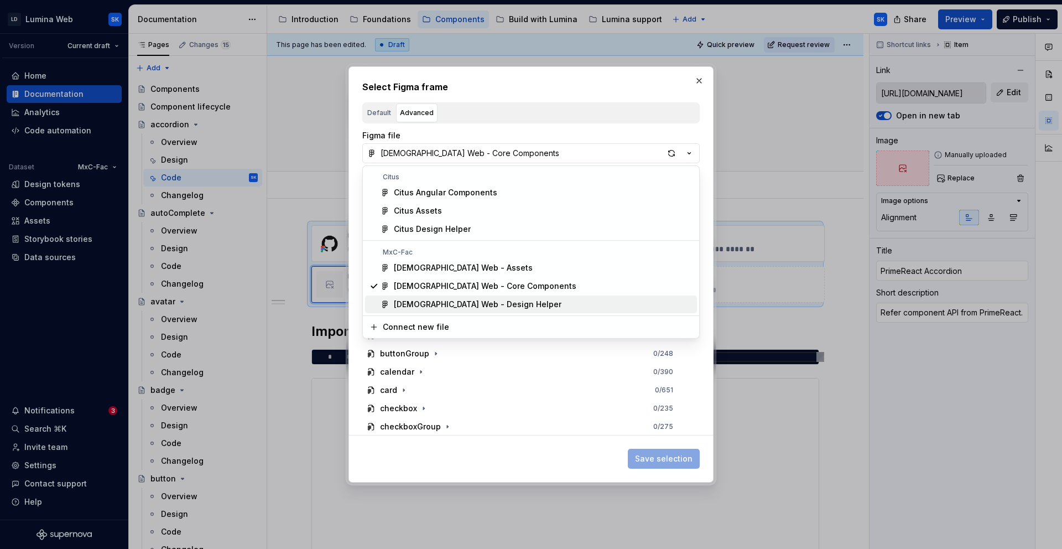
click at [471, 298] on span "[DEMOGRAPHIC_DATA] Web - Design Helper" at bounding box center [531, 304] width 332 height 18
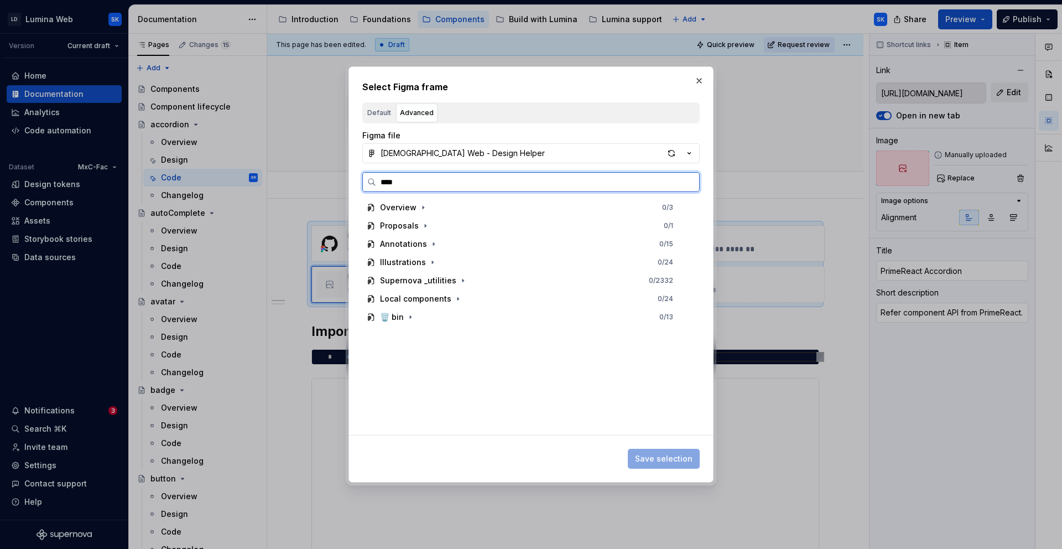
type input "*****"
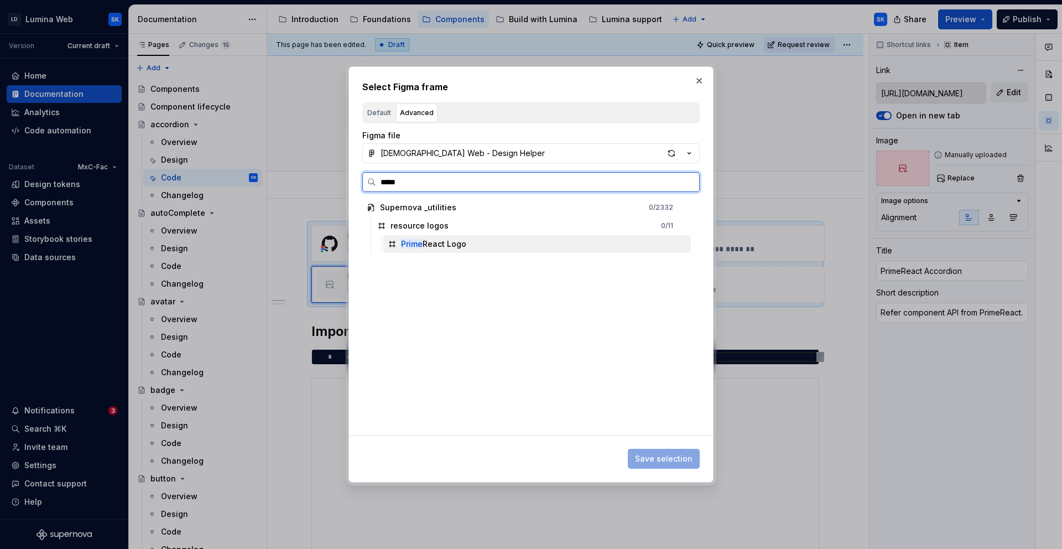
click at [478, 236] on div "Prime React Logo" at bounding box center [536, 244] width 307 height 18
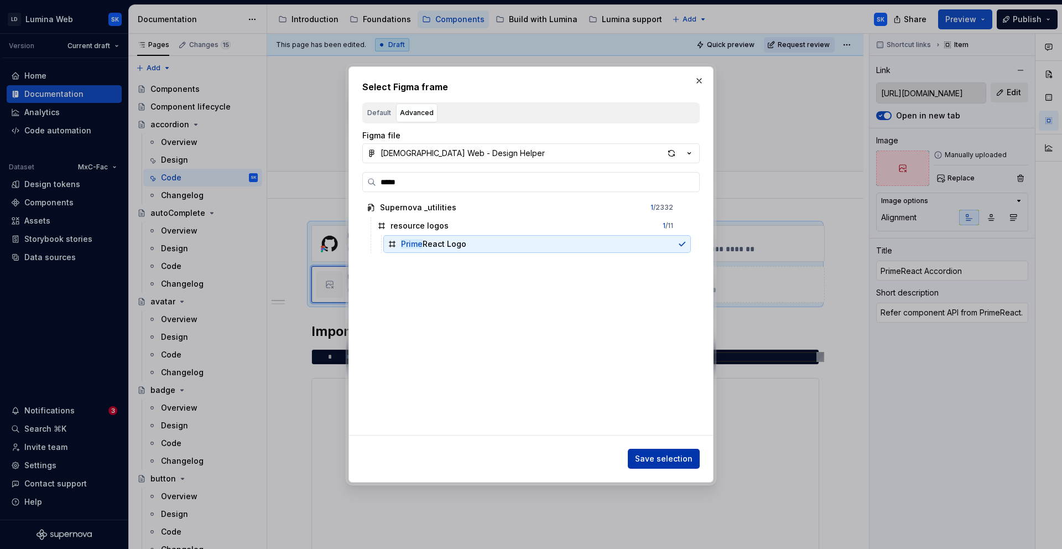
click at [668, 457] on span "Save selection" at bounding box center [664, 458] width 58 height 11
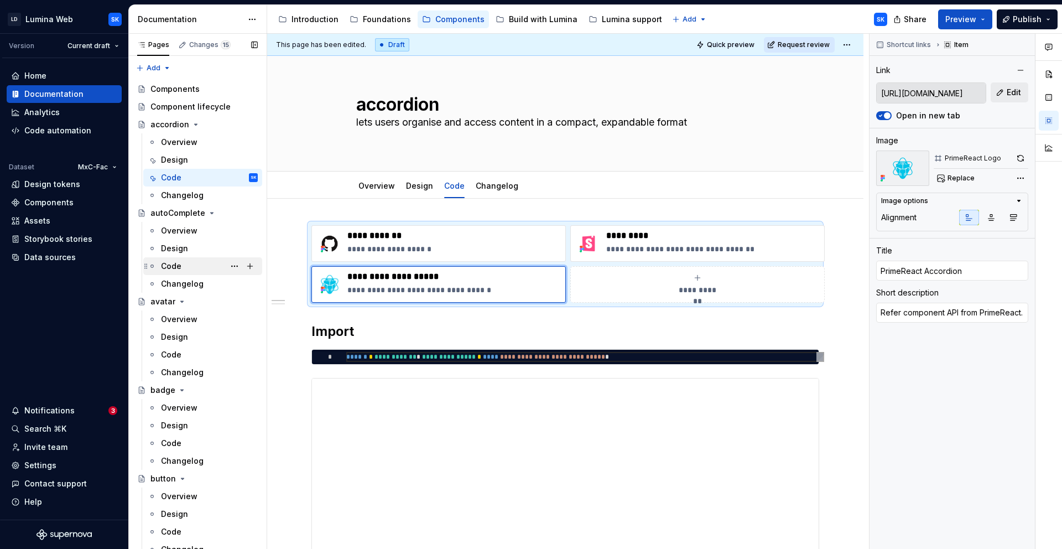
click at [190, 263] on div "Code" at bounding box center [209, 265] width 97 height 15
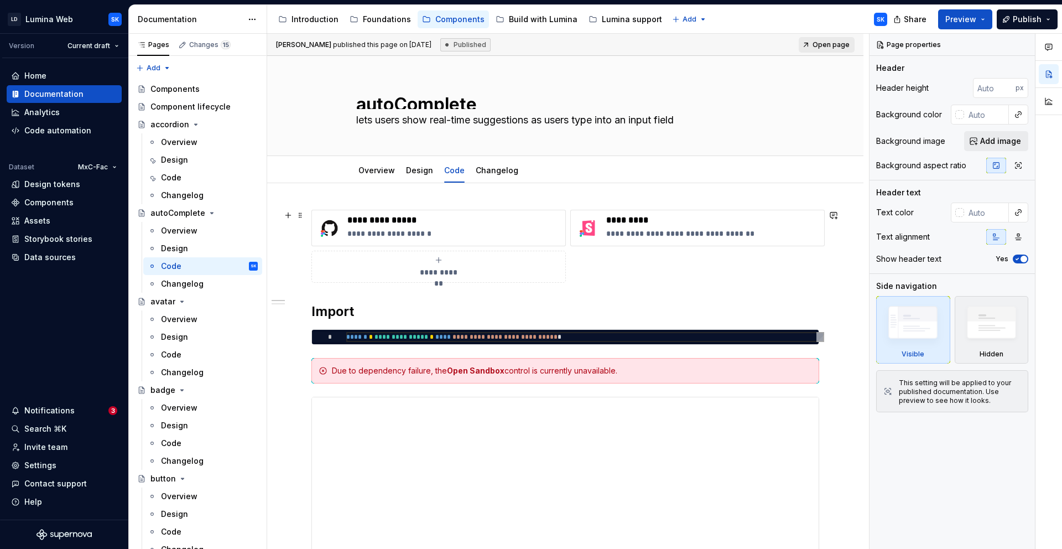
click at [451, 265] on div "**********" at bounding box center [438, 267] width 244 height 22
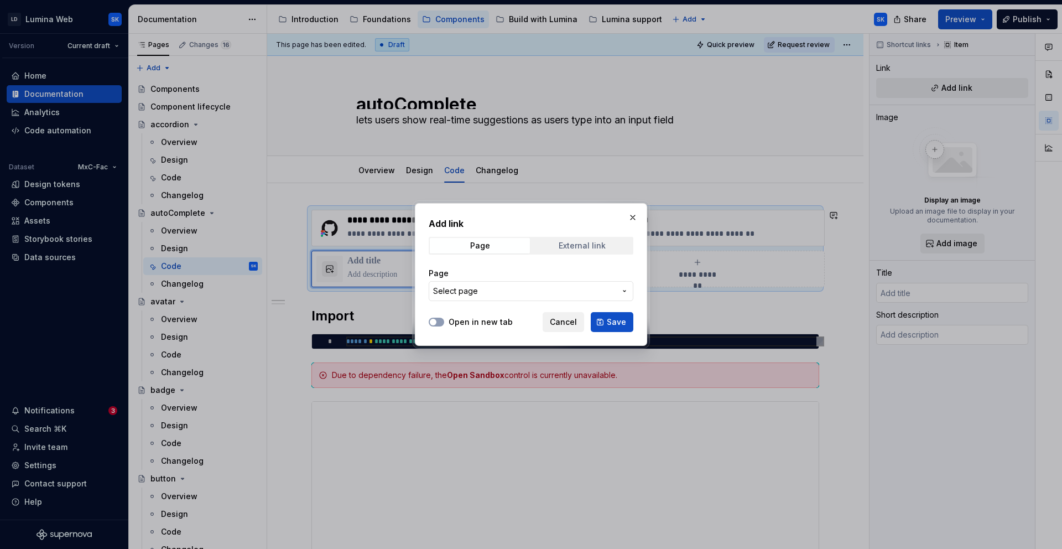
click at [569, 252] on span "External link" at bounding box center [582, 245] width 100 height 15
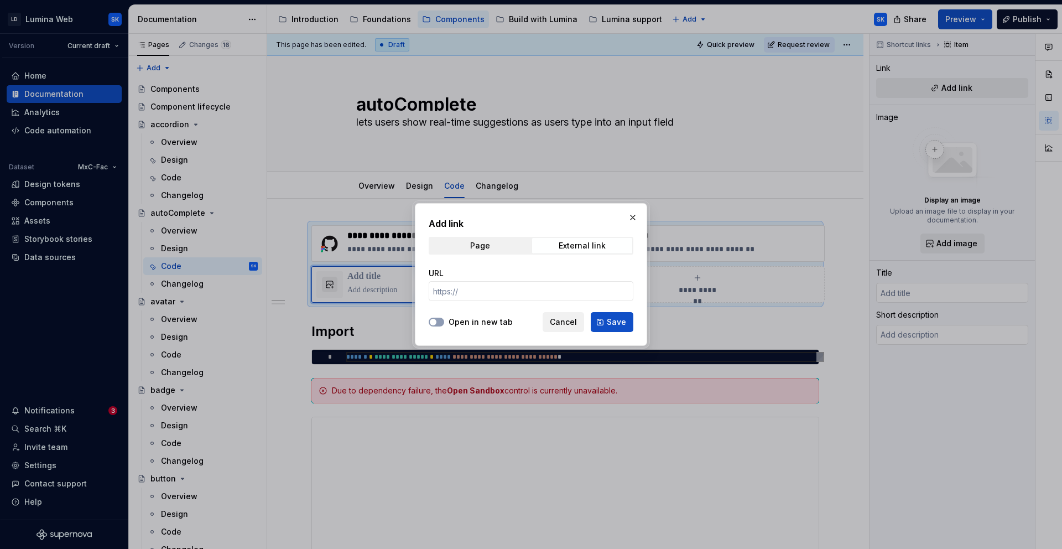
type textarea "*"
click at [571, 243] on div "External link" at bounding box center [582, 245] width 47 height 9
click at [498, 293] on input "URL" at bounding box center [531, 291] width 205 height 20
paste input "[URL][DOMAIN_NAME]"
type input "[URL][DOMAIN_NAME]"
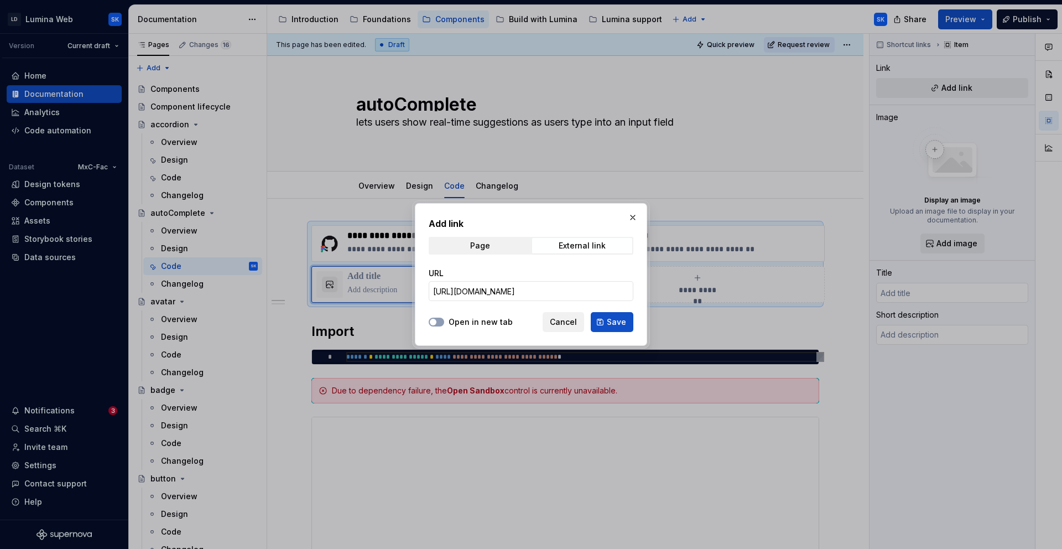
click at [473, 324] on label "Open in new tab" at bounding box center [481, 321] width 64 height 11
click at [444, 324] on button "Open in new tab" at bounding box center [436, 321] width 15 height 9
click at [619, 324] on span "Save" at bounding box center [616, 321] width 19 height 11
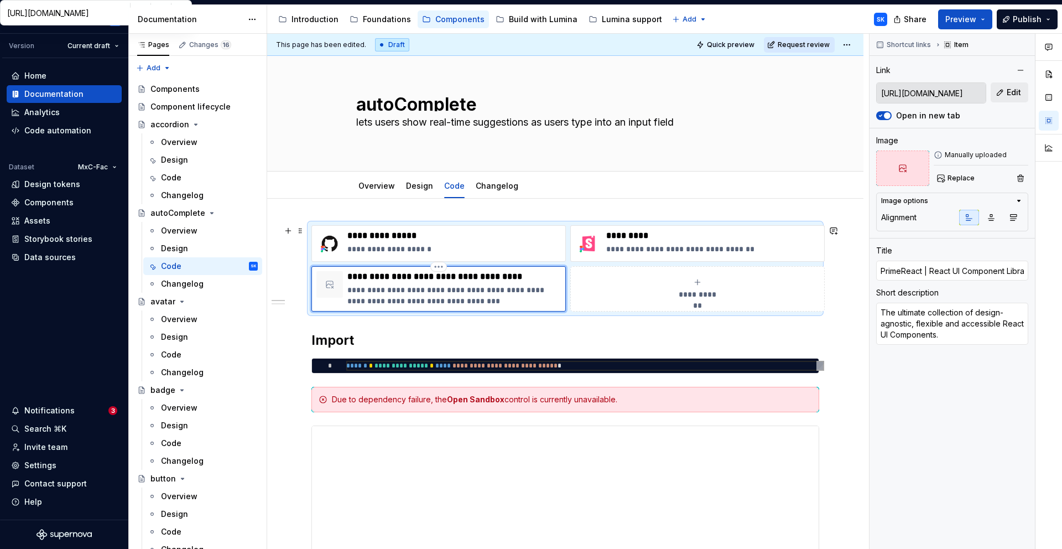
click at [397, 273] on p "**********" at bounding box center [453, 276] width 213 height 11
type textarea "*"
type input "PrimeReact"
type textarea "*"
type input "PrimeReact"
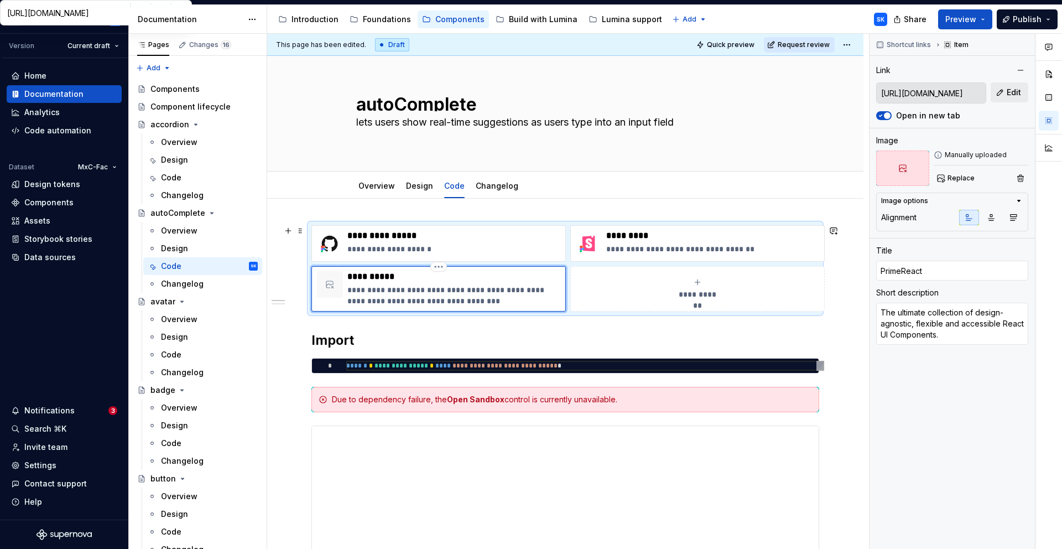
type textarea "*"
type input "PrimeReact A"
type textarea "*"
type input "PrimeReact Au"
type textarea "*"
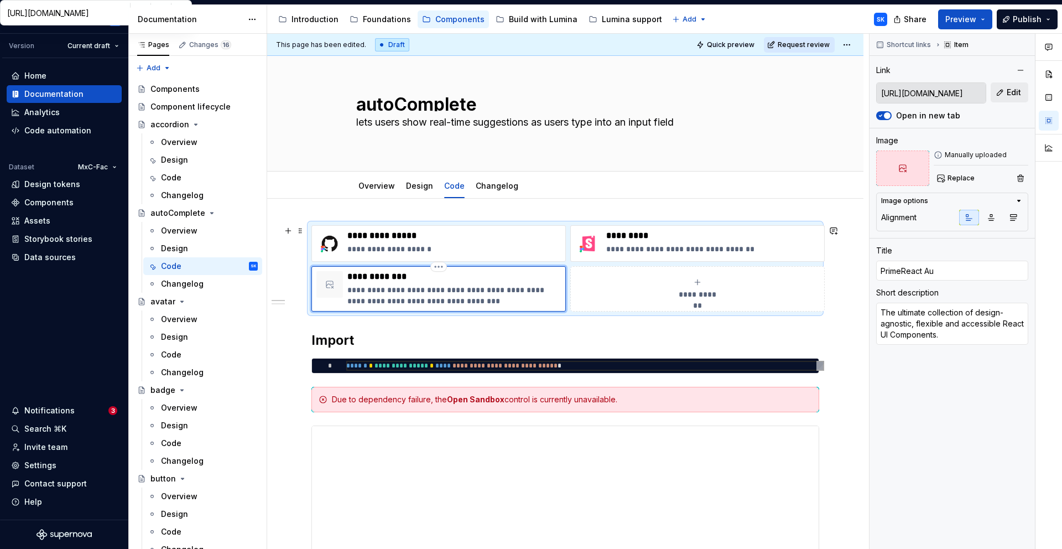
type input "PrimeReact Aut"
type textarea "*"
type input "PrimeReact Auto"
type textarea "*"
type input "PrimeReact Autoc"
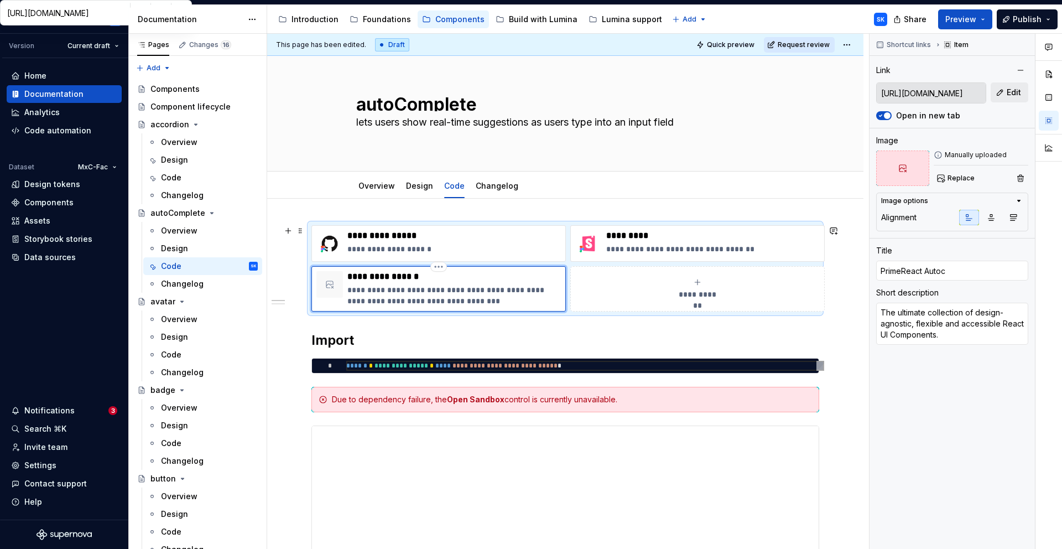
type textarea "*"
type input "PrimeReact Autoco"
type textarea "*"
type input "PrimeReact Autoc"
type textarea "*"
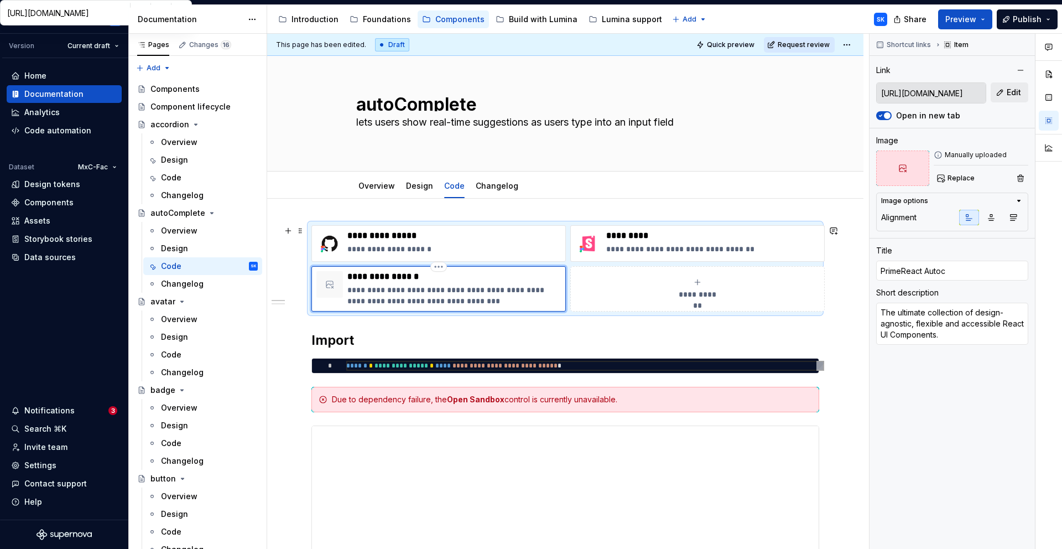
type input "PrimeReact Auto"
type textarea "*"
type input "PrimeReact AutoC"
type textarea "*"
type input "PrimeReact AutoCo"
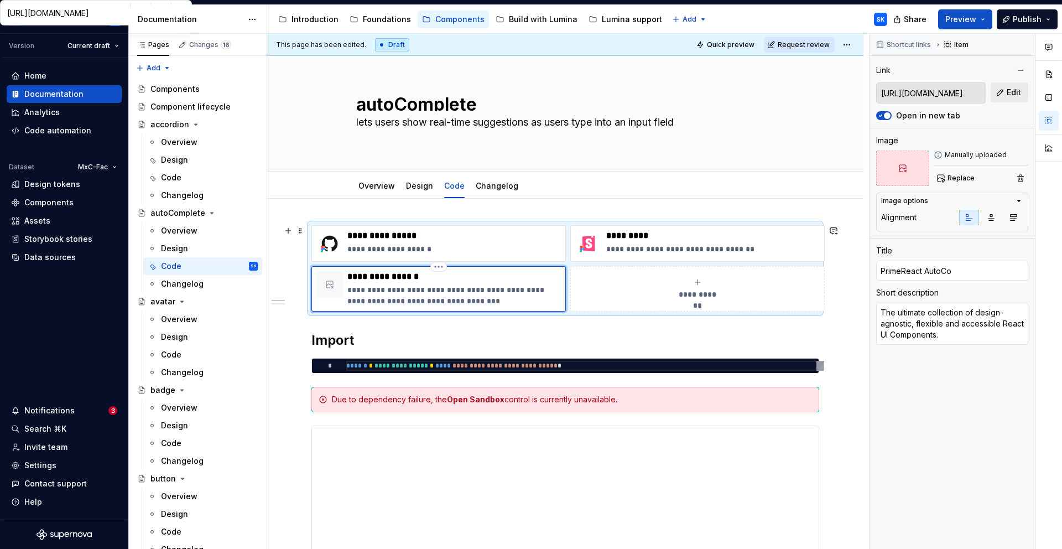
type textarea "*"
type input "PrimeReact AutoCom"
type textarea "*"
type input "PrimeReact AutoComp"
type textarea "*"
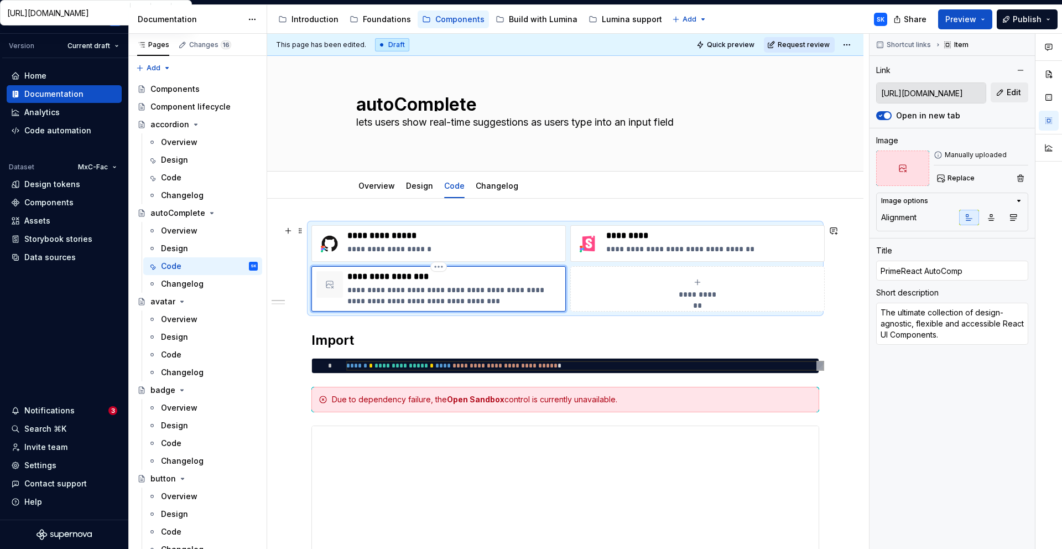
type input "PrimeReact AutoCompl"
type textarea "*"
type input "PrimeReact AutoComple"
type textarea "*"
type input "PrimeReact AutoComplet"
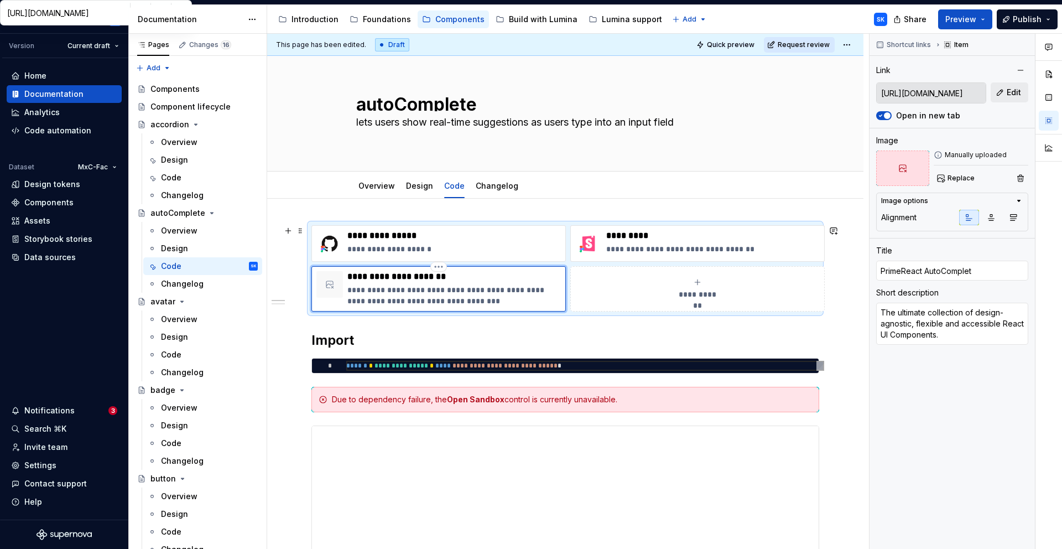
type textarea "*"
type input "PrimeReact AutoComplete"
click at [382, 291] on p "**********" at bounding box center [453, 295] width 213 height 22
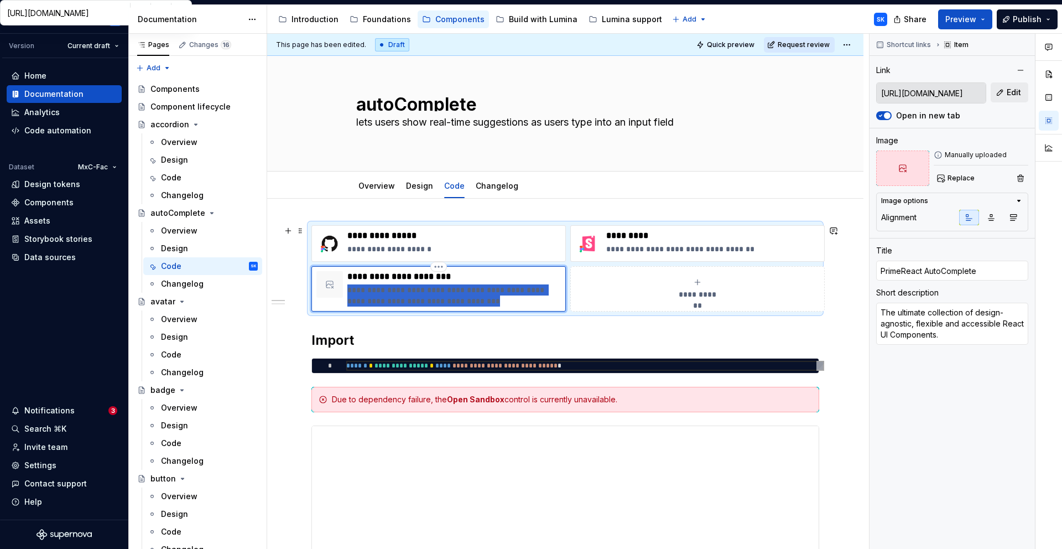
type textarea "*"
type textarea "Re"
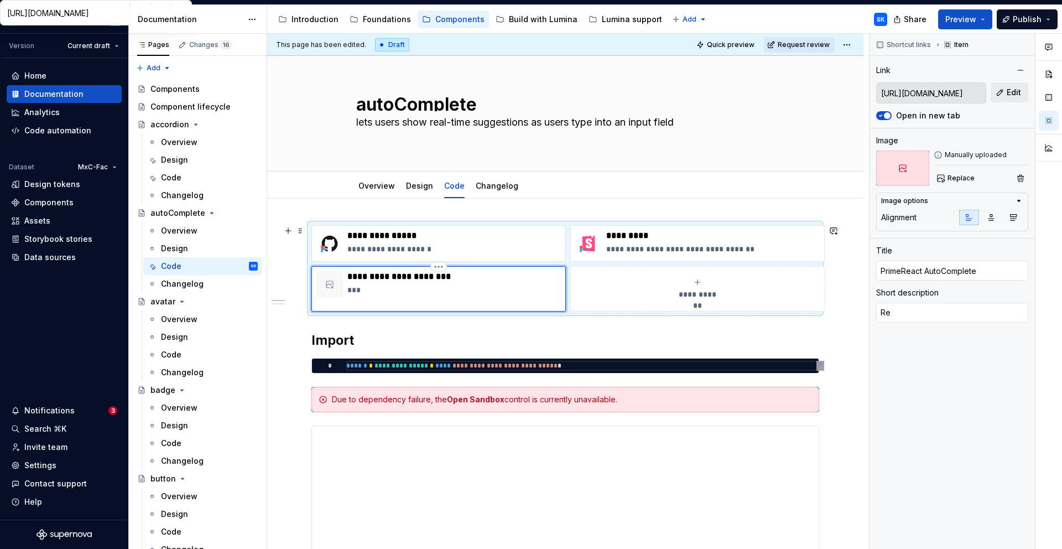
type textarea "*"
type textarea "Ree"
type textarea "*"
type textarea "Reer"
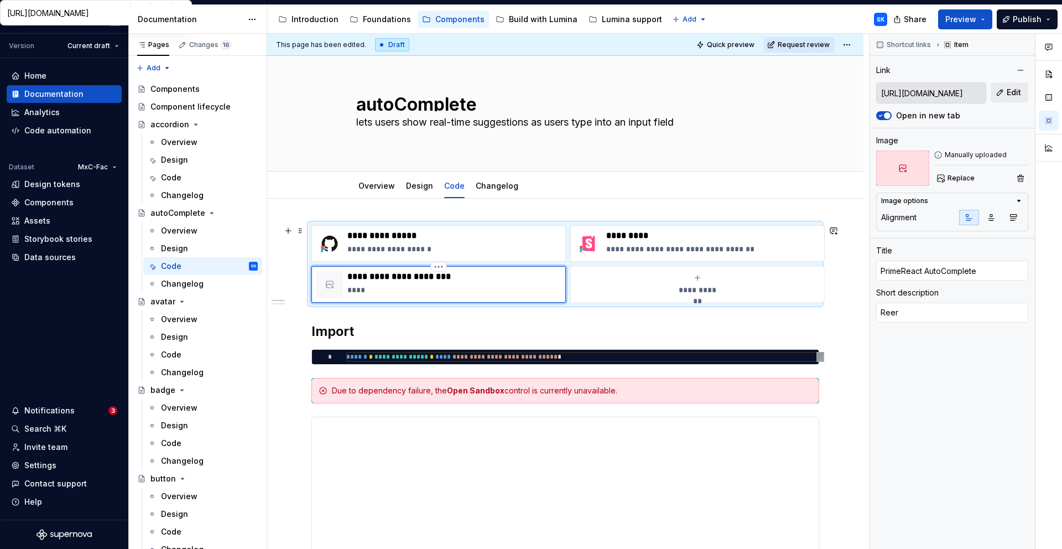
type textarea "*"
type textarea "Ree"
type textarea "*"
type textarea "Re"
type textarea "*"
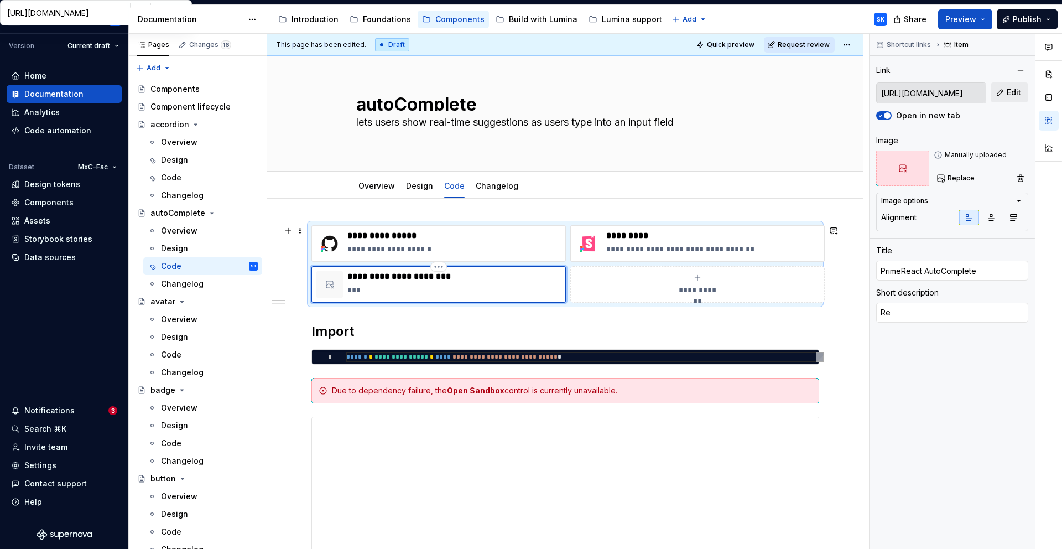
type textarea "Ref"
type textarea "*"
type textarea "Refe"
type textarea "*"
type textarea "Refer"
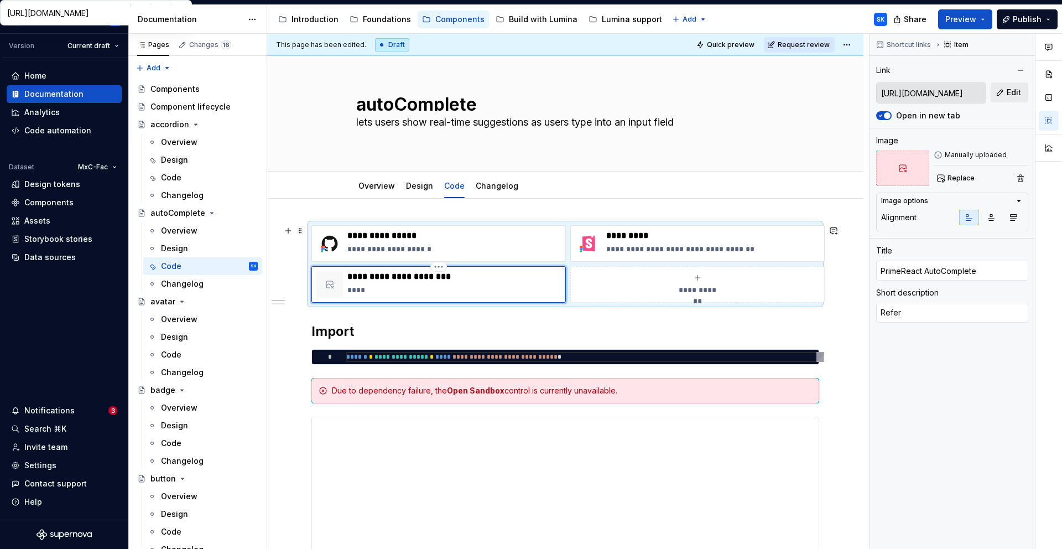
type textarea "*"
type textarea "Refer"
type textarea "*"
type textarea "Refer A"
type textarea "*"
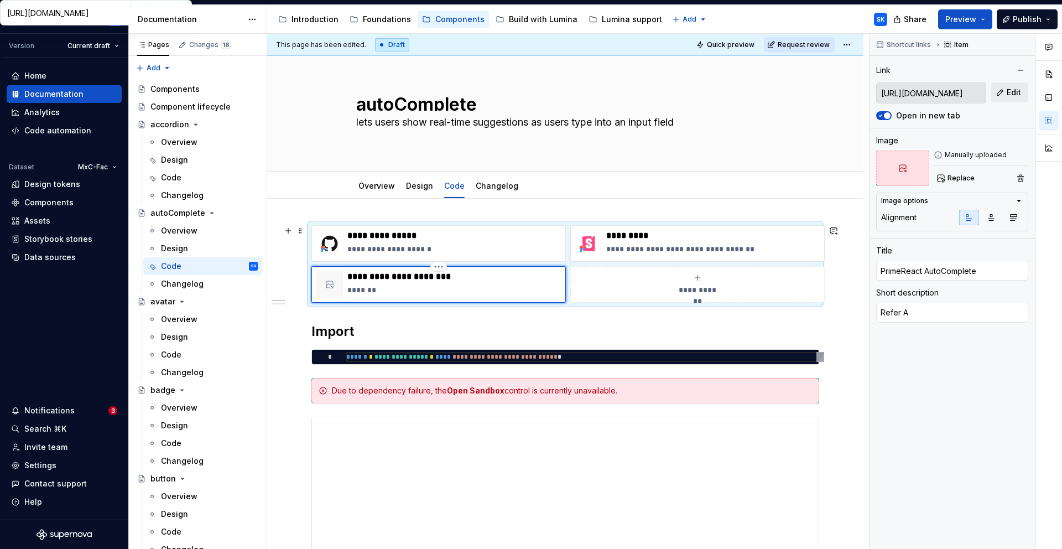
type textarea "Refer AP"
type textarea "*"
type textarea "Refer API"
type textarea "*"
type textarea "Refer API"
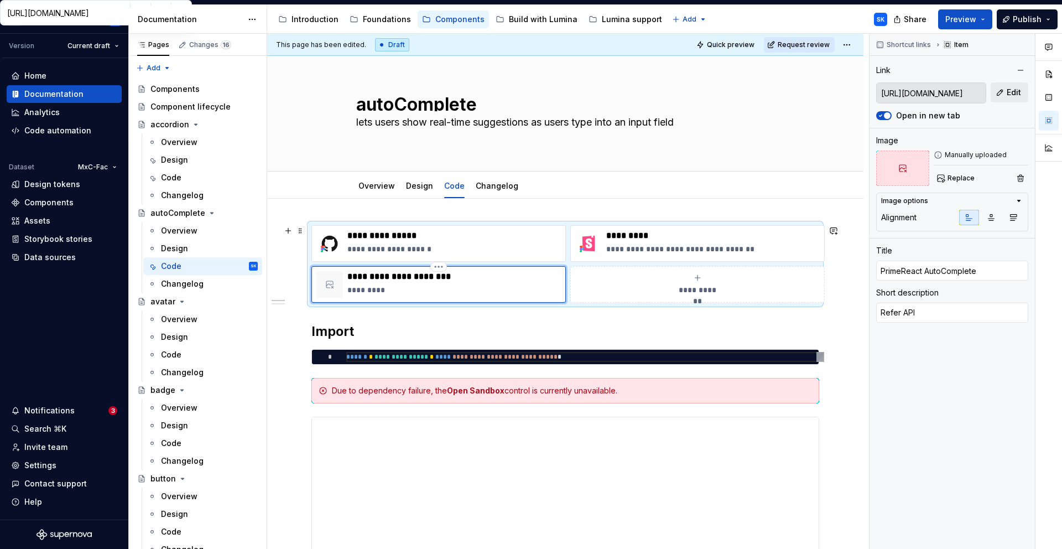
type textarea "*"
type textarea "Refer API f"
type textarea "*"
type textarea "Refer API fr"
type textarea "*"
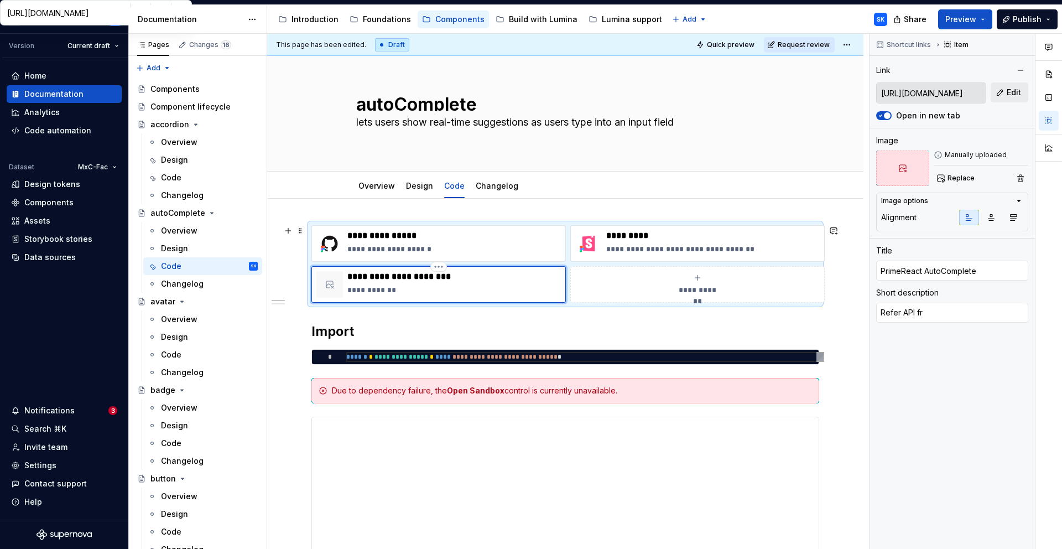
type textarea "Refer API fro"
type textarea "*"
type textarea "Refer API from"
type textarea "*"
type textarea "Refer API from"
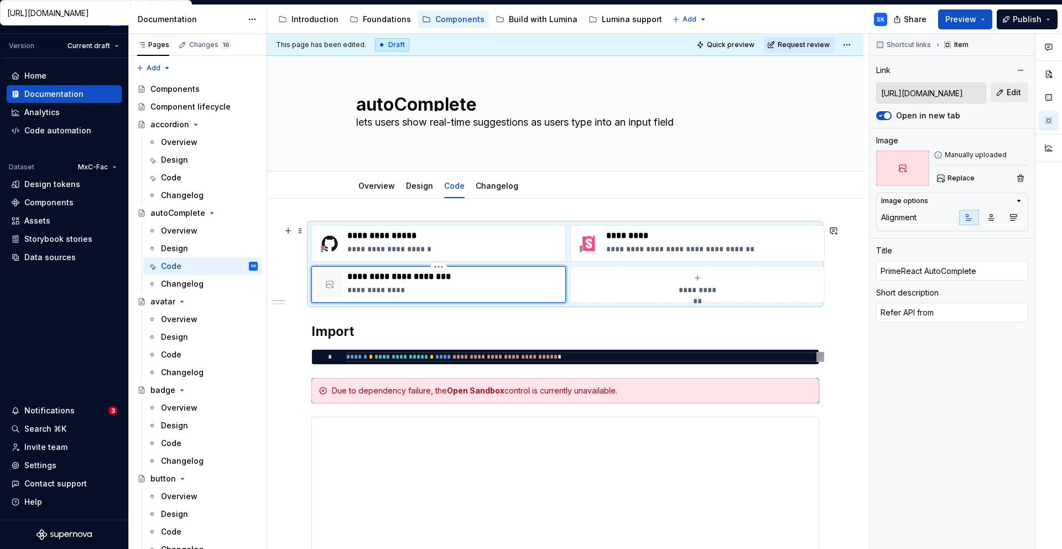
type textarea "*"
type textarea "Refer API from P"
type textarea "*"
type textarea "Refer API from Pr"
type textarea "*"
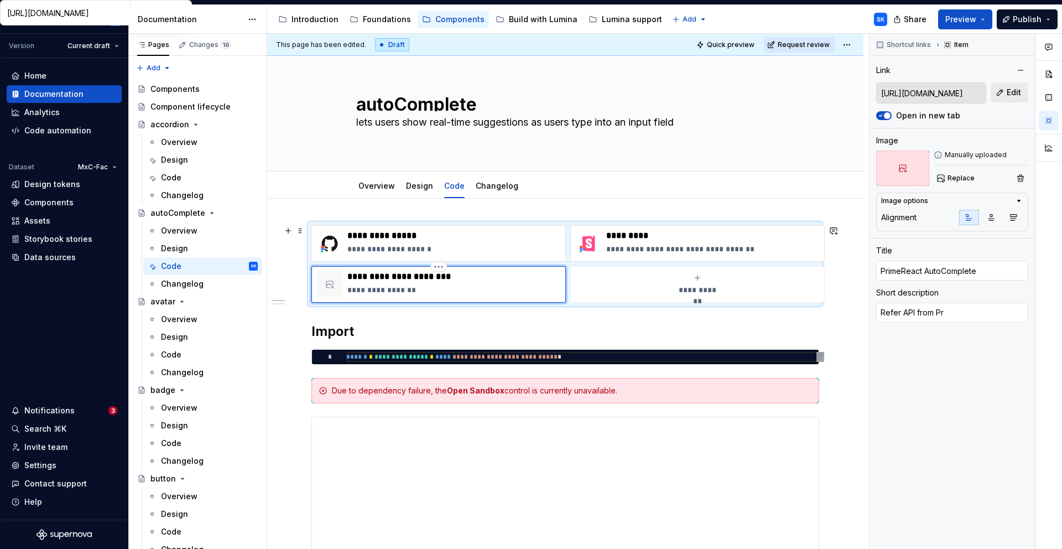
type textarea "Refer API from Pri"
type textarea "*"
type textarea "Refer API from Prim"
type textarea "*"
type textarea "Refer API from Prime"
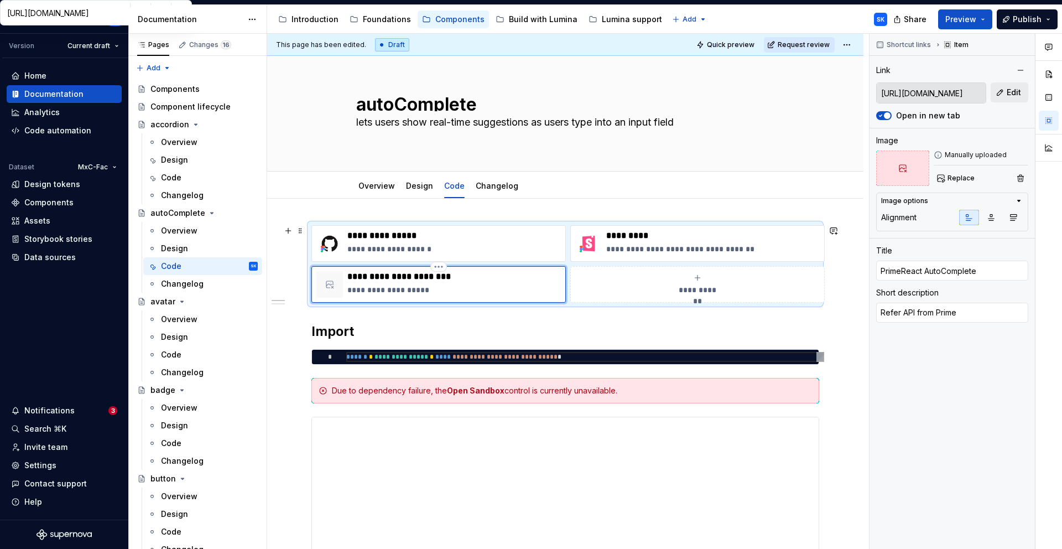
click at [368, 289] on p "**********" at bounding box center [453, 289] width 213 height 11
type textarea "*"
type textarea "Refer compoAPI from Prime"
type textarea "*"
type textarea "Refer componAPI from Prime"
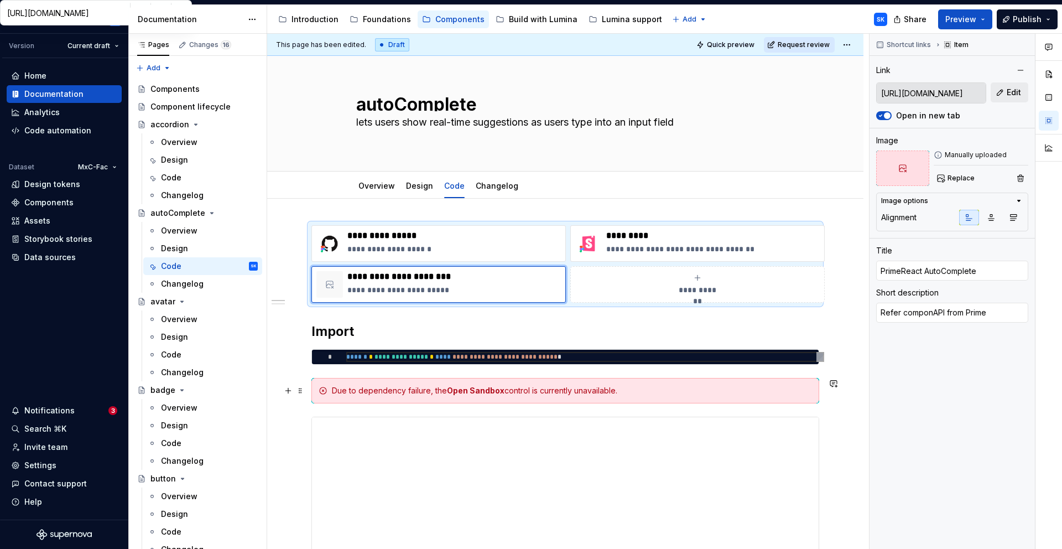
type textarea "*"
type textarea "Refer component API from Prime"
type textarea "*"
type textarea "Refer component API from PrimeR"
type textarea "*"
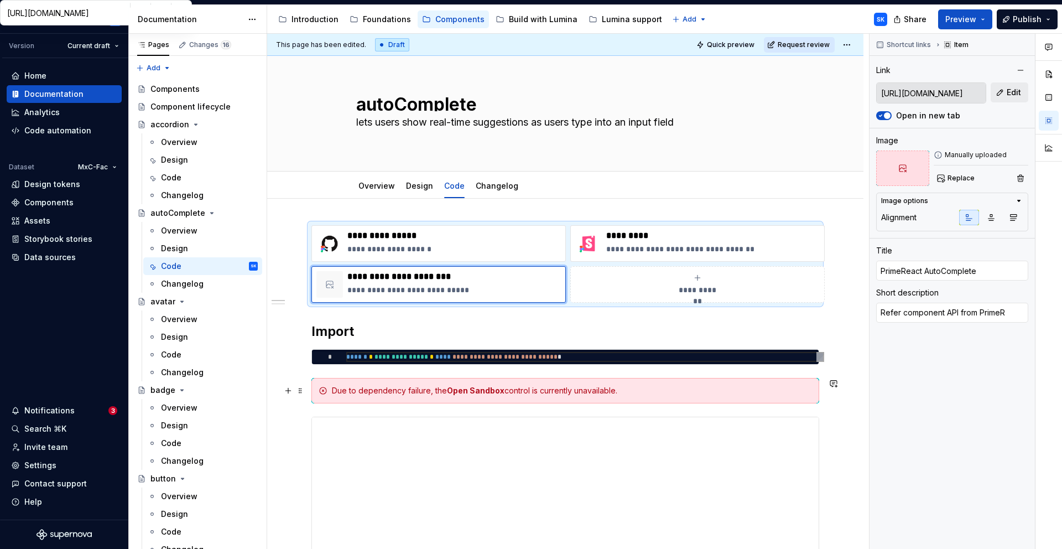
type textarea "Refer component API from PrimeRe"
type textarea "*"
type textarea "Refer component API from PrimeRea"
type textarea "*"
type textarea "Refer component API from PrimeReac"
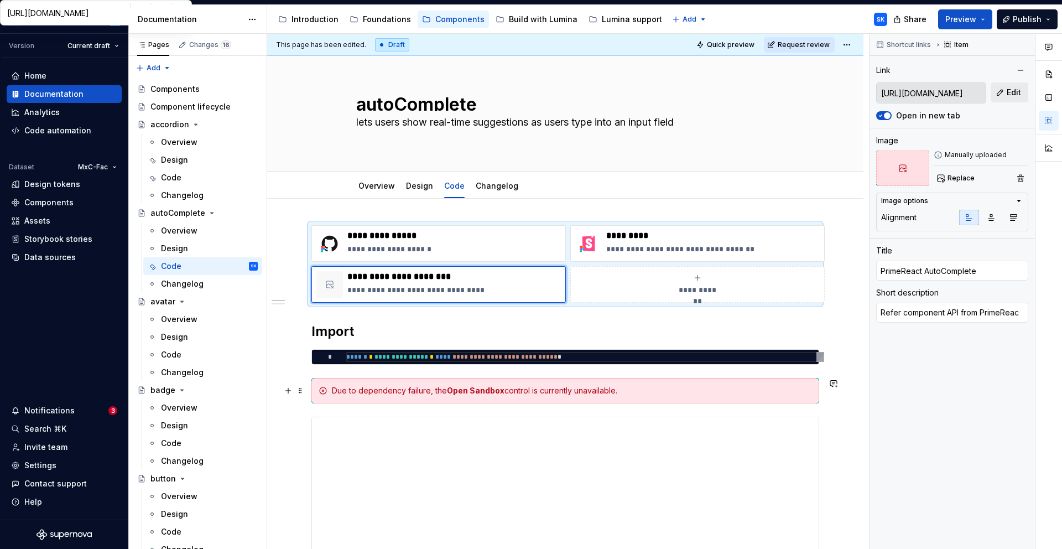
type textarea "*"
type textarea "Refer component API from PrimeReact"
type textarea "*"
type textarea "Refer component API from PrimeReact."
click at [1019, 180] on button "button" at bounding box center [1020, 177] width 15 height 15
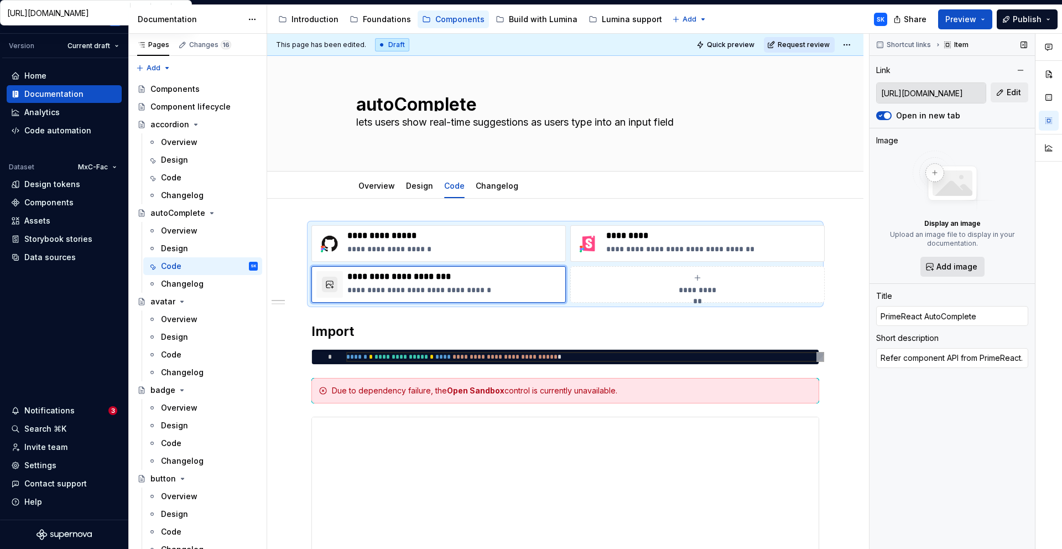
click at [950, 273] on button "Add image" at bounding box center [952, 267] width 64 height 20
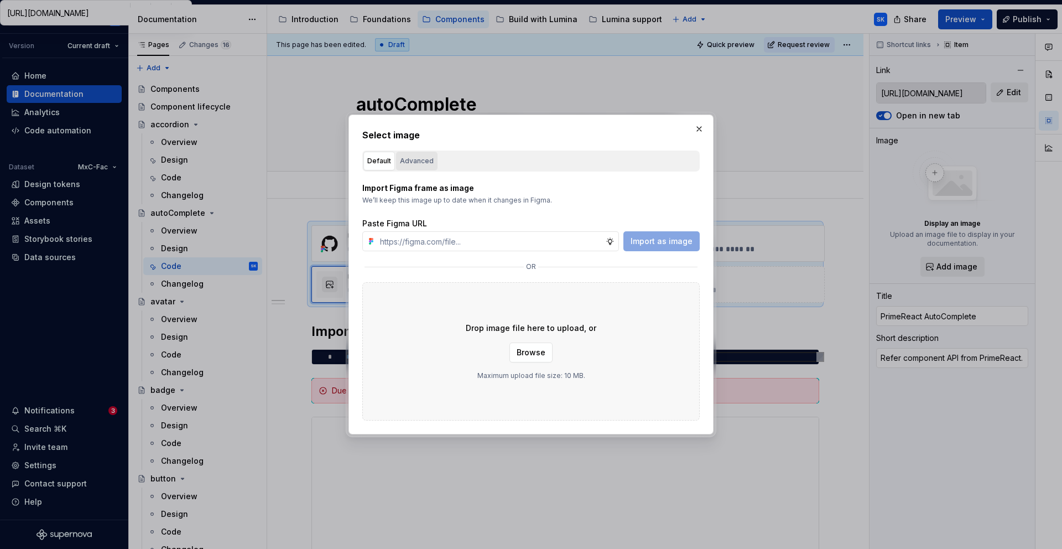
click at [428, 163] on div "Advanced" at bounding box center [417, 160] width 34 height 11
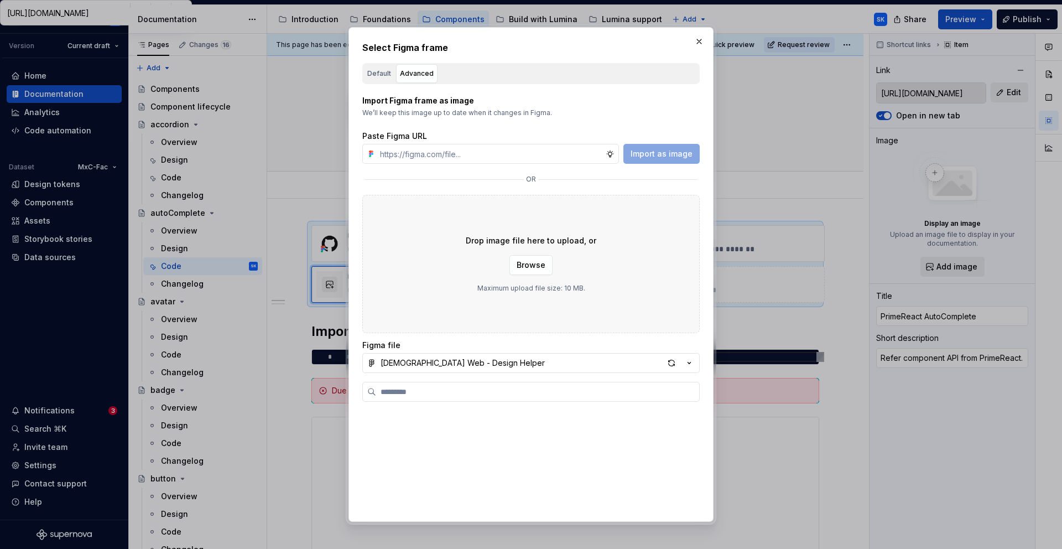
type textarea "*"
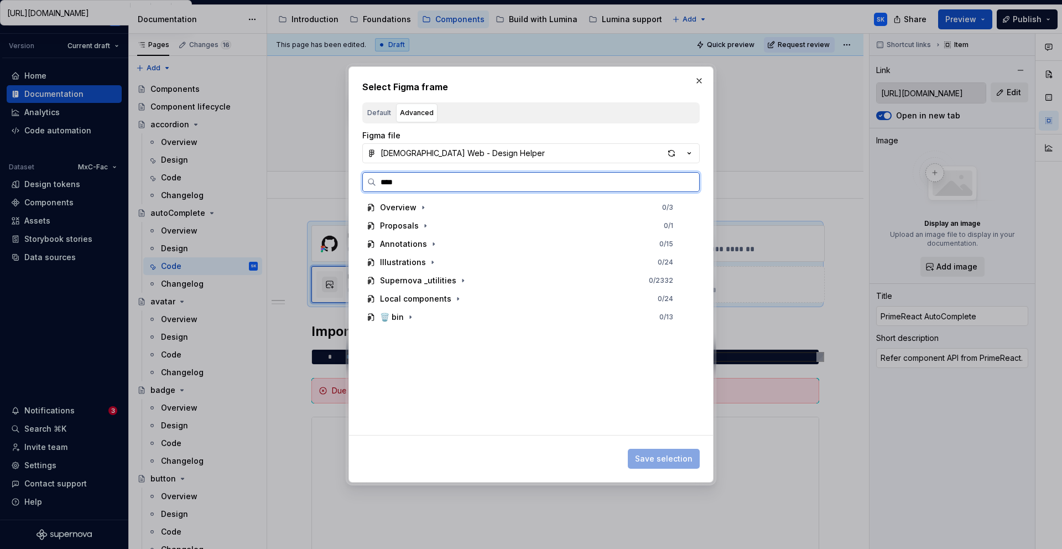
type input "*****"
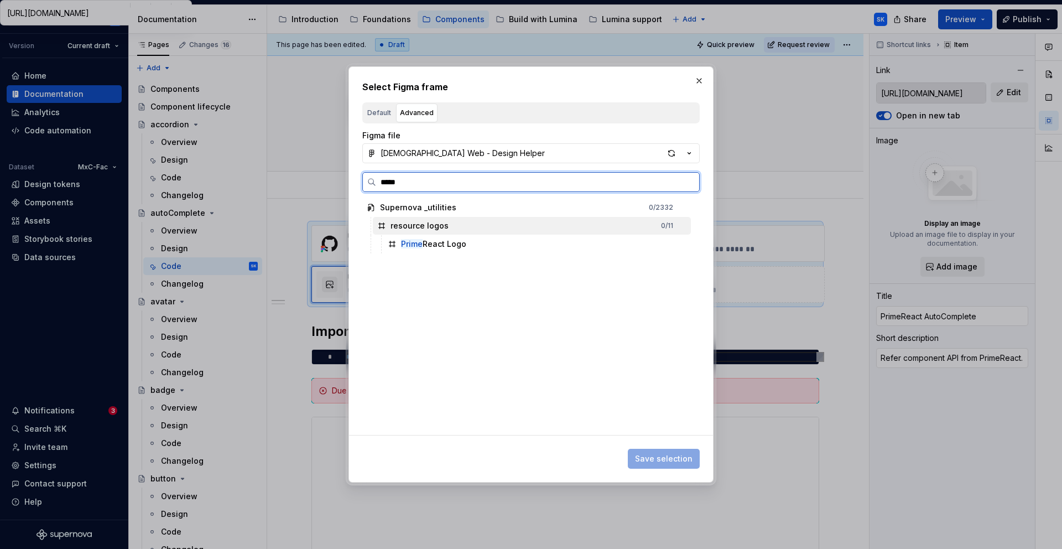
click at [476, 230] on div "resource logos 0 / 11" at bounding box center [532, 226] width 318 height 18
click at [477, 251] on div "Prime React Logo" at bounding box center [536, 244] width 307 height 18
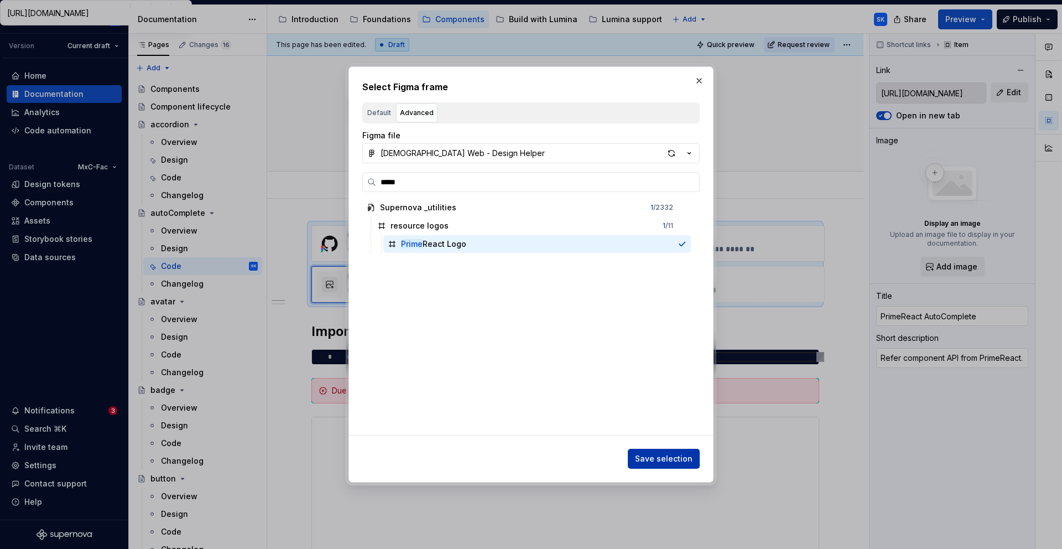
click at [660, 463] on span "Save selection" at bounding box center [664, 458] width 58 height 11
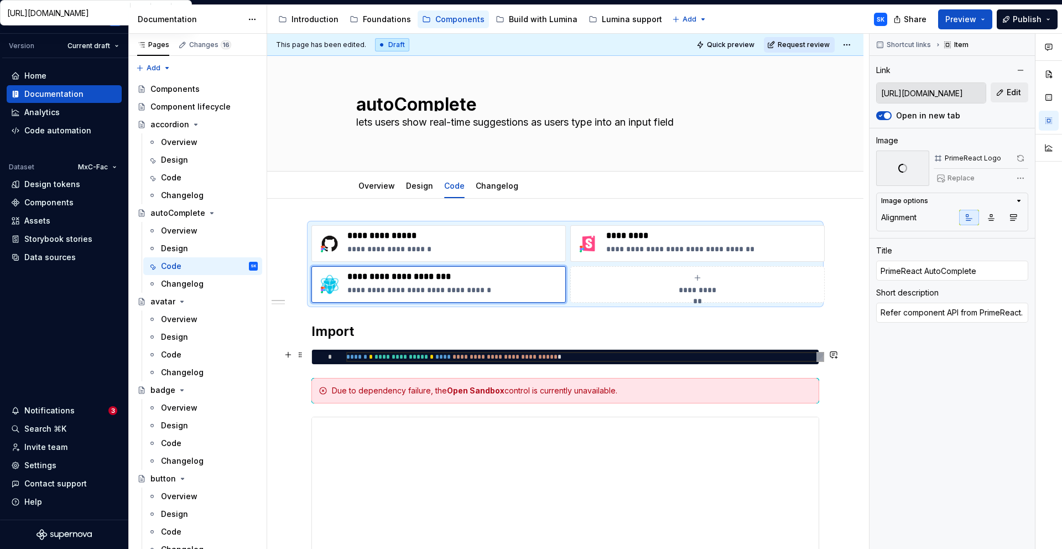
scroll to position [6, 0]
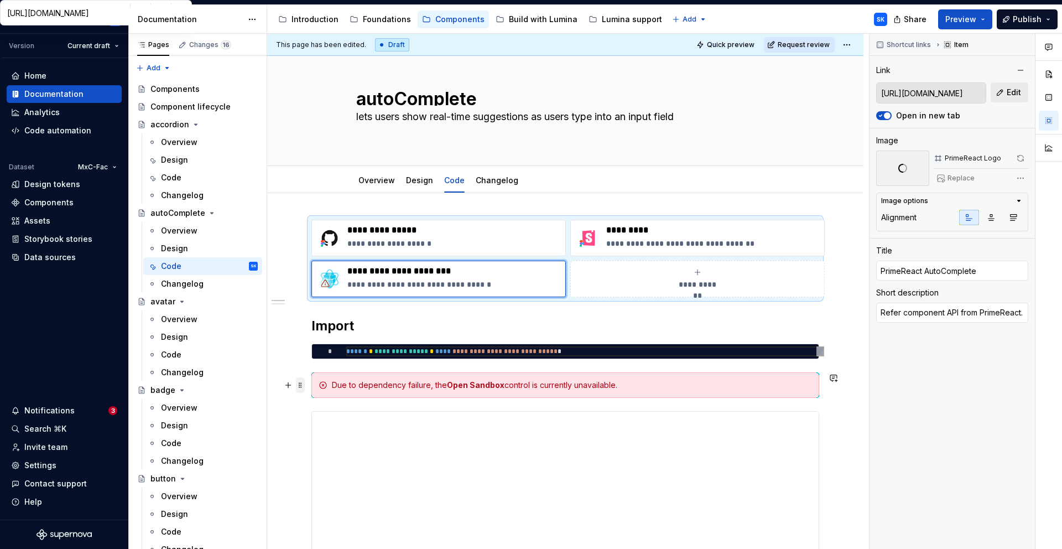
click at [300, 384] on span at bounding box center [300, 384] width 9 height 15
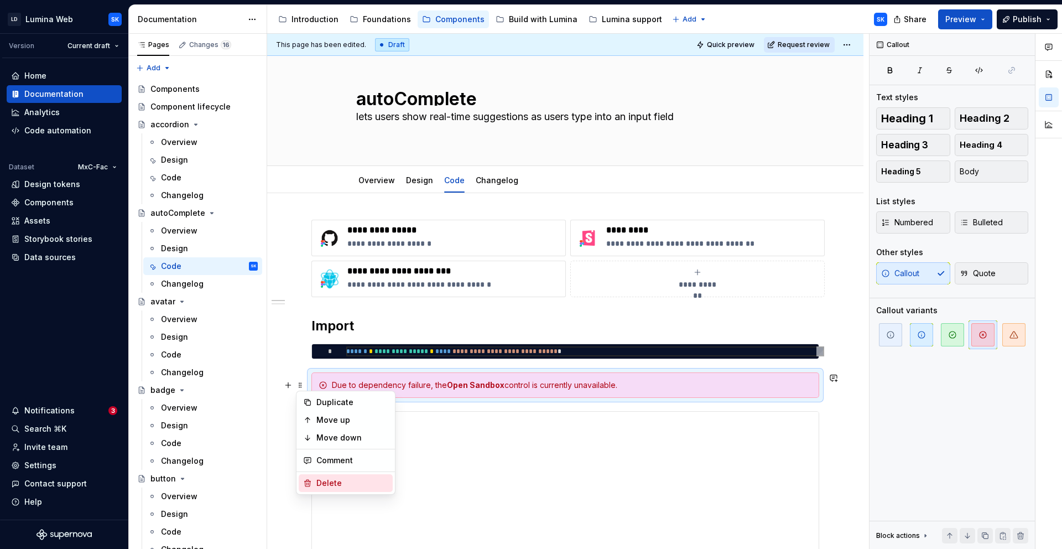
click at [342, 480] on div "Delete" at bounding box center [352, 482] width 72 height 11
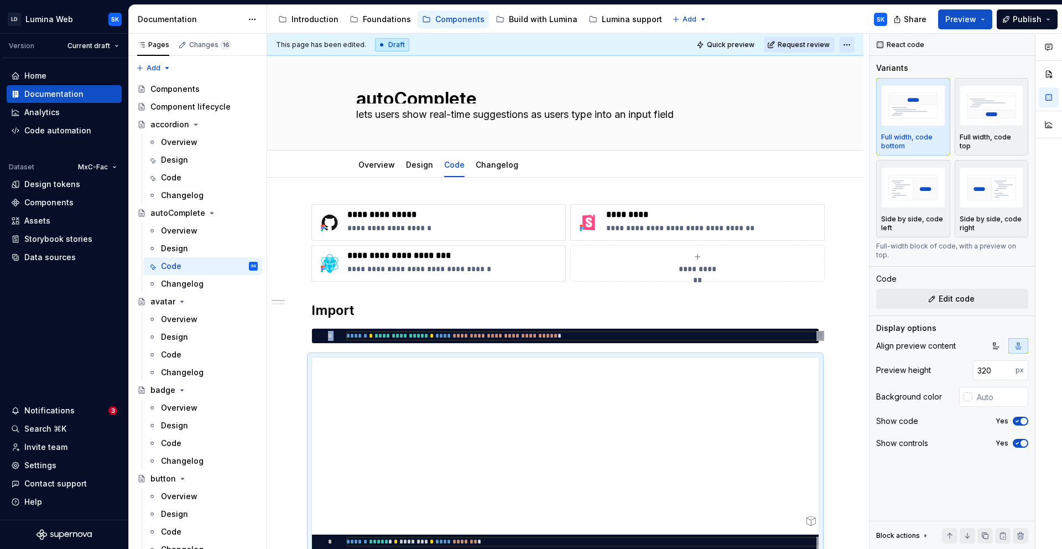
click at [857, 46] on html "LD Lumina Web SK Version Current draft Home Documentation Analytics Code automa…" at bounding box center [531, 274] width 1062 height 549
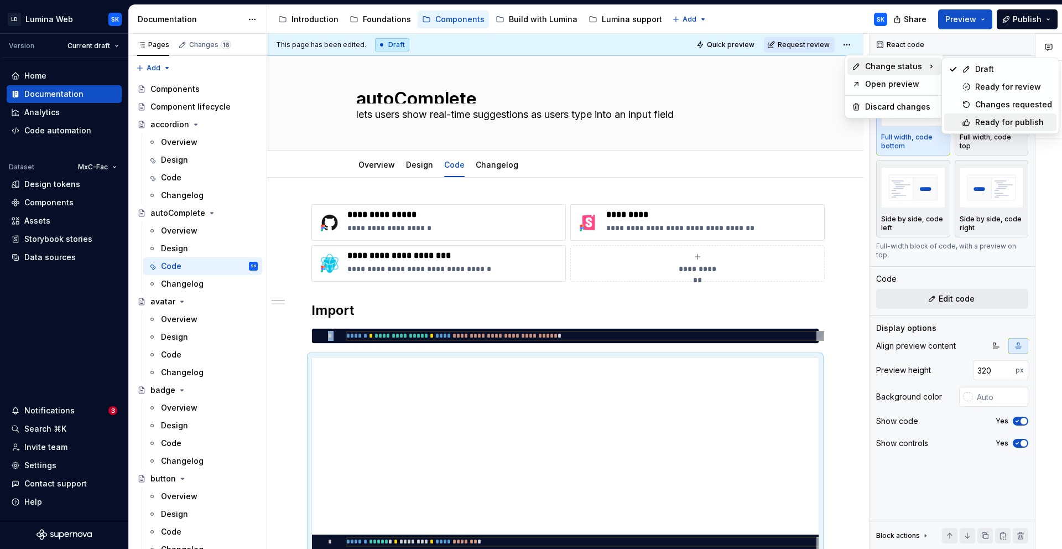
click at [1016, 123] on div "Ready for publish" at bounding box center [1013, 122] width 77 height 11
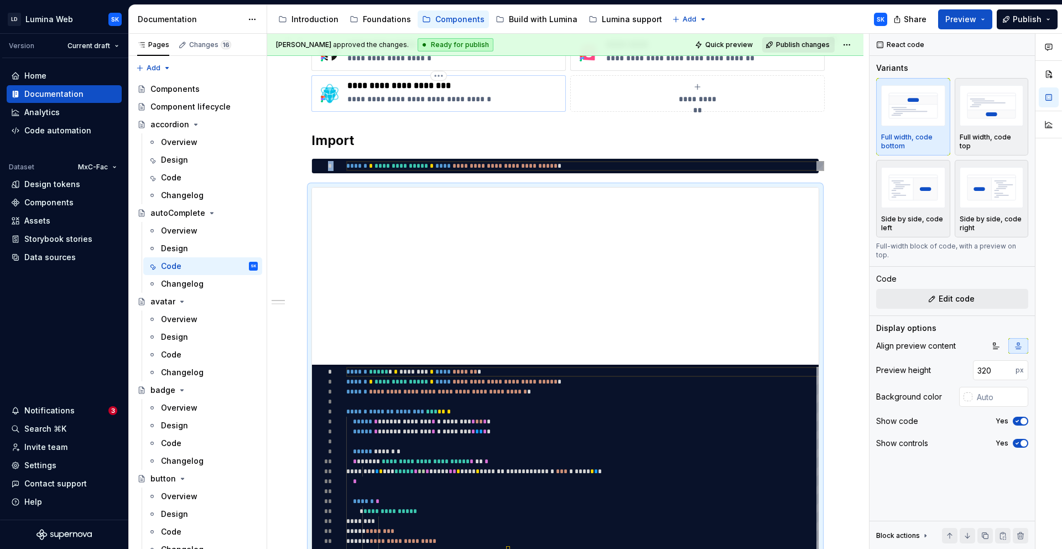
scroll to position [0, 0]
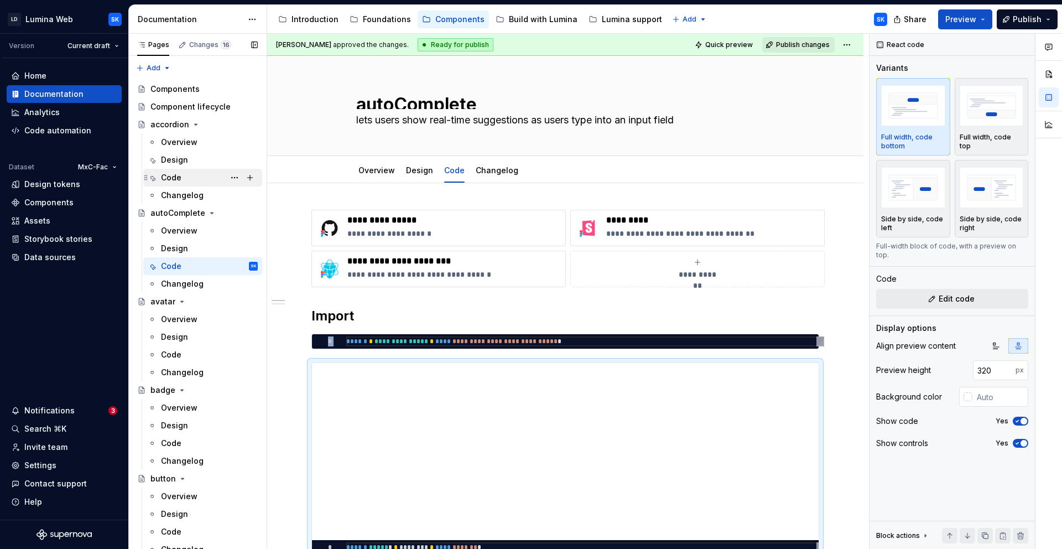
click at [196, 173] on div "Code" at bounding box center [209, 177] width 97 height 15
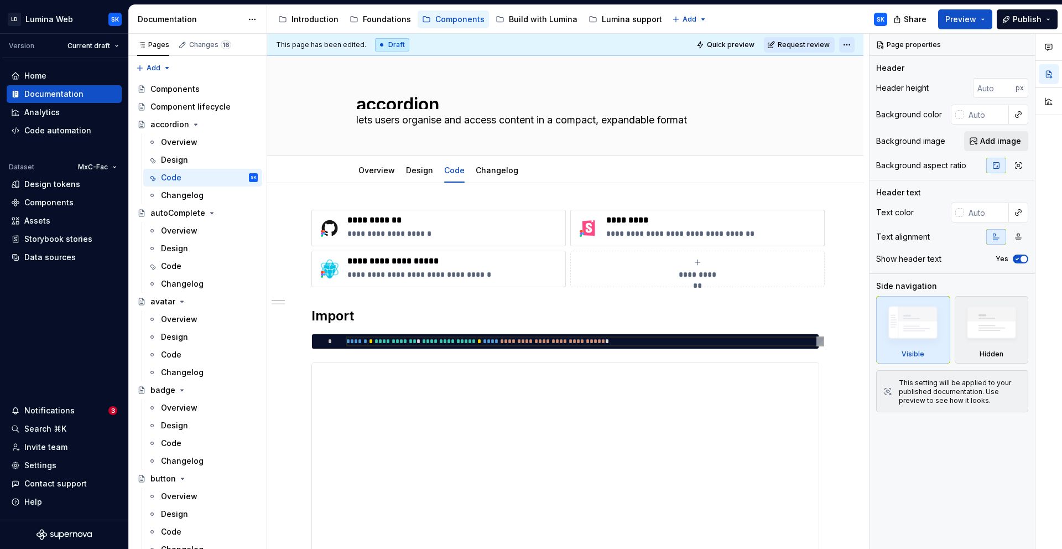
click at [849, 47] on html "LD Lumina Web SK Version Current draft Home Documentation Analytics Code automa…" at bounding box center [531, 274] width 1062 height 549
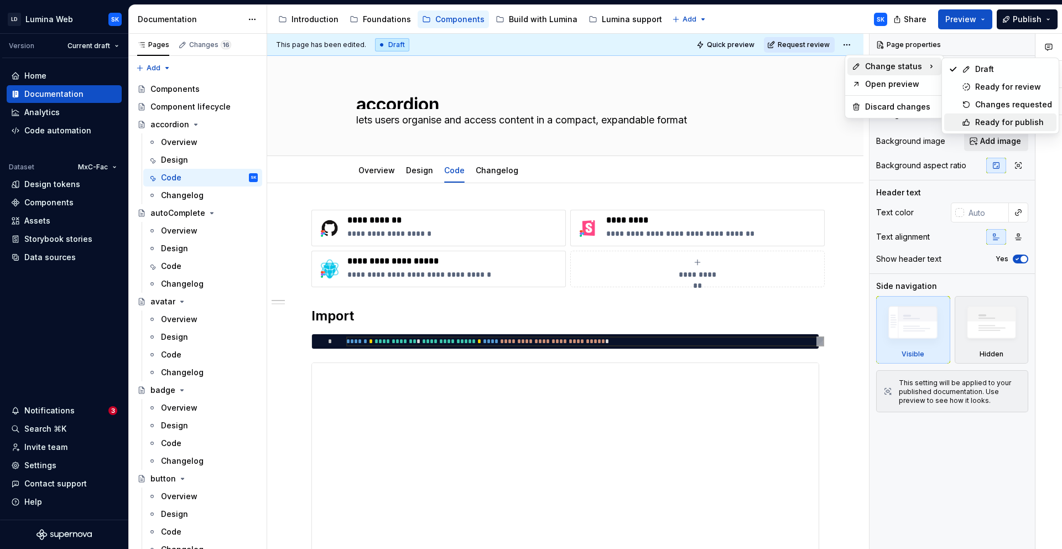
click at [1009, 119] on div "Ready for publish" at bounding box center [1013, 122] width 77 height 11
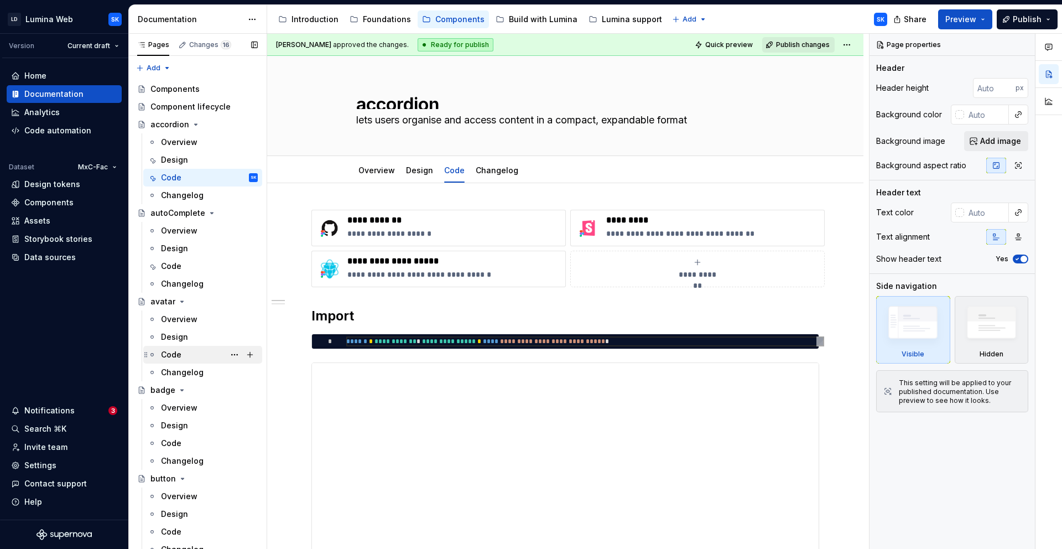
click at [196, 352] on div "Code" at bounding box center [209, 354] width 97 height 15
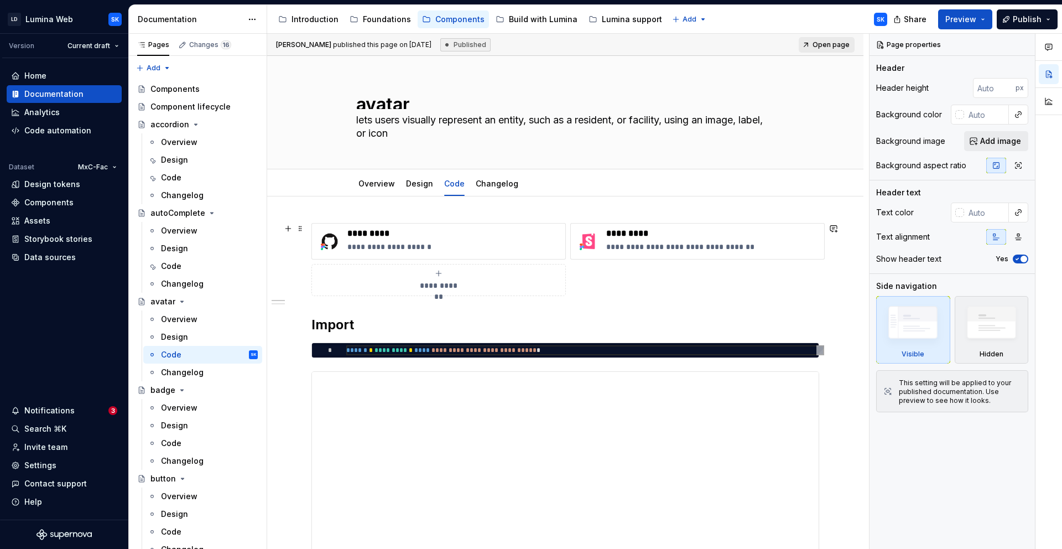
click at [442, 280] on span "**********" at bounding box center [439, 285] width 48 height 11
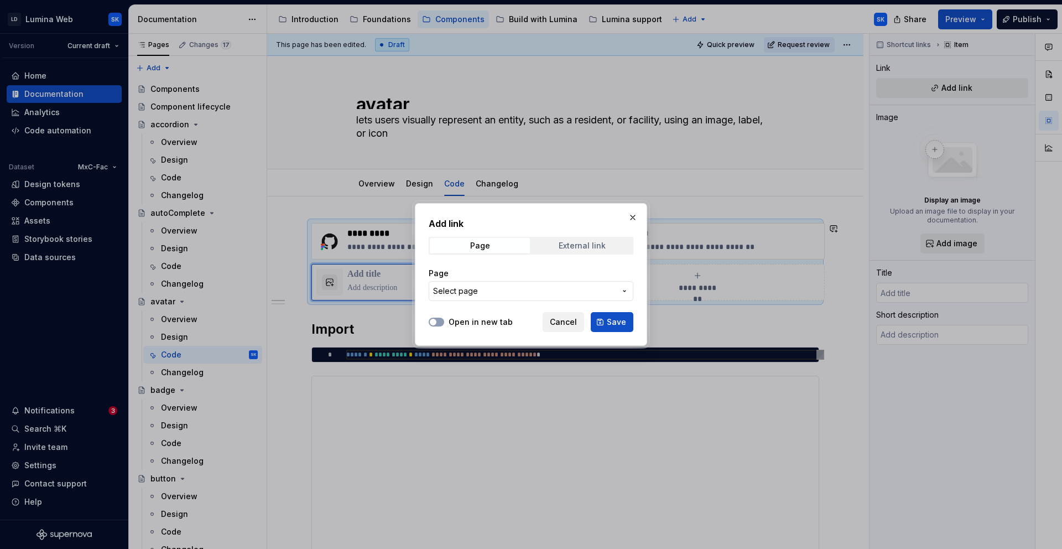
click at [573, 244] on div "External link" at bounding box center [582, 245] width 47 height 9
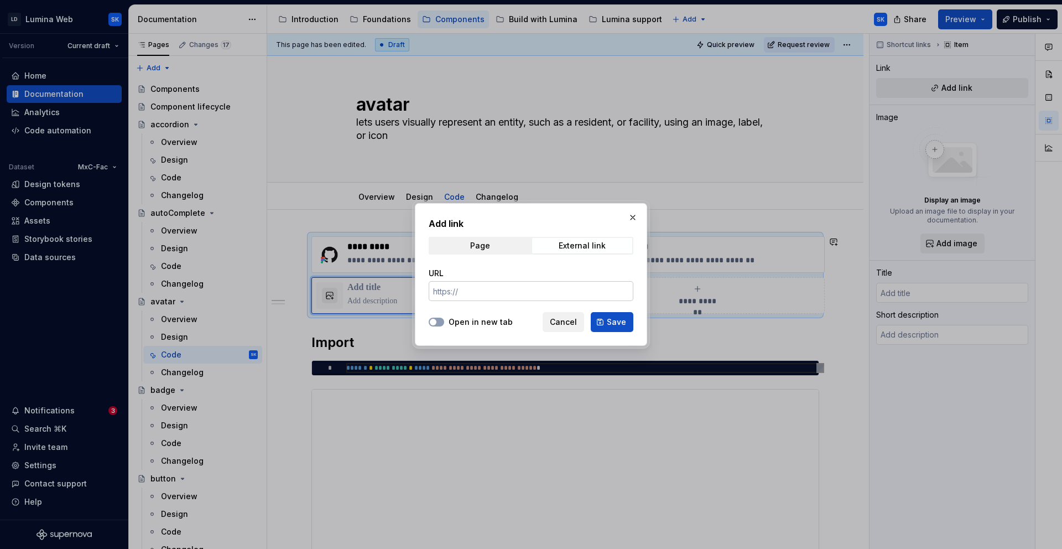
click at [489, 291] on input "URL" at bounding box center [531, 291] width 205 height 20
click at [472, 325] on label "Open in new tab" at bounding box center [481, 321] width 64 height 11
click at [444, 325] on button "Open in new tab" at bounding box center [436, 321] width 15 height 9
click at [478, 286] on input "URL" at bounding box center [531, 291] width 205 height 20
type textarea "*"
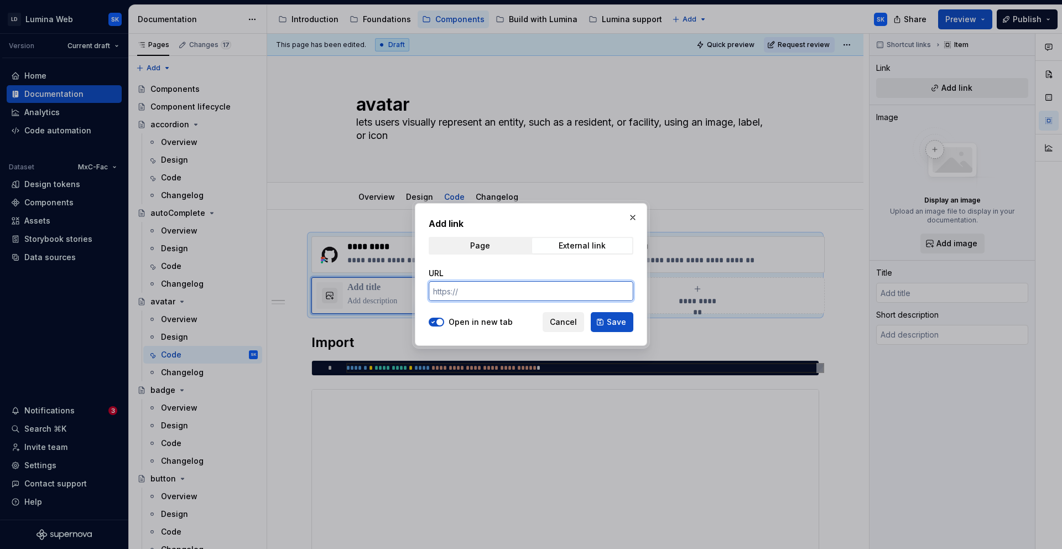
paste input "[URL][DOMAIN_NAME]"
type input "[URL][DOMAIN_NAME]"
click at [600, 321] on button "Save" at bounding box center [612, 322] width 43 height 20
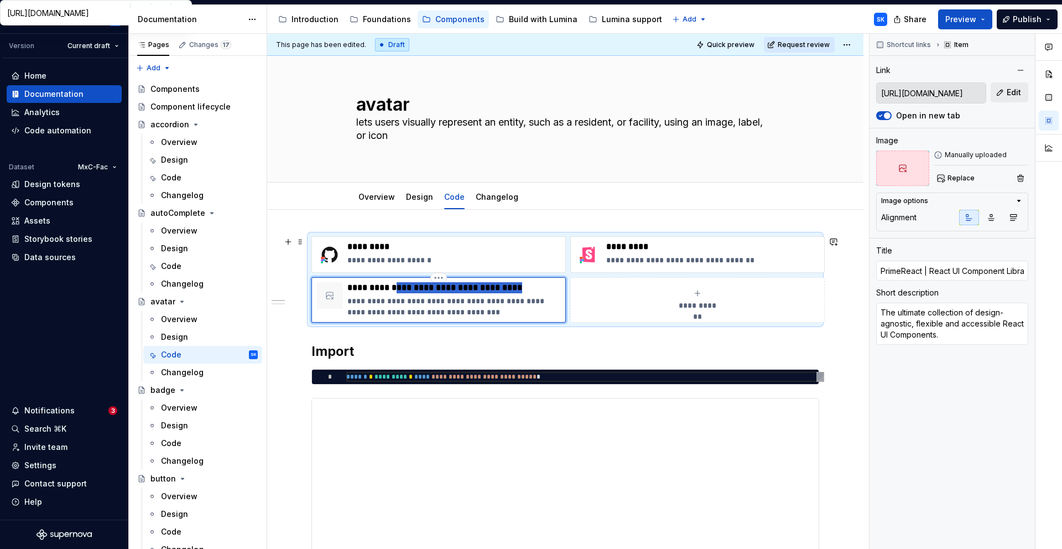
drag, startPoint x: 399, startPoint y: 289, endPoint x: 559, endPoint y: 298, distance: 160.1
click at [560, 298] on div "**********" at bounding box center [453, 299] width 213 height 35
type textarea "*"
type input "PrimeReact Avatar"
type textarea "*"
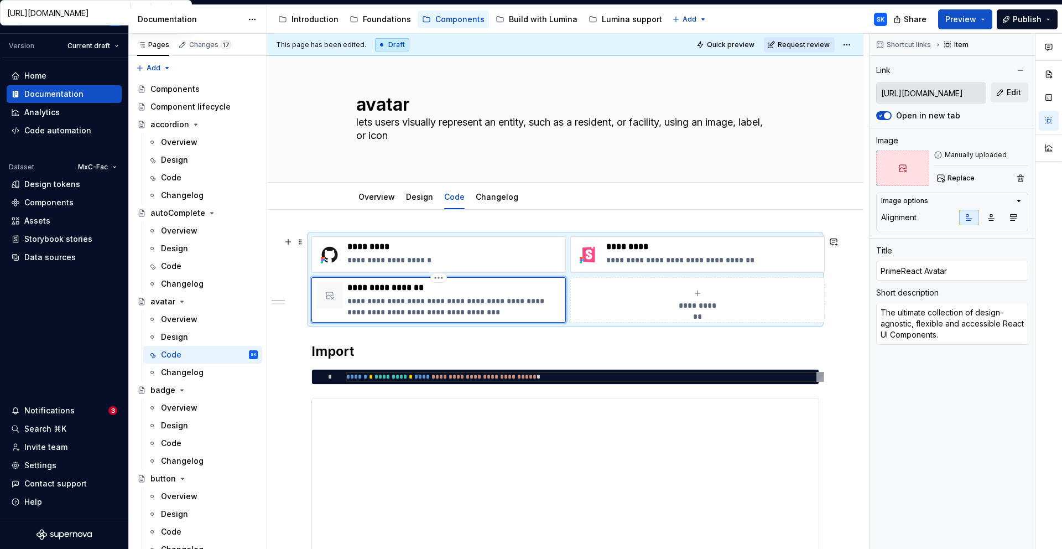
type textarea "R"
type textarea "*"
type textarea "Re"
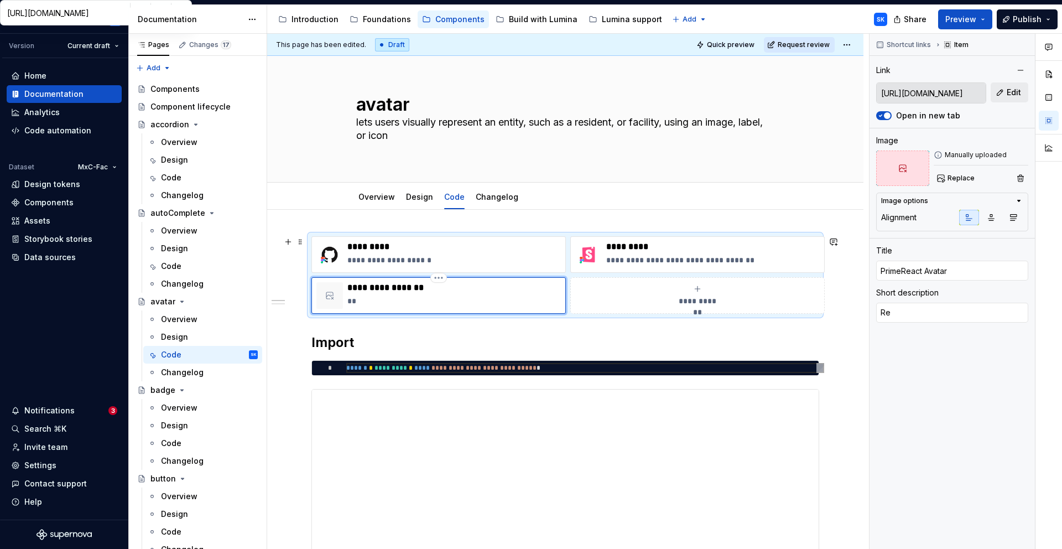
type textarea "*"
type textarea "Ref"
type textarea "*"
type textarea "Refe"
type textarea "*"
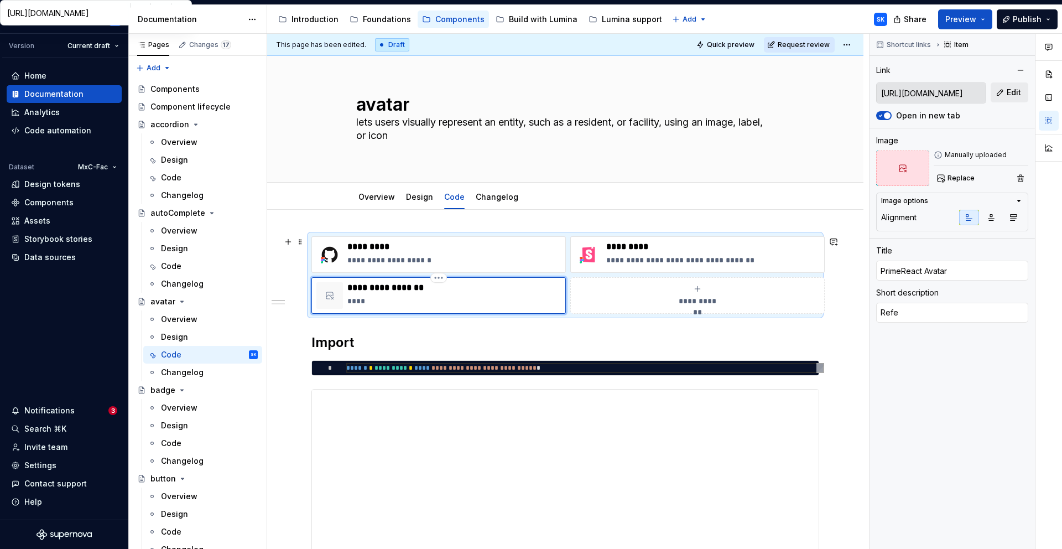
type textarea "Refer"
type textarea "*"
type textarea "Refer"
type textarea "*"
type textarea "Refer c"
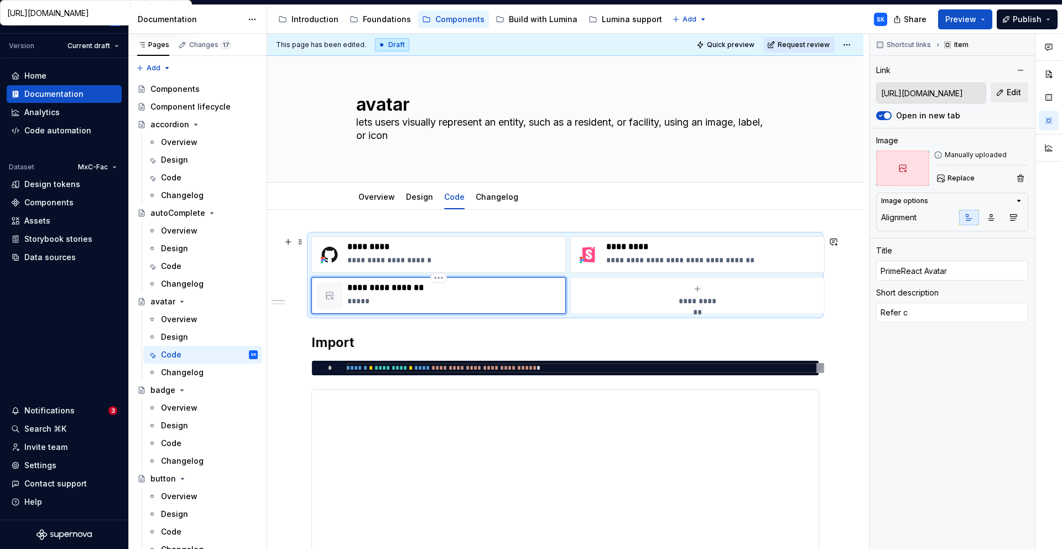
type textarea "*"
type textarea "Refer co"
type textarea "*"
type textarea "Refer com"
type textarea "*"
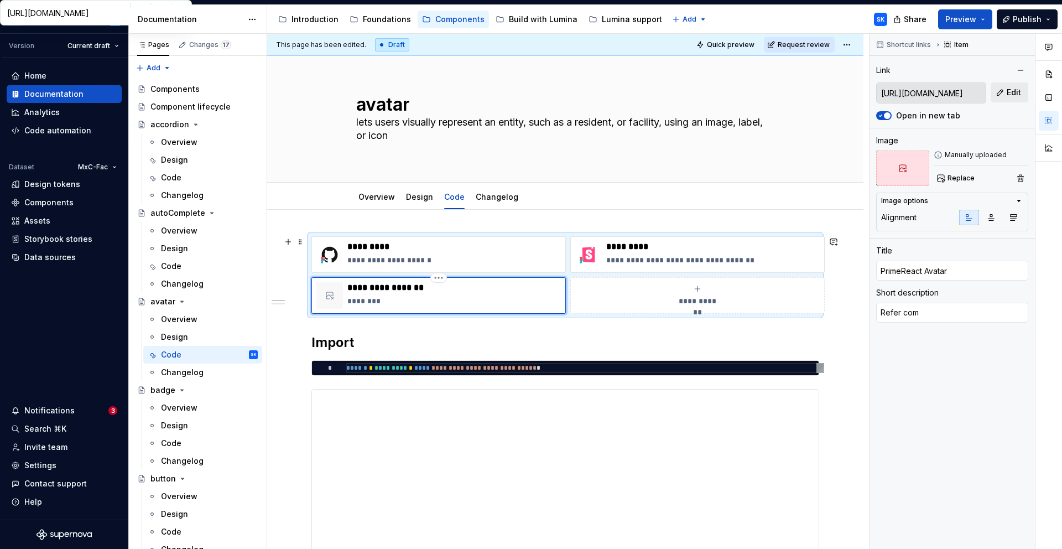
type textarea "Refer comp"
type textarea "*"
type textarea "Refer compo"
type textarea "*"
type textarea "Refer compon"
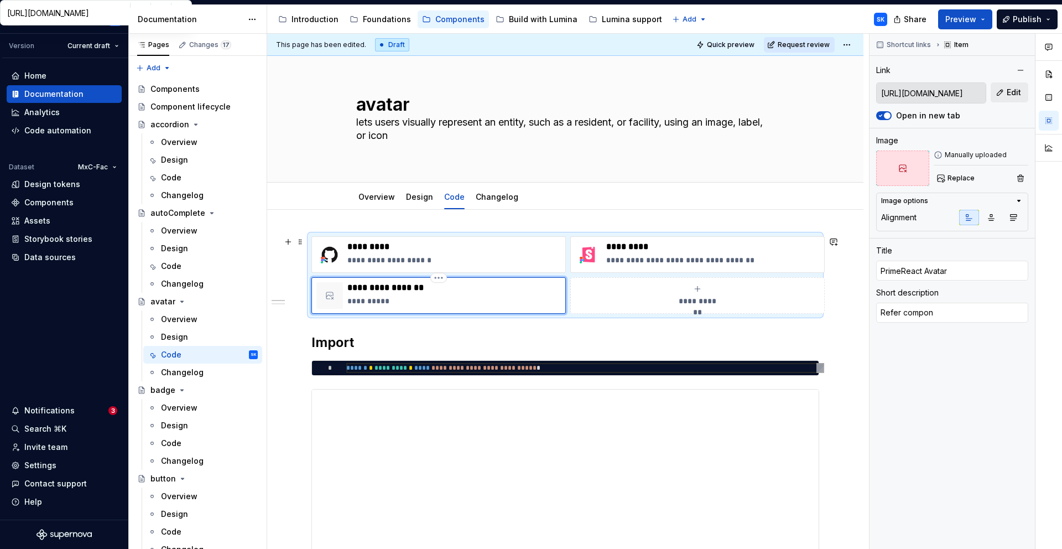
type textarea "*"
type textarea "Refer compone"
type textarea "*"
type textarea "Refer componen"
type textarea "*"
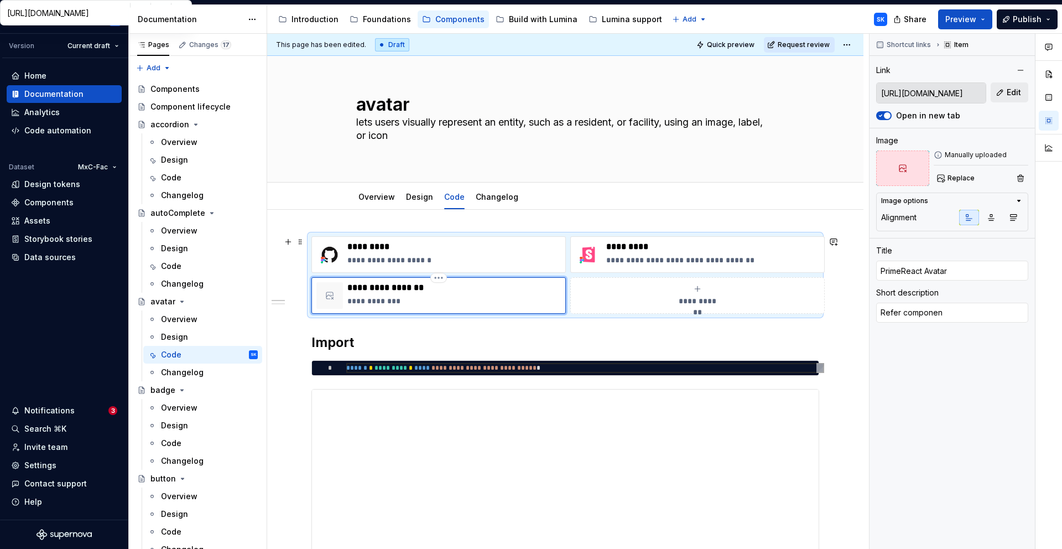
type textarea "Refer component"
type textarea "*"
type textarea "Refer component"
type textarea "*"
type textarea "Refer component A"
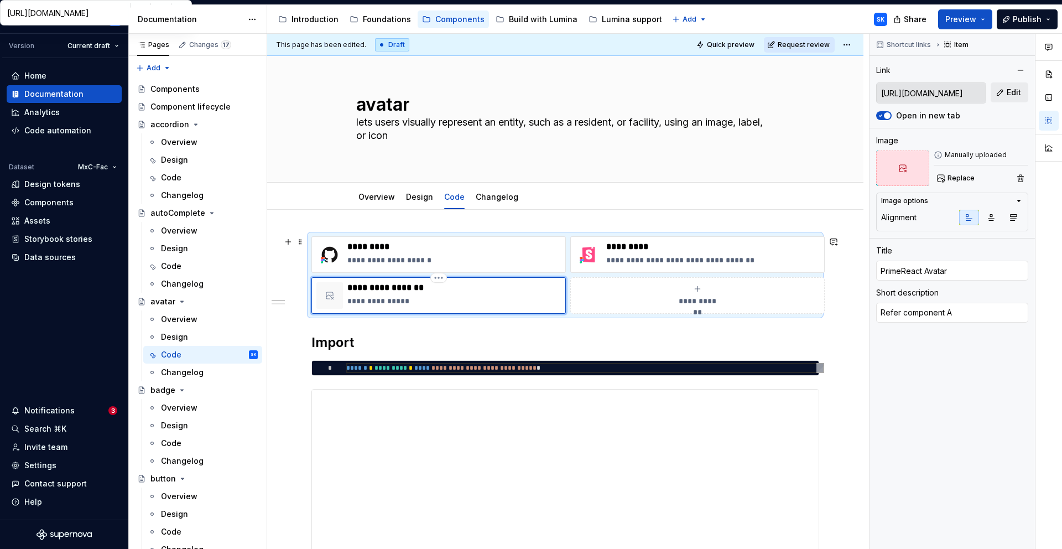
type textarea "*"
type textarea "Refer component AP"
type textarea "*"
type textarea "Refer component API"
type textarea "*"
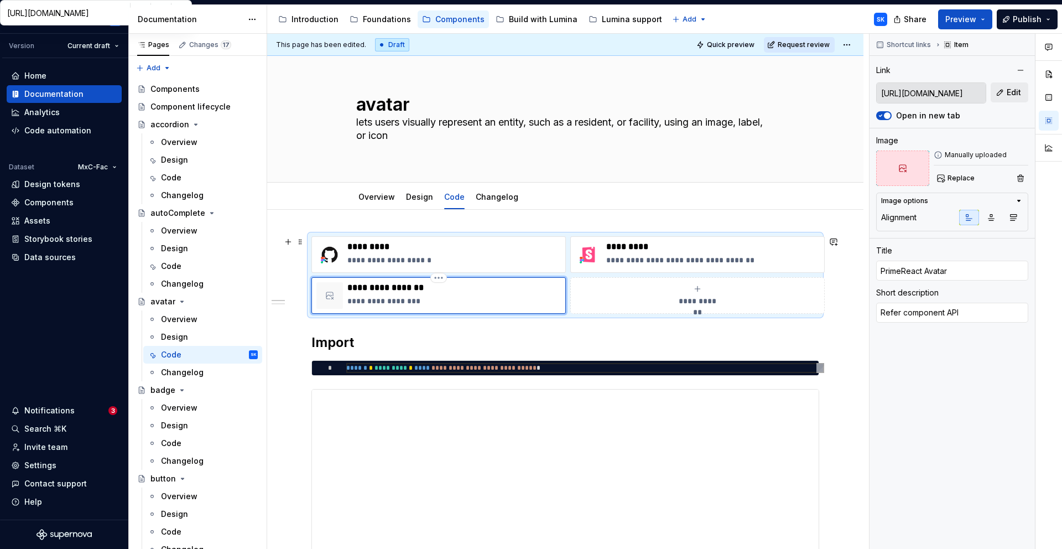
type textarea "Refer component API"
type textarea "*"
type textarea "Refer component API f"
type textarea "*"
click at [1025, 178] on button "button" at bounding box center [1020, 177] width 15 height 15
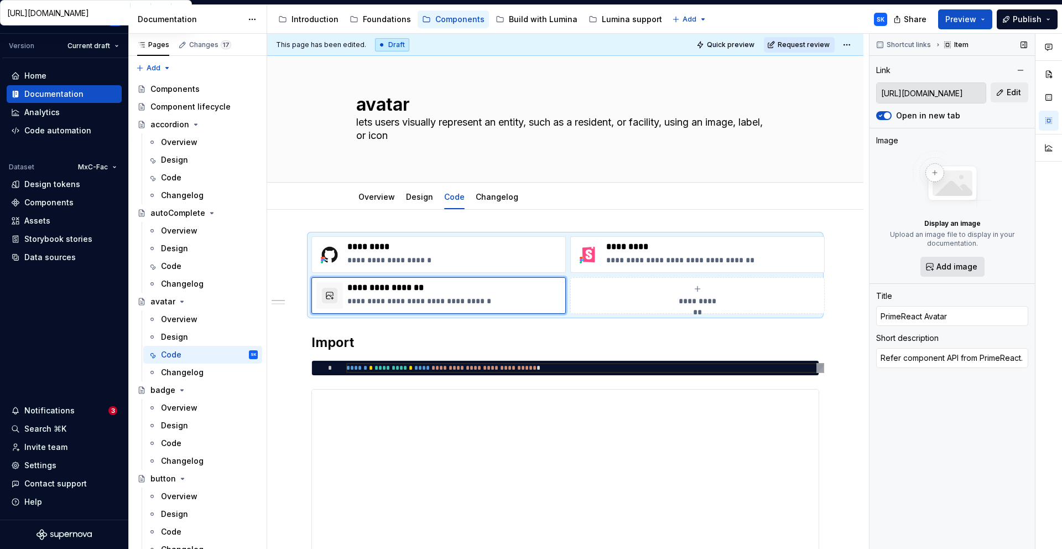
click at [972, 267] on span "Add image" at bounding box center [956, 266] width 41 height 11
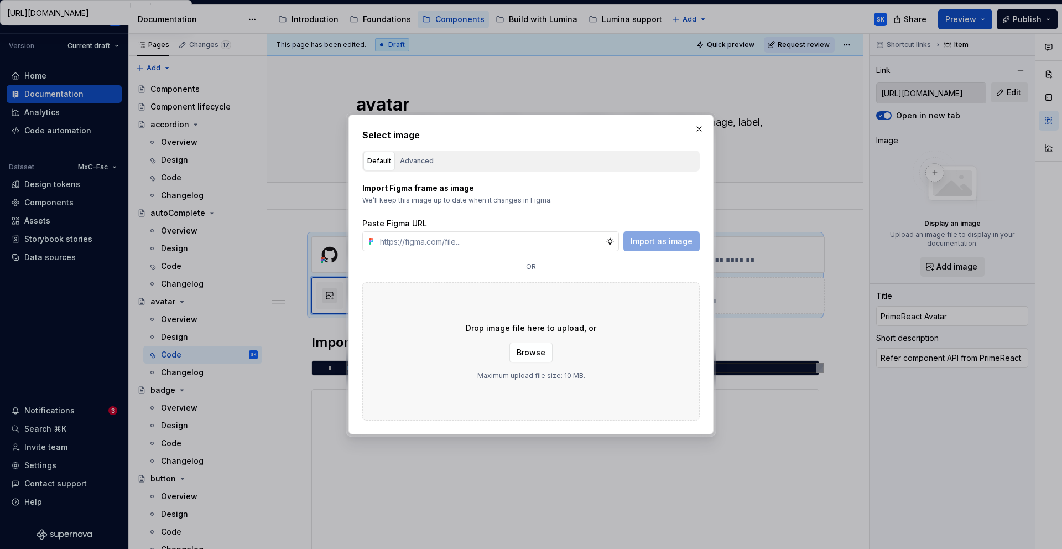
click at [437, 170] on div "Default Advanced" at bounding box center [530, 160] width 337 height 21
click at [421, 163] on div "Advanced" at bounding box center [417, 160] width 34 height 11
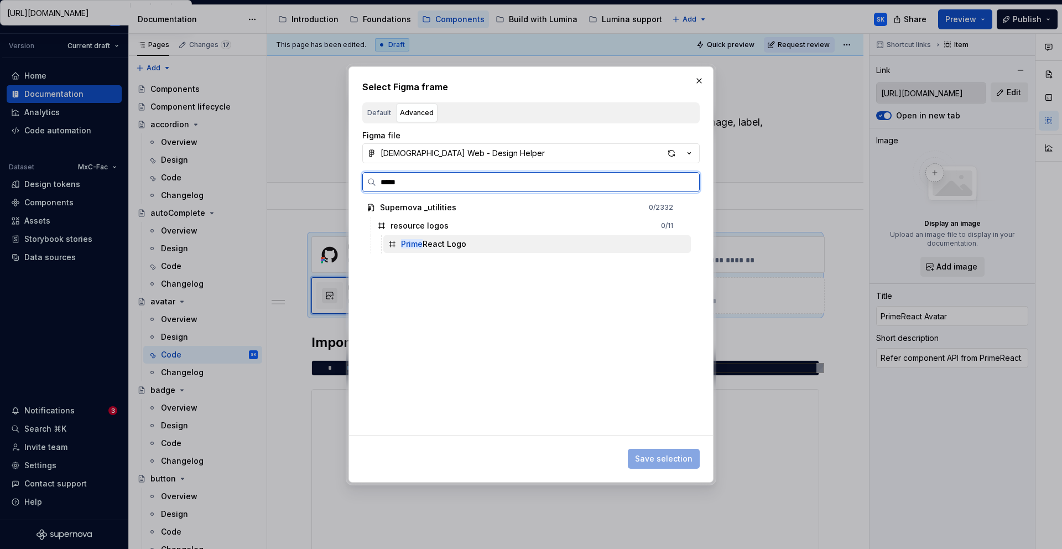
click at [465, 249] on div "Prime React Logo" at bounding box center [536, 244] width 307 height 18
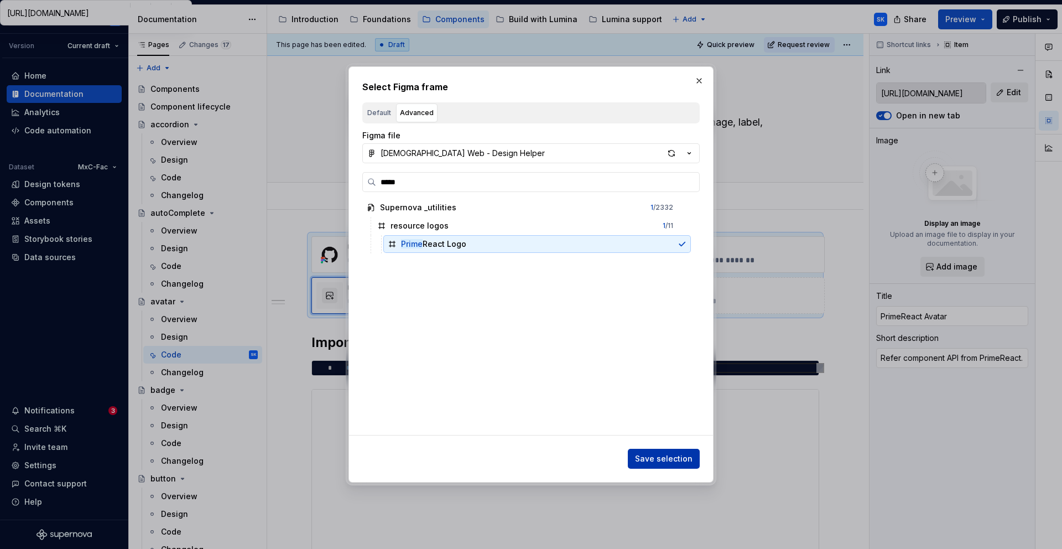
click at [666, 458] on span "Save selection" at bounding box center [664, 458] width 58 height 11
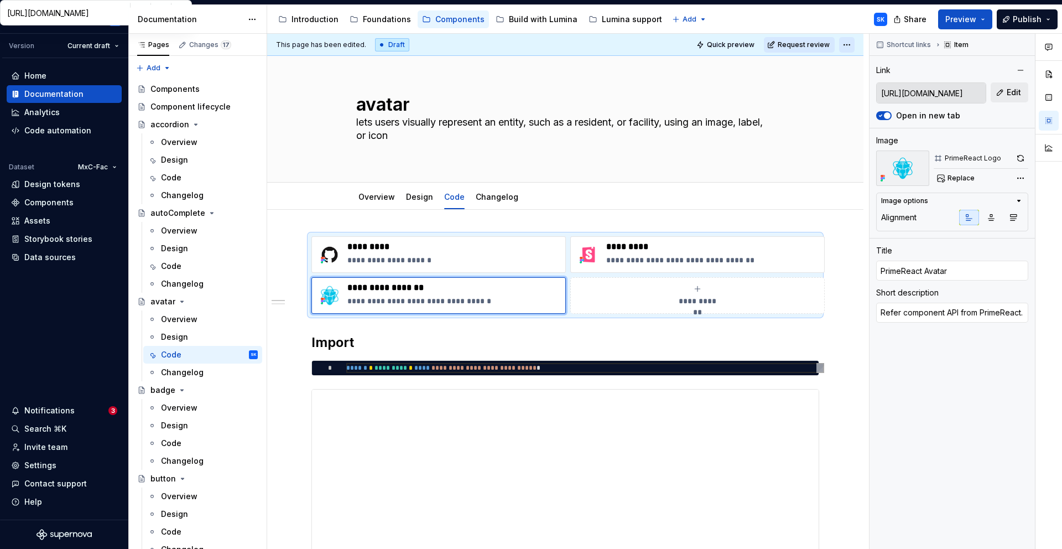
click at [858, 40] on html "LD Lumina Web SK Version Current draft Home Documentation Analytics Code automa…" at bounding box center [531, 274] width 1062 height 549
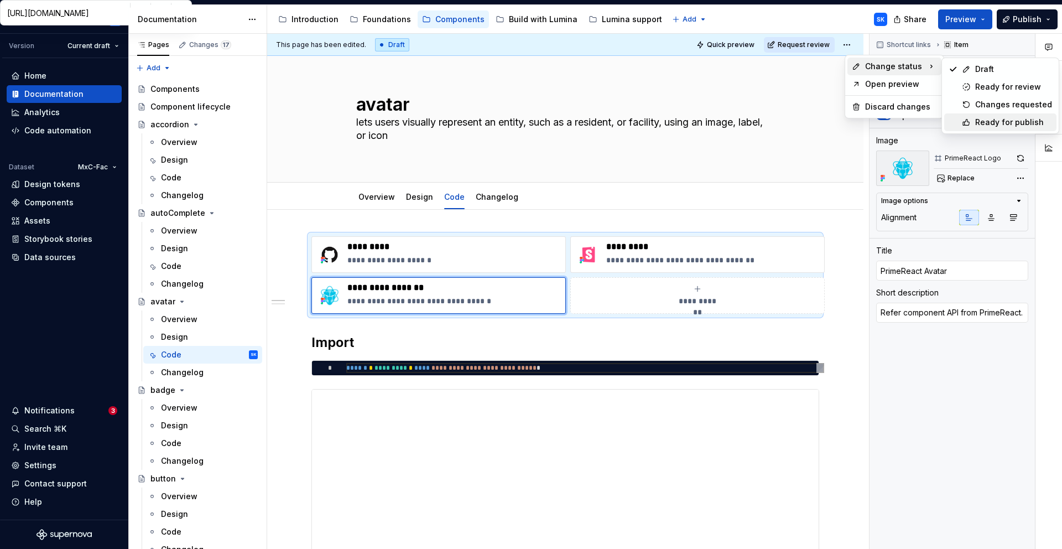
click at [981, 113] on div "Ready for publish" at bounding box center [1000, 122] width 112 height 18
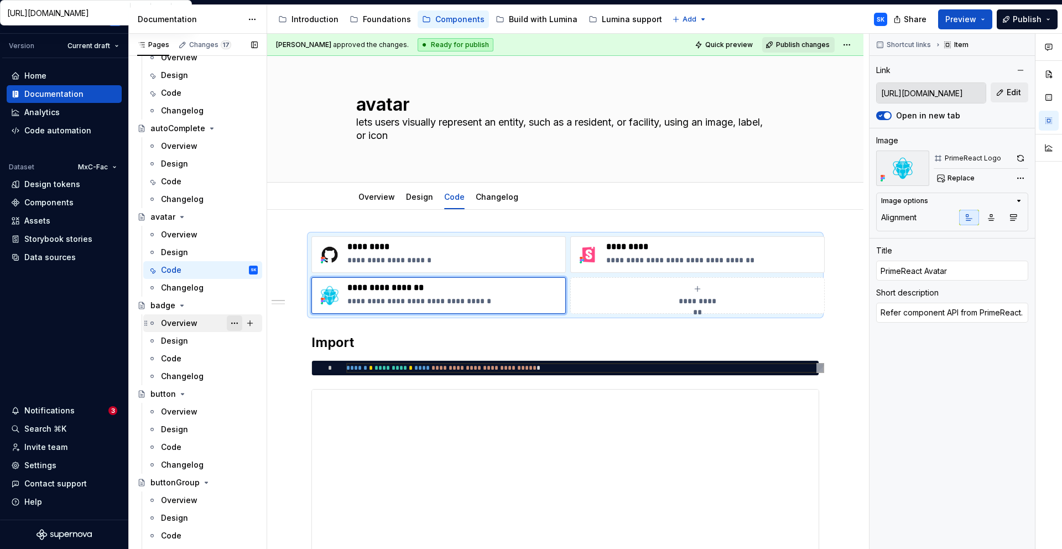
scroll to position [97, 0]
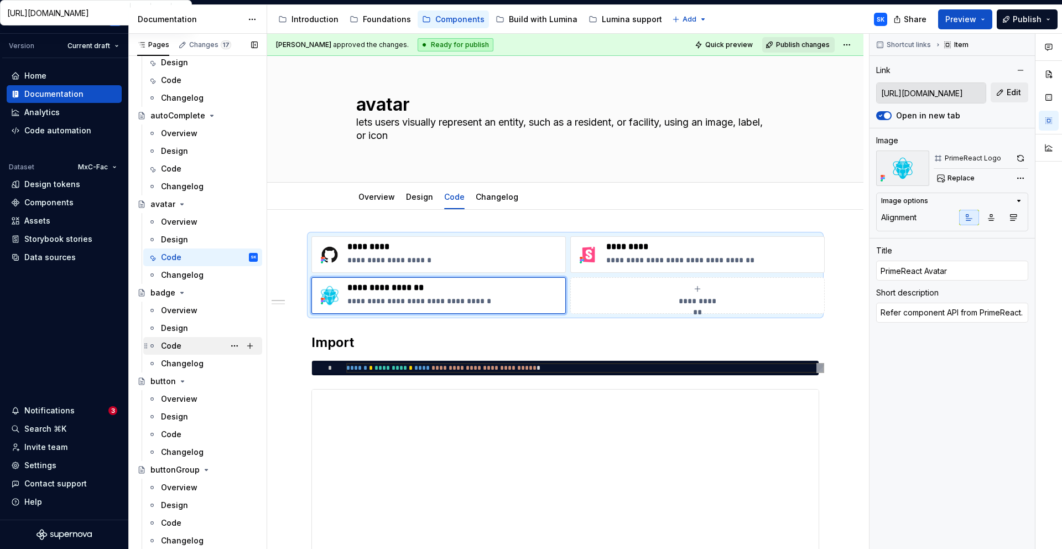
click at [196, 351] on div "Code" at bounding box center [209, 345] width 97 height 15
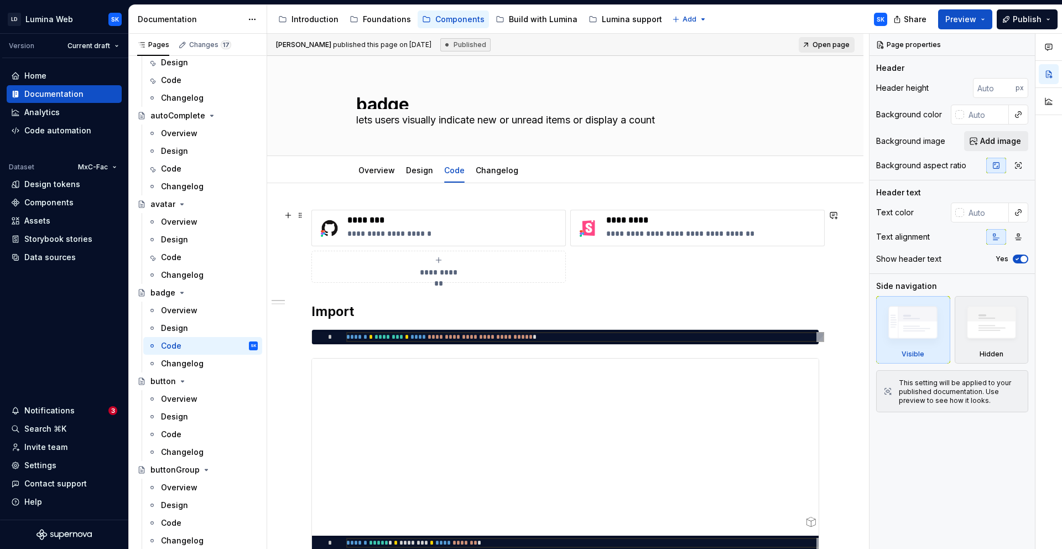
click at [441, 260] on icon "submit" at bounding box center [438, 259] width 5 height 5
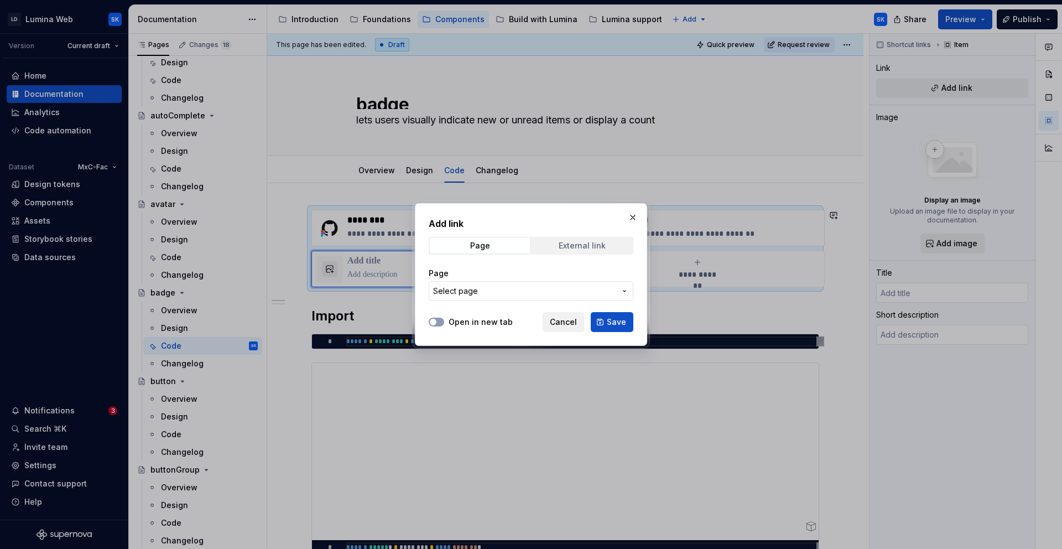
click at [578, 244] on div "External link" at bounding box center [582, 245] width 47 height 9
click at [465, 324] on label "Open in new tab" at bounding box center [481, 321] width 64 height 11
click at [444, 324] on button "Open in new tab" at bounding box center [436, 321] width 15 height 9
click at [487, 289] on input "URL" at bounding box center [531, 291] width 205 height 20
paste input "[URL][DOMAIN_NAME]"
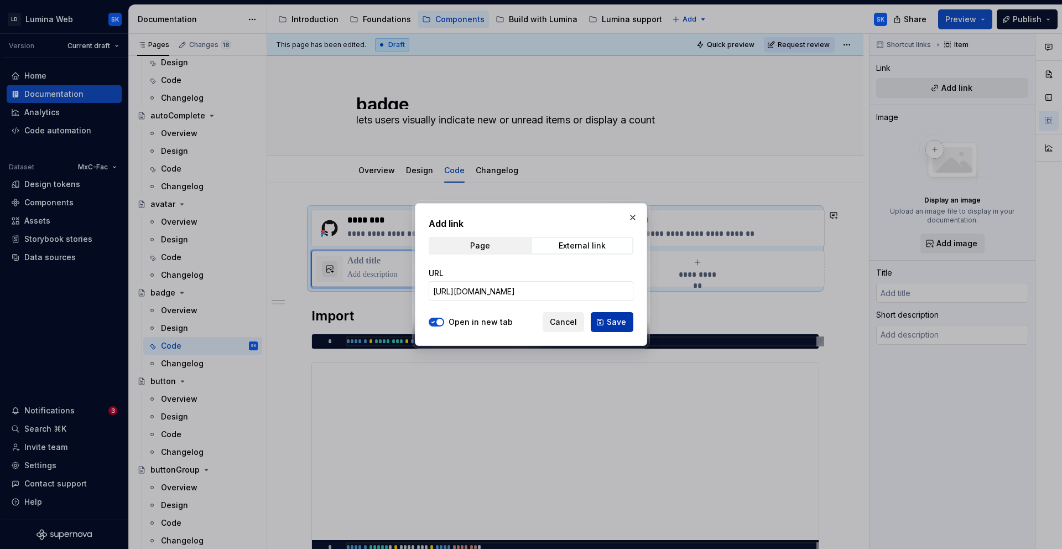
click at [605, 328] on button "Save" at bounding box center [612, 322] width 43 height 20
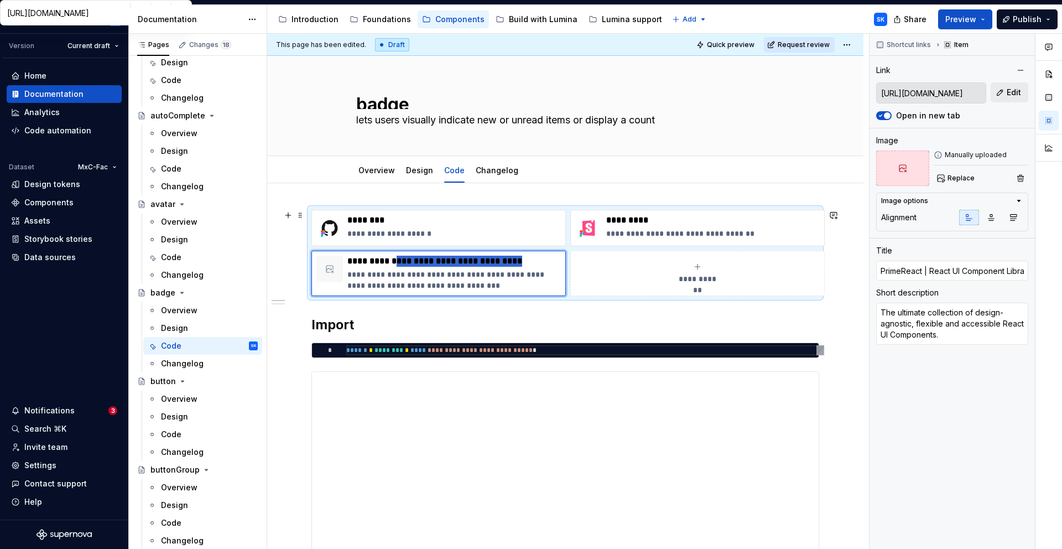
drag, startPoint x: 399, startPoint y: 262, endPoint x: 603, endPoint y: 269, distance: 204.2
click at [603, 269] on div "**********" at bounding box center [565, 253] width 508 height 86
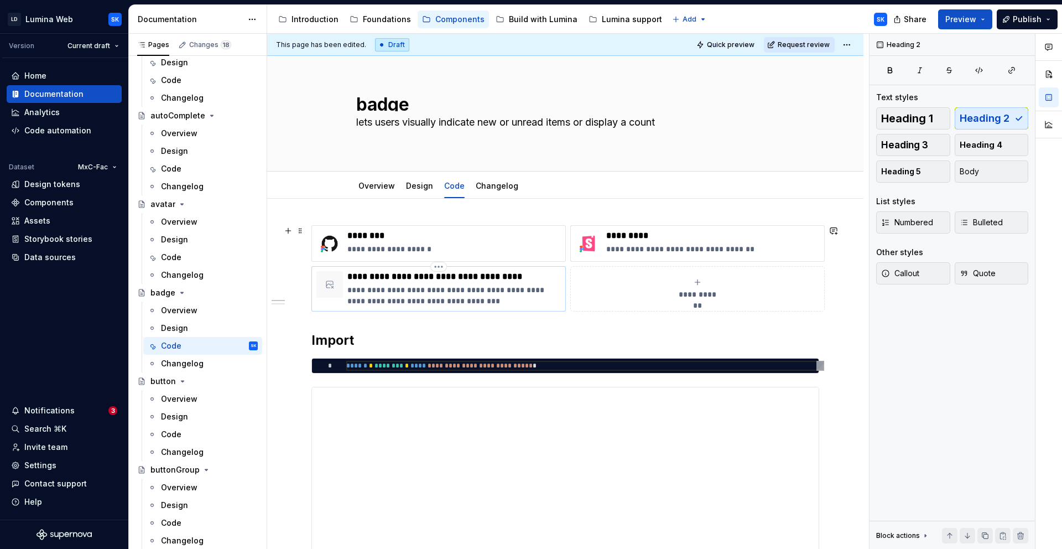
drag, startPoint x: 400, startPoint y: 273, endPoint x: 529, endPoint y: 275, distance: 128.3
click at [529, 275] on p "**********" at bounding box center [453, 276] width 213 height 11
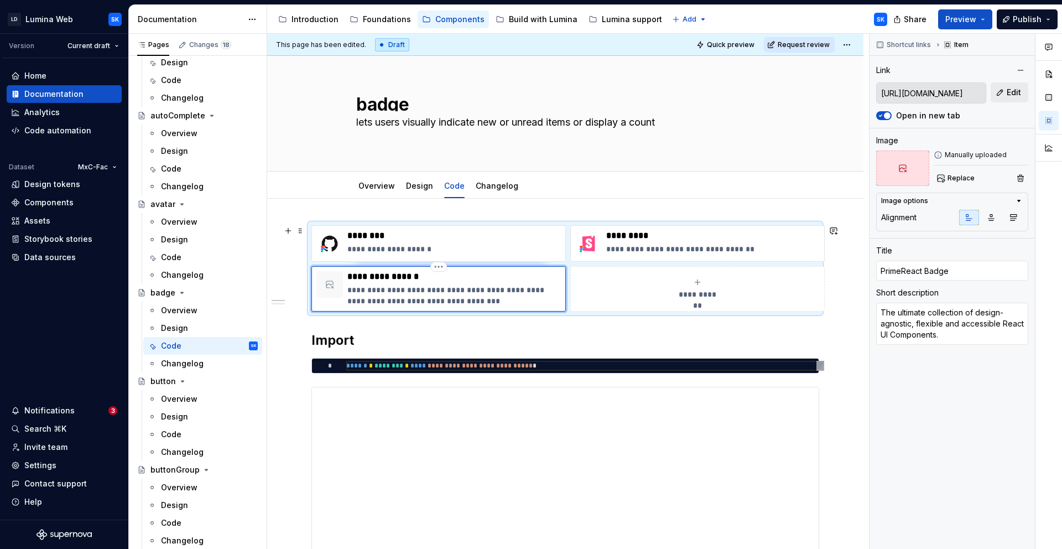
click at [412, 296] on p "**********" at bounding box center [453, 295] width 213 height 22
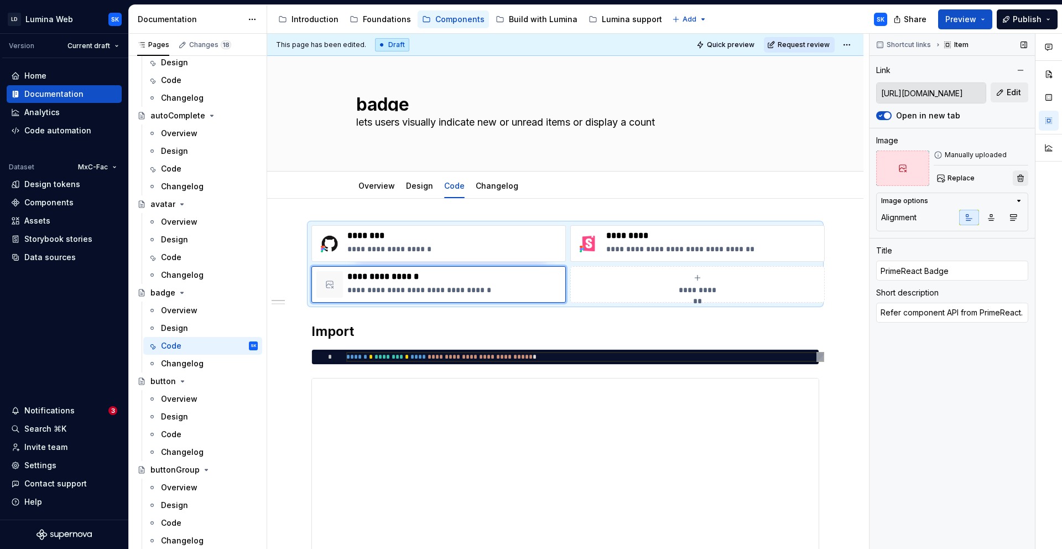
click at [1025, 181] on button "button" at bounding box center [1020, 177] width 15 height 15
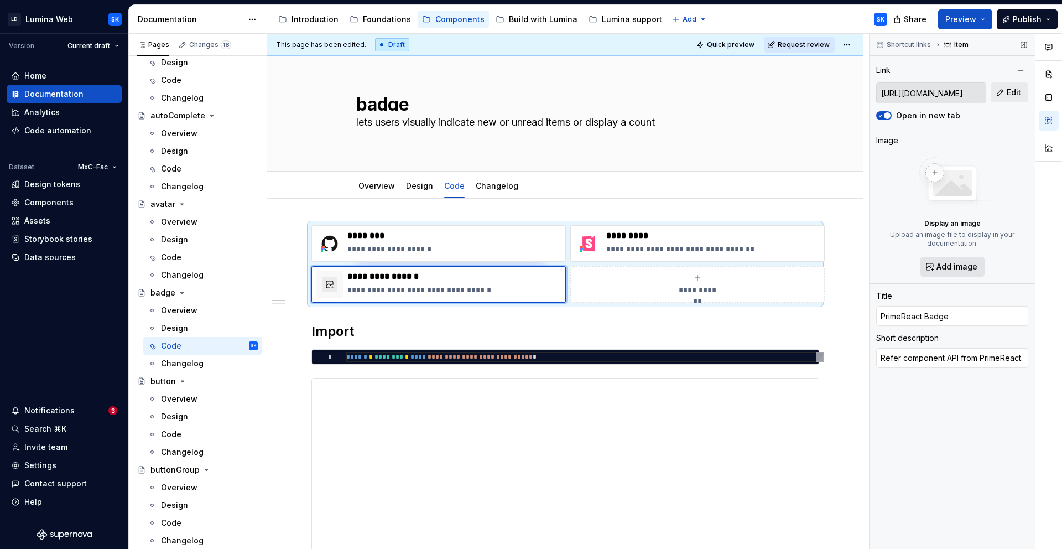
click at [954, 263] on span "Add image" at bounding box center [956, 266] width 41 height 11
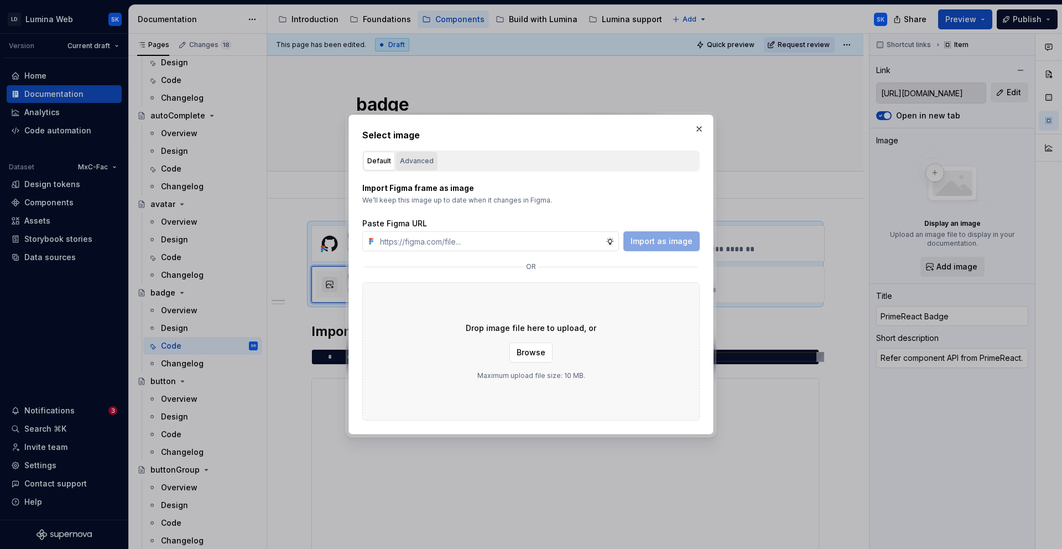
click at [418, 160] on div "Advanced" at bounding box center [417, 160] width 34 height 11
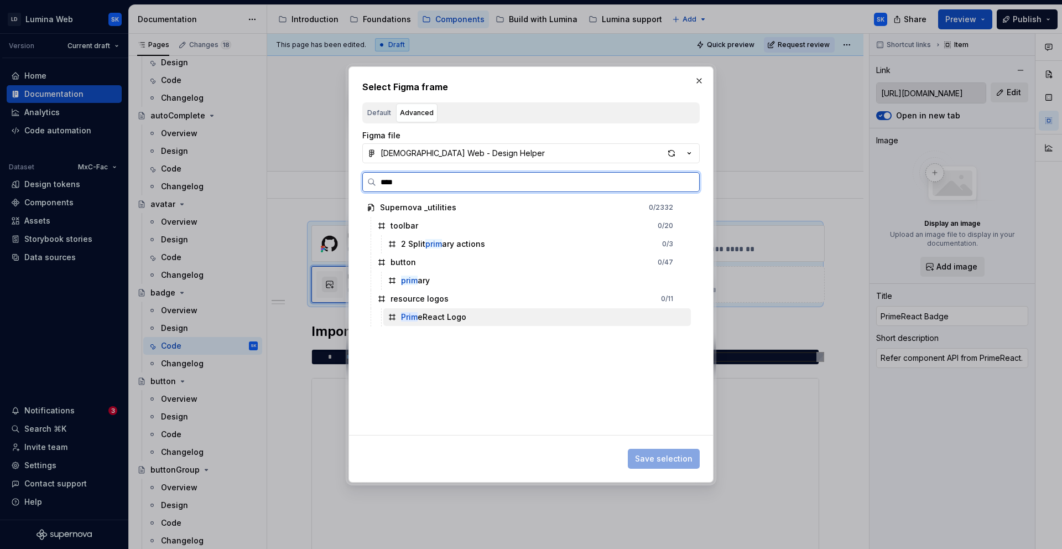
click at [489, 313] on div "Prim eReact Logo" at bounding box center [536, 317] width 307 height 18
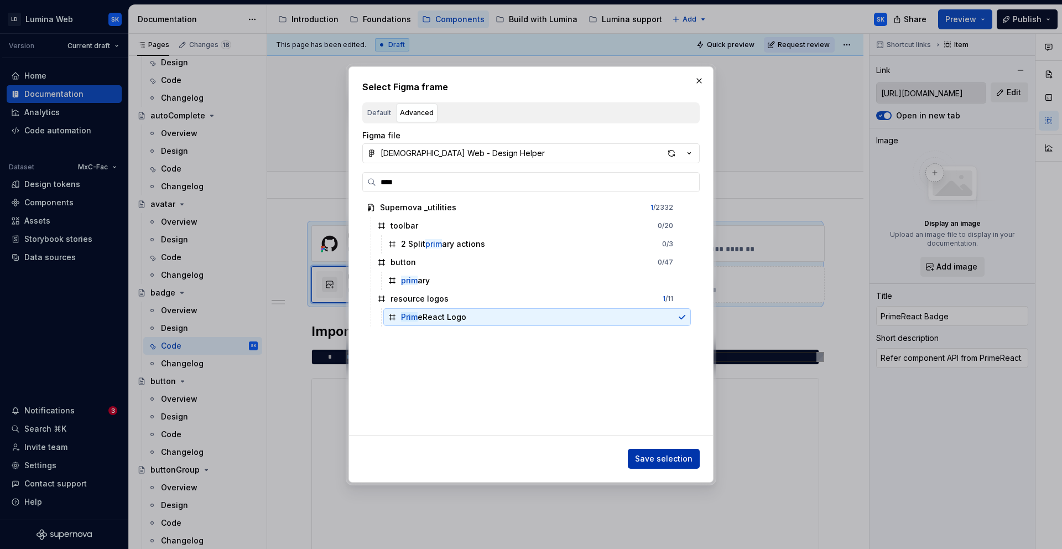
click at [661, 456] on span "Save selection" at bounding box center [664, 458] width 58 height 11
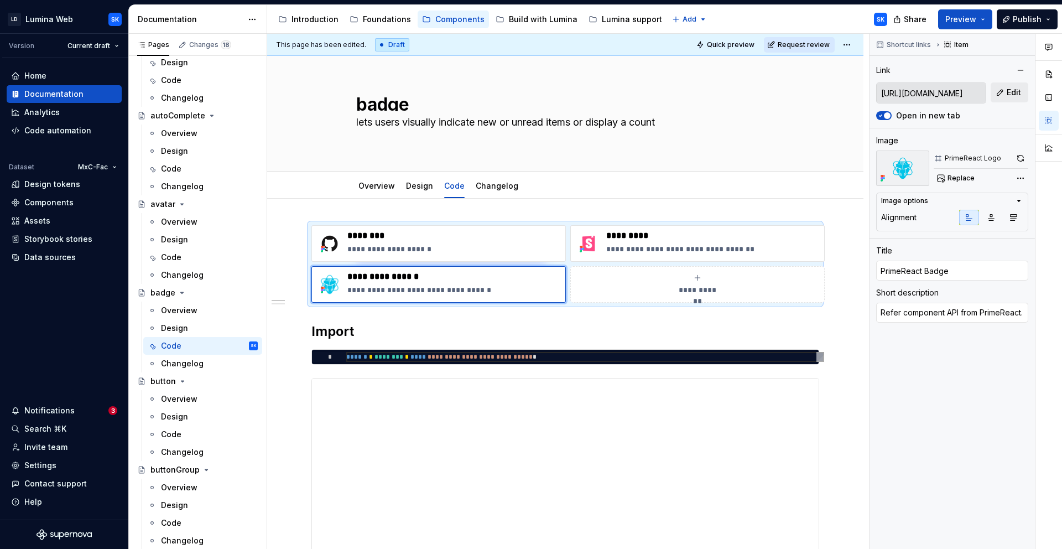
click at [851, 43] on html "LD Lumina Web SK Version Current draft Home Documentation Analytics Code automa…" at bounding box center [531, 274] width 1062 height 549
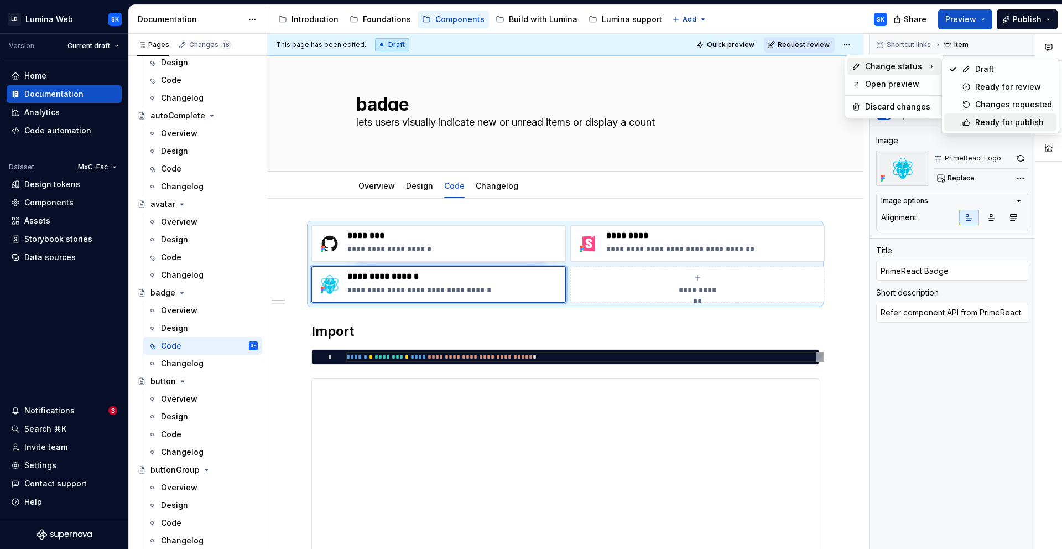
click at [1004, 119] on div "Ready for publish" at bounding box center [1013, 122] width 77 height 11
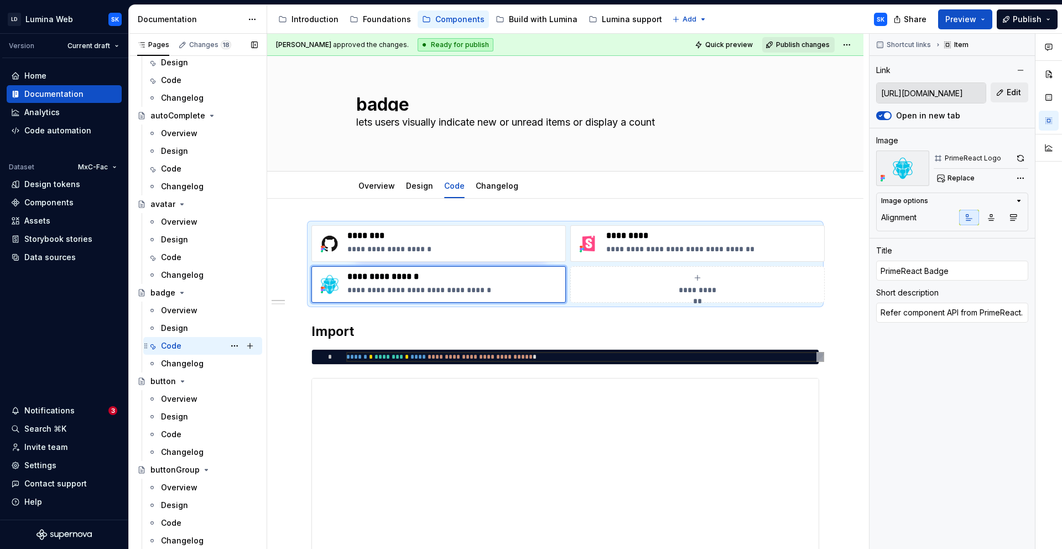
scroll to position [138, 0]
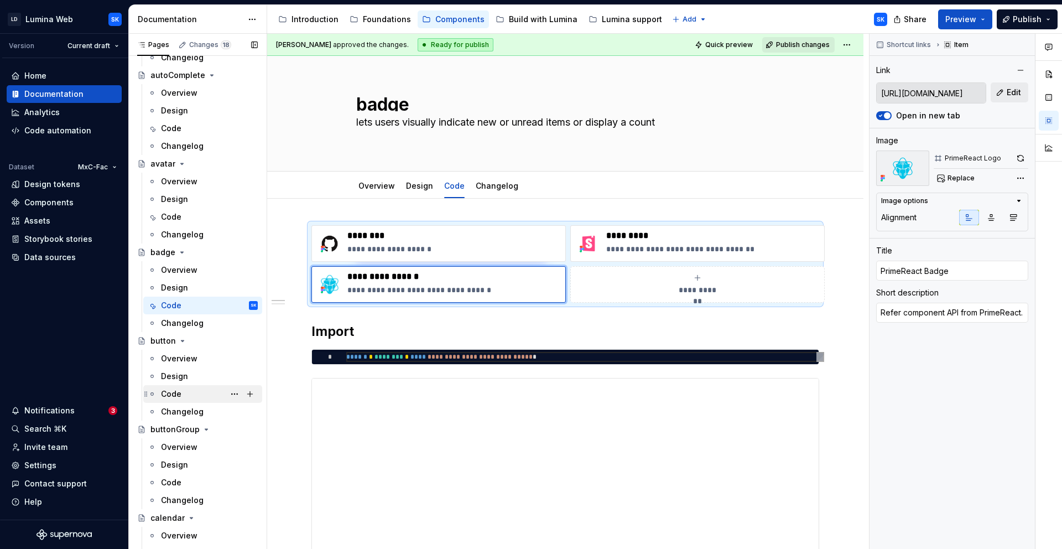
click at [190, 399] on div "Code" at bounding box center [209, 393] width 97 height 15
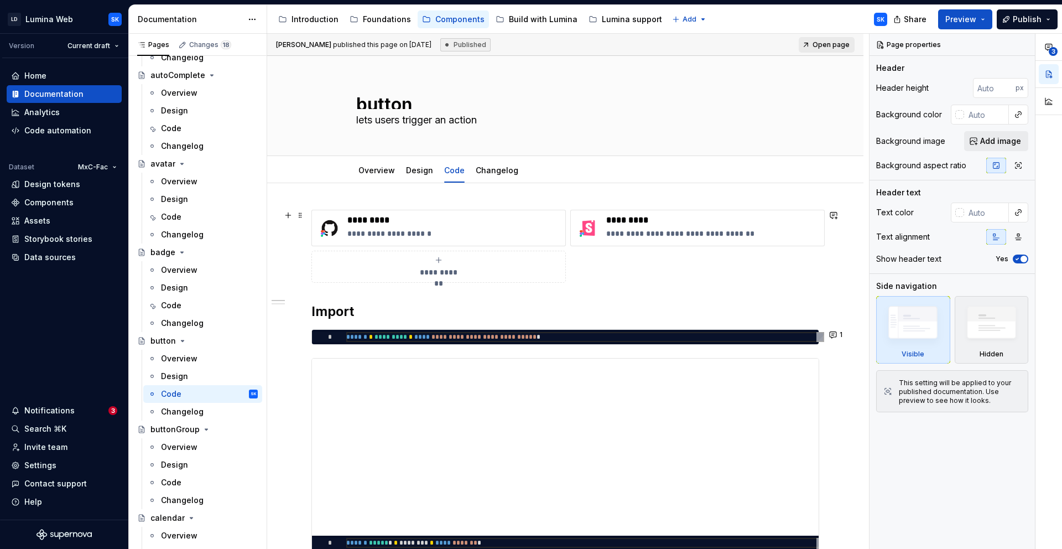
click at [447, 260] on div "**********" at bounding box center [438, 267] width 244 height 22
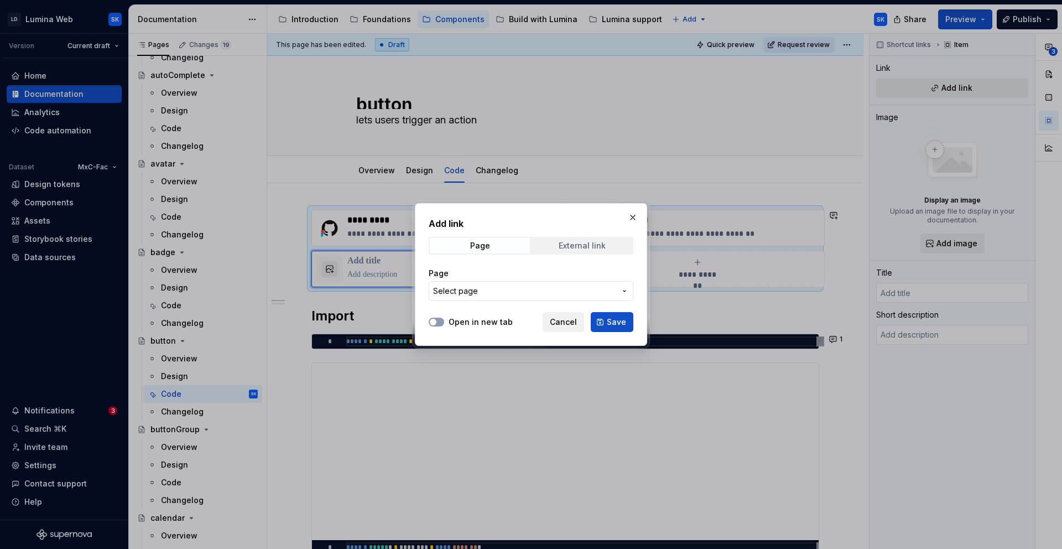
click at [570, 249] on span "External link" at bounding box center [582, 245] width 100 height 15
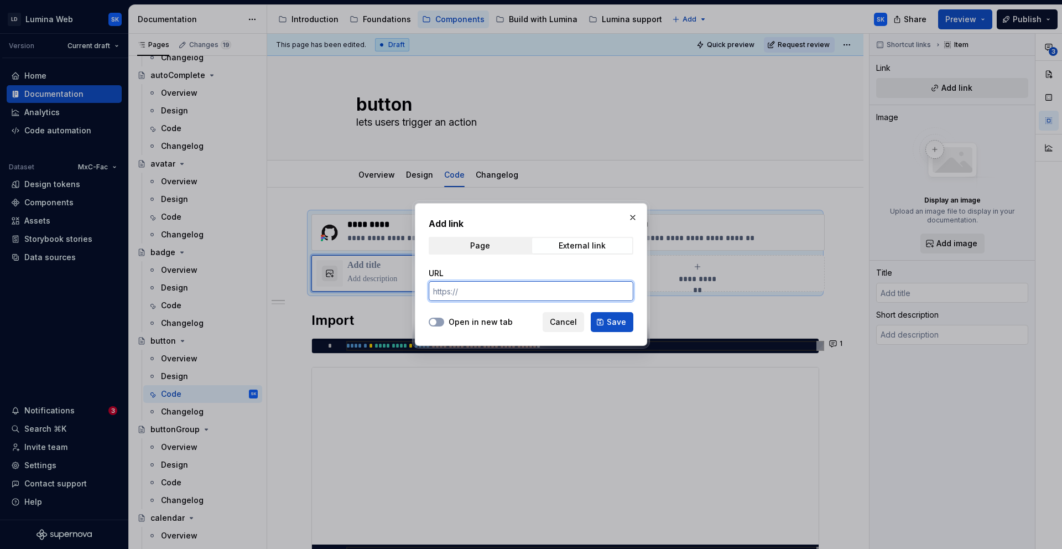
click at [506, 295] on input "URL" at bounding box center [531, 291] width 205 height 20
paste input "[URL][DOMAIN_NAME]"
click at [486, 326] on label "Open in new tab" at bounding box center [481, 321] width 64 height 11
click at [444, 326] on button "Open in new tab" at bounding box center [436, 321] width 15 height 9
click at [646, 316] on div "Add link Page External link URL [URL][DOMAIN_NAME] Open in new tab Cancel Save" at bounding box center [531, 274] width 232 height 143
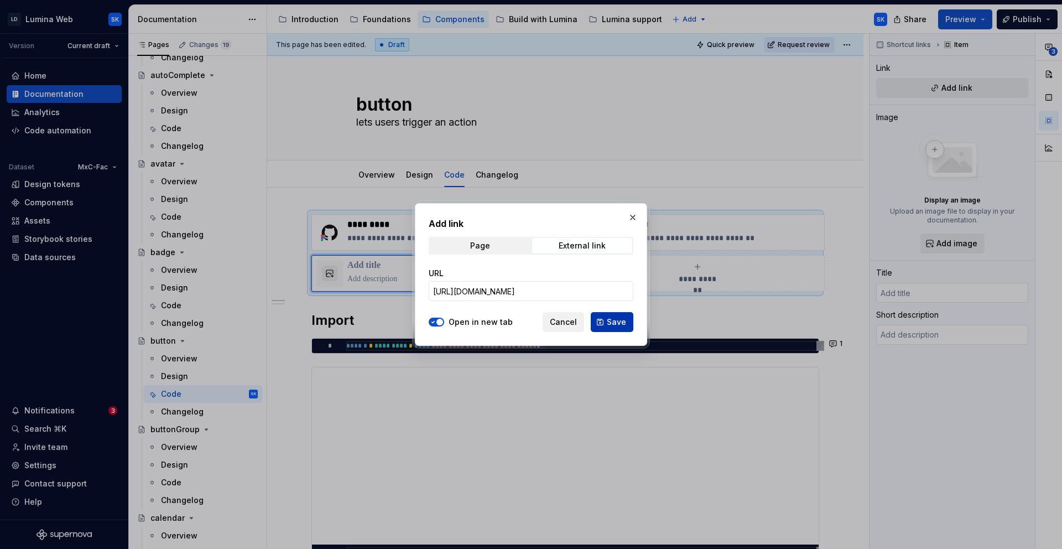
click at [616, 319] on span "Save" at bounding box center [616, 321] width 19 height 11
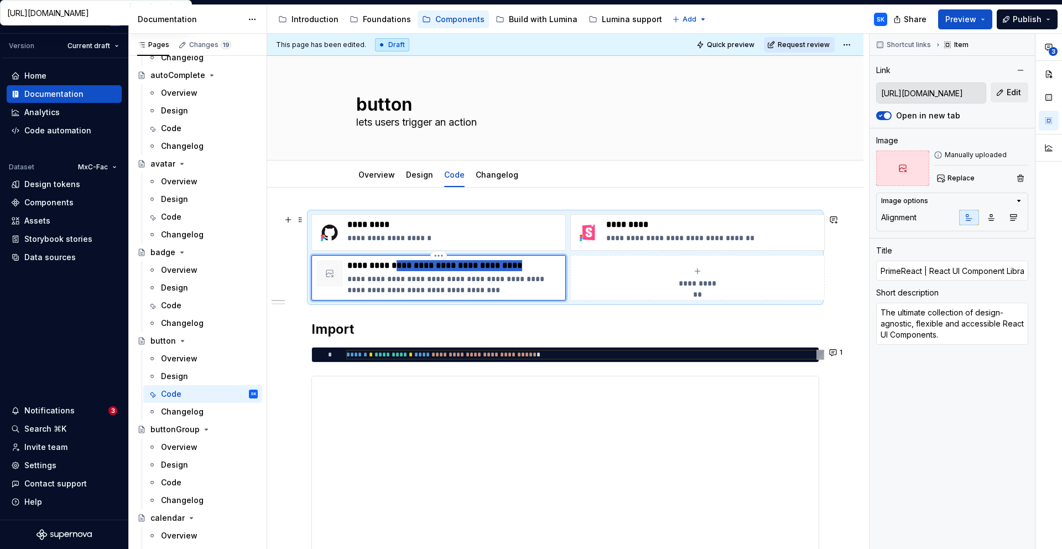
drag, startPoint x: 399, startPoint y: 265, endPoint x: 541, endPoint y: 269, distance: 142.7
click at [541, 269] on p "**********" at bounding box center [453, 265] width 213 height 11
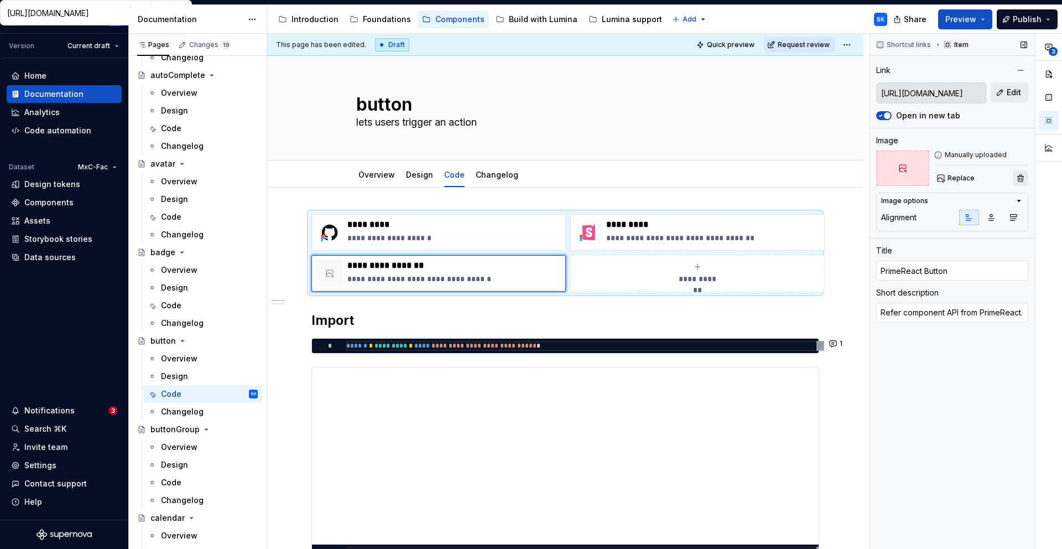
click at [1021, 184] on button "button" at bounding box center [1020, 177] width 15 height 15
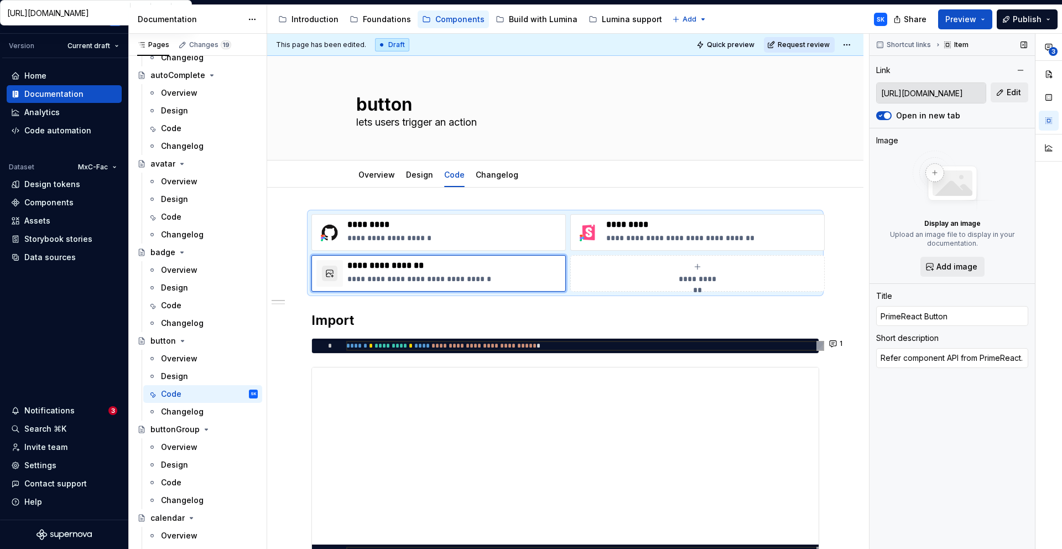
click at [947, 256] on div "Display an image Upload an image file to display in your documentation. Add ima…" at bounding box center [952, 213] width 152 height 126
click at [957, 263] on span "Add image" at bounding box center [956, 266] width 41 height 11
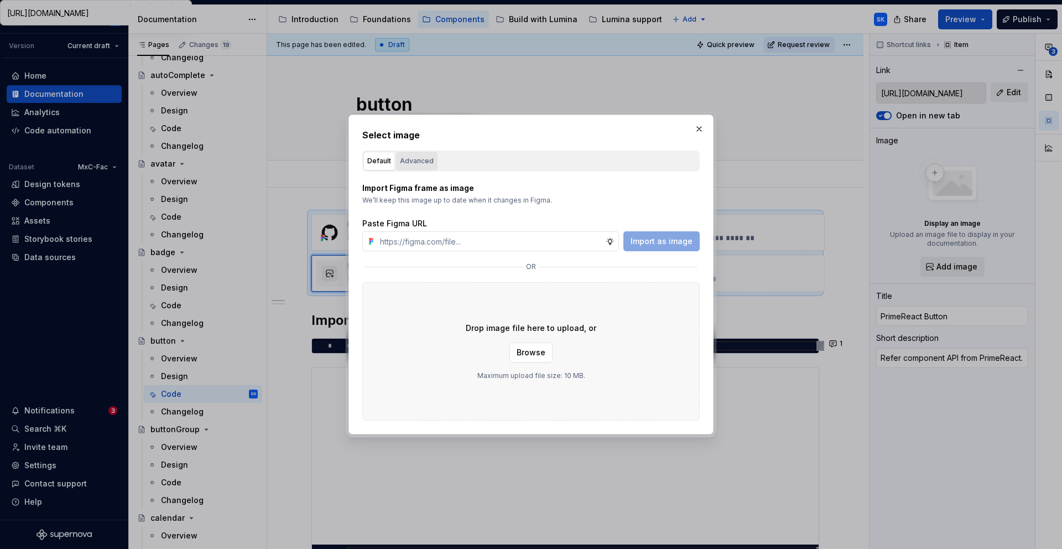
click at [416, 159] on div "Advanced" at bounding box center [417, 160] width 34 height 11
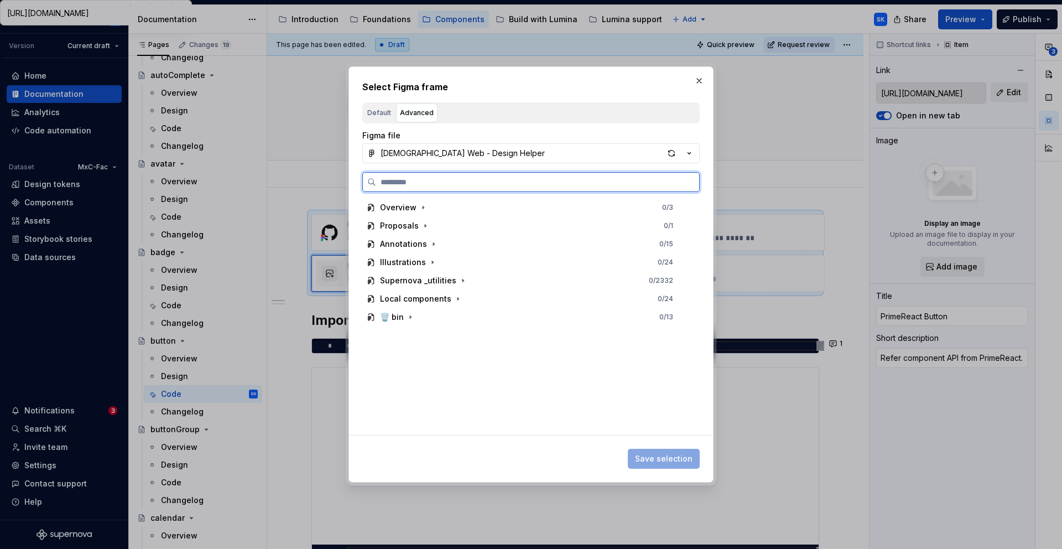
click at [476, 183] on input "search" at bounding box center [537, 181] width 323 height 11
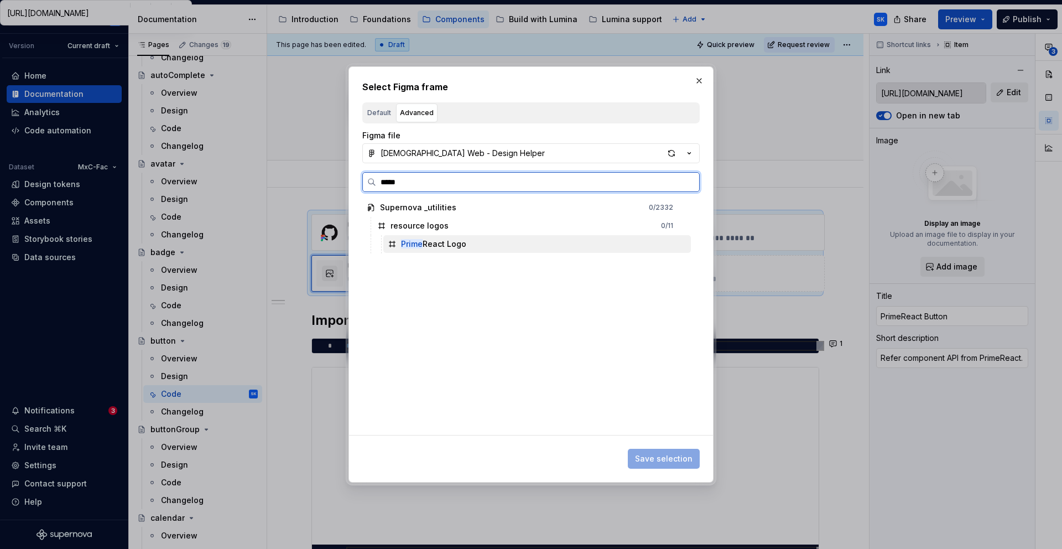
click at [448, 249] on div "Prime React Logo" at bounding box center [536, 244] width 307 height 18
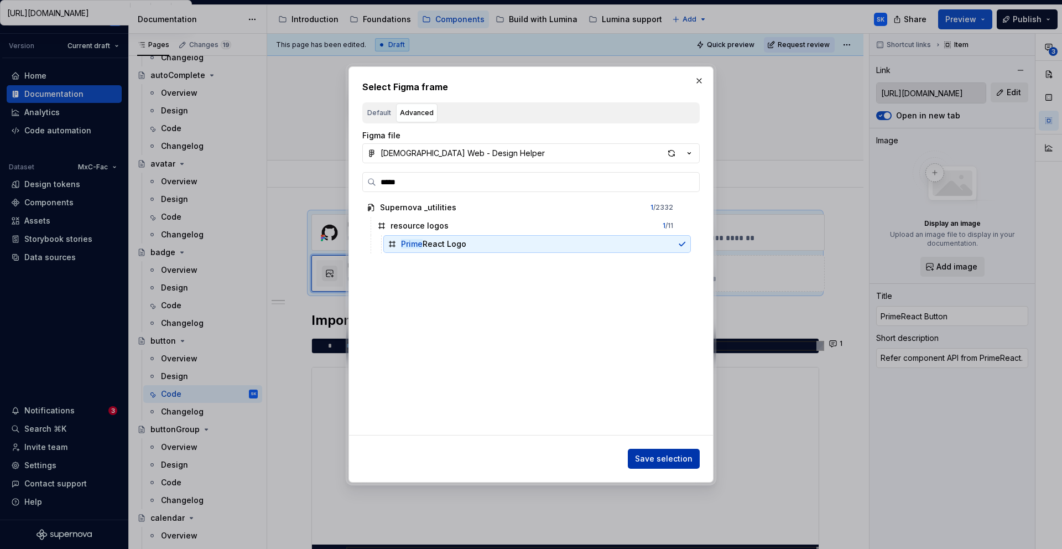
click at [669, 459] on span "Save selection" at bounding box center [664, 458] width 58 height 11
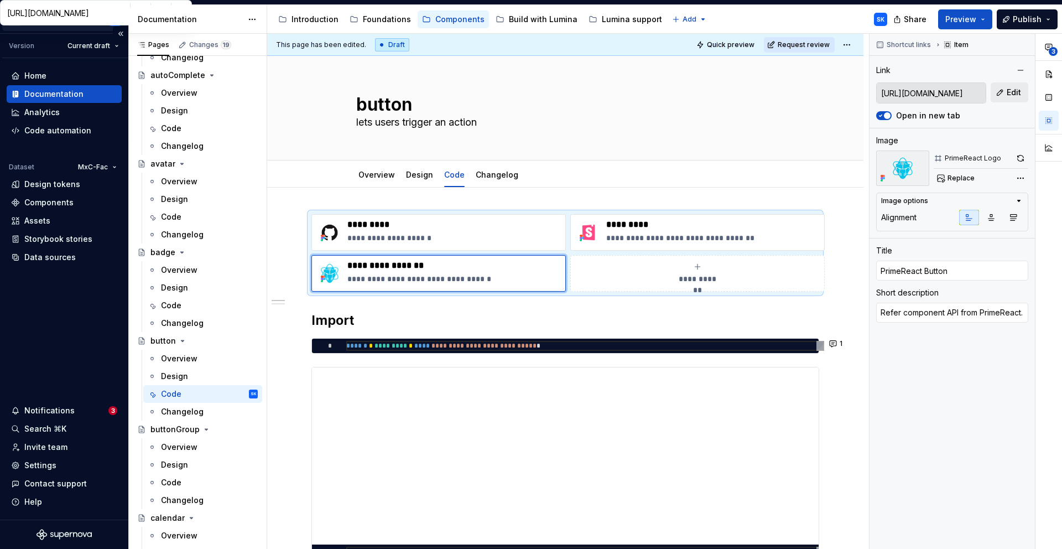
scroll to position [215, 0]
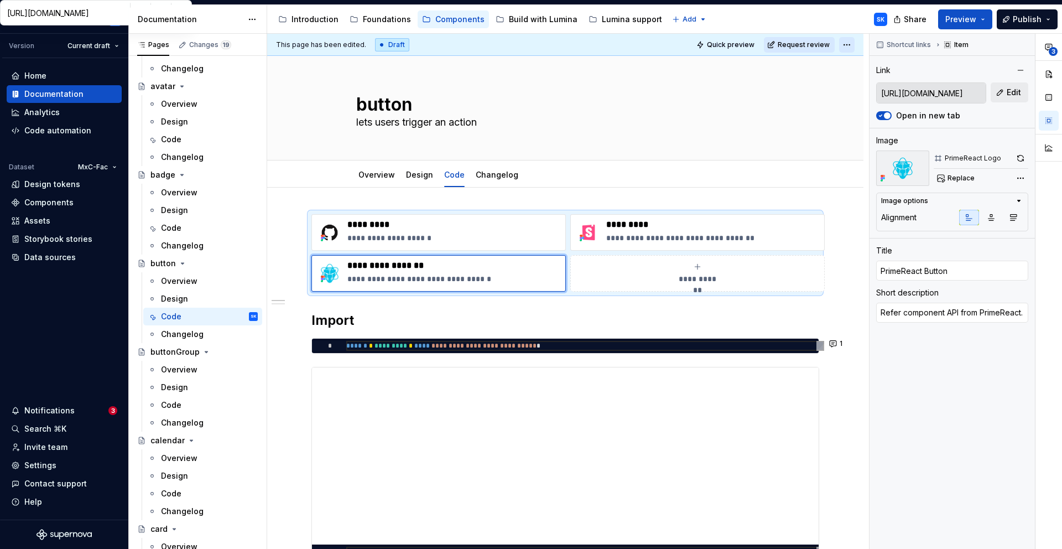
click at [855, 48] on html "LD Lumina Web SK Version Current draft Home Documentation Analytics Code automa…" at bounding box center [531, 274] width 1062 height 549
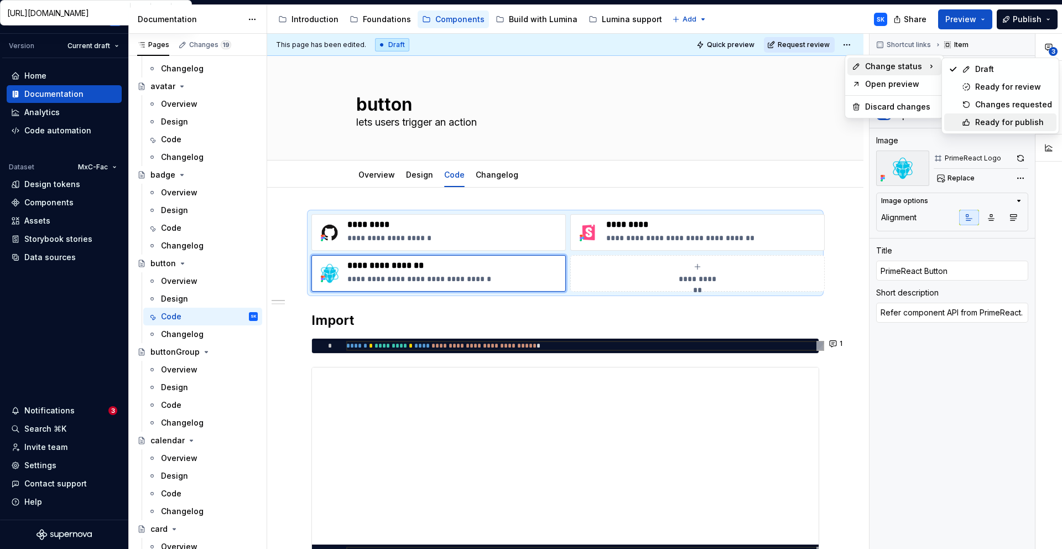
click at [1004, 123] on div "Ready for publish" at bounding box center [1013, 122] width 77 height 11
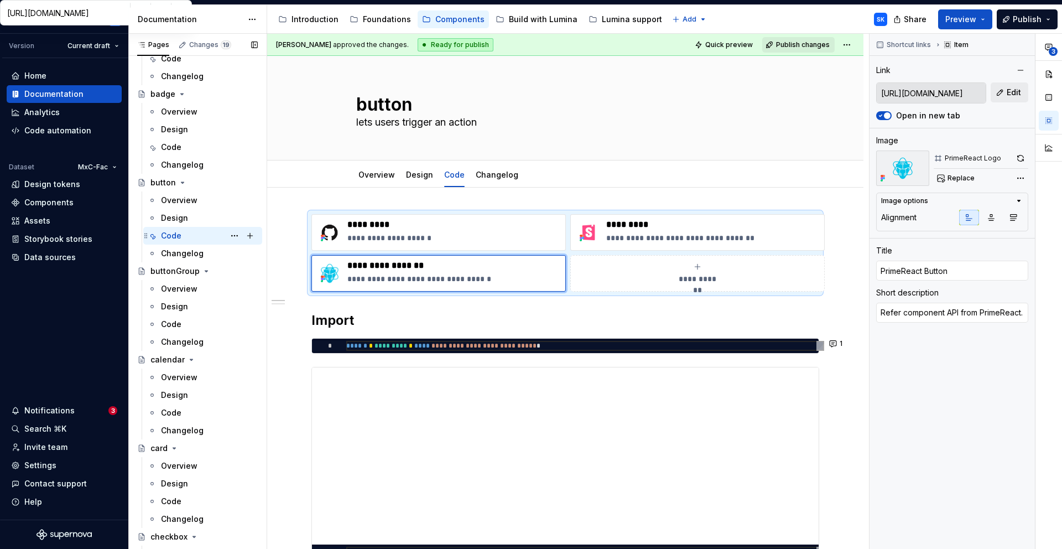
scroll to position [303, 0]
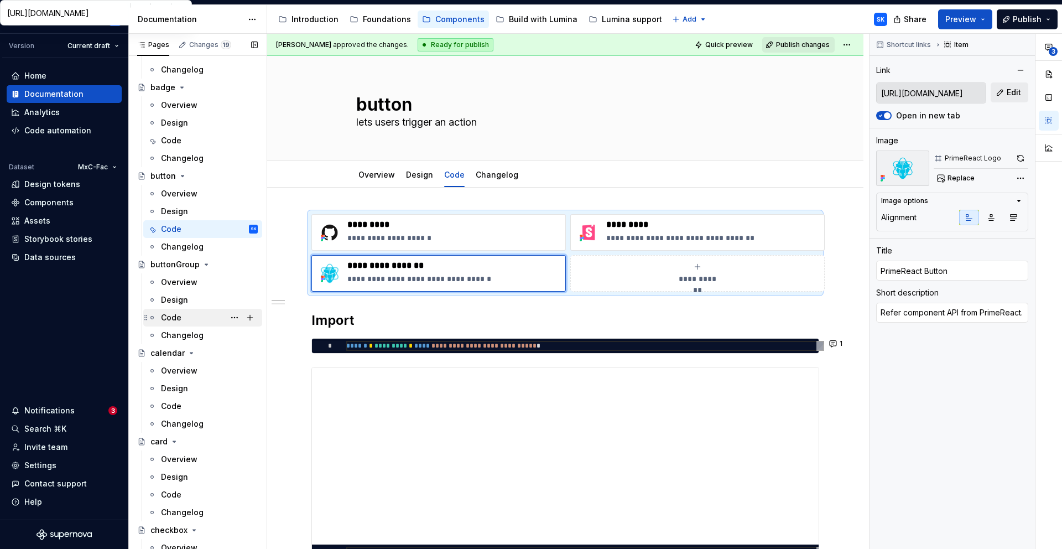
click at [181, 320] on div "Code" at bounding box center [209, 317] width 97 height 15
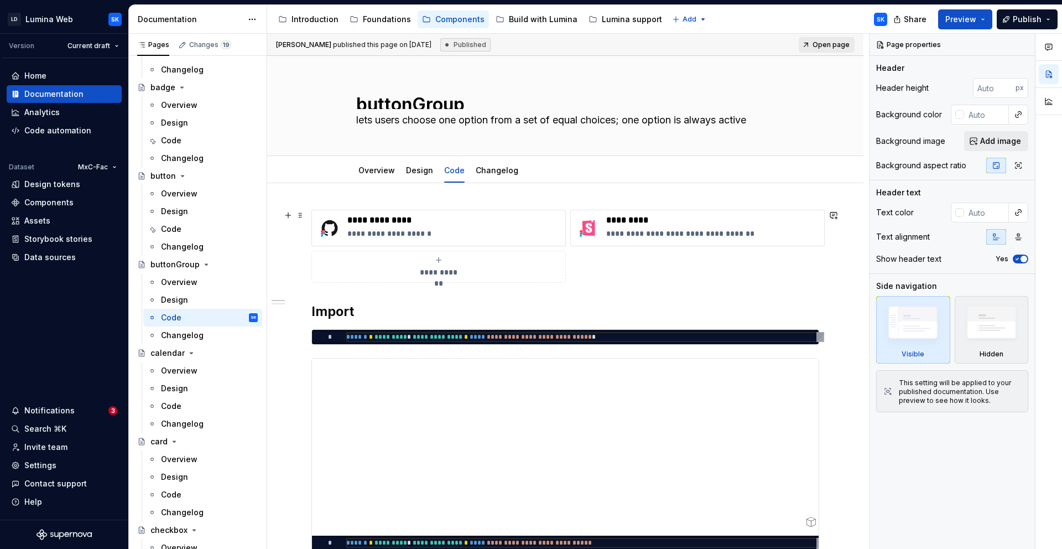
click at [450, 267] on span "**********" at bounding box center [439, 272] width 48 height 11
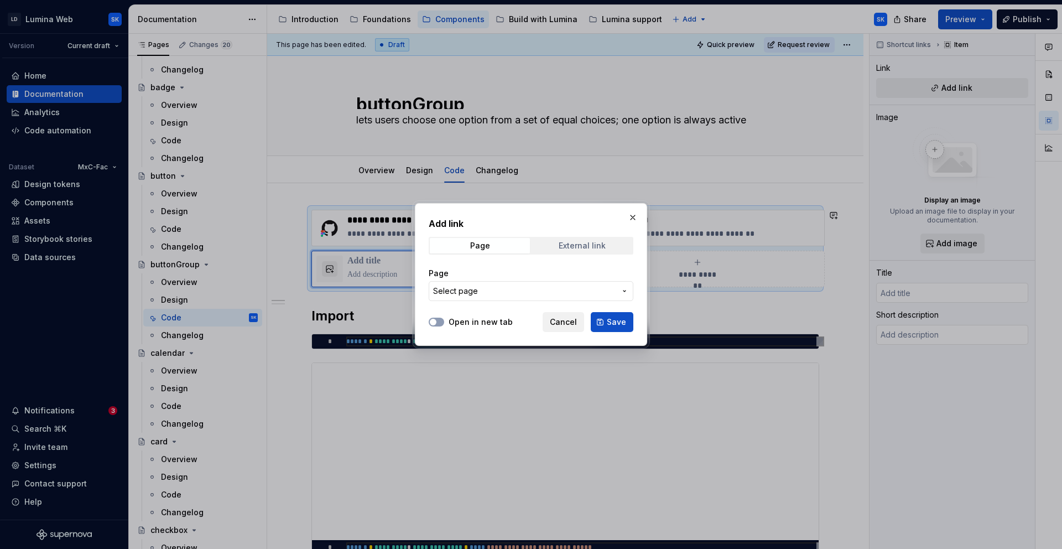
click at [569, 241] on div "External link" at bounding box center [582, 245] width 47 height 9
click at [455, 327] on div "Open in new tab Cancel Save" at bounding box center [531, 319] width 205 height 24
click at [462, 315] on div "Open in new tab Cancel Save" at bounding box center [531, 319] width 205 height 24
click at [468, 321] on label "Open in new tab" at bounding box center [481, 321] width 64 height 11
click at [444, 321] on button "Open in new tab" at bounding box center [436, 321] width 15 height 9
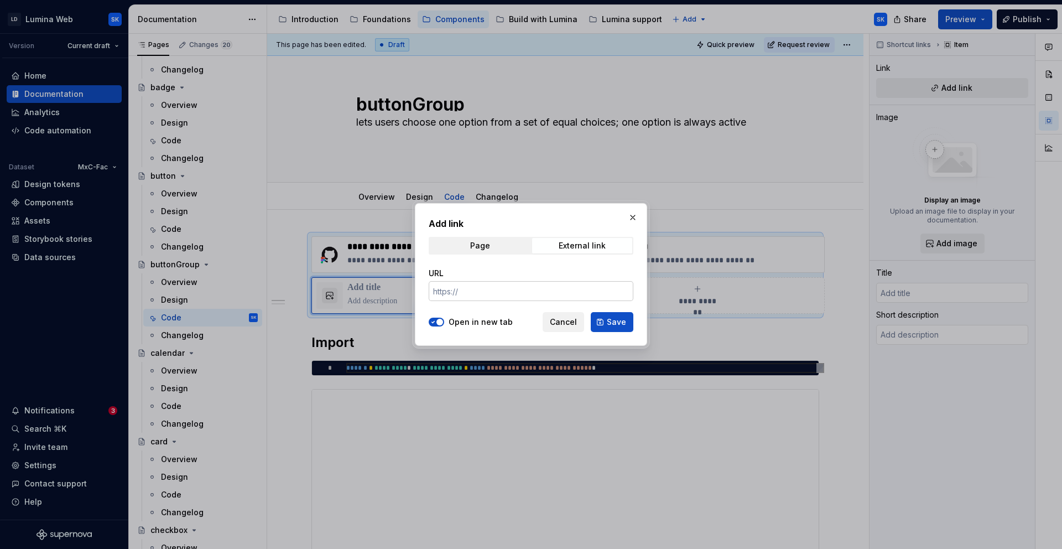
click at [497, 286] on input "URL" at bounding box center [531, 291] width 205 height 20
paste input "[URL][DOMAIN_NAME]"
click at [606, 320] on button "Save" at bounding box center [612, 322] width 43 height 20
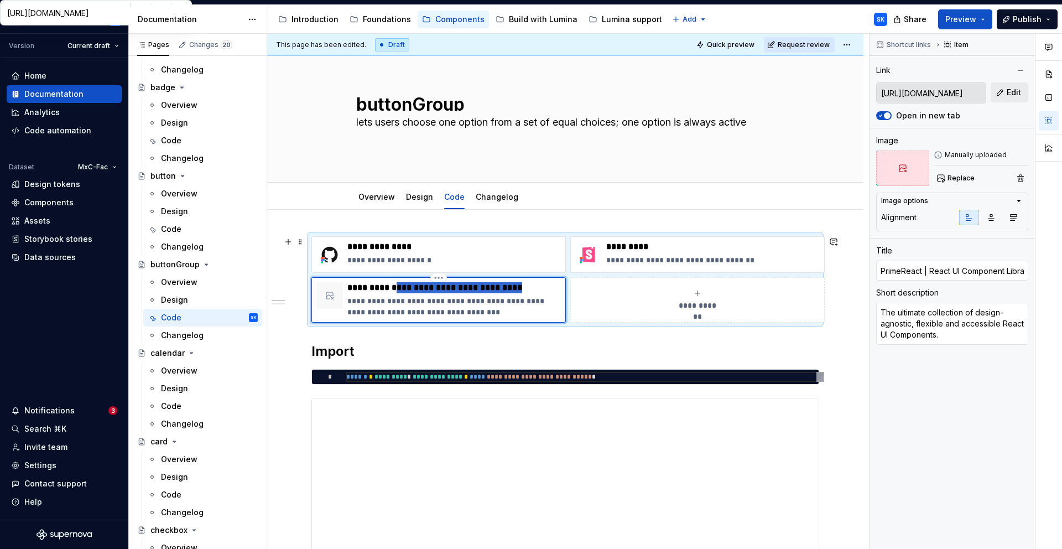
drag, startPoint x: 398, startPoint y: 287, endPoint x: 557, endPoint y: 291, distance: 159.3
click at [560, 291] on p "**********" at bounding box center [453, 287] width 213 height 11
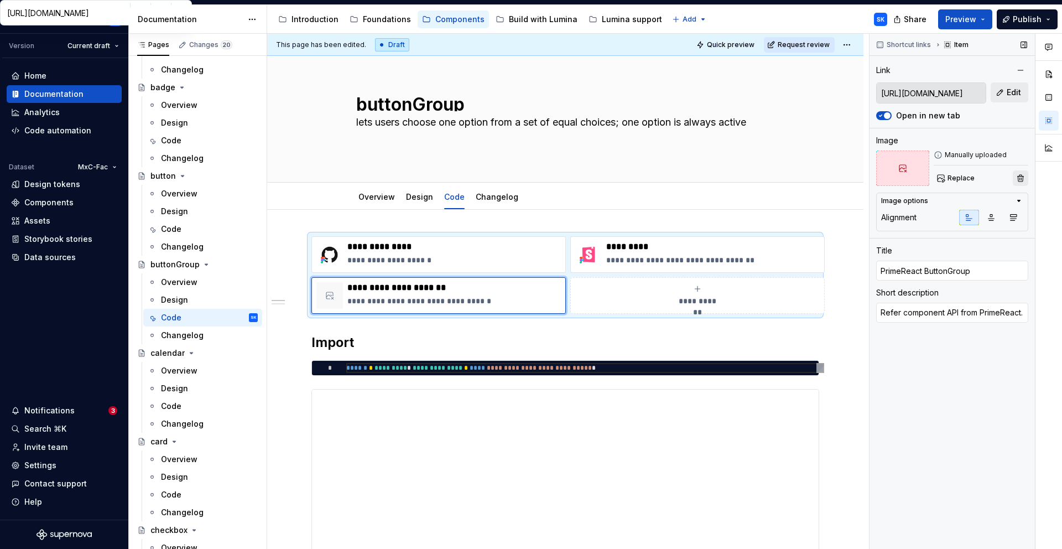
click at [1025, 179] on button "button" at bounding box center [1020, 177] width 15 height 15
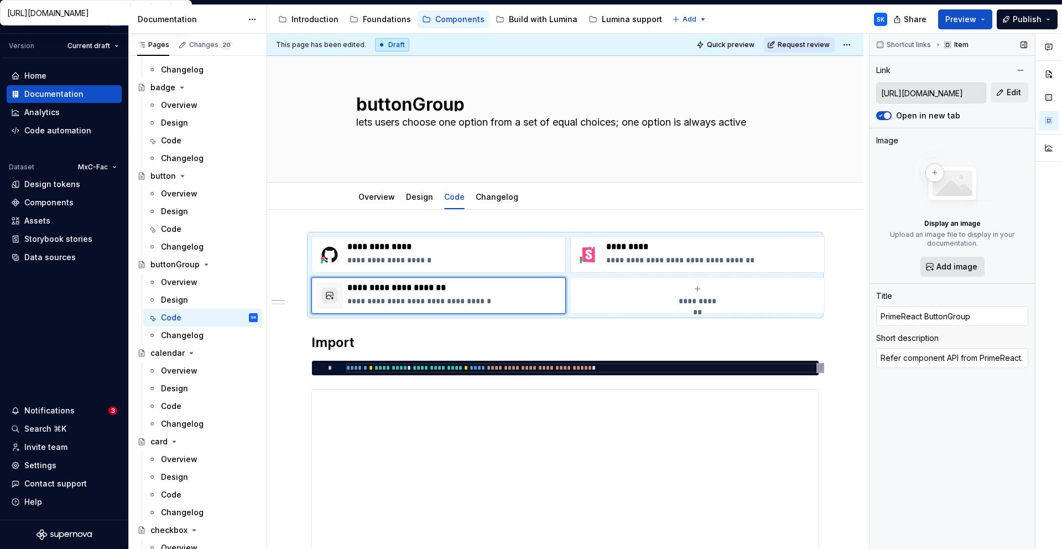
click at [950, 270] on span "Add image" at bounding box center [956, 266] width 41 height 11
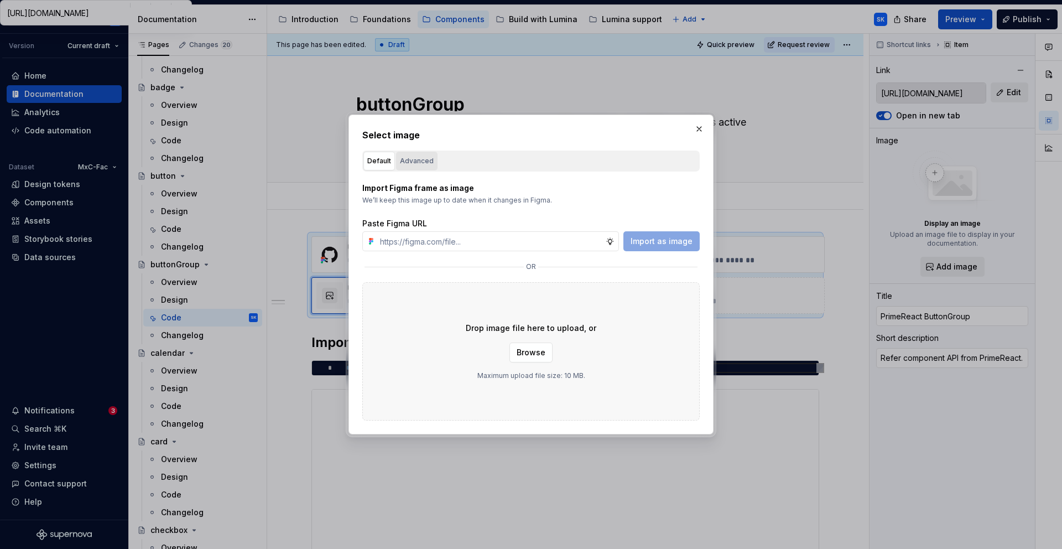
click at [431, 162] on button "Advanced" at bounding box center [416, 161] width 41 height 19
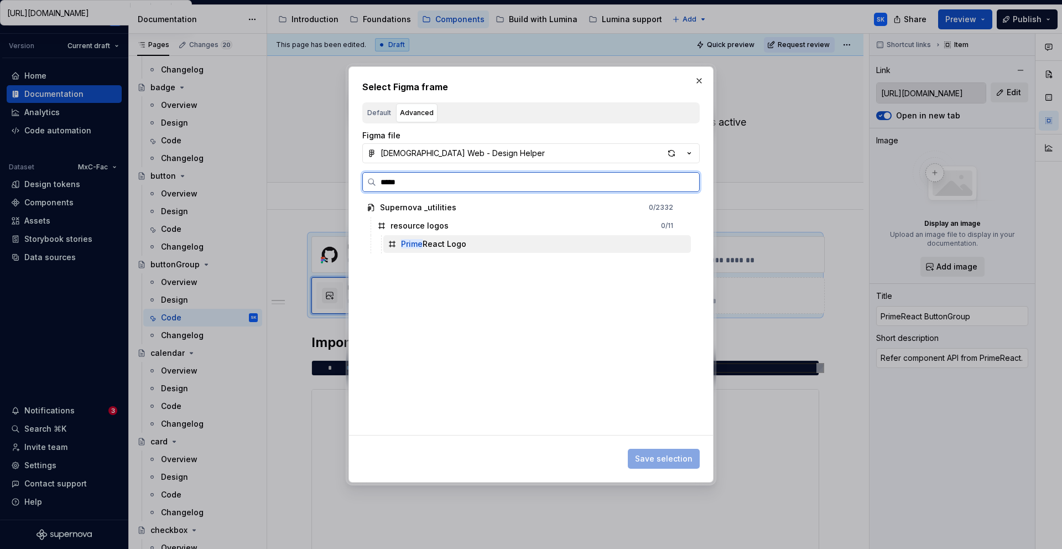
click at [474, 251] on div "Prime React Logo" at bounding box center [536, 244] width 307 height 18
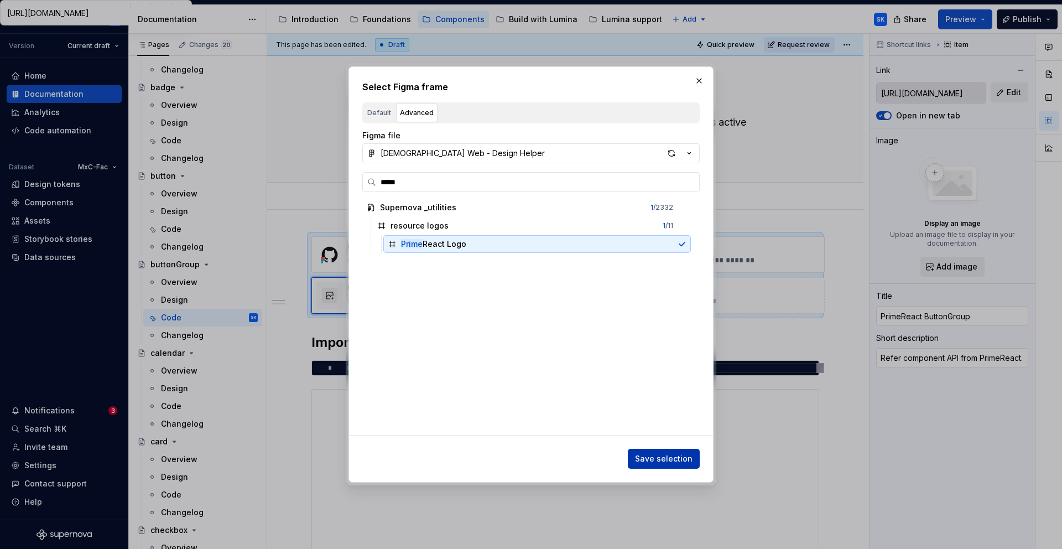
click at [667, 463] on span "Save selection" at bounding box center [664, 458] width 58 height 11
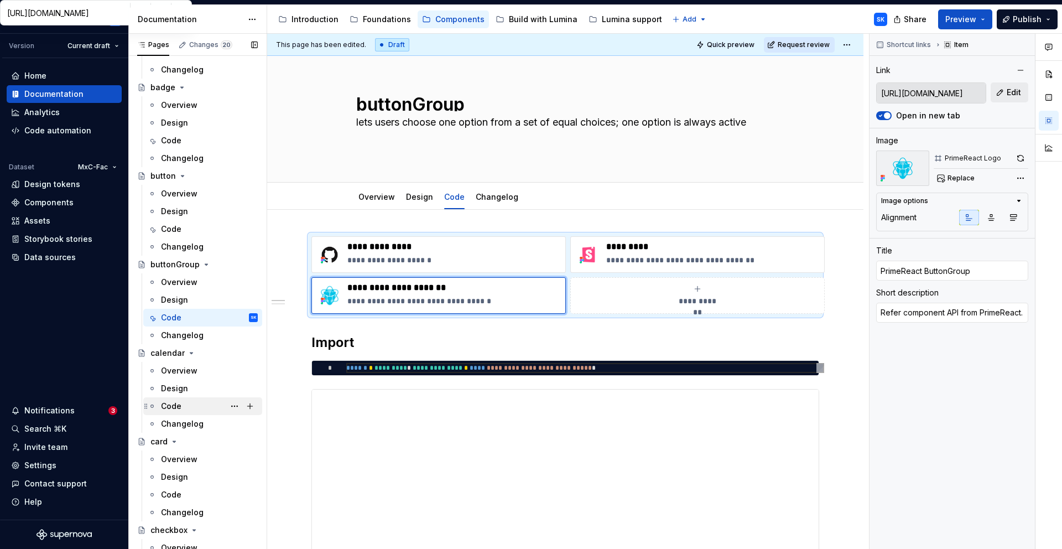
click at [168, 407] on div "Code" at bounding box center [171, 405] width 20 height 11
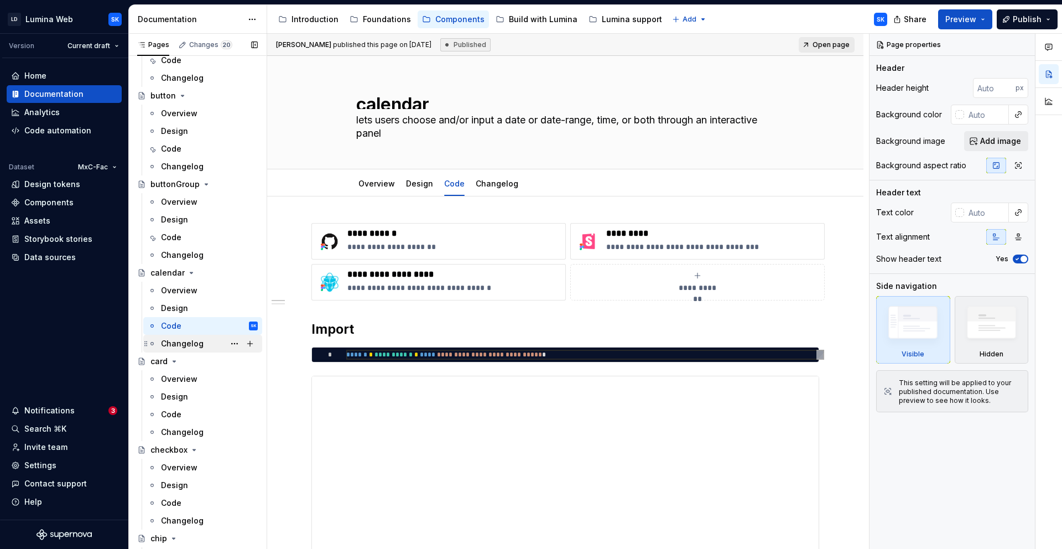
scroll to position [383, 0]
click at [200, 409] on div "Code" at bounding box center [209, 413] width 97 height 15
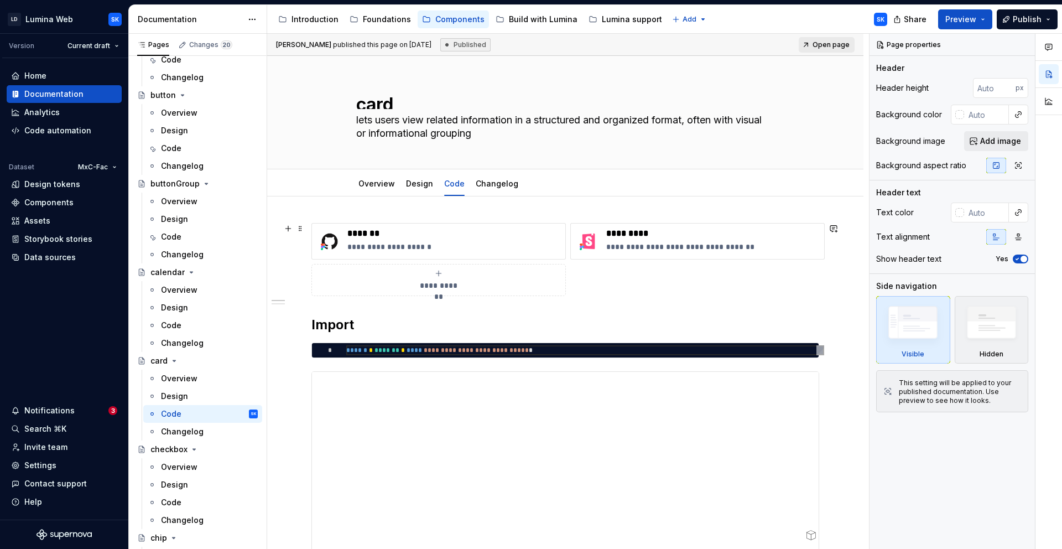
click at [441, 274] on icon "submit" at bounding box center [438, 273] width 9 height 9
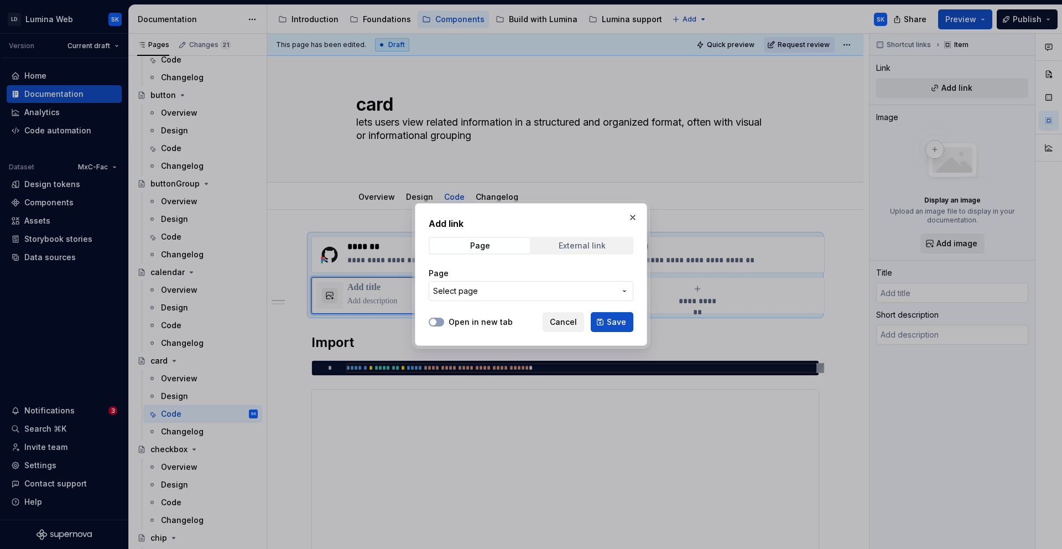
click at [557, 253] on span "External link" at bounding box center [582, 245] width 100 height 15
click at [502, 297] on input "URL" at bounding box center [531, 291] width 205 height 20
paste input "[URL][DOMAIN_NAME]"
click at [478, 317] on label "Open in new tab" at bounding box center [481, 321] width 64 height 11
click at [444, 317] on button "Open in new tab" at bounding box center [436, 321] width 15 height 9
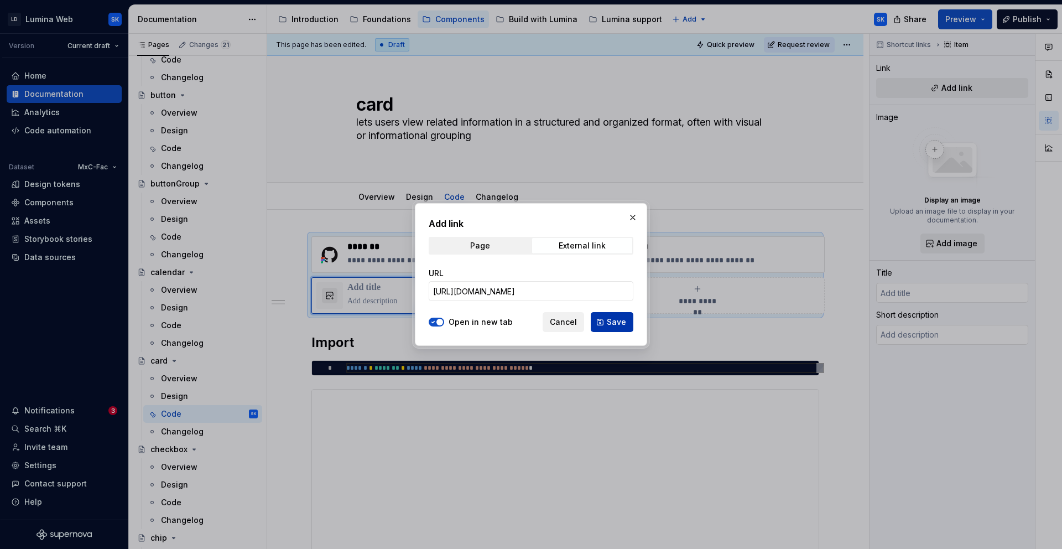
click at [608, 330] on button "Save" at bounding box center [612, 322] width 43 height 20
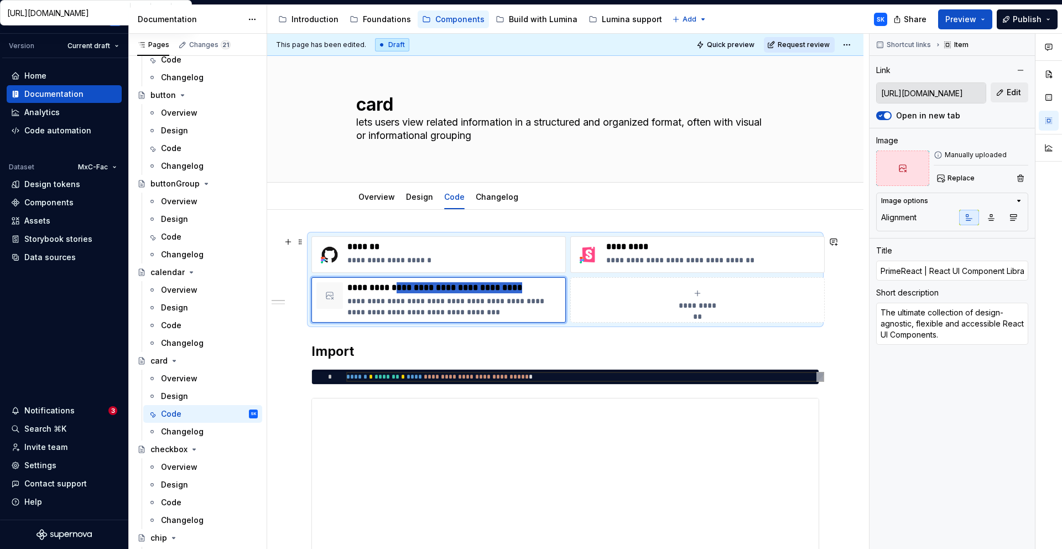
drag, startPoint x: 399, startPoint y: 286, endPoint x: 615, endPoint y: 288, distance: 216.3
click at [615, 288] on div "**********" at bounding box center [565, 279] width 508 height 86
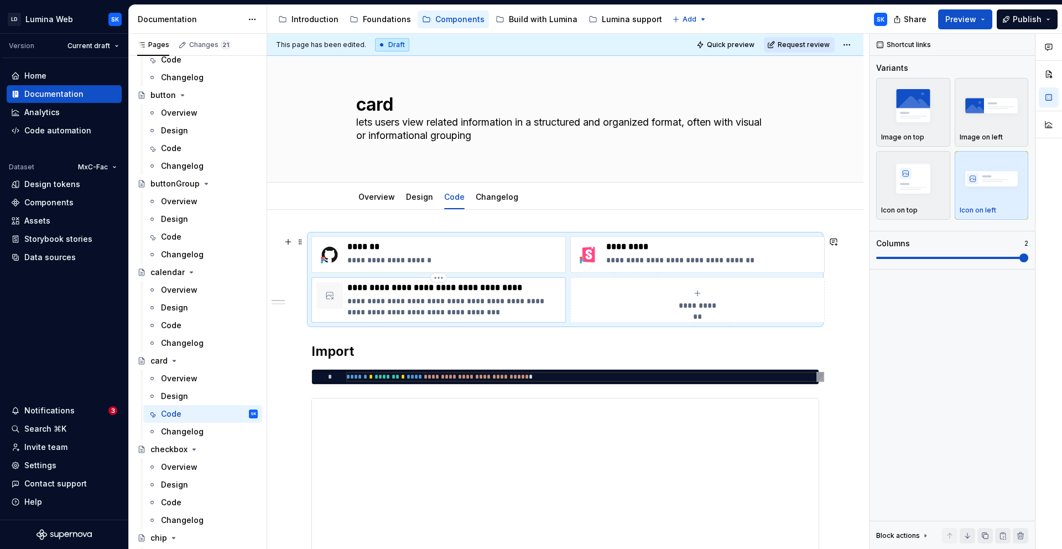
drag, startPoint x: 400, startPoint y: 288, endPoint x: 528, endPoint y: 289, distance: 127.8
click at [528, 289] on p "**********" at bounding box center [453, 287] width 213 height 11
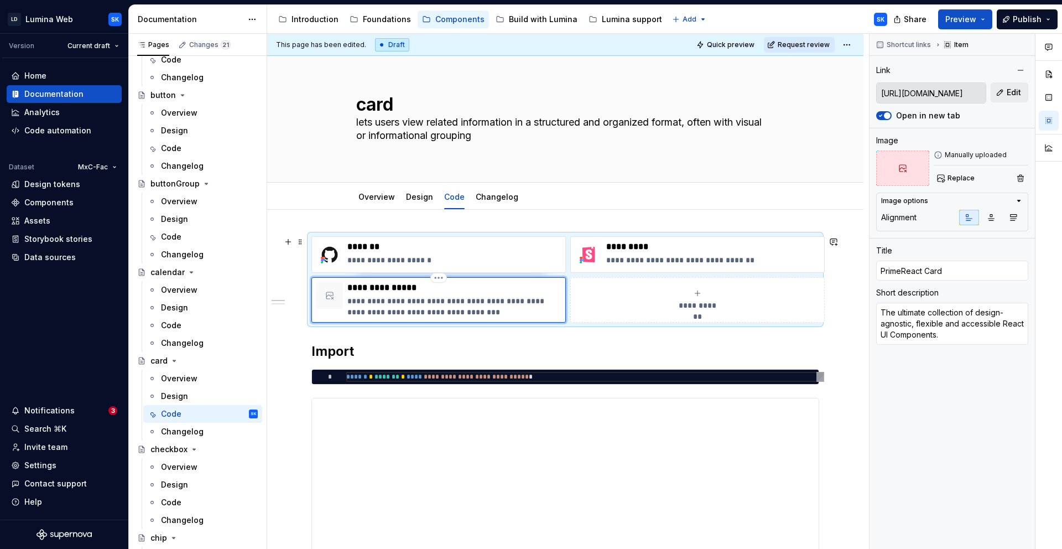
click at [479, 310] on p "**********" at bounding box center [453, 306] width 213 height 22
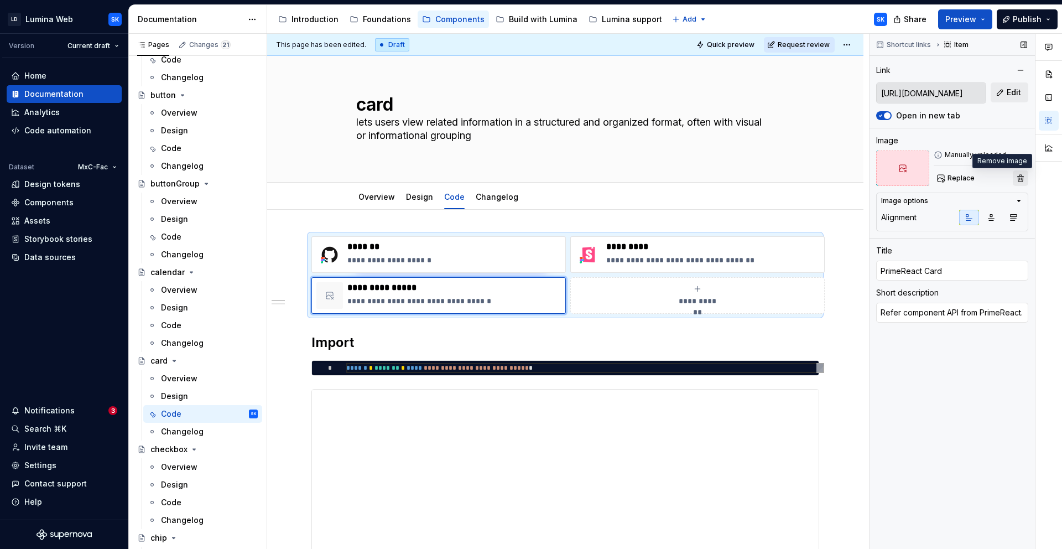
click at [1020, 180] on button "button" at bounding box center [1020, 177] width 15 height 15
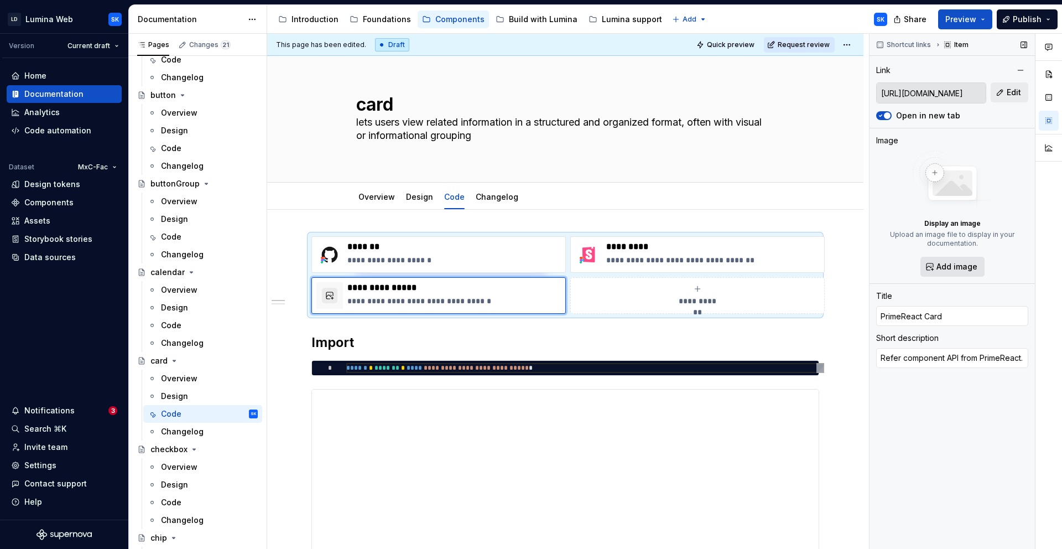
click at [955, 262] on span "Add image" at bounding box center [956, 266] width 41 height 11
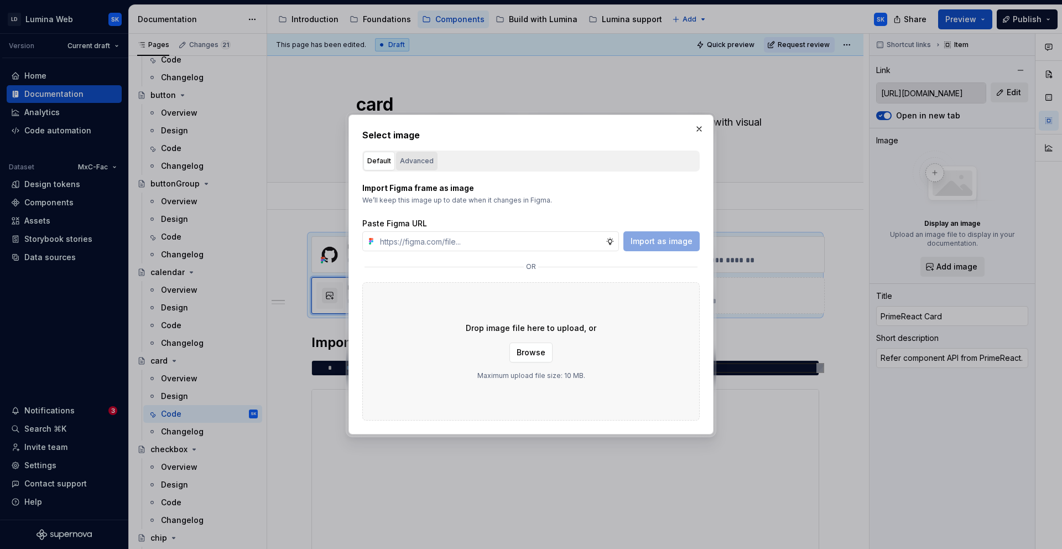
click at [426, 165] on div "Advanced" at bounding box center [417, 160] width 34 height 11
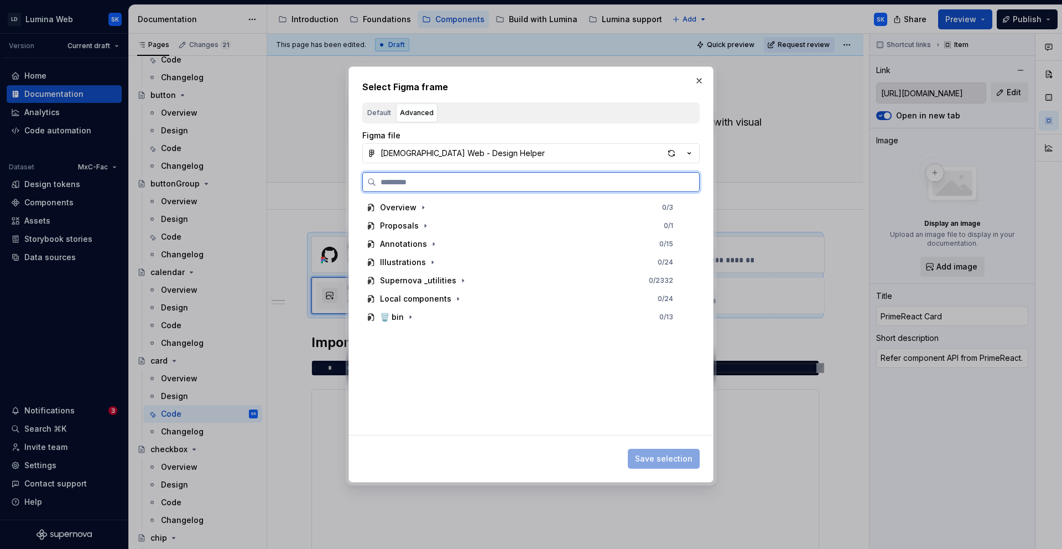
click at [465, 180] on input "search" at bounding box center [537, 181] width 323 height 11
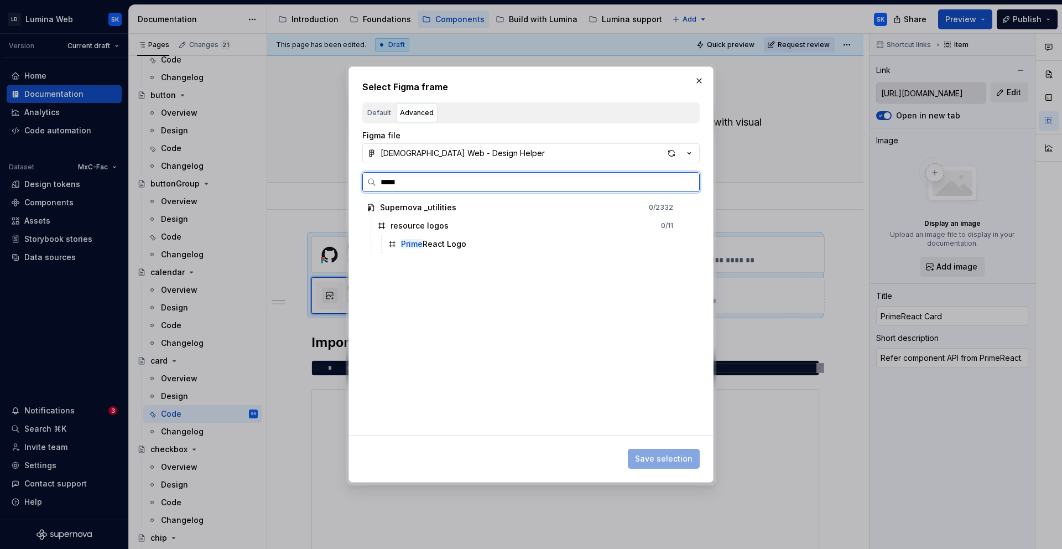
click at [454, 247] on div "Prime React Logo" at bounding box center [433, 243] width 65 height 11
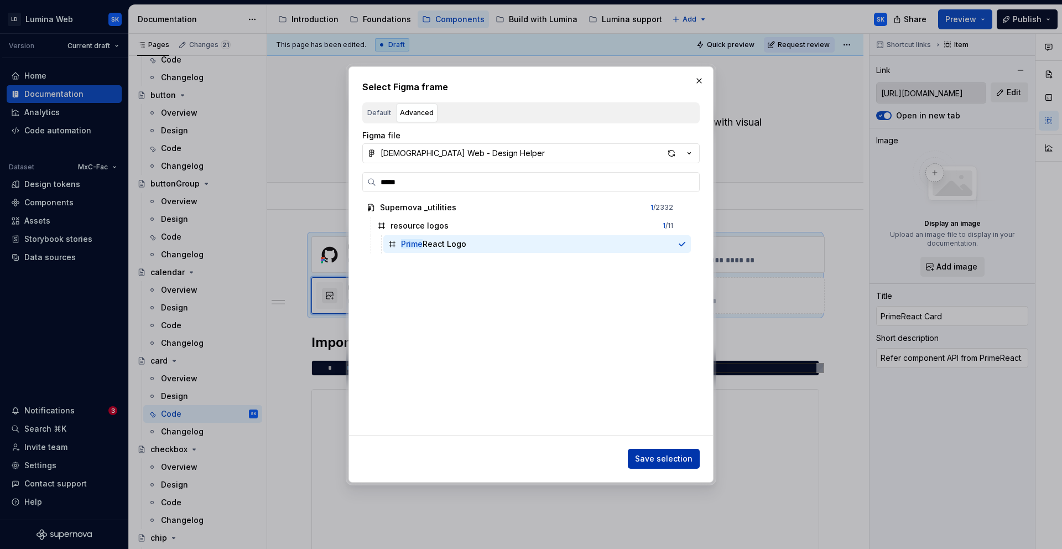
click at [668, 466] on button "Save selection" at bounding box center [664, 459] width 72 height 20
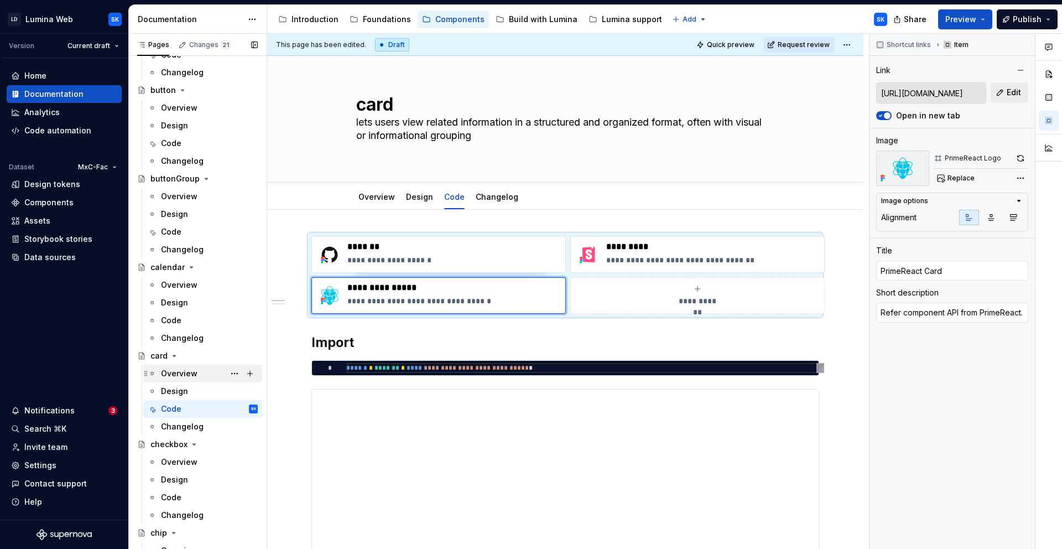
scroll to position [389, 0]
click at [856, 39] on html "LD Lumina Web SK Version Current draft Home Documentation Analytics Code automa…" at bounding box center [531, 274] width 1062 height 549
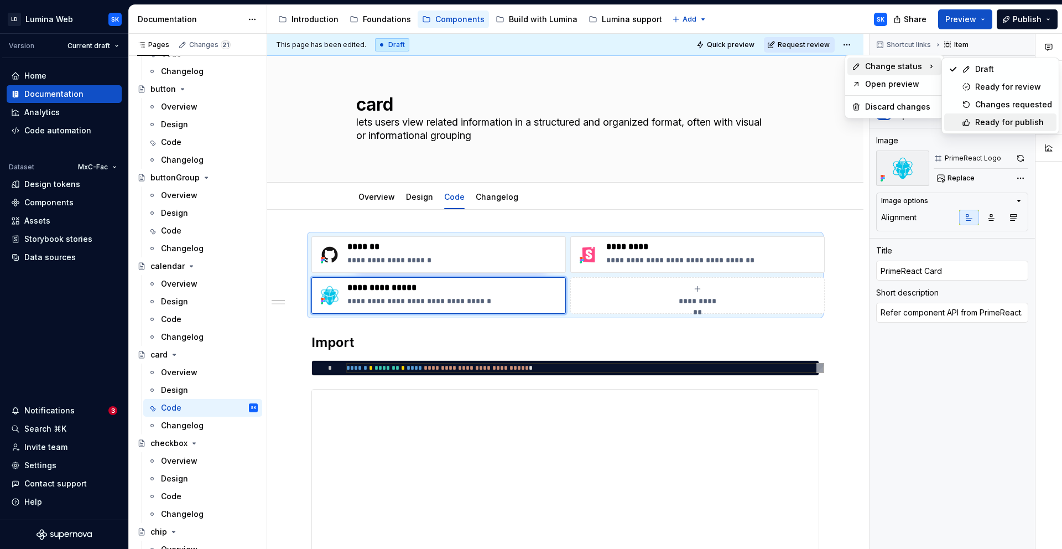
click at [1010, 118] on div "Ready for publish" at bounding box center [1013, 122] width 77 height 11
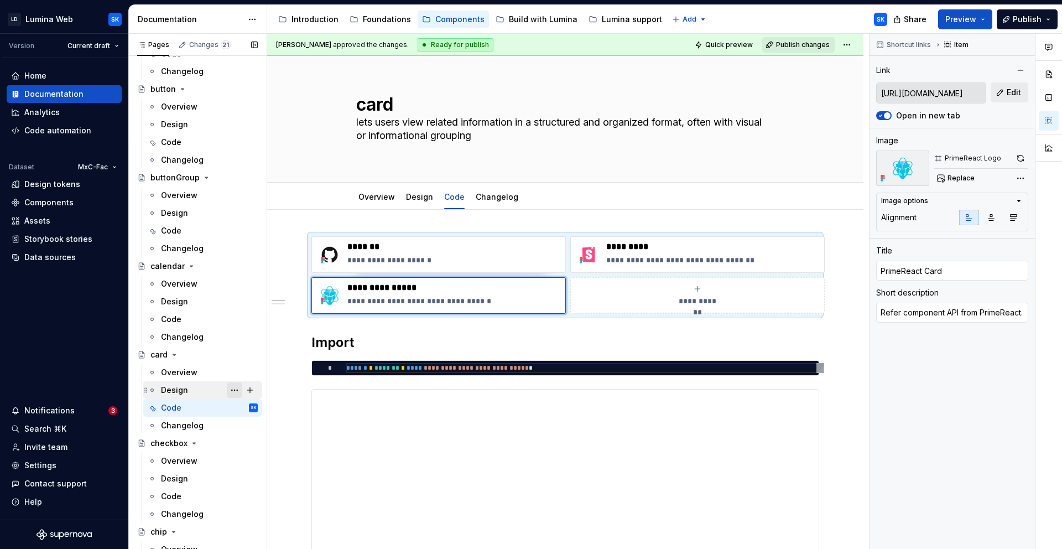
scroll to position [394, 0]
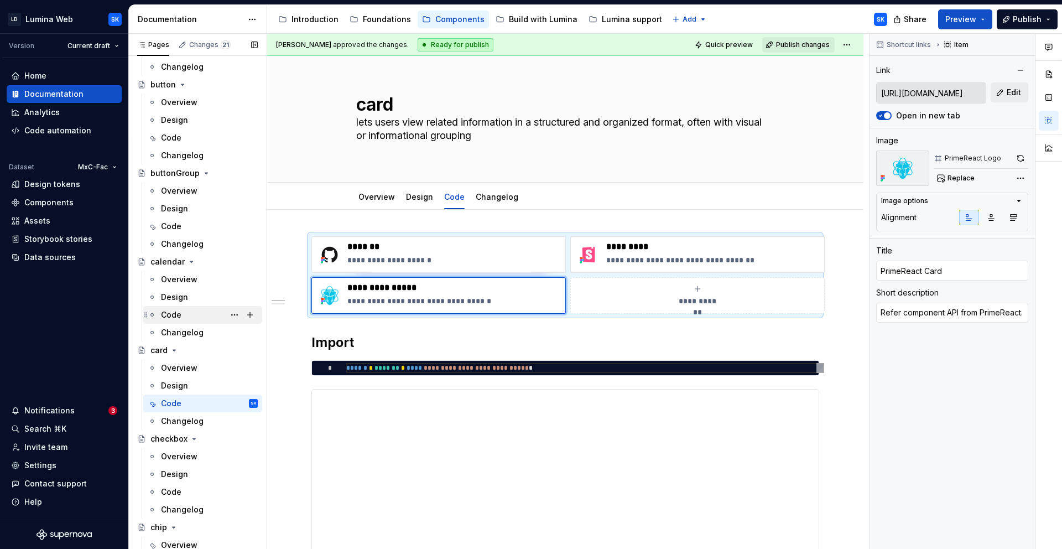
click at [193, 315] on div "Code" at bounding box center [209, 314] width 97 height 15
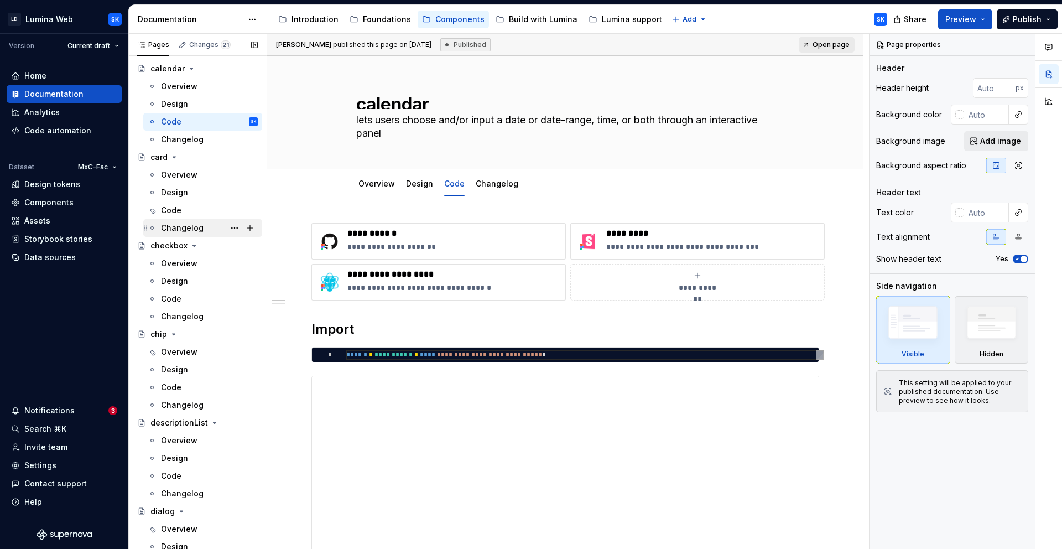
scroll to position [621, 0]
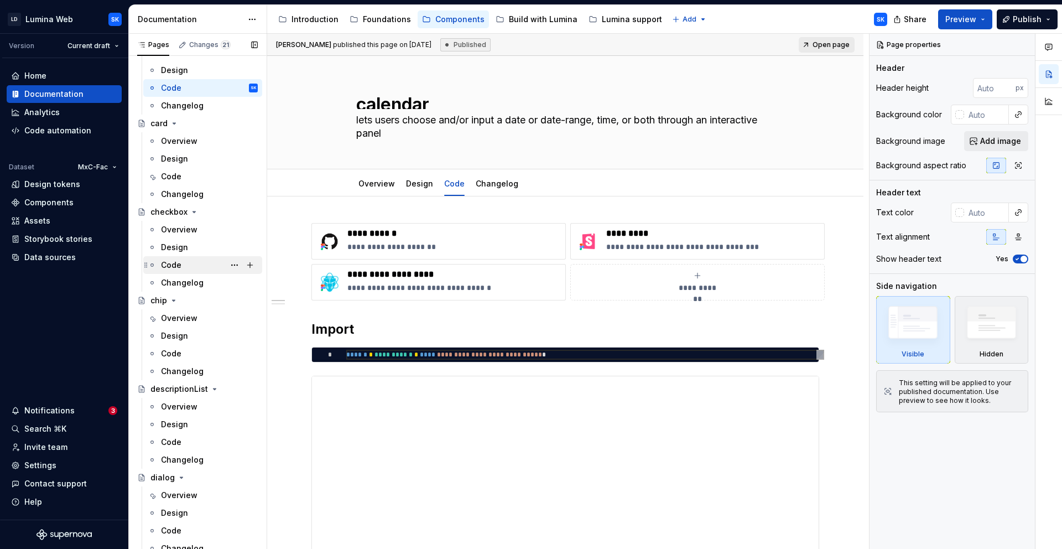
click at [184, 267] on div "Code" at bounding box center [209, 264] width 97 height 15
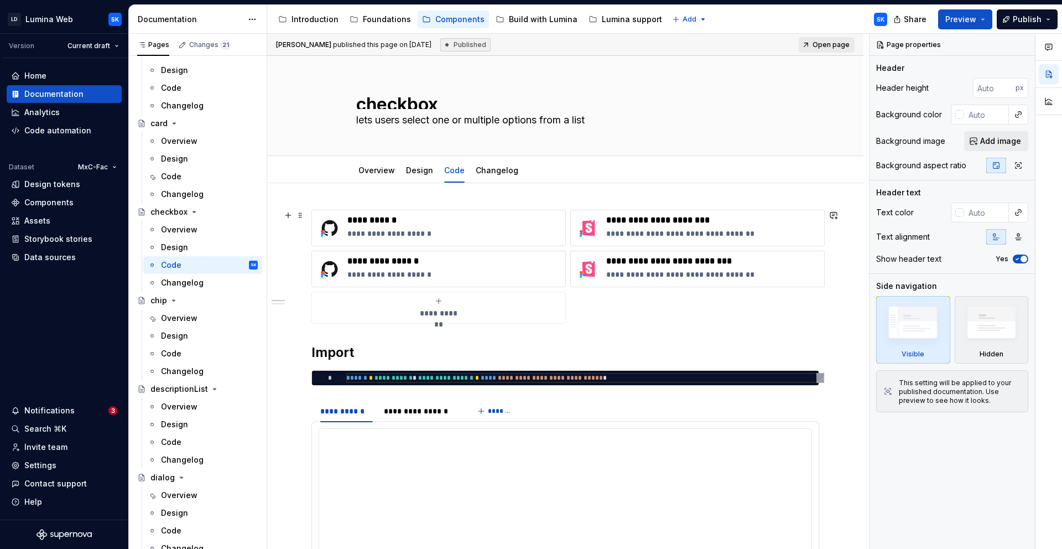
click at [439, 306] on div "**********" at bounding box center [438, 307] width 244 height 22
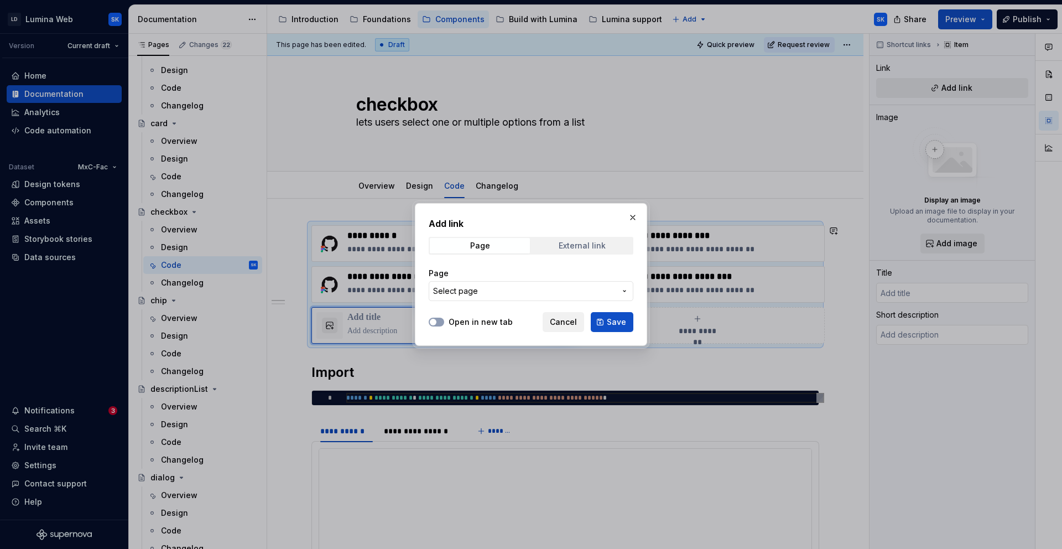
click at [586, 242] on div "External link" at bounding box center [582, 245] width 47 height 9
click at [459, 322] on label "Open in new tab" at bounding box center [481, 321] width 64 height 11
click at [444, 322] on button "Open in new tab" at bounding box center [436, 321] width 15 height 9
click at [492, 282] on input "URL" at bounding box center [531, 291] width 205 height 20
paste input "[URL][DOMAIN_NAME]"
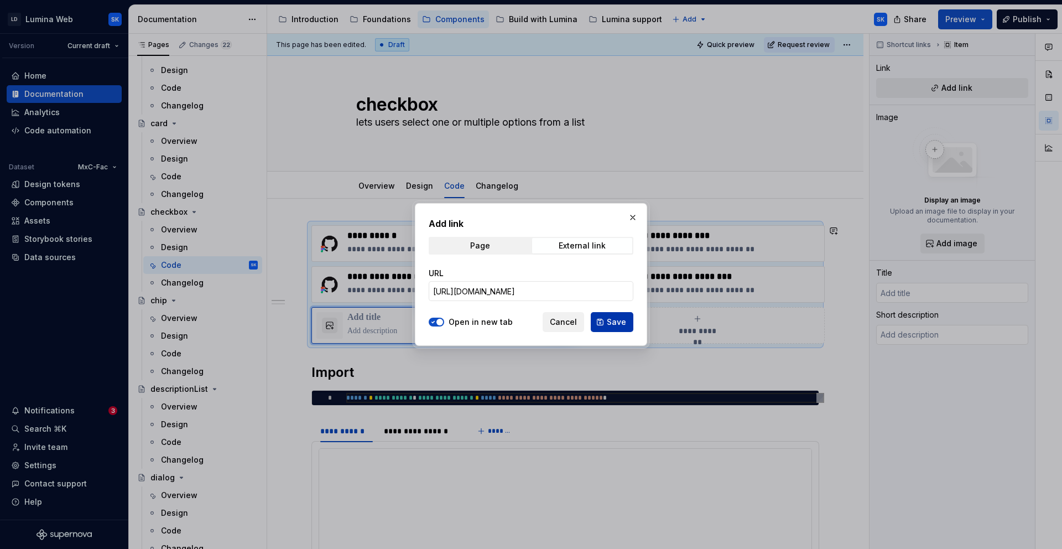
click at [616, 322] on span "Save" at bounding box center [616, 321] width 19 height 11
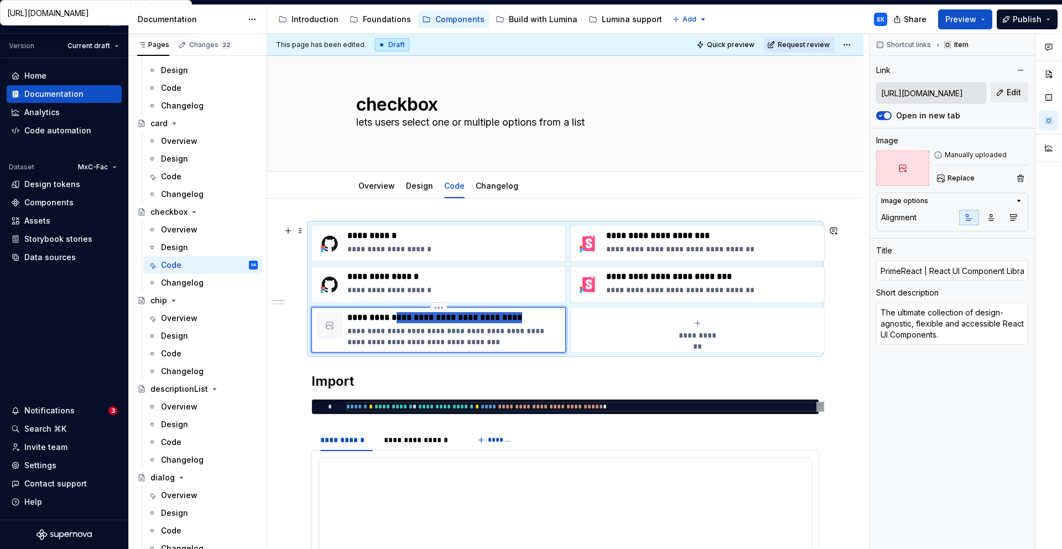
drag, startPoint x: 399, startPoint y: 318, endPoint x: 564, endPoint y: 335, distance: 165.7
click at [564, 335] on div "**********" at bounding box center [438, 329] width 254 height 45
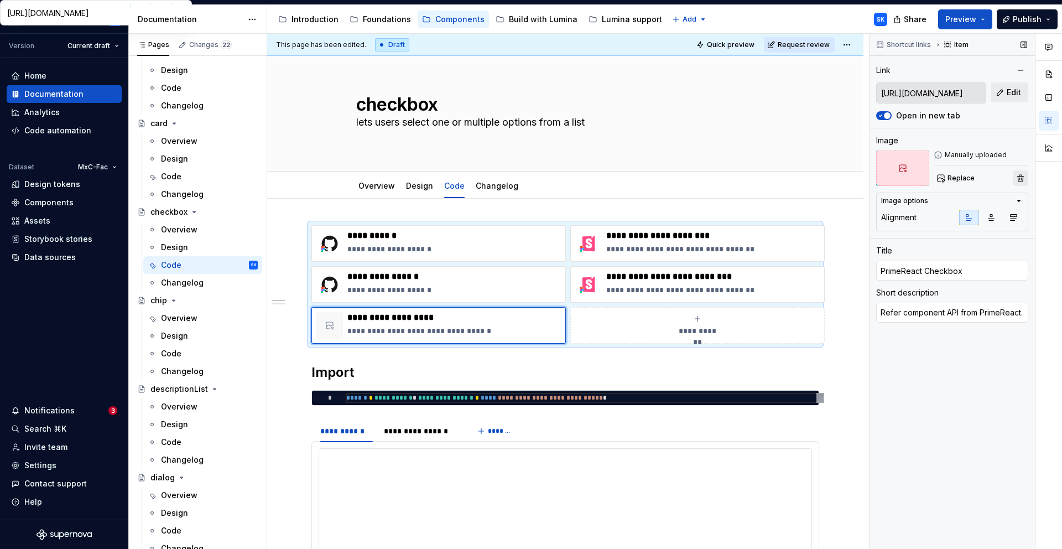
click at [1021, 181] on button "button" at bounding box center [1020, 177] width 15 height 15
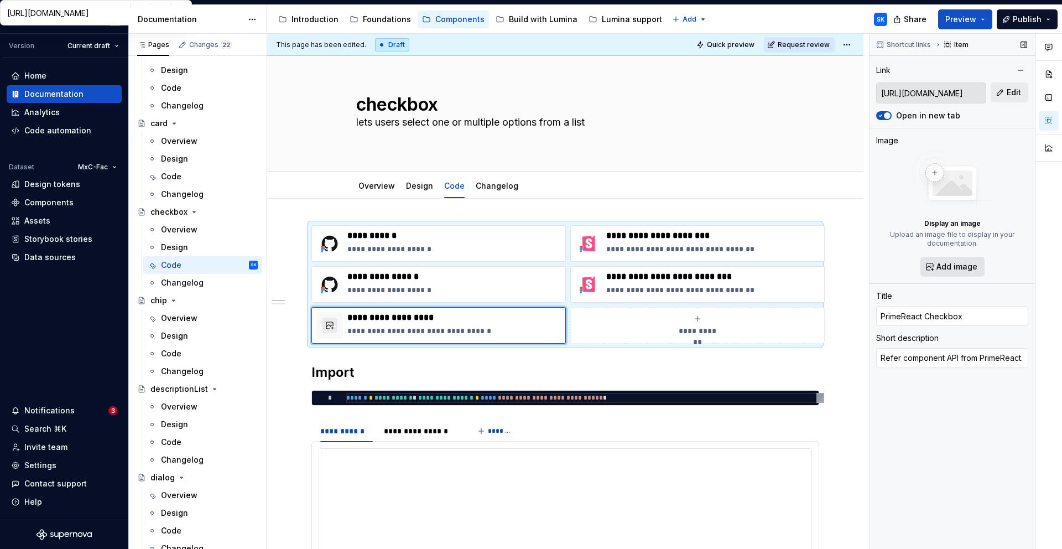
click at [963, 264] on span "Add image" at bounding box center [956, 266] width 41 height 11
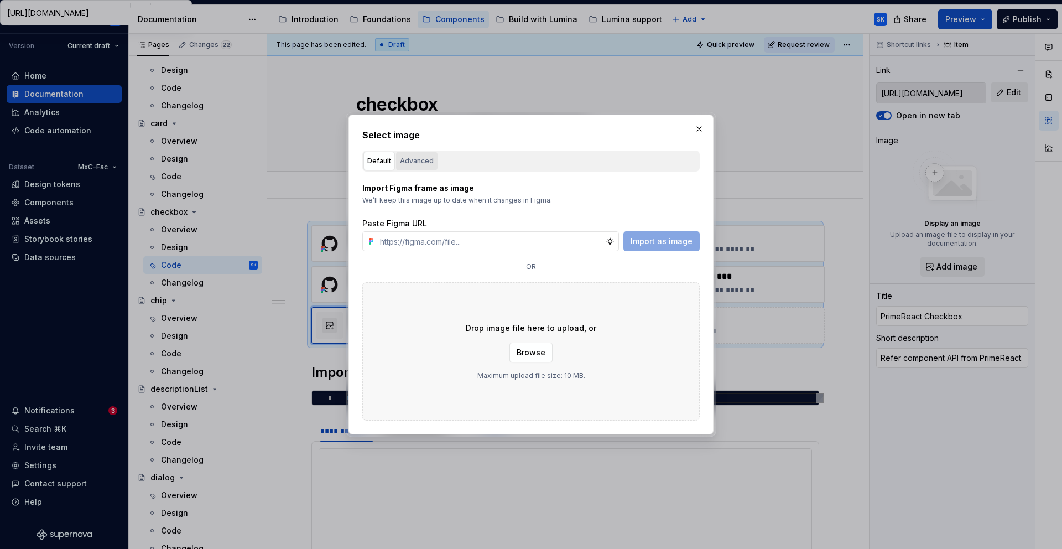
click at [414, 161] on div "Advanced" at bounding box center [417, 160] width 34 height 11
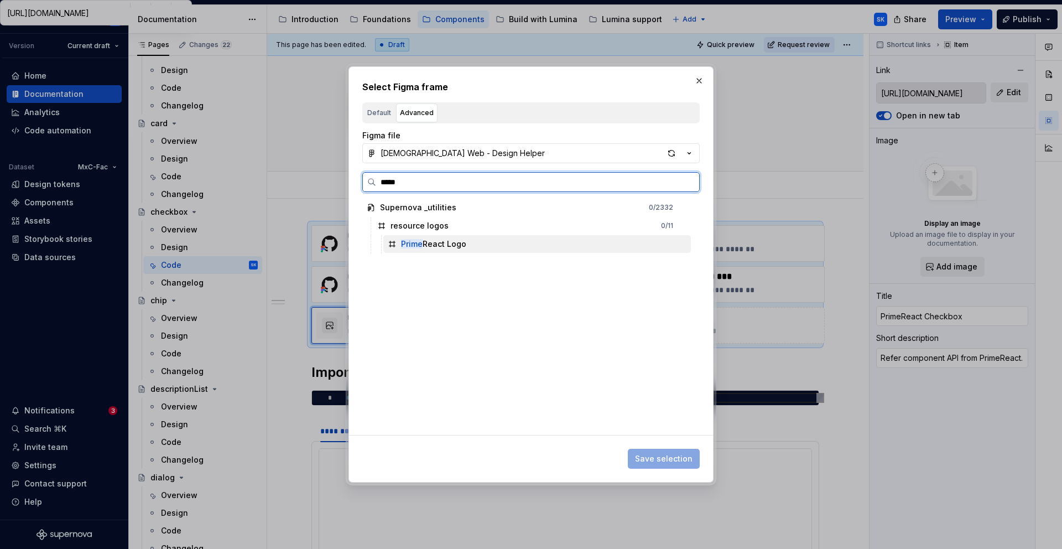
click at [492, 246] on div "Prime React Logo" at bounding box center [536, 244] width 307 height 18
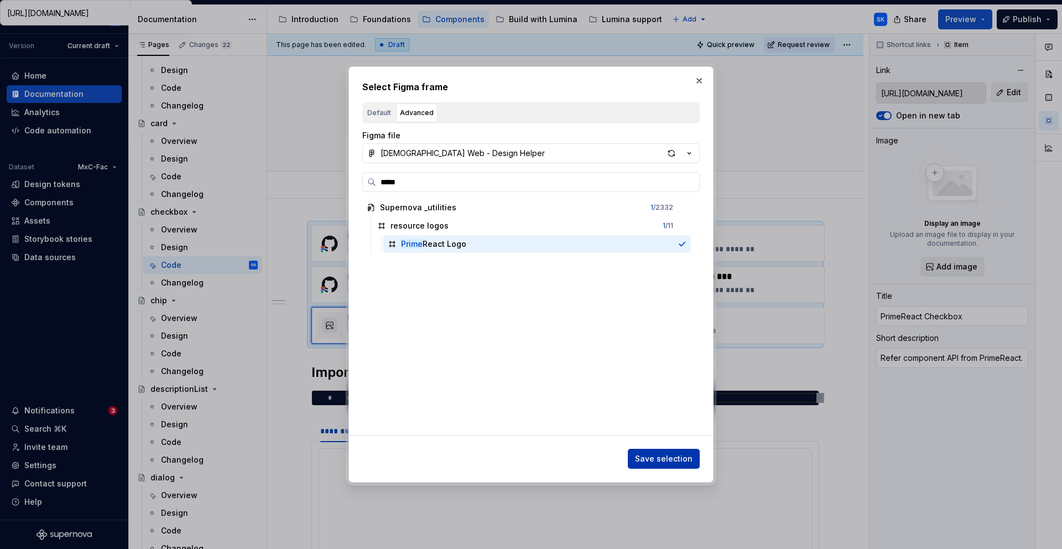
click at [660, 460] on span "Save selection" at bounding box center [664, 458] width 58 height 11
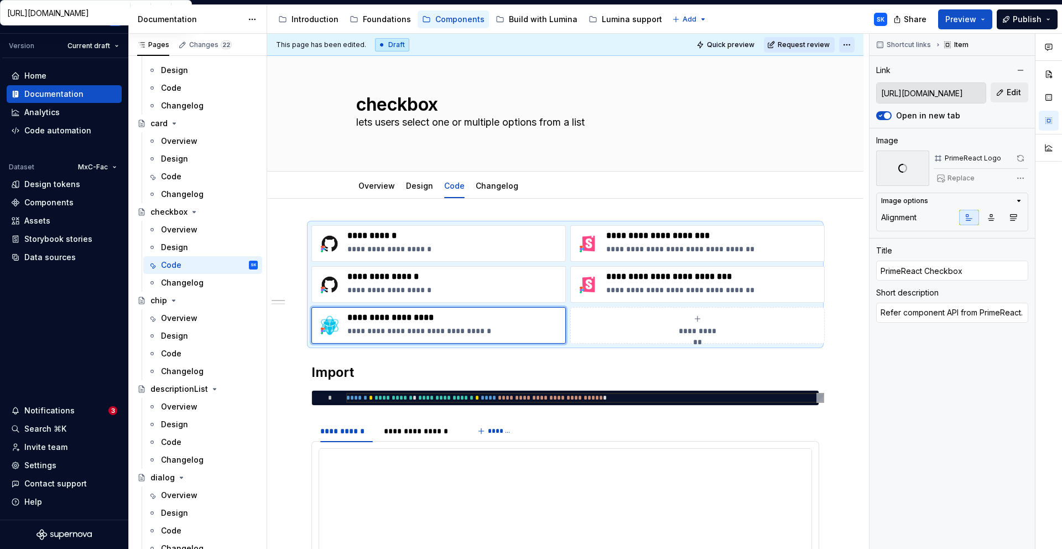
click at [848, 44] on html "LD Lumina Web SK Version Current draft Home Documentation Analytics Code automa…" at bounding box center [531, 274] width 1062 height 549
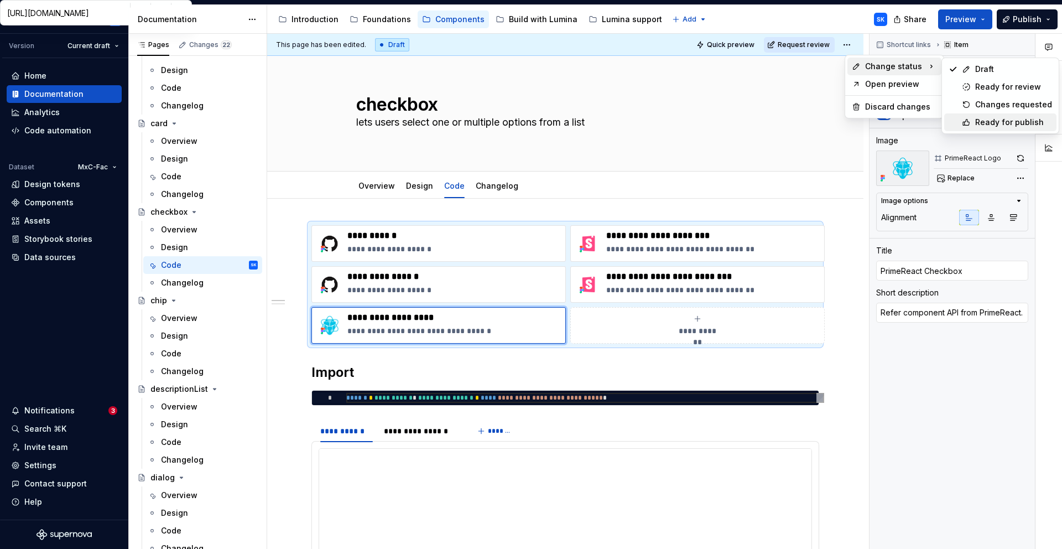
click at [1001, 121] on div "Ready for publish" at bounding box center [1013, 122] width 77 height 11
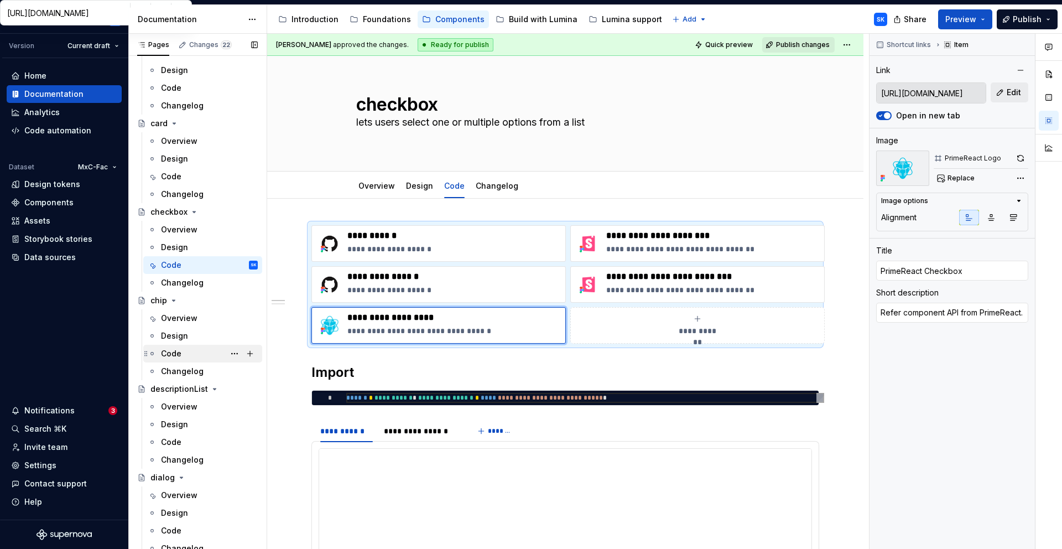
click at [186, 351] on div "Code" at bounding box center [209, 353] width 97 height 15
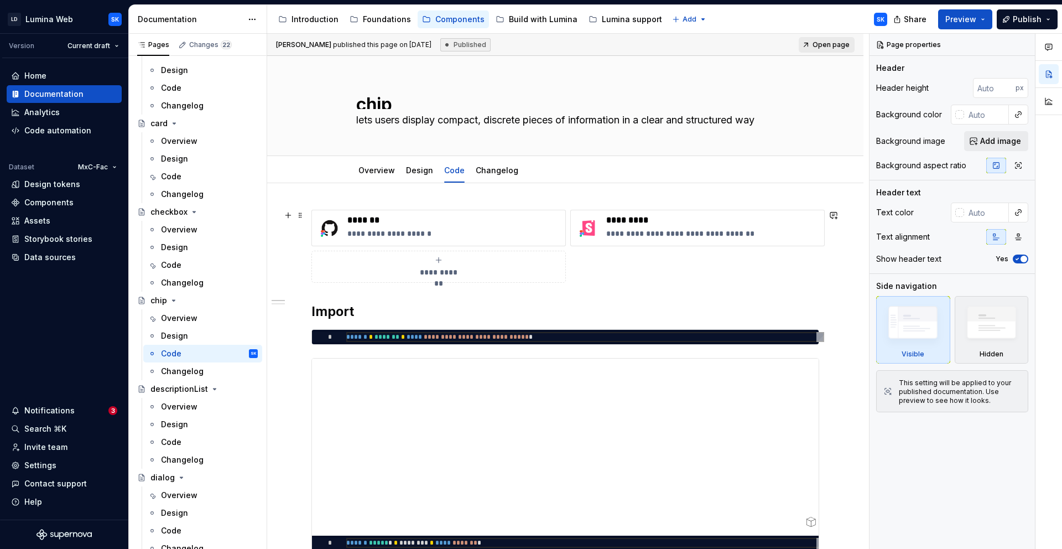
click at [443, 265] on div "**********" at bounding box center [438, 267] width 244 height 22
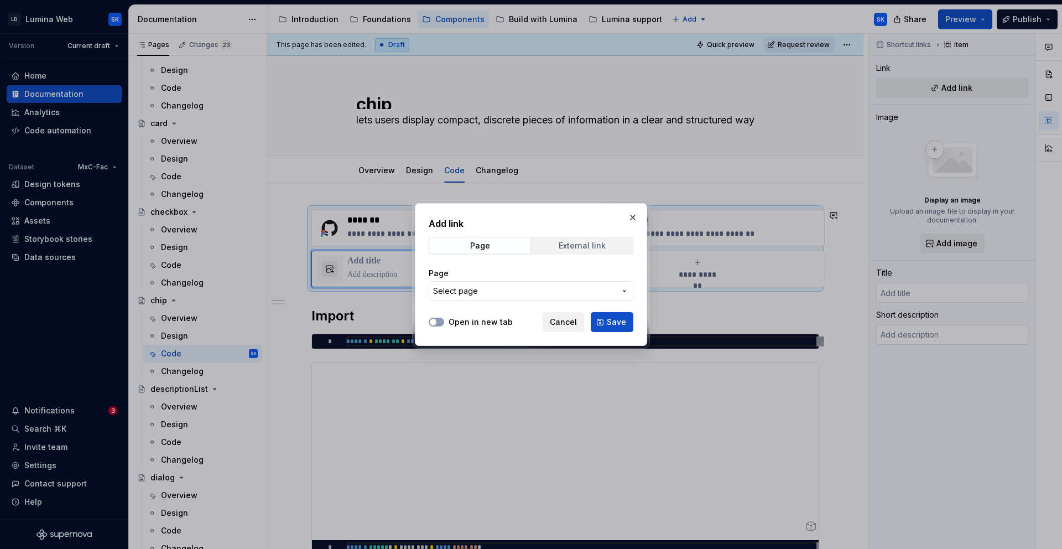
click at [585, 247] on div "External link" at bounding box center [582, 245] width 47 height 9
click at [453, 322] on label "Open in new tab" at bounding box center [481, 321] width 64 height 11
click at [444, 322] on button "Open in new tab" at bounding box center [436, 321] width 15 height 9
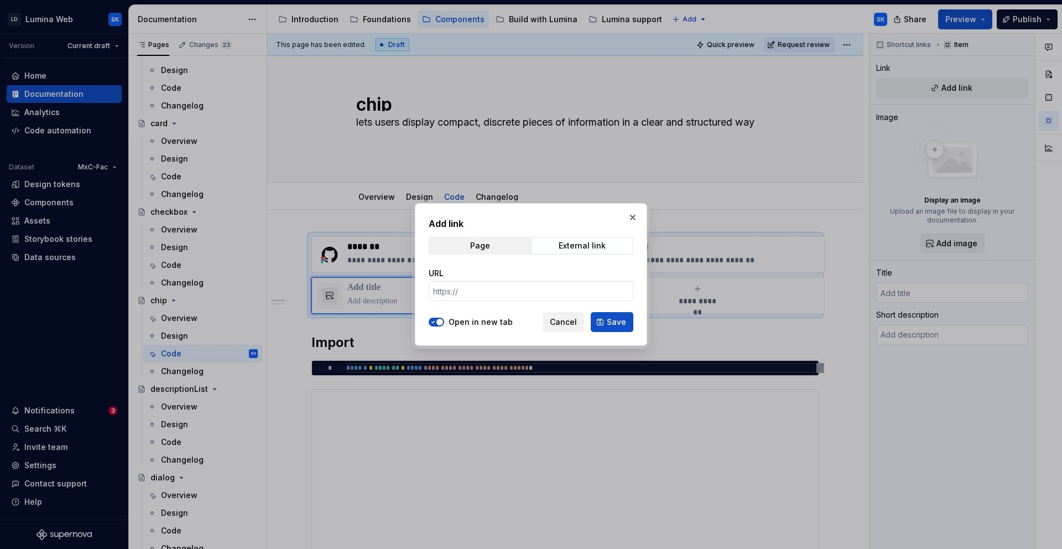
click at [492, 276] on div "URL" at bounding box center [531, 273] width 205 height 11
click at [492, 282] on input "URL" at bounding box center [531, 291] width 205 height 20
paste input "[URL][DOMAIN_NAME]"
click at [627, 335] on div "Add link Page External link URL [URL][DOMAIN_NAME] Open in new tab Cancel Save" at bounding box center [531, 274] width 232 height 143
click at [621, 323] on span "Save" at bounding box center [616, 321] width 19 height 11
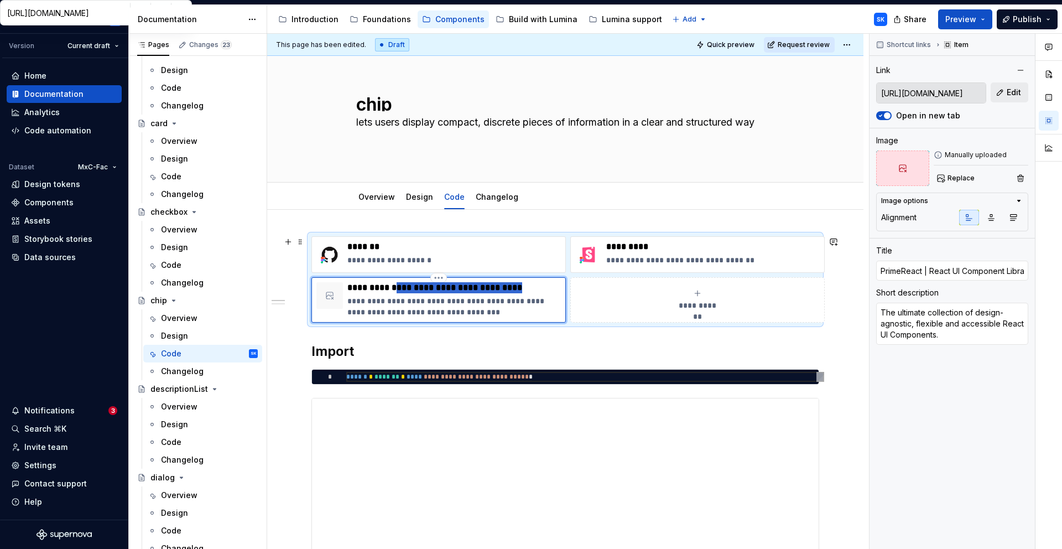
drag, startPoint x: 399, startPoint y: 286, endPoint x: 546, endPoint y: 294, distance: 147.9
click at [549, 293] on div "**********" at bounding box center [453, 299] width 213 height 35
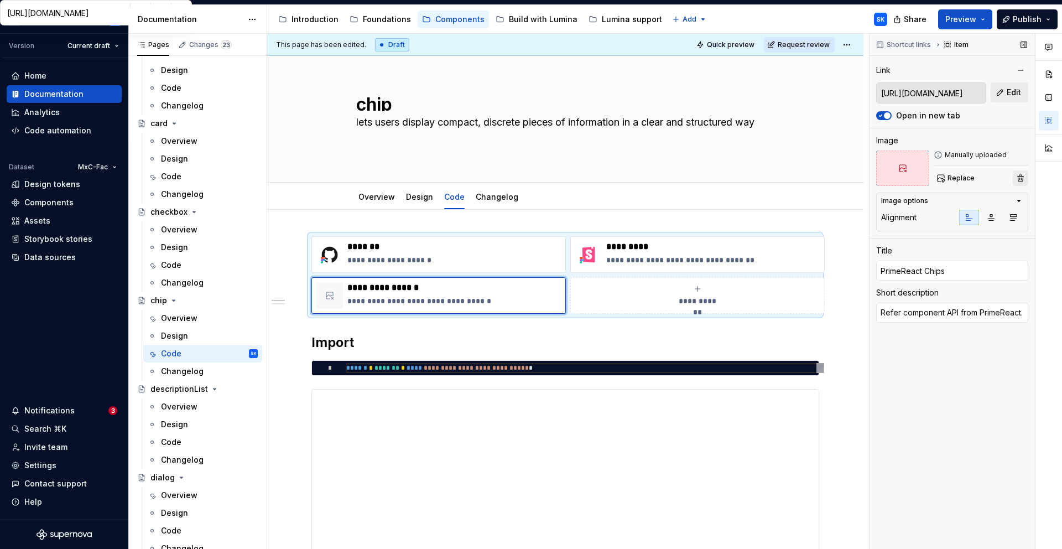
click at [1015, 181] on button "button" at bounding box center [1020, 177] width 15 height 15
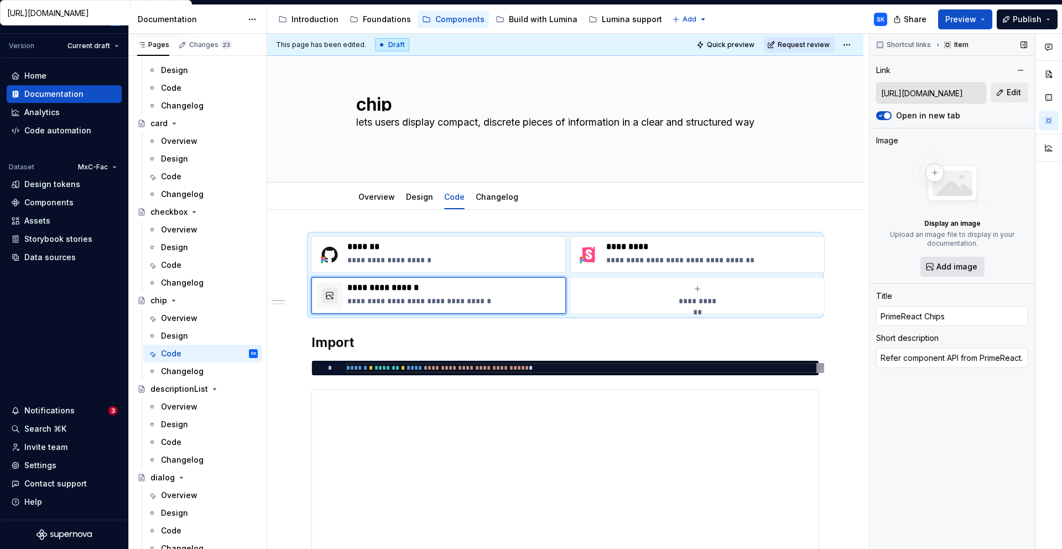
click at [959, 273] on button "Add image" at bounding box center [952, 267] width 64 height 20
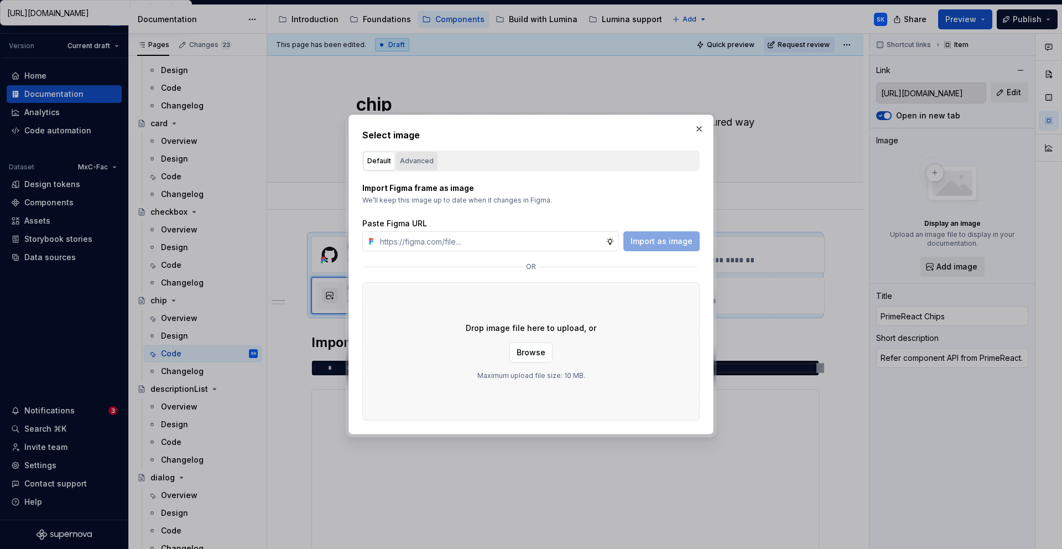
click at [424, 158] on div "Advanced" at bounding box center [417, 160] width 34 height 11
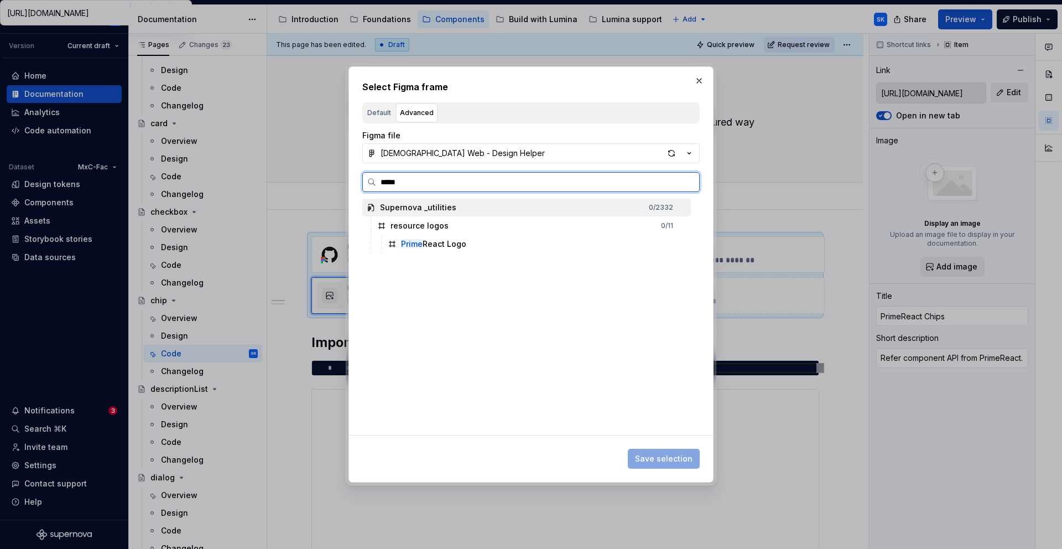
click at [472, 249] on div "Prime React Logo" at bounding box center [536, 244] width 307 height 18
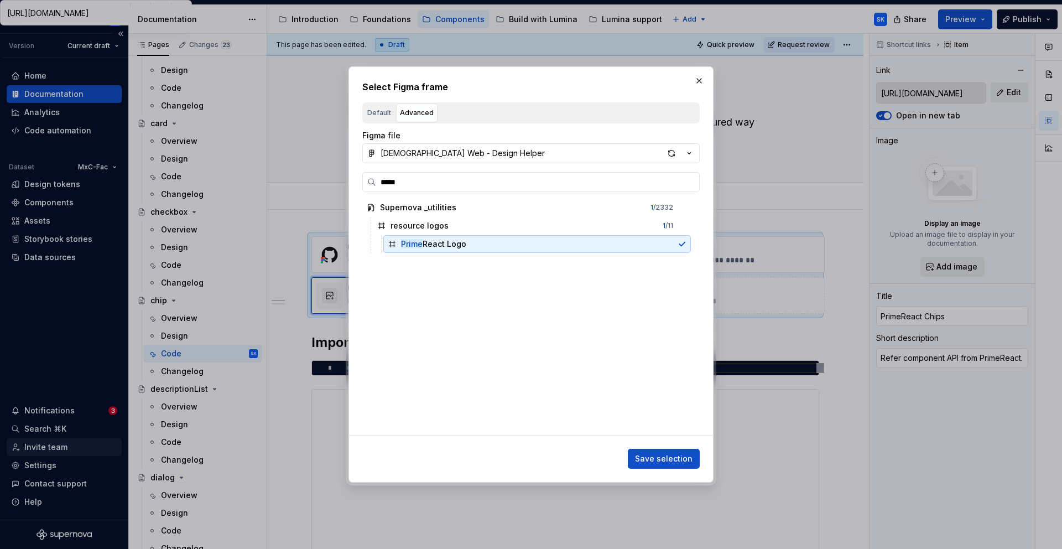
click at [671, 466] on button "Save selection" at bounding box center [664, 459] width 72 height 20
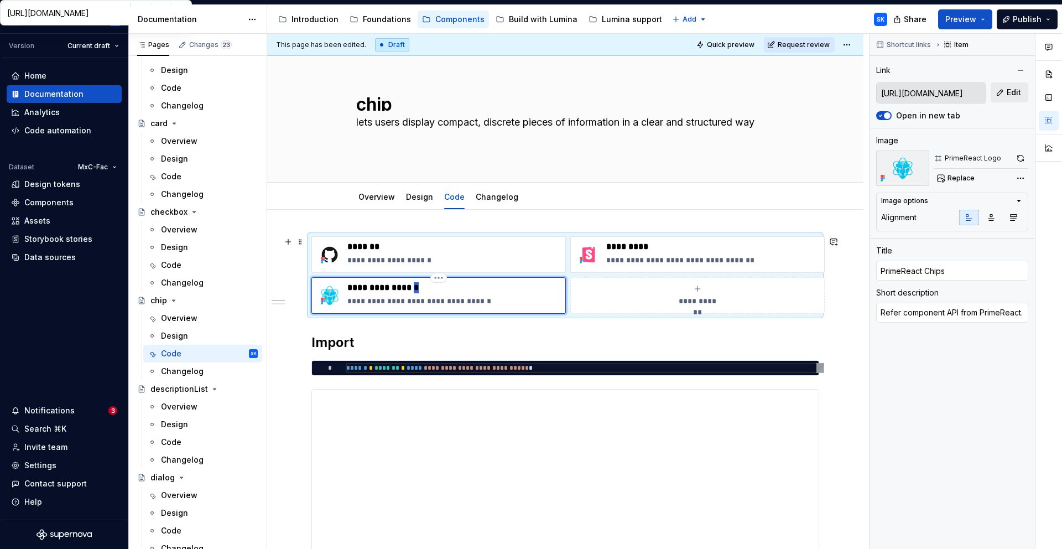
click at [424, 289] on p "**********" at bounding box center [453, 287] width 213 height 11
click at [443, 299] on p "**********" at bounding box center [453, 300] width 213 height 11
click at [857, 45] on html "LD Lumina Web SK Version Current draft Home Documentation Analytics Code automa…" at bounding box center [531, 274] width 1062 height 549
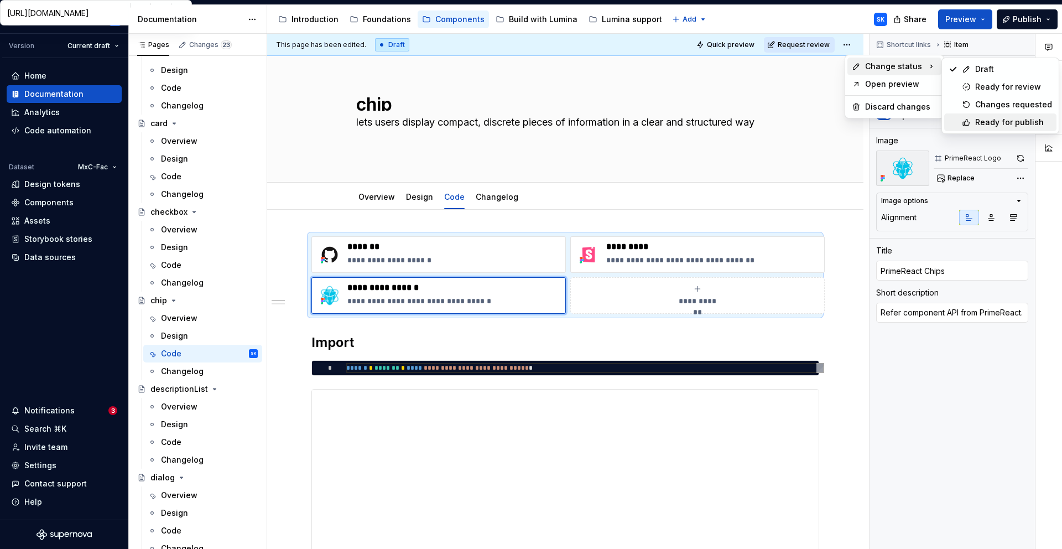
click at [1000, 126] on div "Ready for publish" at bounding box center [1013, 122] width 77 height 11
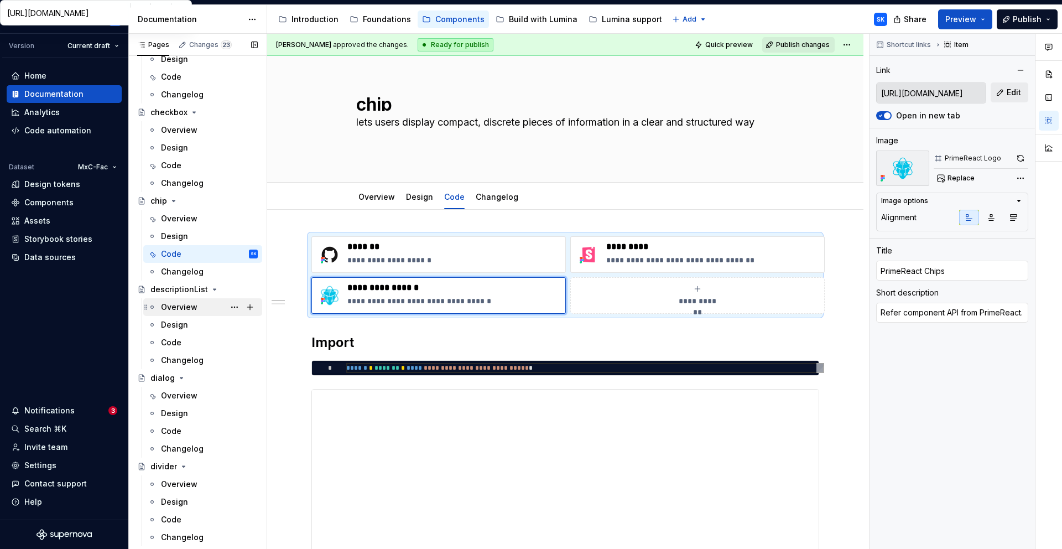
scroll to position [723, 0]
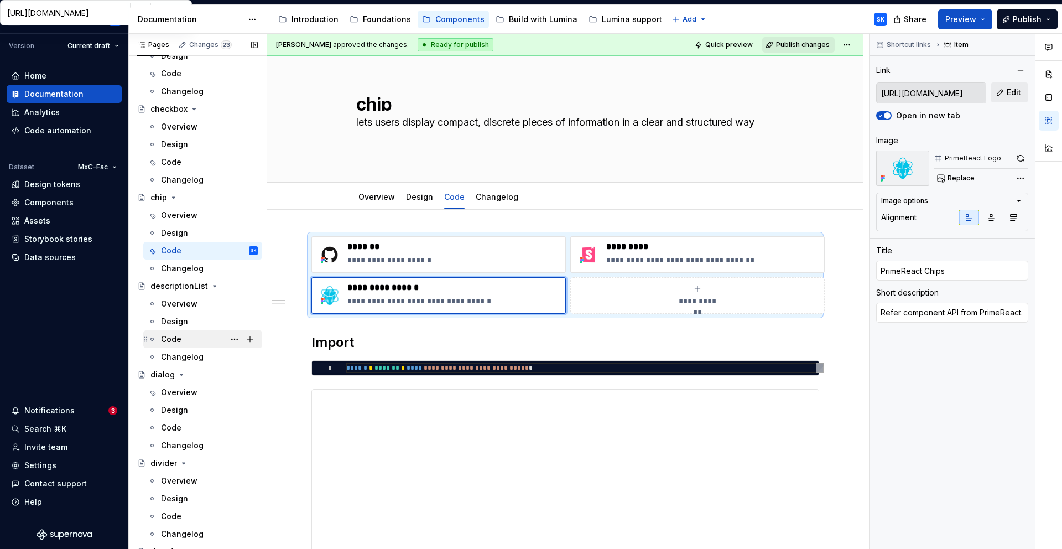
click at [187, 340] on div "Code" at bounding box center [209, 338] width 97 height 15
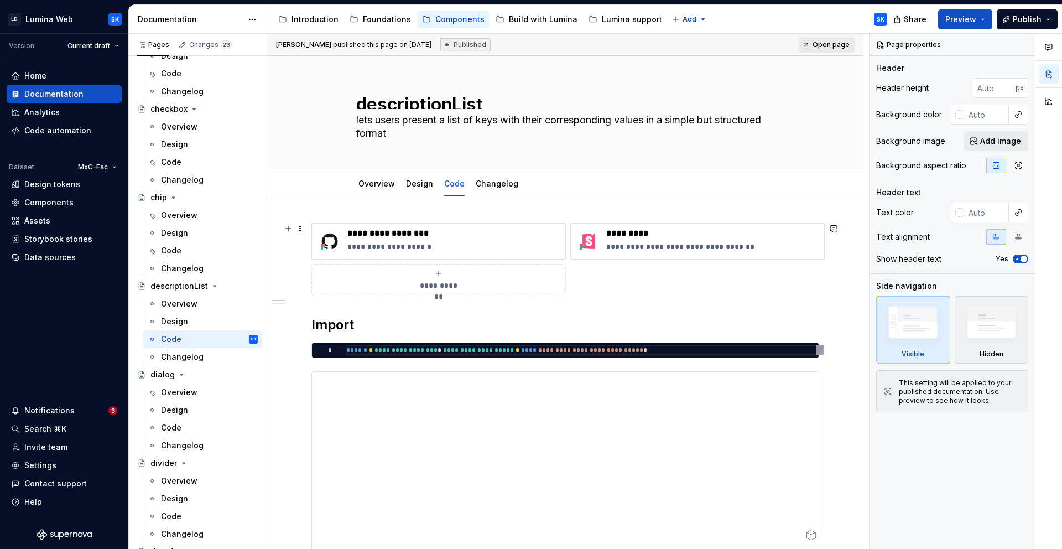
click at [456, 275] on div "**********" at bounding box center [438, 280] width 244 height 22
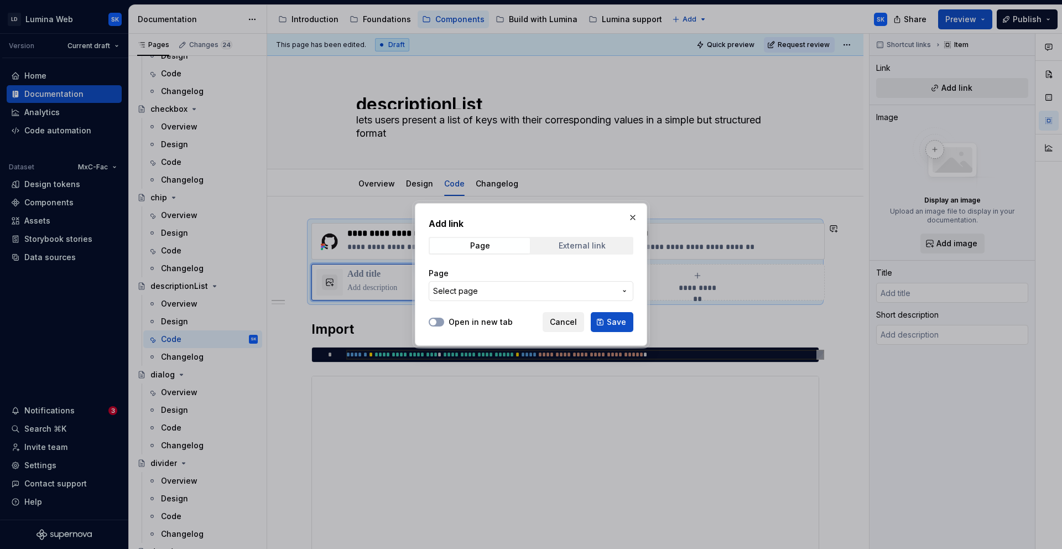
click at [596, 239] on span "External link" at bounding box center [582, 245] width 100 height 15
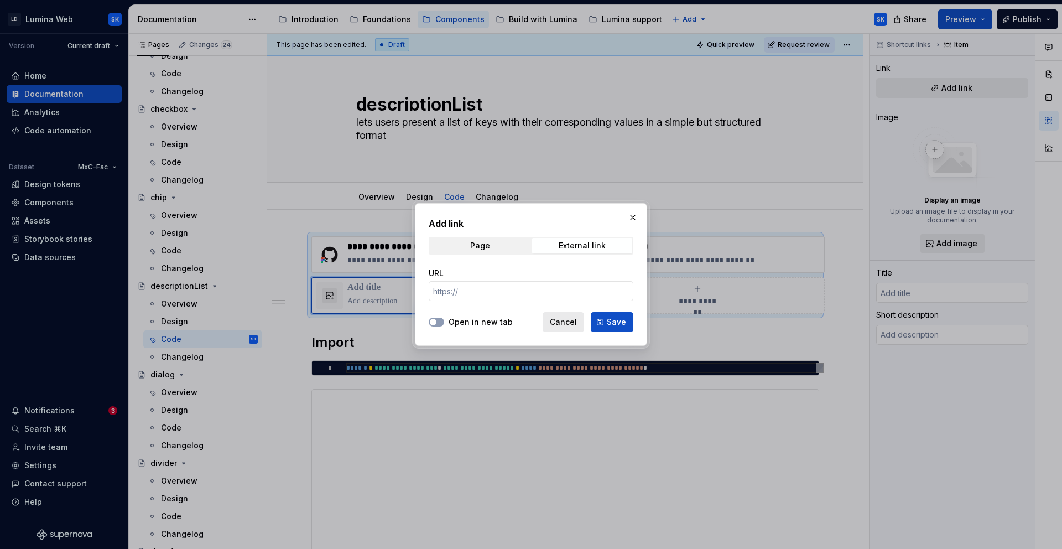
click at [573, 315] on button "Cancel" at bounding box center [563, 322] width 41 height 20
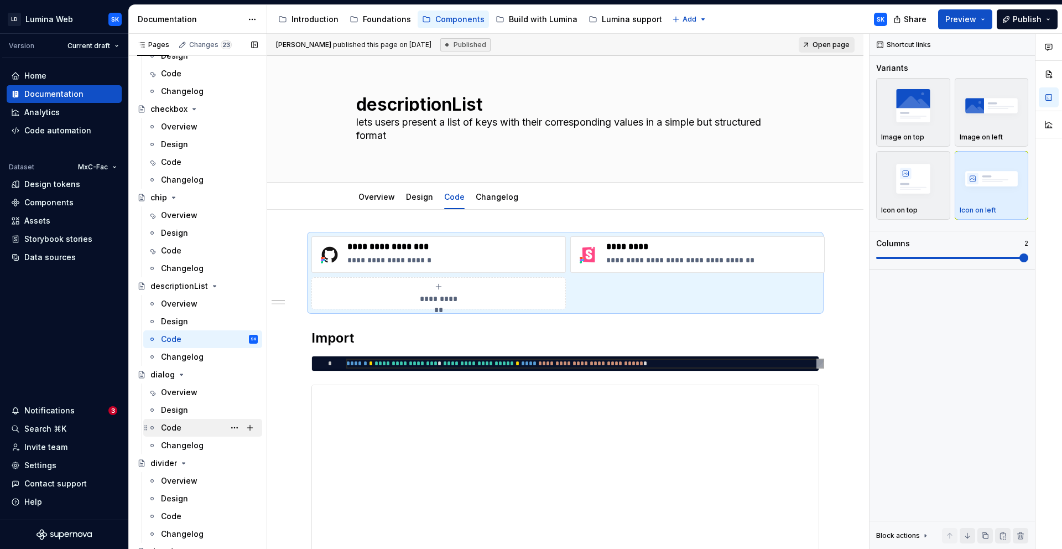
click at [193, 420] on div "Code" at bounding box center [209, 427] width 97 height 15
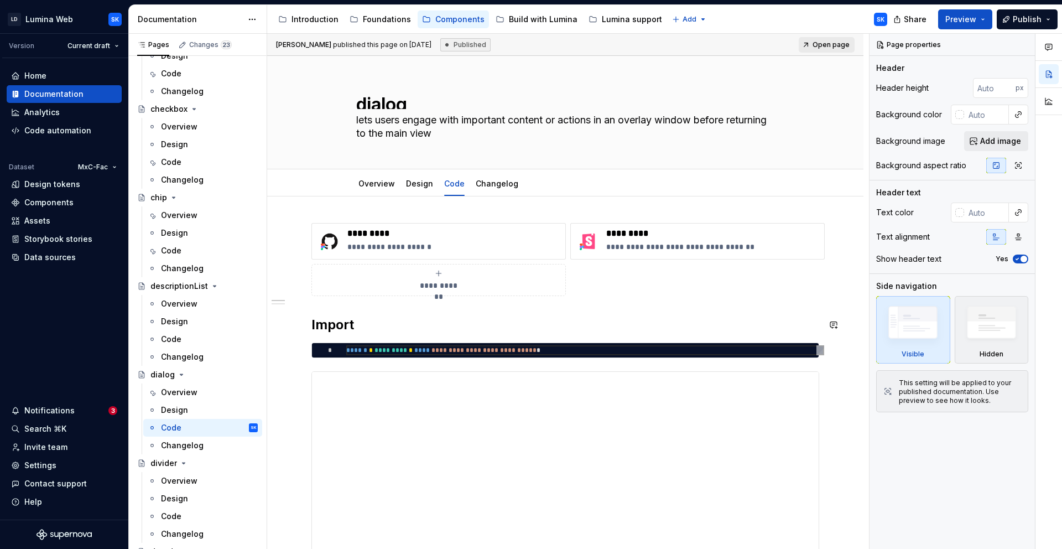
click at [436, 286] on span "**********" at bounding box center [439, 285] width 48 height 11
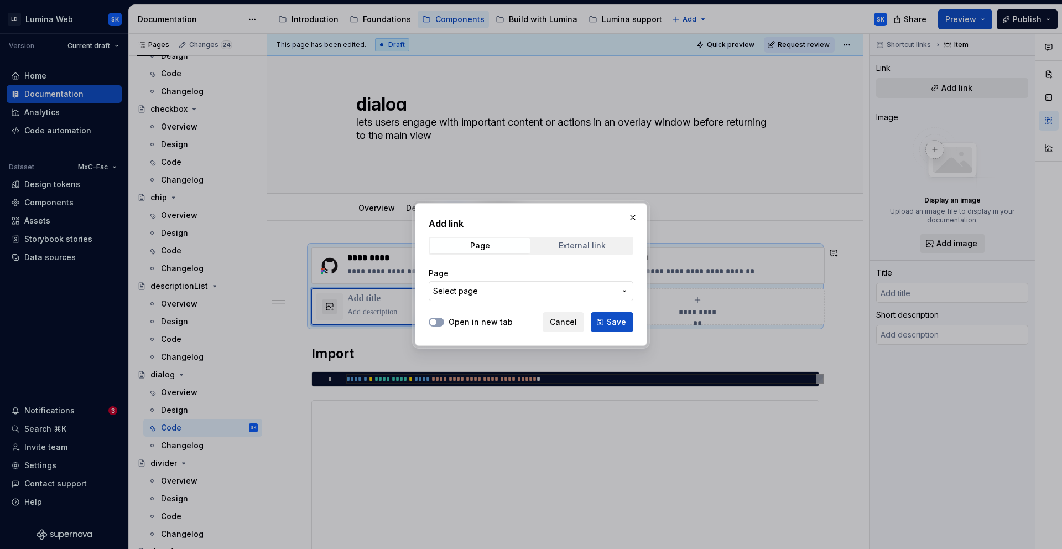
click at [583, 241] on div "External link" at bounding box center [582, 245] width 47 height 9
click at [496, 281] on input "URL" at bounding box center [531, 291] width 205 height 20
paste input "[URL][DOMAIN_NAME]"
click at [465, 324] on label "Open in new tab" at bounding box center [481, 321] width 64 height 11
click at [444, 324] on button "Open in new tab" at bounding box center [436, 321] width 15 height 9
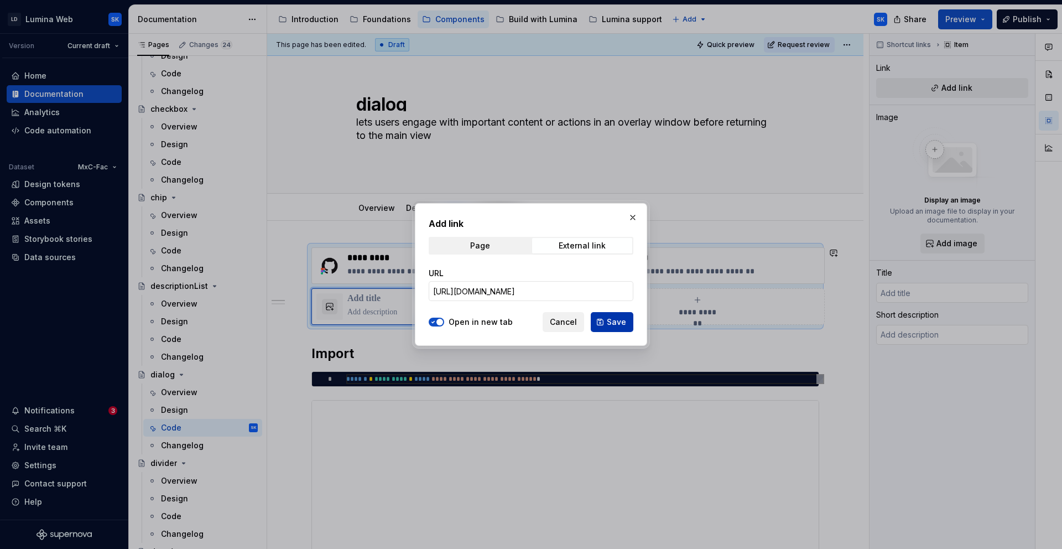
click at [608, 324] on span "Save" at bounding box center [616, 321] width 19 height 11
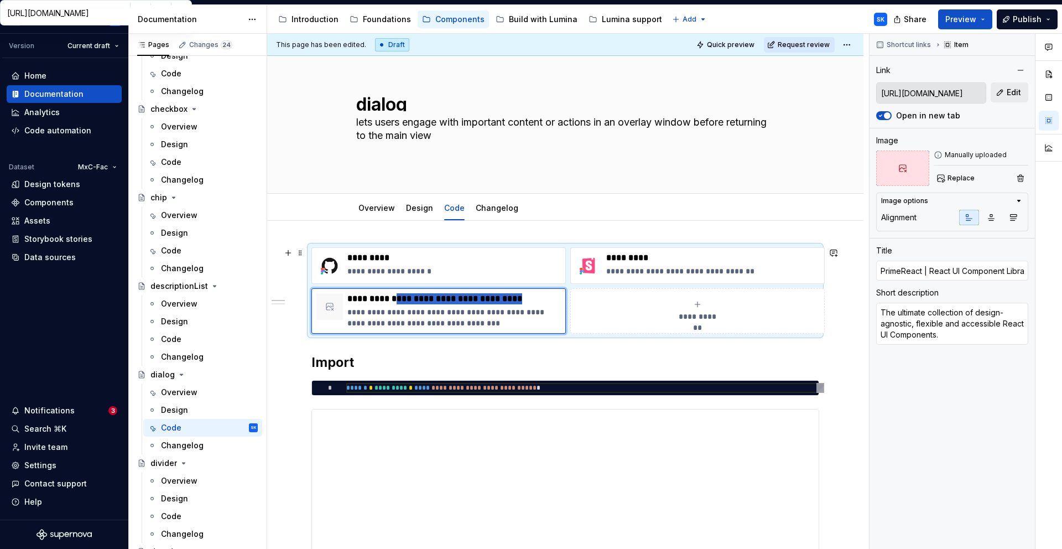
drag, startPoint x: 399, startPoint y: 298, endPoint x: 582, endPoint y: 299, distance: 183.1
click at [582, 299] on div "**********" at bounding box center [565, 290] width 508 height 86
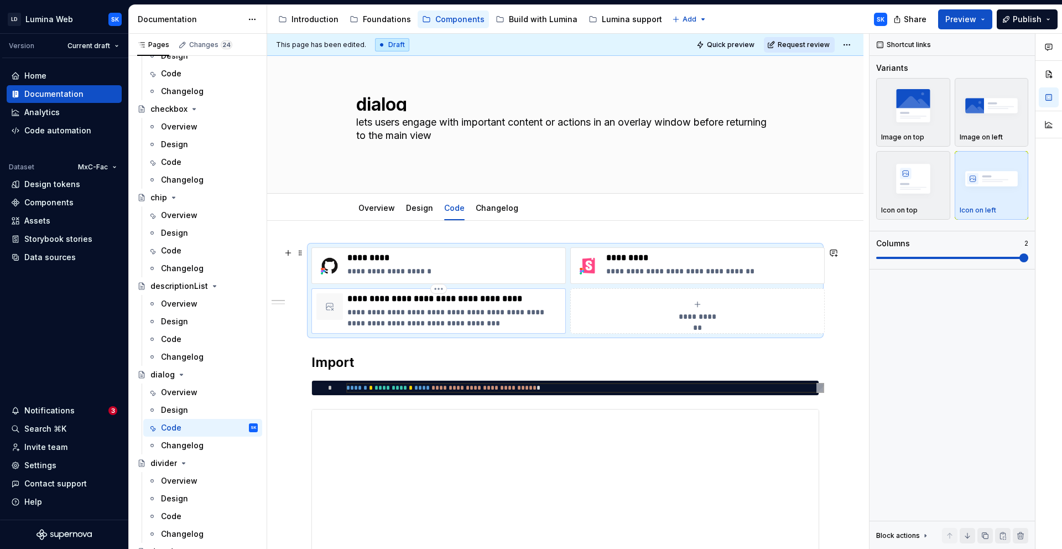
click at [531, 304] on p "**********" at bounding box center [453, 298] width 213 height 11
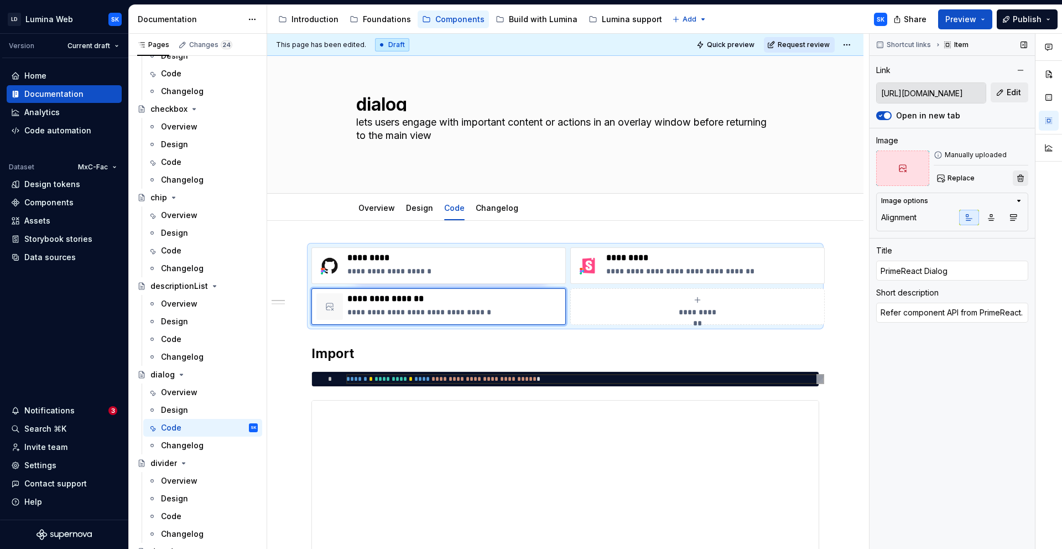
click at [1024, 180] on button "button" at bounding box center [1020, 177] width 15 height 15
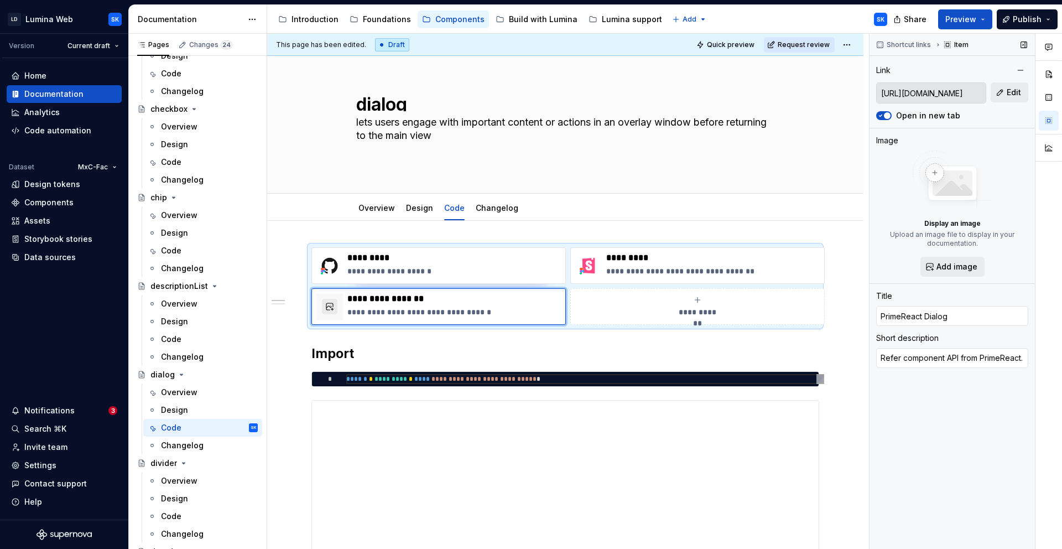
click at [962, 202] on img at bounding box center [952, 181] width 88 height 62
click at [962, 261] on span "Add image" at bounding box center [956, 266] width 41 height 11
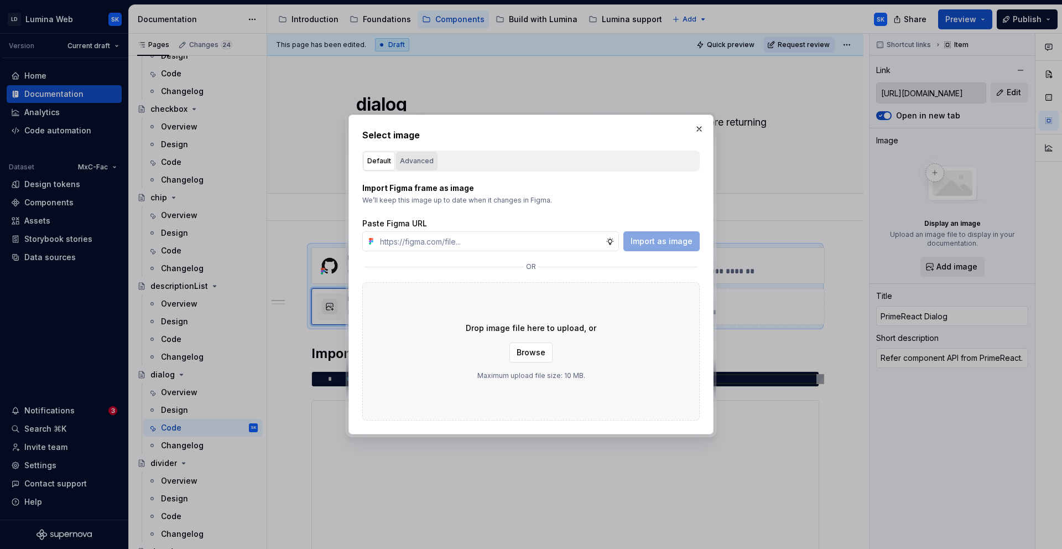
click at [423, 163] on div "Advanced" at bounding box center [417, 160] width 34 height 11
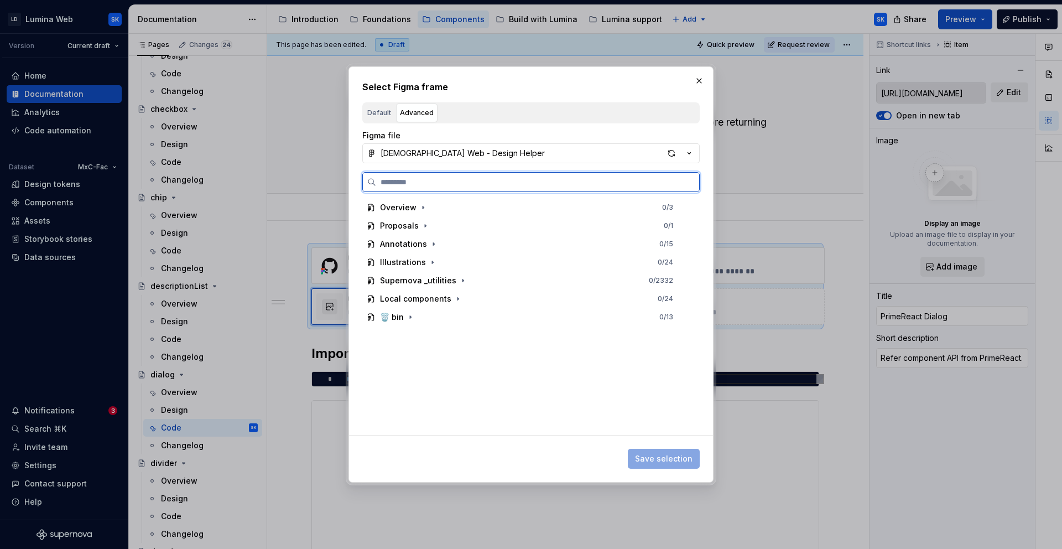
click at [503, 187] on input "search" at bounding box center [537, 181] width 323 height 11
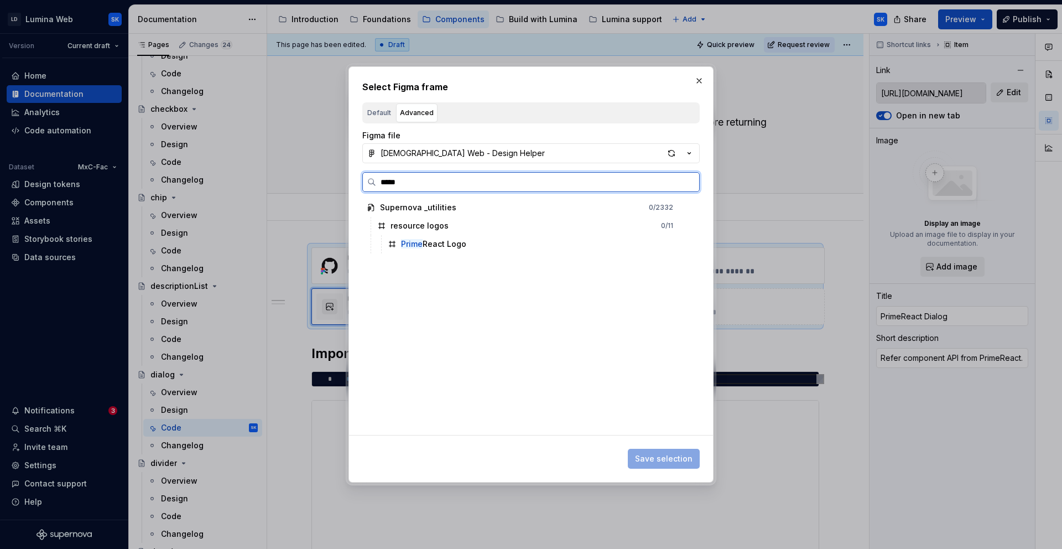
click at [458, 245] on div "Prime React Logo" at bounding box center [433, 243] width 65 height 11
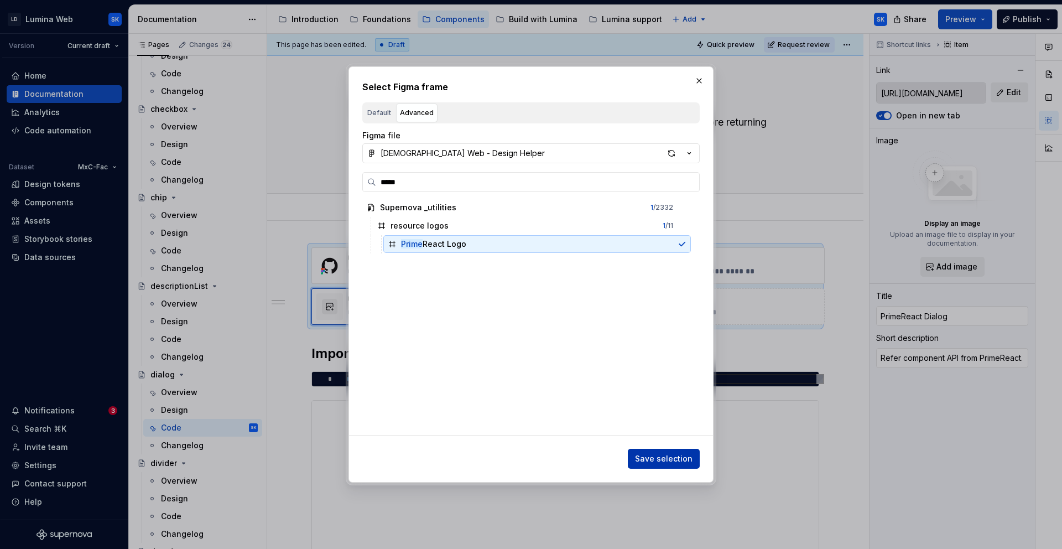
click at [671, 463] on span "Save selection" at bounding box center [664, 458] width 58 height 11
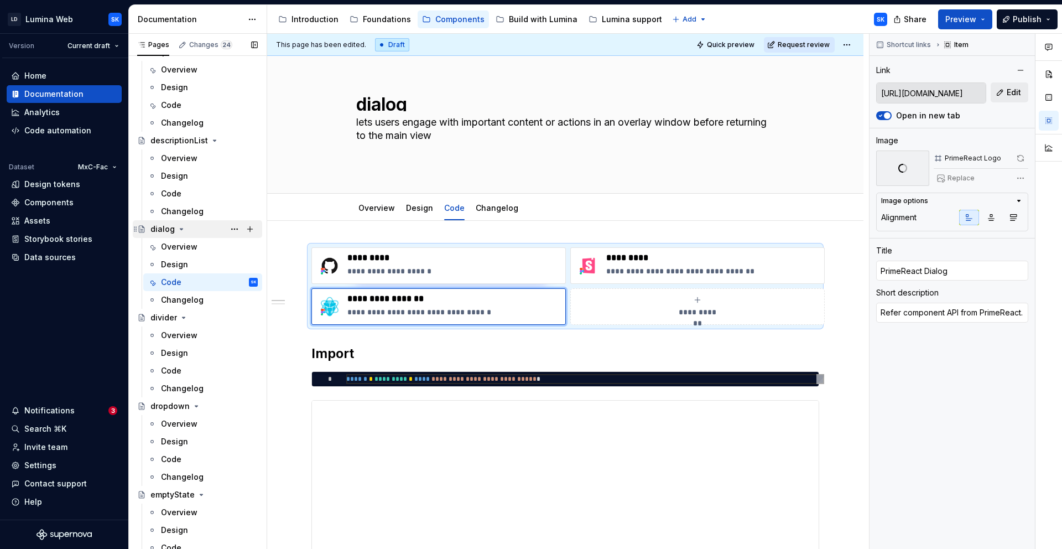
scroll to position [870, 0]
click at [854, 43] on html "LD Lumina Web SK Version Current draft Home Documentation Analytics Code automa…" at bounding box center [531, 274] width 1062 height 549
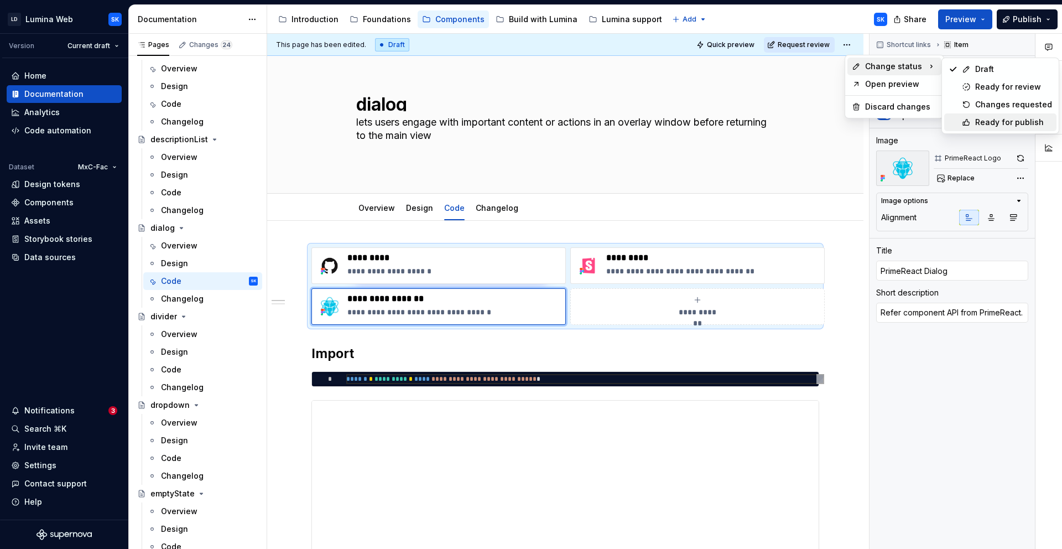
click at [1002, 117] on div "Ready for publish" at bounding box center [1013, 122] width 77 height 11
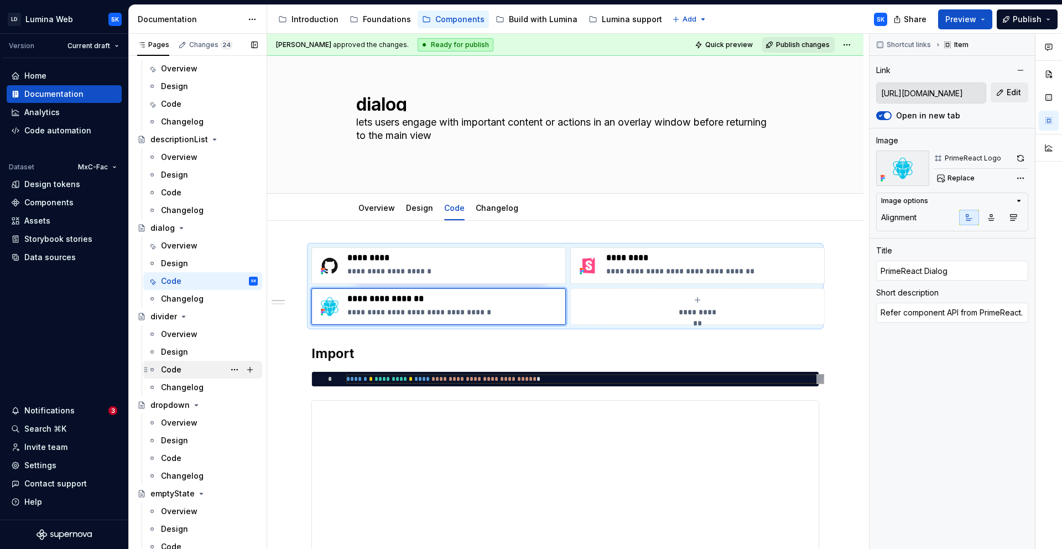
click at [194, 368] on div "Code" at bounding box center [209, 369] width 97 height 15
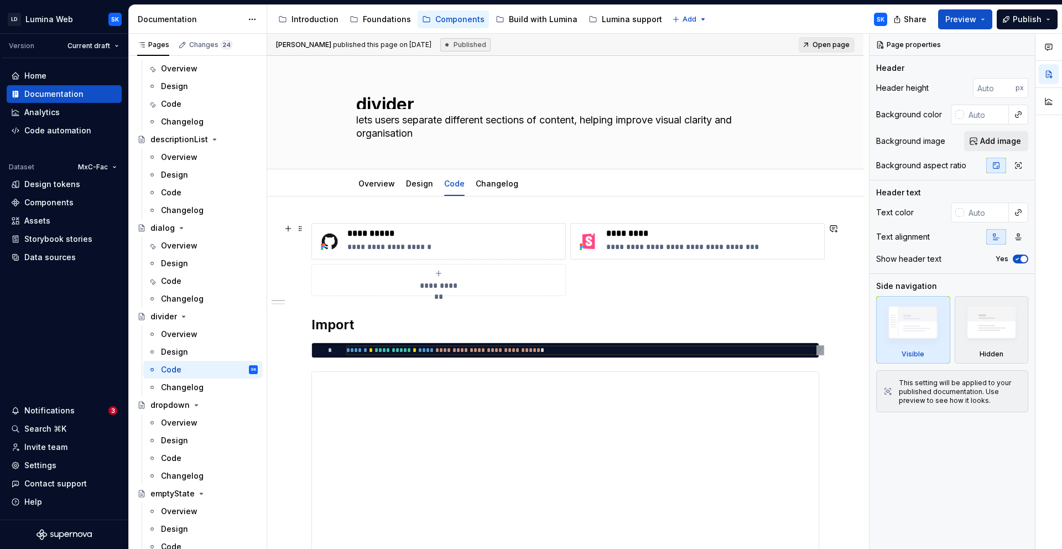
click at [455, 270] on div "**********" at bounding box center [438, 280] width 244 height 22
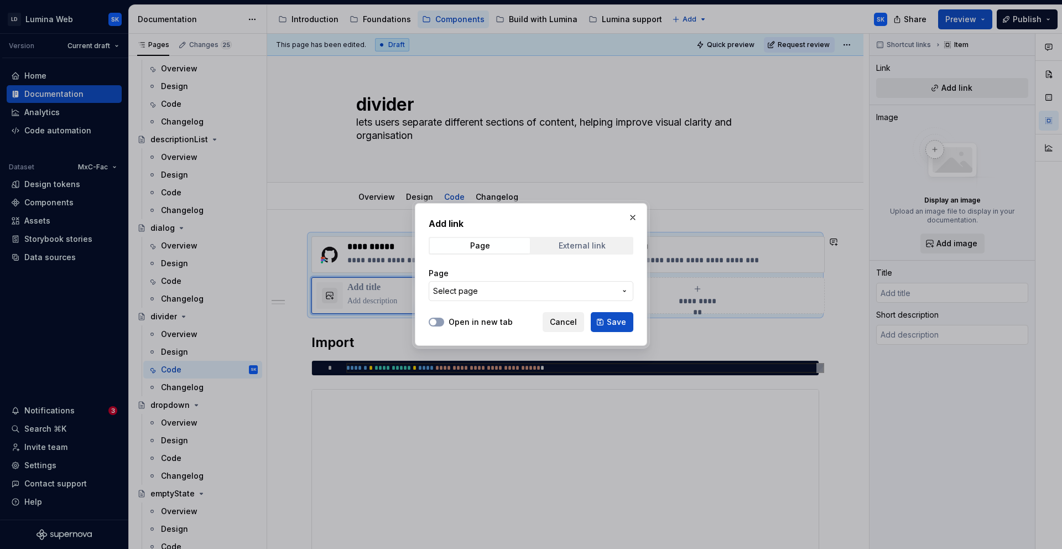
click at [557, 251] on span "External link" at bounding box center [582, 245] width 100 height 15
click at [482, 285] on input "URL" at bounding box center [531, 291] width 205 height 20
paste input "[URL][DOMAIN_NAME]"
click at [476, 311] on div "Open in new tab Cancel Save" at bounding box center [531, 319] width 205 height 24
click at [481, 321] on label "Open in new tab" at bounding box center [481, 321] width 64 height 11
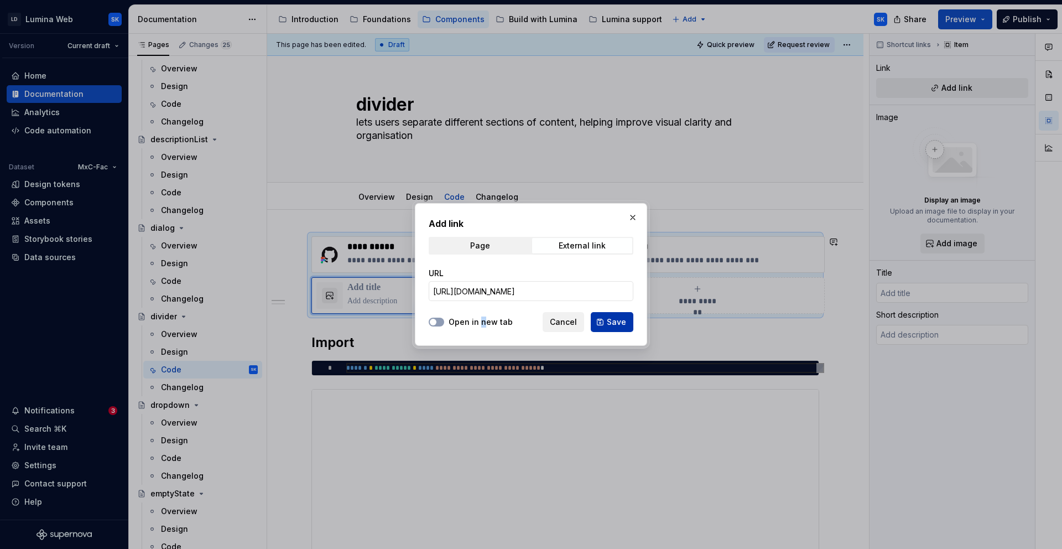
click at [603, 322] on button "Save" at bounding box center [612, 322] width 43 height 20
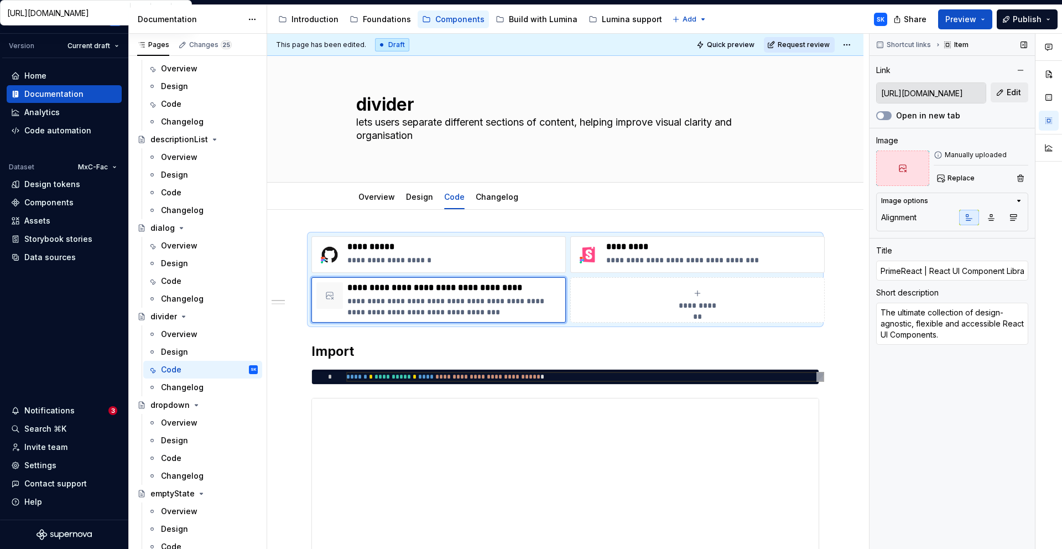
click at [917, 116] on label "Open in new tab" at bounding box center [928, 115] width 64 height 11
click at [892, 116] on button "Open in new tab" at bounding box center [883, 115] width 15 height 9
click at [1010, 176] on div "Replace" at bounding box center [981, 177] width 95 height 15
click at [1016, 177] on button "button" at bounding box center [1020, 177] width 15 height 15
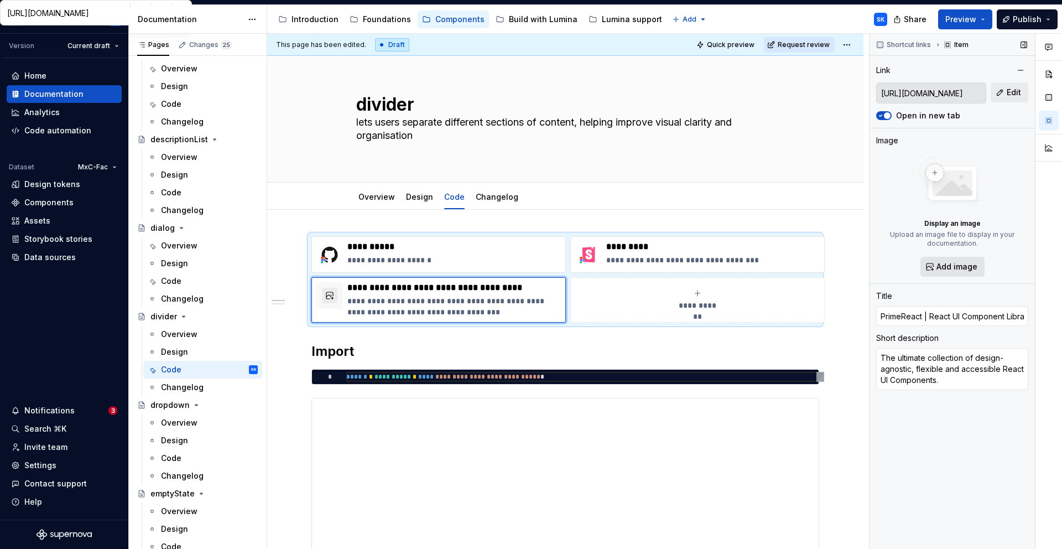
click at [953, 259] on button "Add image" at bounding box center [952, 267] width 64 height 20
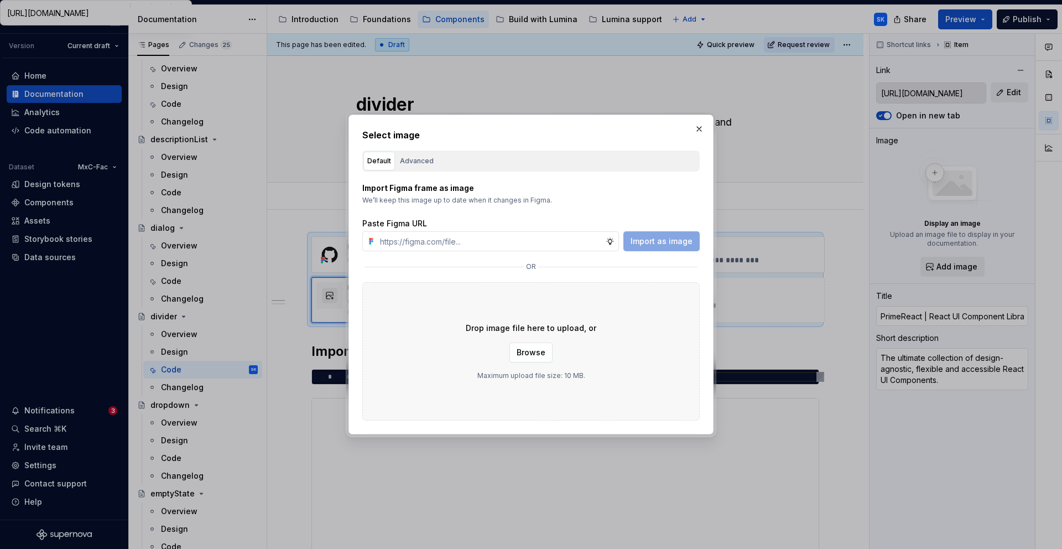
click at [428, 148] on div "Select image Default Advanced Import Figma frame as image We’ll keep this image…" at bounding box center [530, 274] width 337 height 292
click at [419, 165] on div "Advanced" at bounding box center [417, 160] width 34 height 11
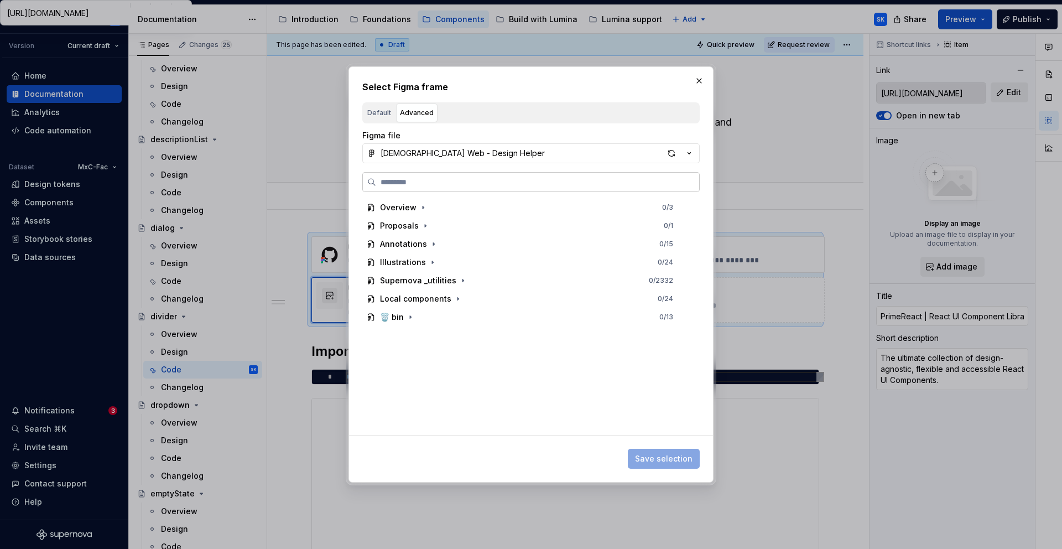
click at [456, 188] on label at bounding box center [530, 182] width 337 height 20
click at [456, 187] on input "search" at bounding box center [537, 181] width 323 height 11
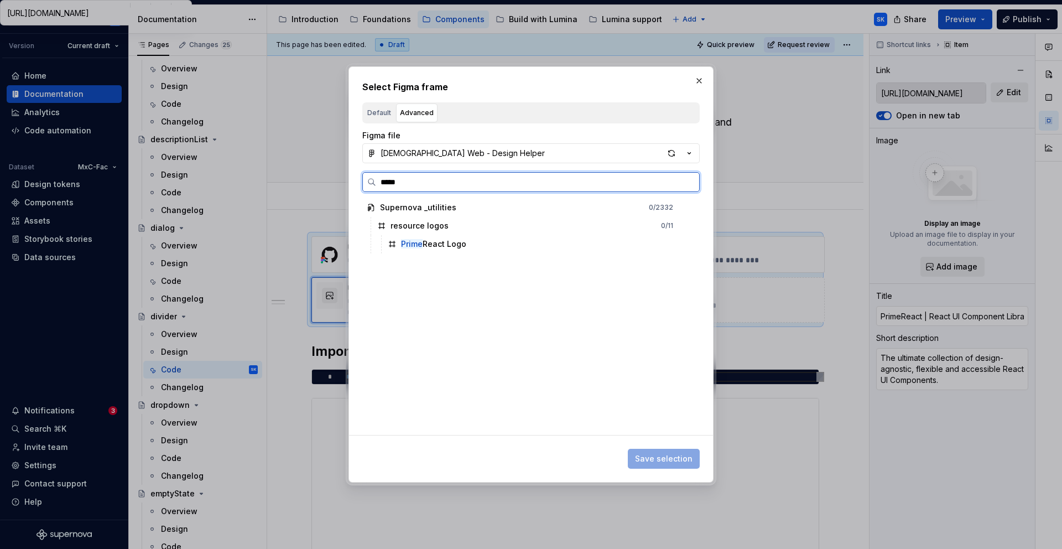
click at [439, 242] on div "Prime React Logo" at bounding box center [433, 243] width 65 height 11
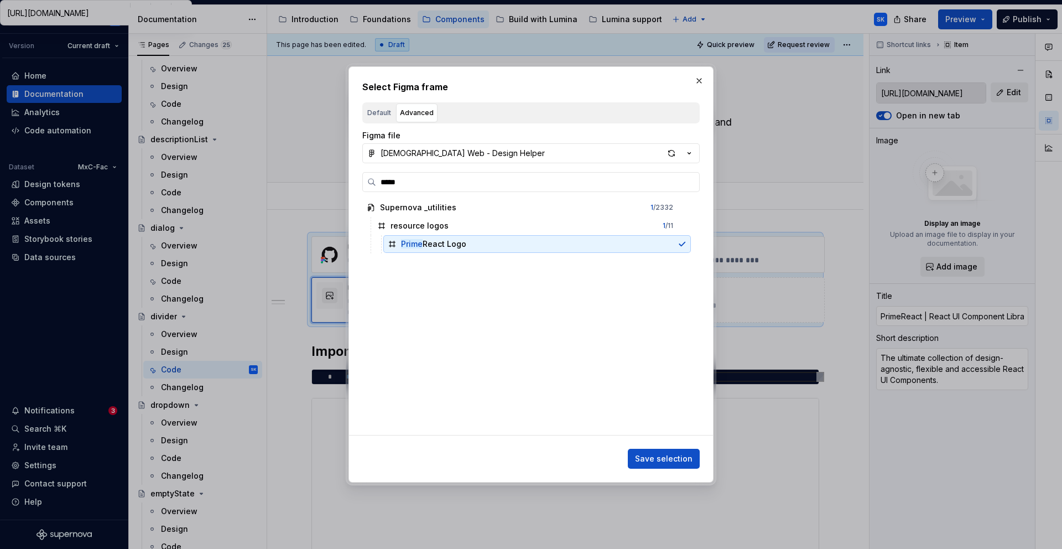
drag, startPoint x: 671, startPoint y: 460, endPoint x: 432, endPoint y: 355, distance: 261.5
click at [674, 463] on span "Save selection" at bounding box center [664, 458] width 58 height 11
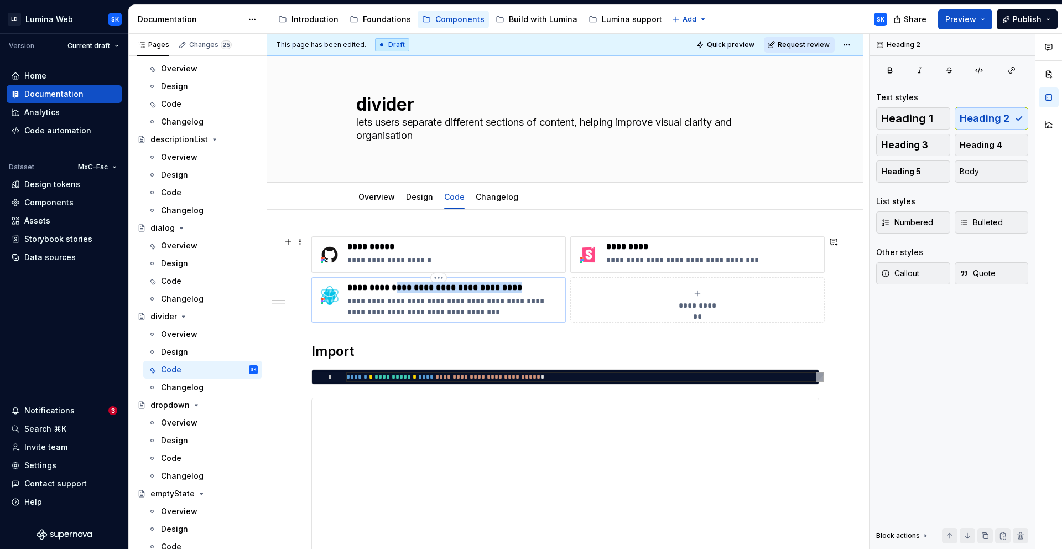
click at [399, 286] on p "**********" at bounding box center [453, 287] width 213 height 11
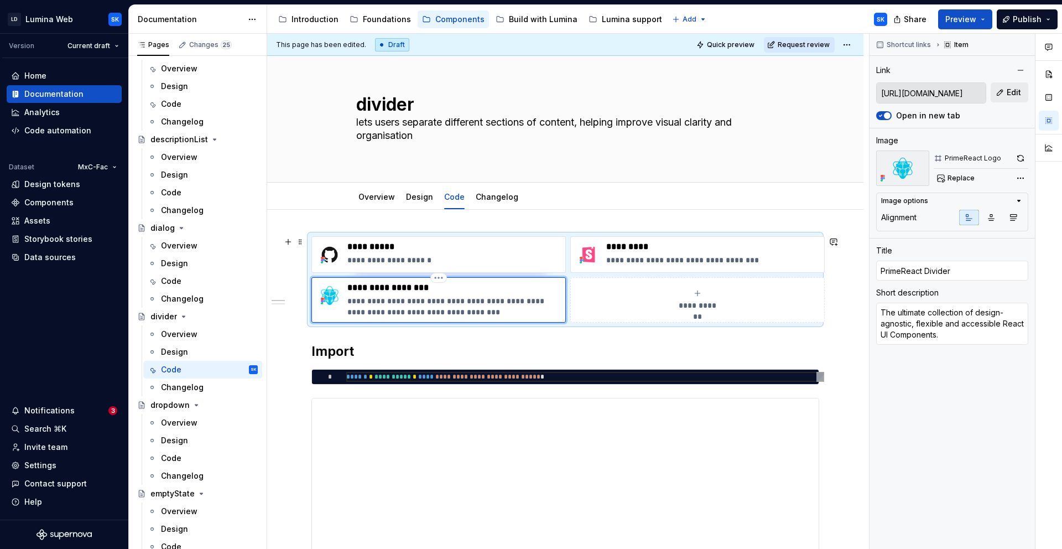
click at [444, 313] on p "**********" at bounding box center [453, 306] width 213 height 22
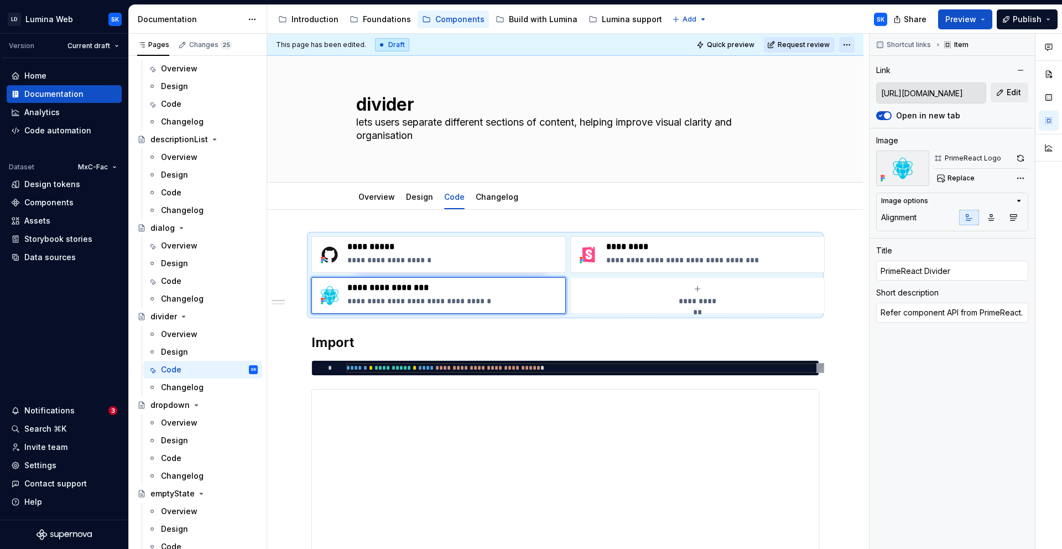
click at [848, 48] on html "LD Lumina Web SK Version Current draft Home Documentation Analytics Code automa…" at bounding box center [531, 274] width 1062 height 549
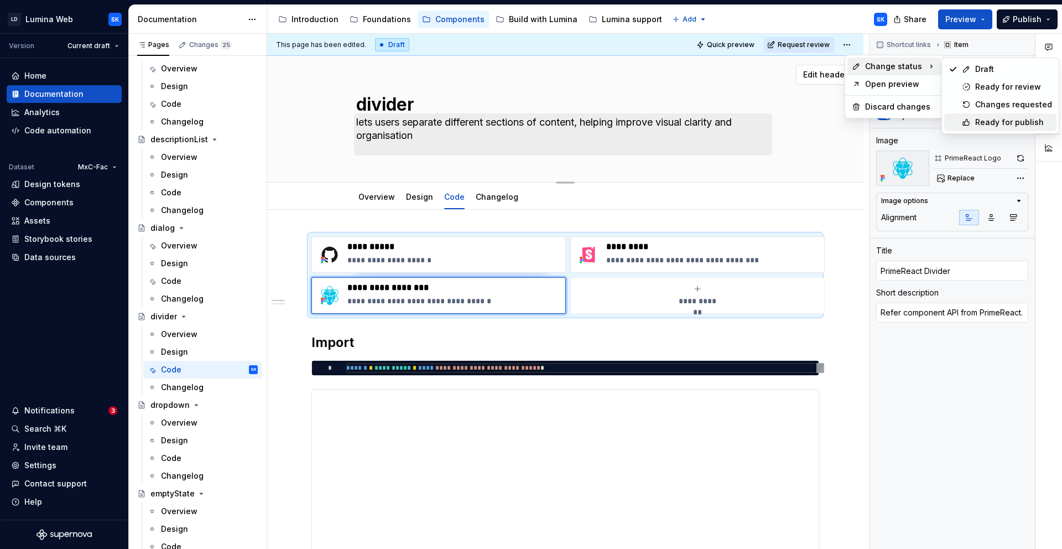
click at [1004, 118] on div "Ready for publish" at bounding box center [1013, 122] width 77 height 11
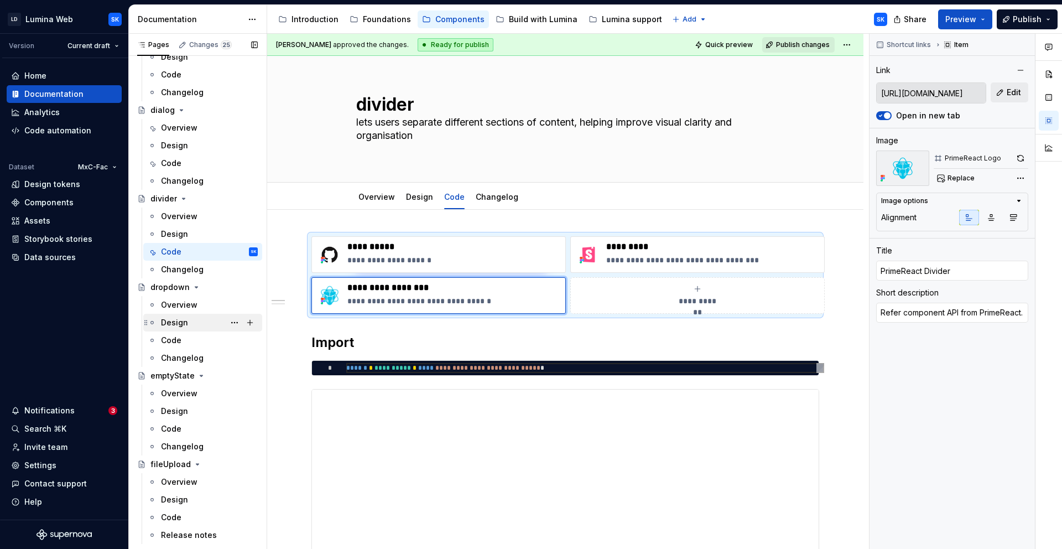
scroll to position [991, 0]
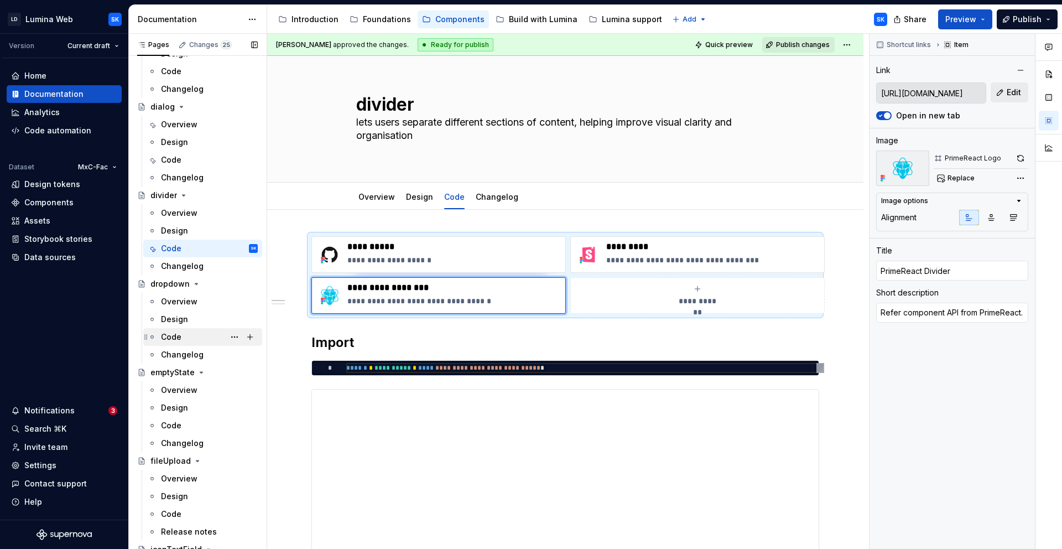
click at [199, 337] on div "Code" at bounding box center [209, 336] width 97 height 15
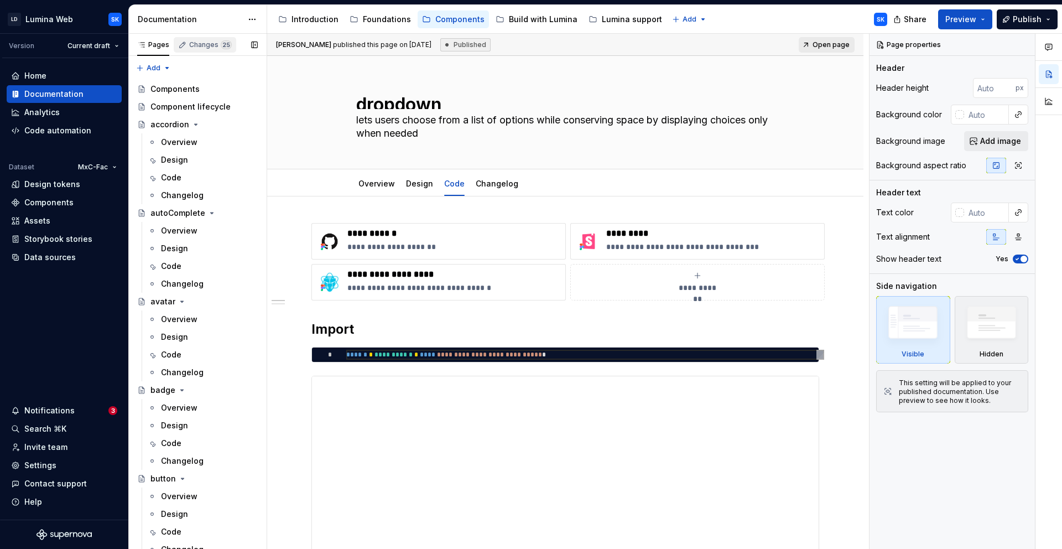
click at [206, 49] on div "Changes 25" at bounding box center [205, 44] width 62 height 15
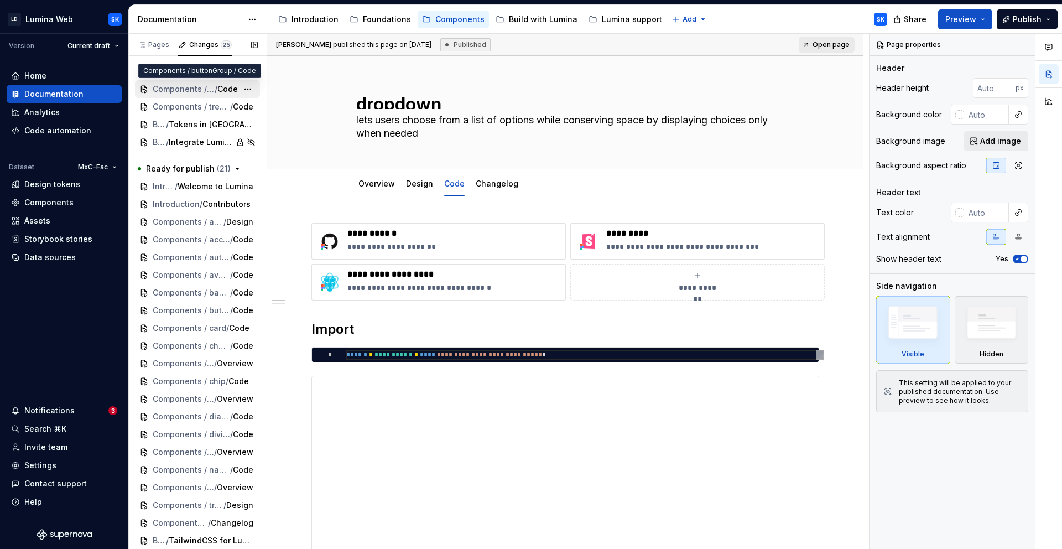
click at [195, 90] on span "Components / buttonGroup" at bounding box center [184, 89] width 62 height 11
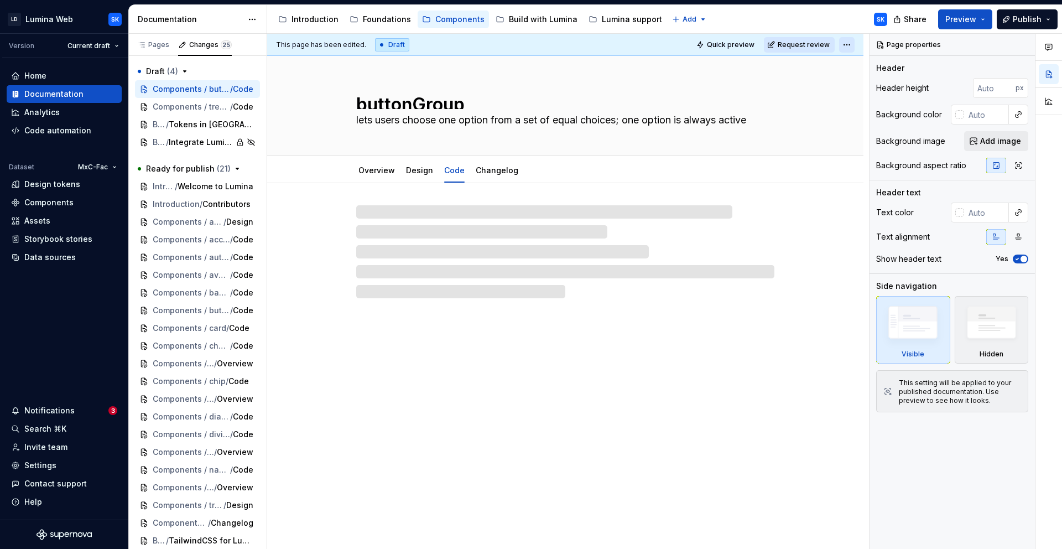
click at [849, 46] on html "LD Lumina Web SK Version Current draft Home Documentation Analytics Code automa…" at bounding box center [531, 274] width 1062 height 549
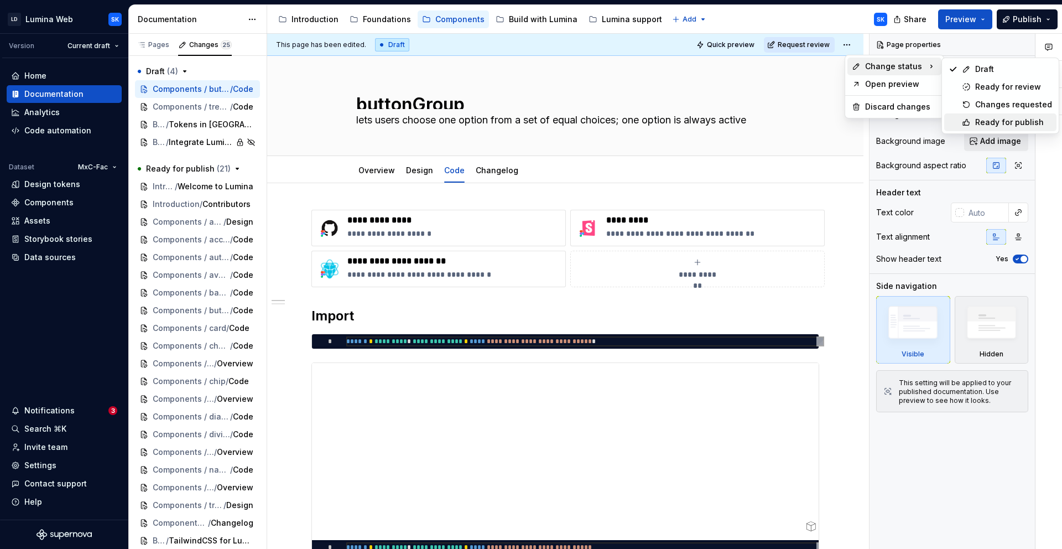
click at [1009, 123] on div "Ready for publish" at bounding box center [1013, 122] width 77 height 11
